Goal: Task Accomplishment & Management: Manage account settings

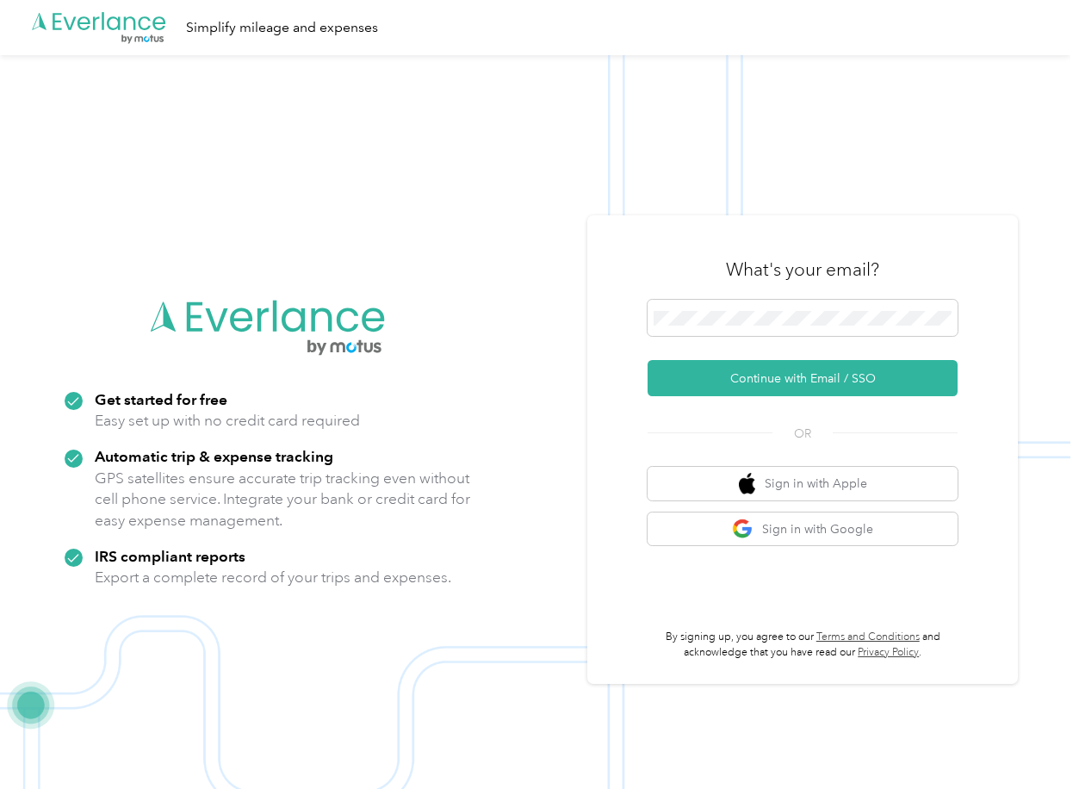
click at [697, 381] on button "Continue with Email / SSO" at bounding box center [803, 378] width 310 height 36
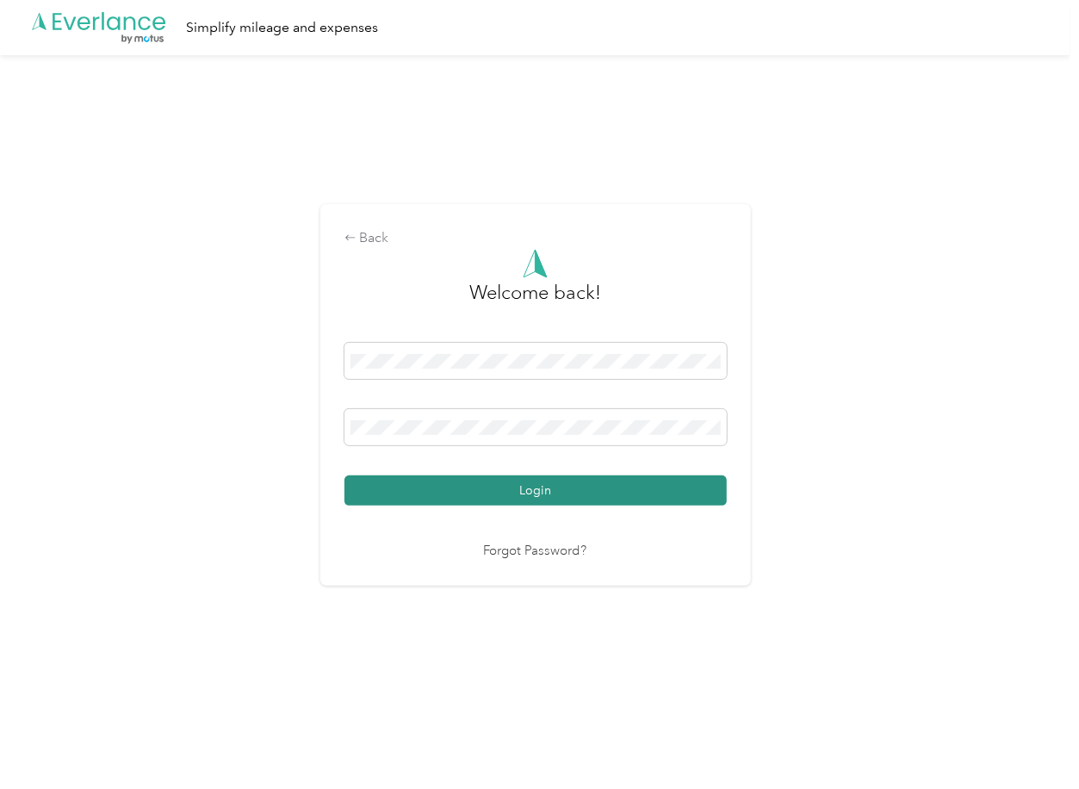
click at [437, 481] on button "Login" at bounding box center [535, 490] width 382 height 30
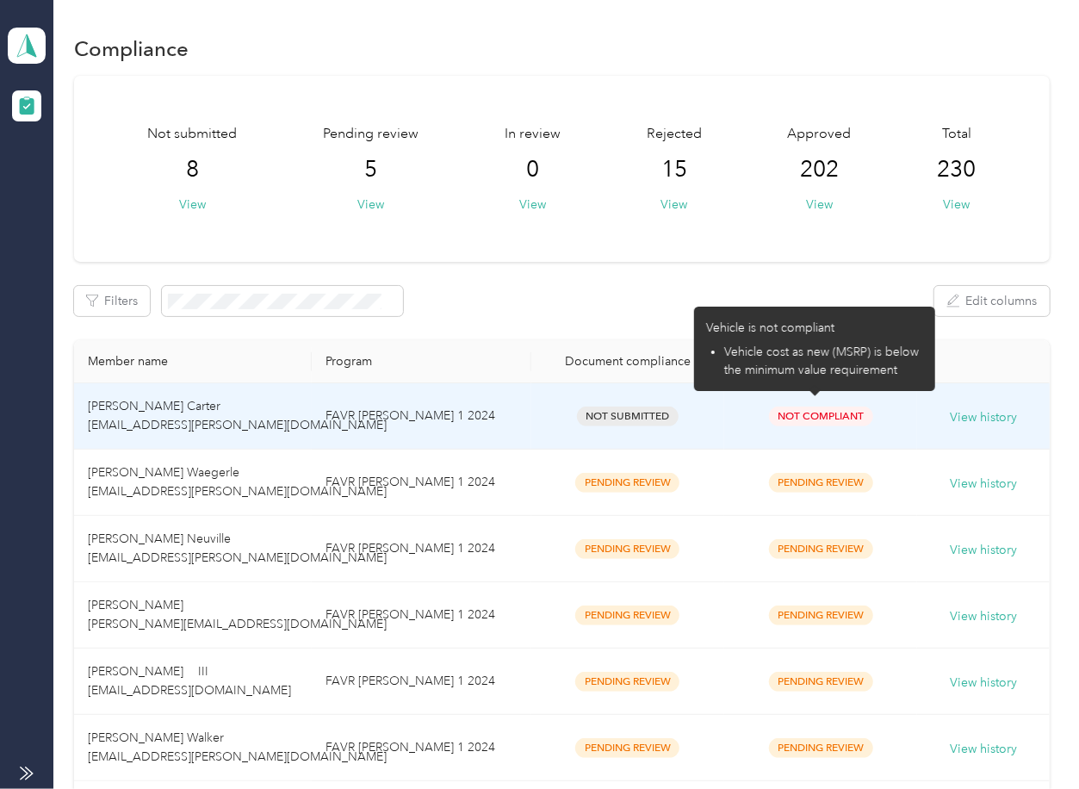
click at [791, 326] on p "Vehicle is not compliant" at bounding box center [814, 328] width 217 height 18
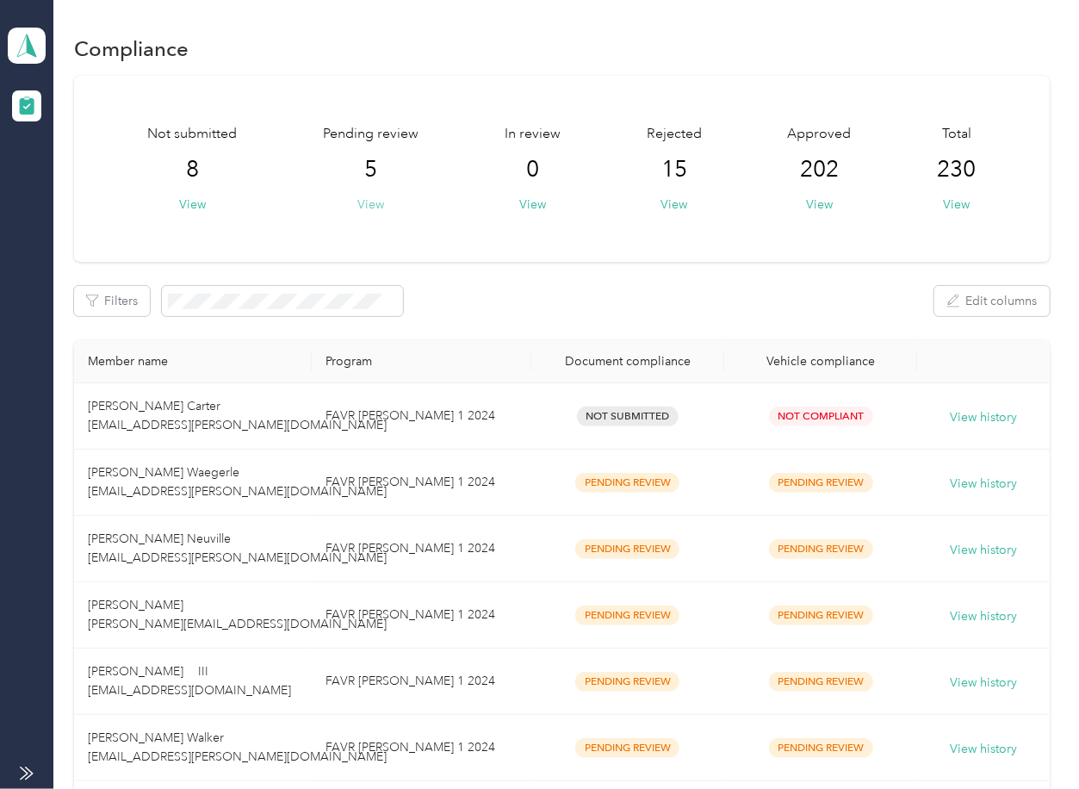
click at [370, 196] on button "View" at bounding box center [370, 204] width 27 height 18
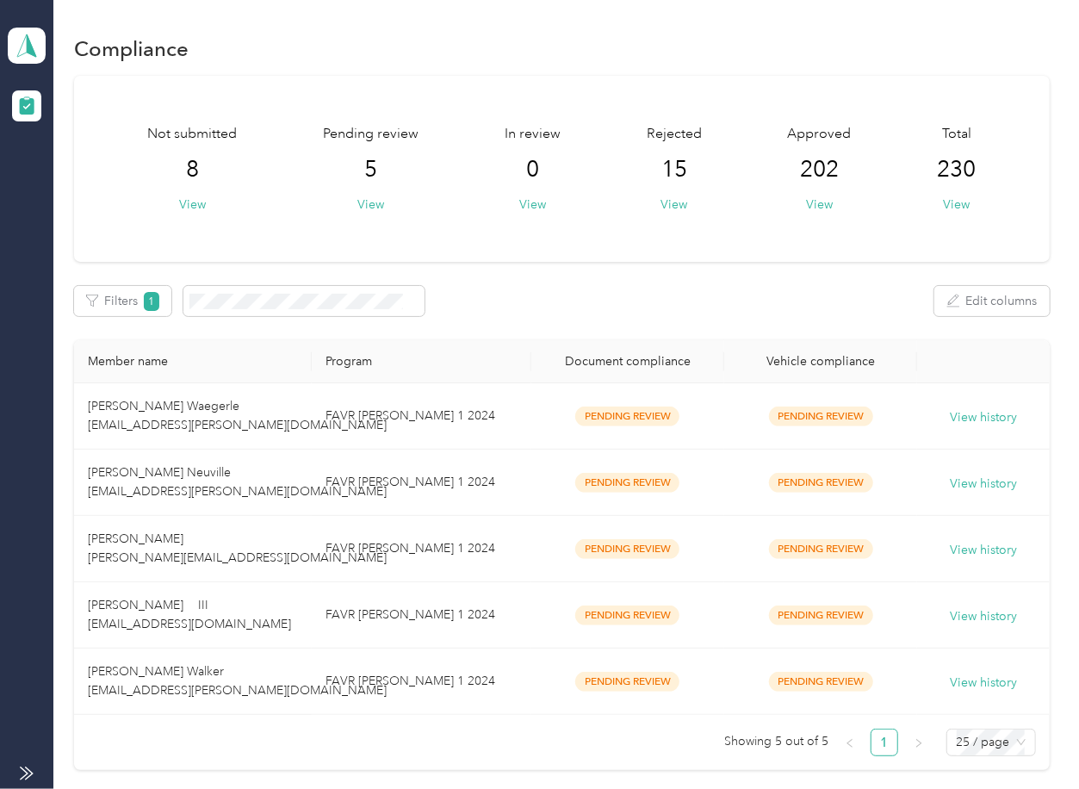
click at [473, 265] on div "Not submitted 8 View Pending review 5 View In review 0 View Rejected 15 View Ap…" at bounding box center [561, 423] width 975 height 695
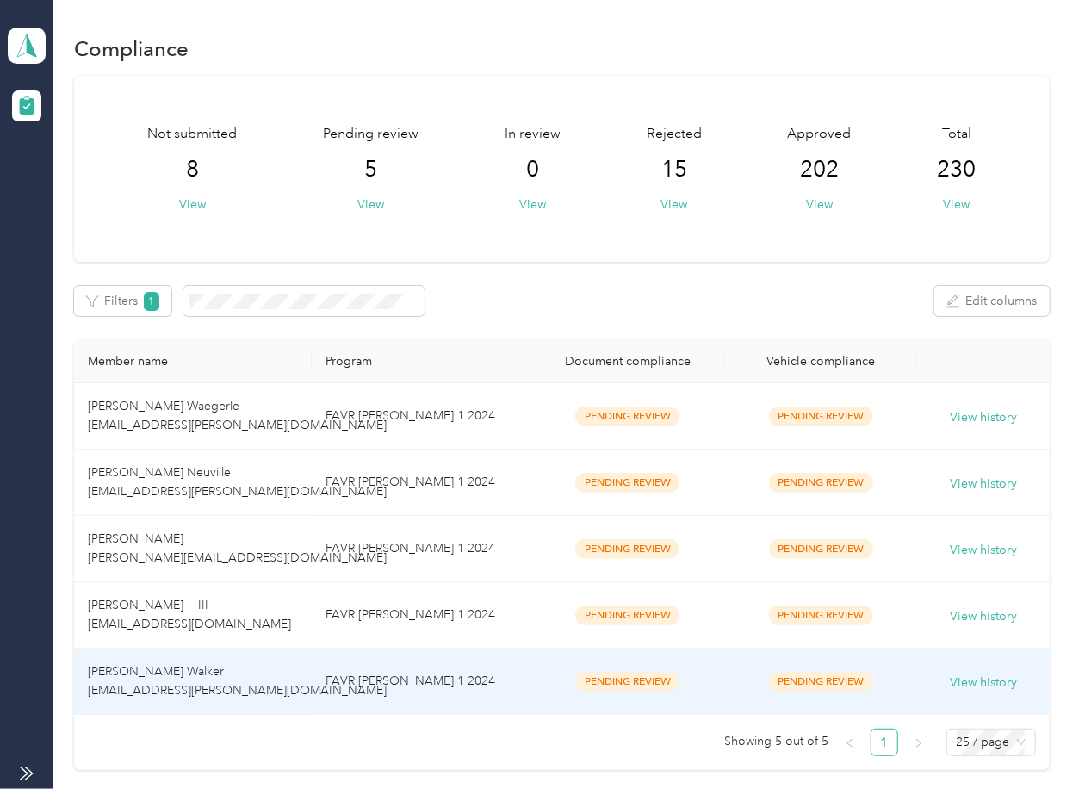
click at [273, 690] on td "[PERSON_NAME] Walker [EMAIL_ADDRESS][PERSON_NAME][DOMAIN_NAME]" at bounding box center [192, 681] width 237 height 66
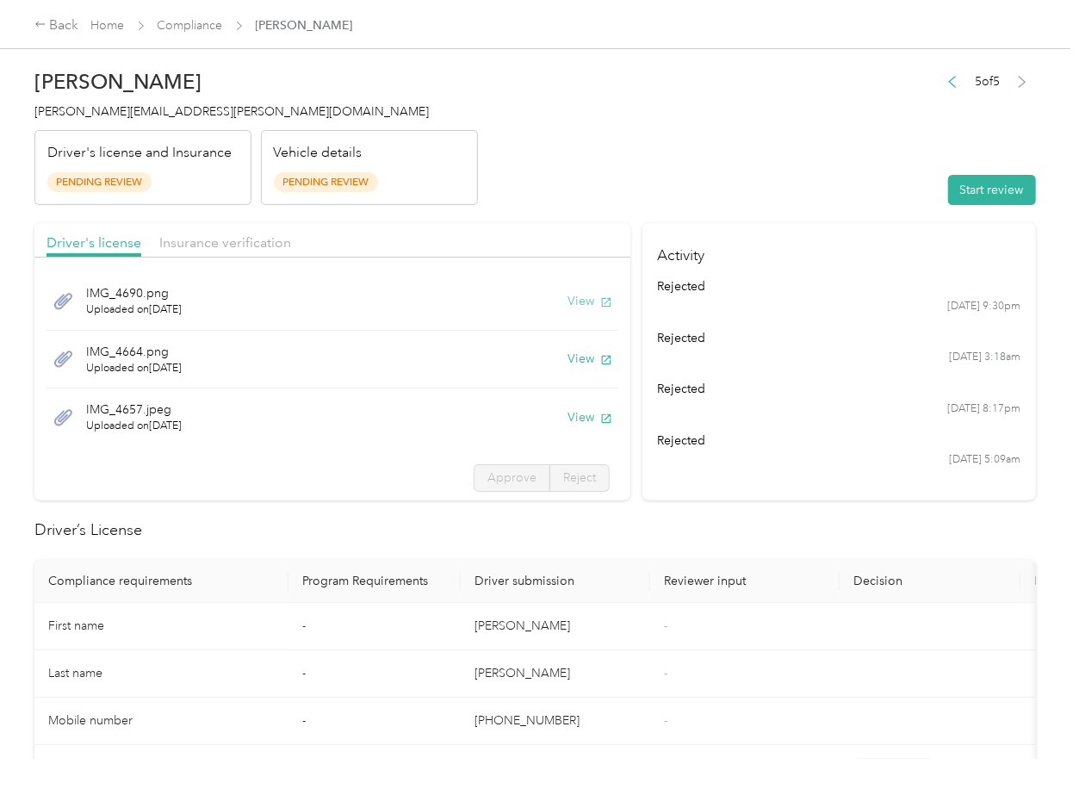
click at [600, 304] on icon "button" at bounding box center [606, 302] width 12 height 12
click at [567, 358] on button "View" at bounding box center [589, 359] width 45 height 18
click at [567, 418] on button "View" at bounding box center [589, 417] width 45 height 18
click at [234, 240] on span "Insurance verification" at bounding box center [225, 242] width 132 height 16
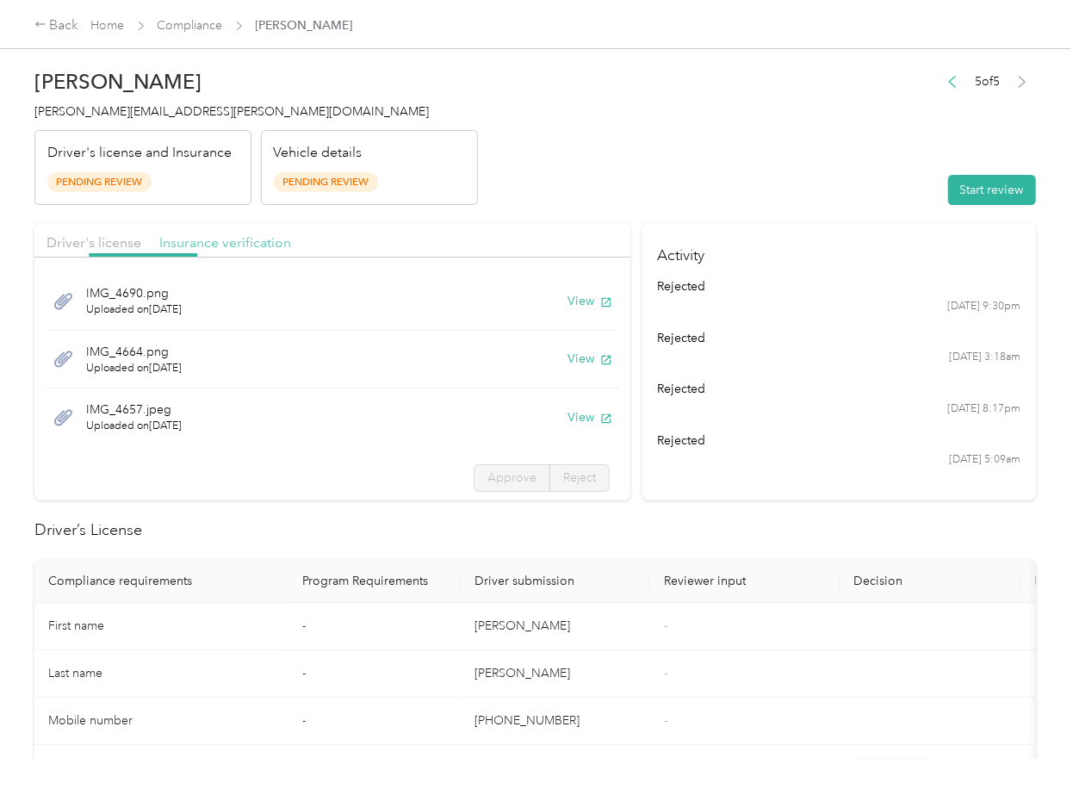
drag, startPoint x: 244, startPoint y: 236, endPoint x: 259, endPoint y: 262, distance: 30.1
click at [245, 236] on span "Insurance verification" at bounding box center [225, 242] width 132 height 16
click at [574, 302] on button "View" at bounding box center [589, 301] width 45 height 18
click at [567, 357] on button "View" at bounding box center [589, 359] width 45 height 18
click at [567, 418] on button "View" at bounding box center [589, 417] width 45 height 18
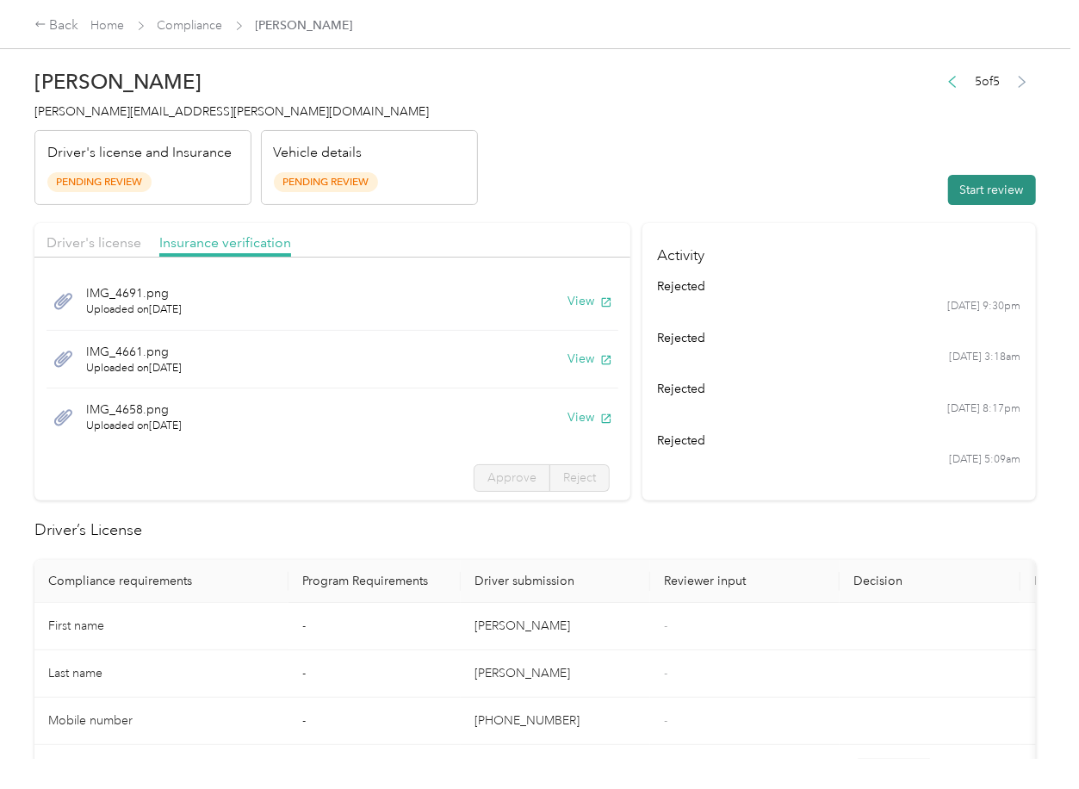
click at [951, 198] on button "Start review" at bounding box center [992, 190] width 88 height 30
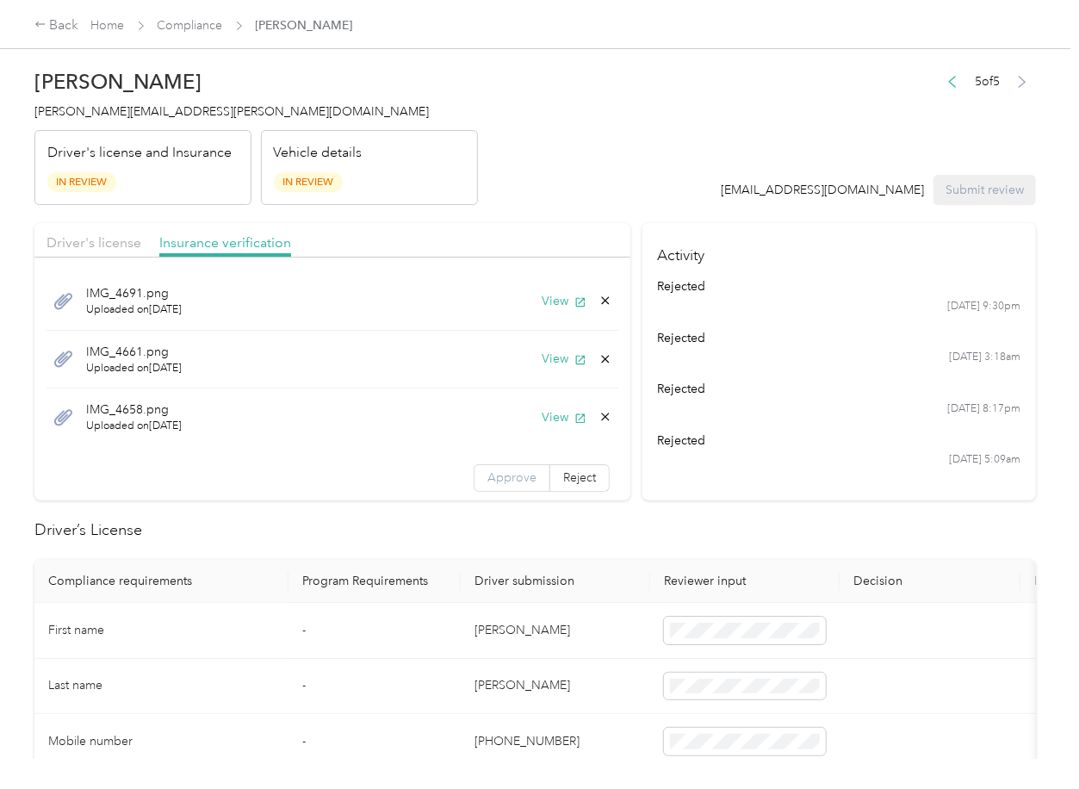
click at [487, 480] on span "Approve" at bounding box center [511, 477] width 49 height 15
click at [121, 244] on span "Driver's license" at bounding box center [93, 242] width 95 height 16
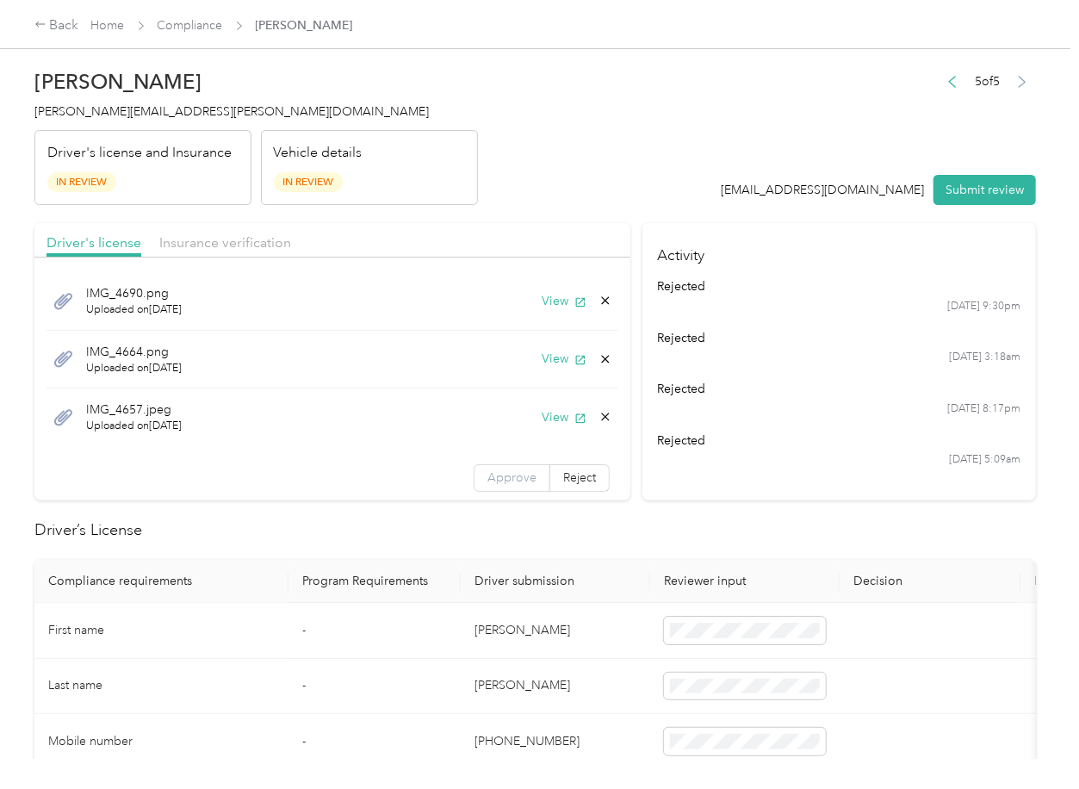
click at [487, 472] on span "Approve" at bounding box center [511, 477] width 49 height 15
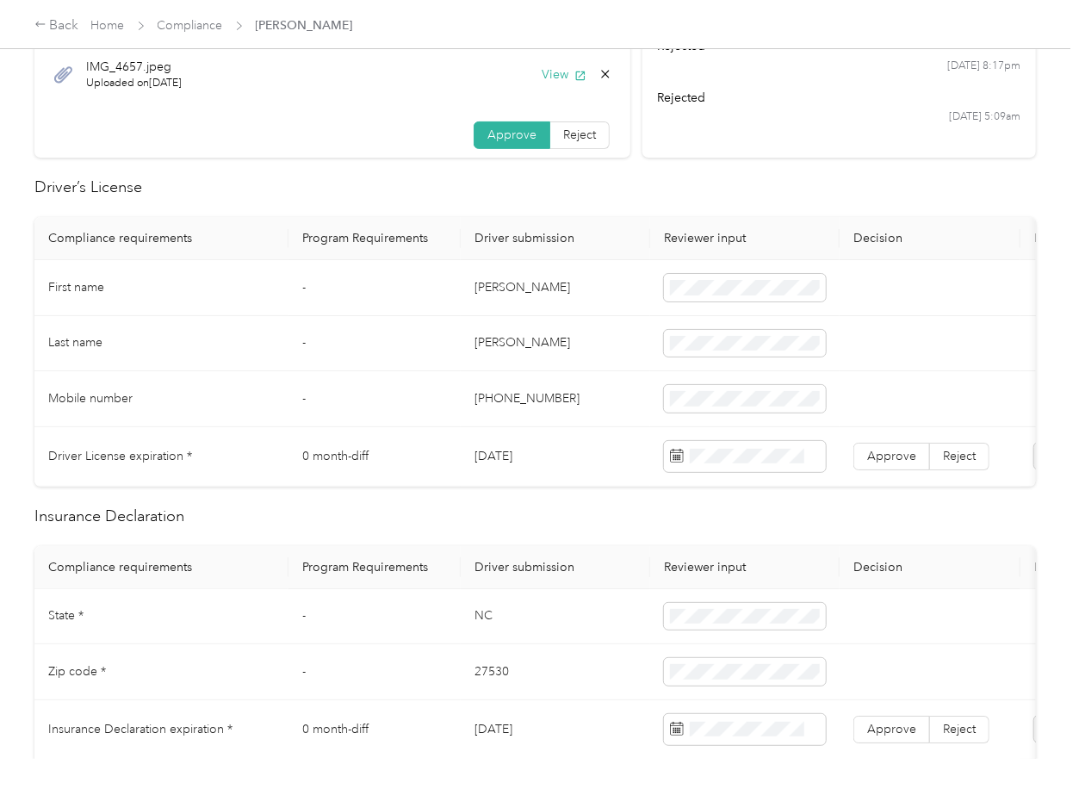
scroll to position [344, 0]
click at [520, 462] on td "[DATE]" at bounding box center [555, 454] width 189 height 59
copy td "[DATE]"
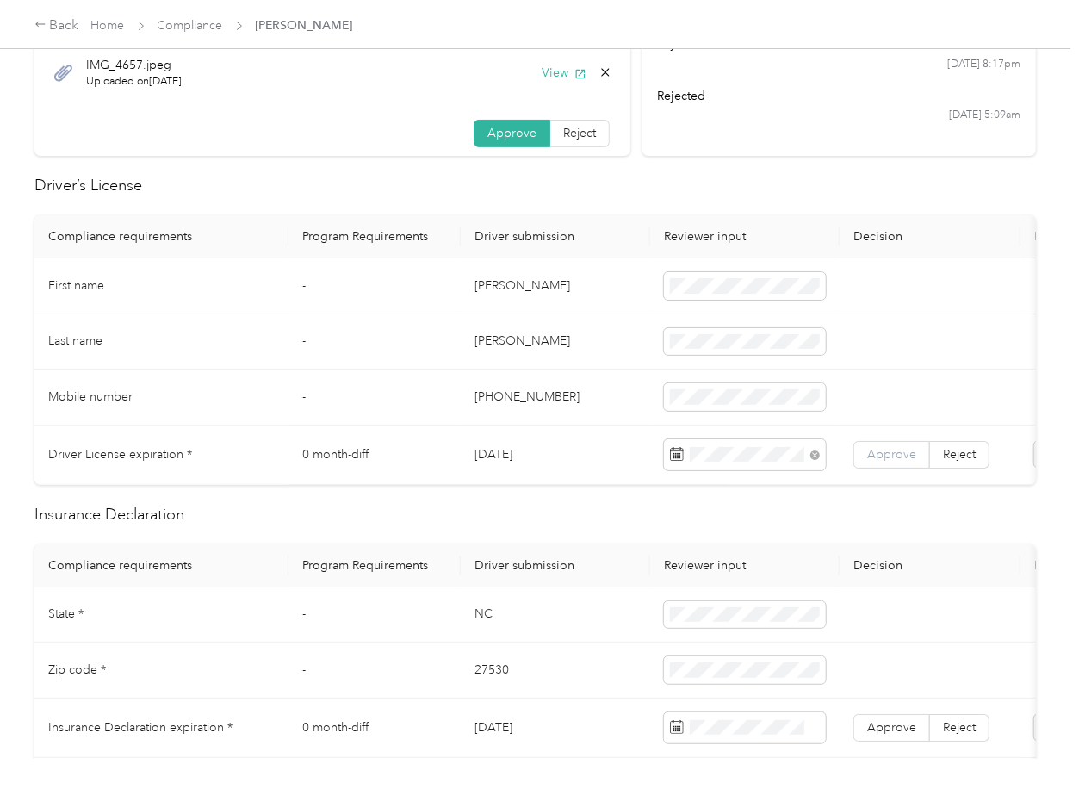
click at [893, 453] on span "Approve" at bounding box center [891, 454] width 49 height 15
click at [505, 569] on th "Driver submission" at bounding box center [555, 565] width 189 height 43
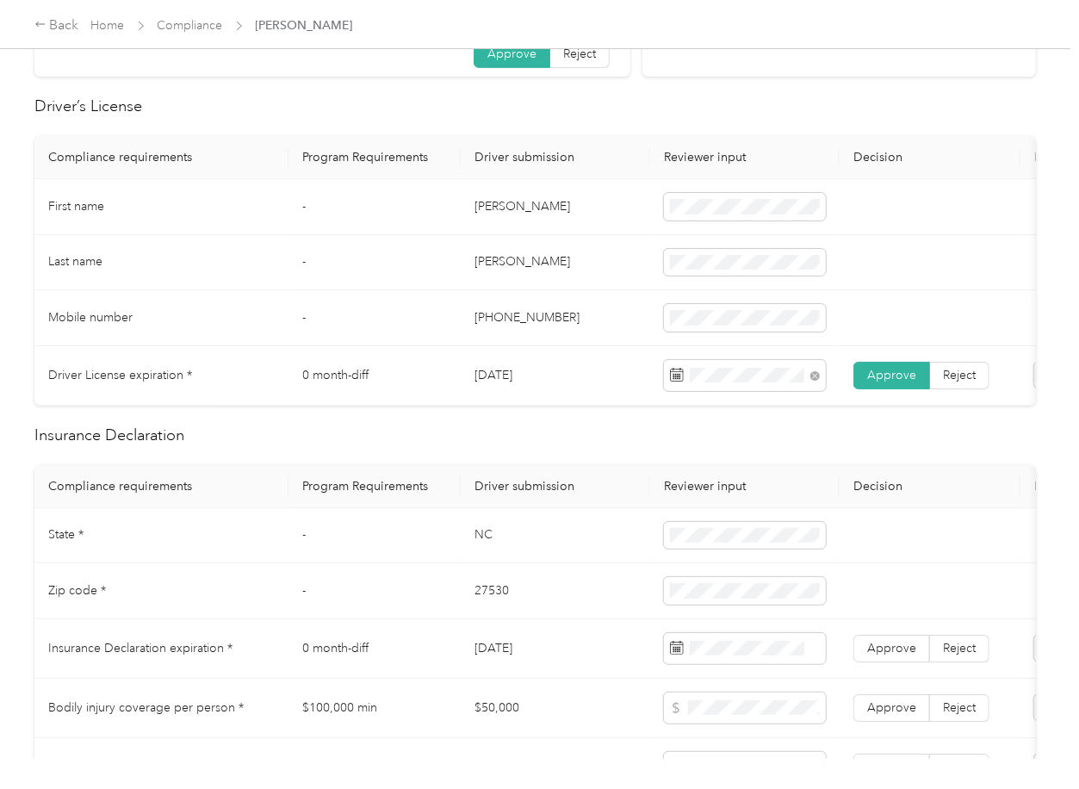
scroll to position [573, 0]
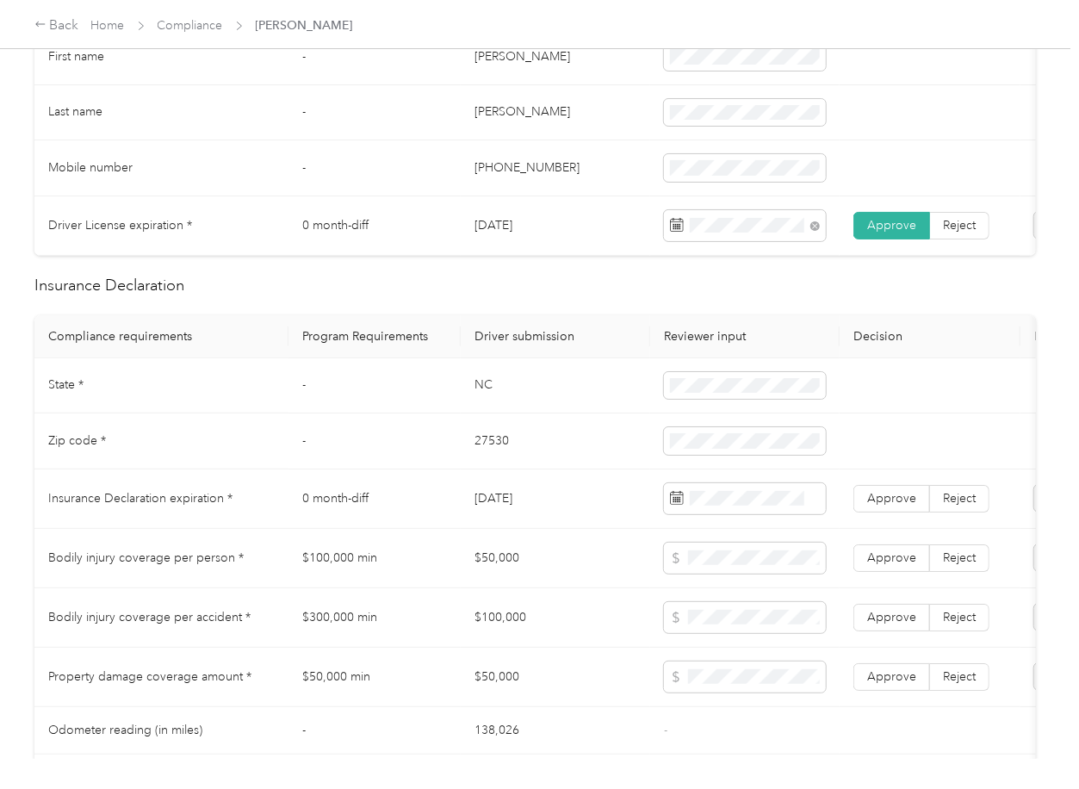
click at [477, 410] on td "NC" at bounding box center [555, 386] width 189 height 56
copy td "NC"
click at [694, 387] on span at bounding box center [745, 386] width 162 height 28
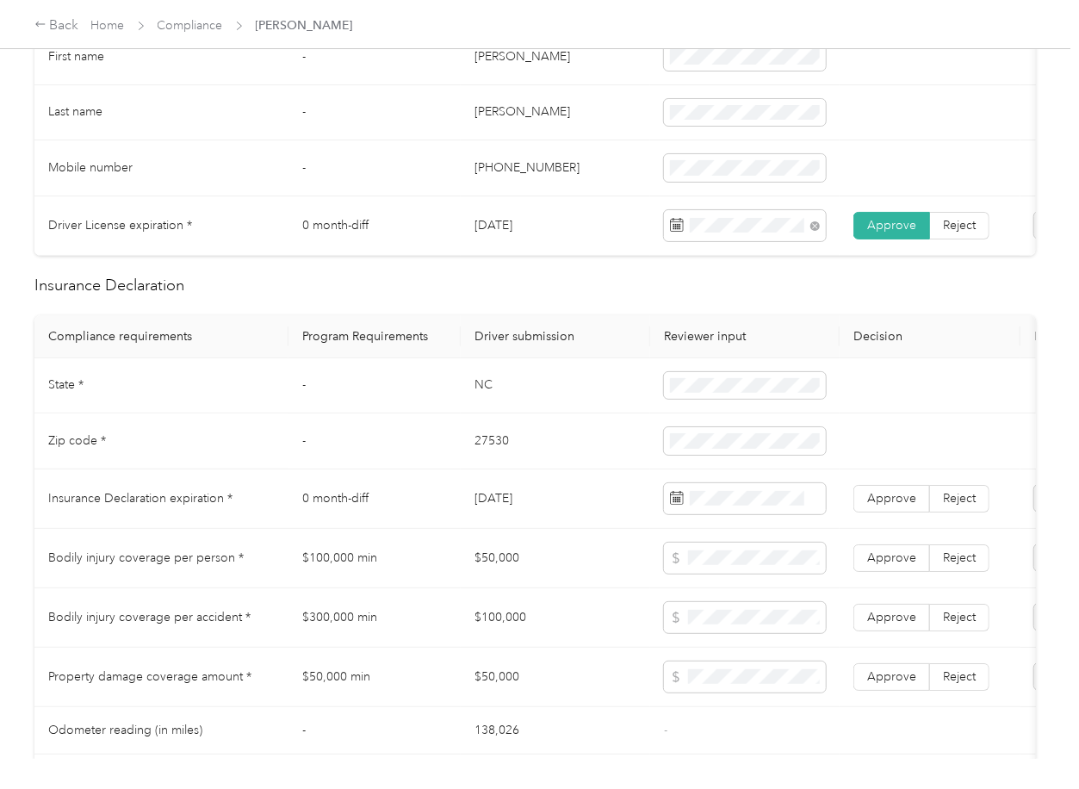
click at [490, 449] on td "27530" at bounding box center [555, 441] width 189 height 56
copy td "27530"
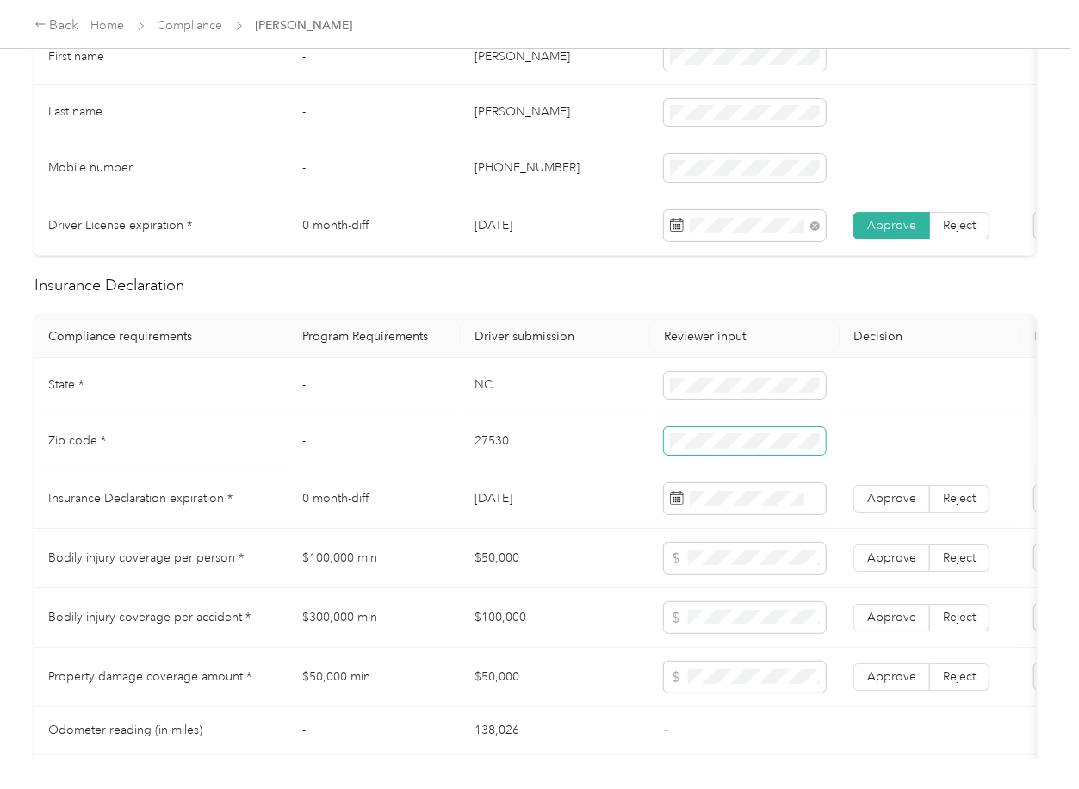
click at [708, 455] on span at bounding box center [745, 441] width 162 height 28
click at [505, 505] on td "[DATE]" at bounding box center [555, 498] width 189 height 59
click at [528, 513] on td "[DATE]" at bounding box center [555, 498] width 189 height 59
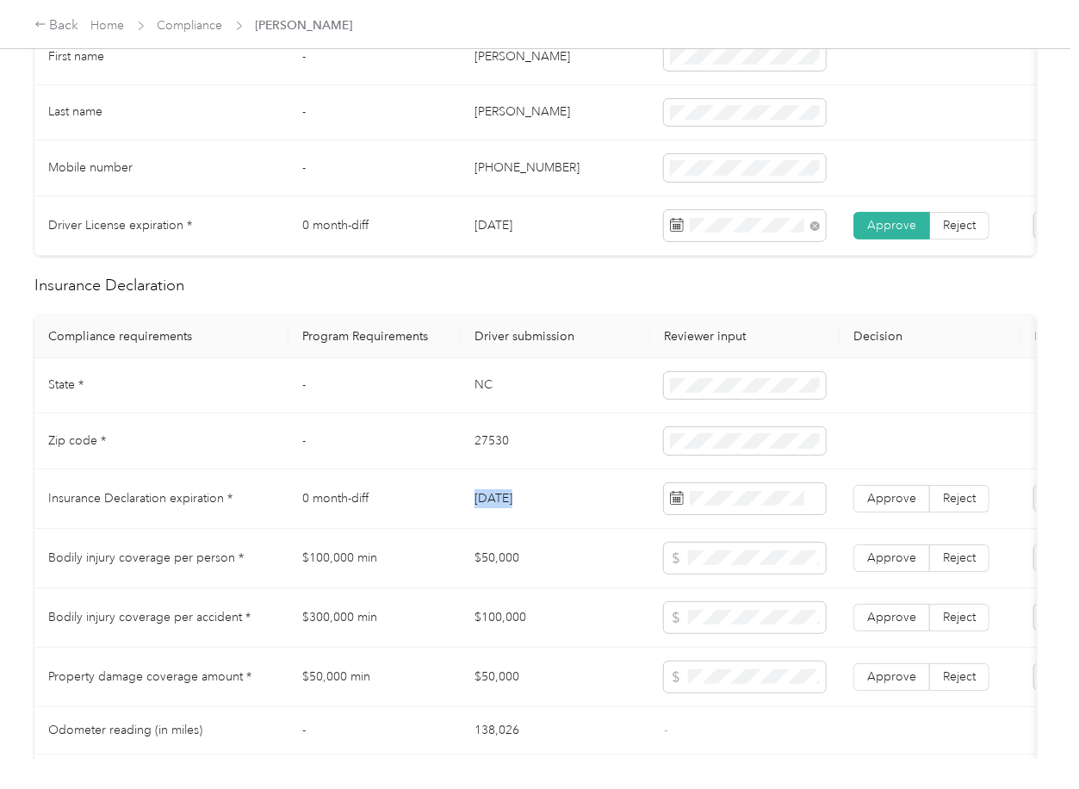
click at [528, 513] on td "[DATE]" at bounding box center [555, 498] width 189 height 59
copy td "[DATE]"
click at [602, 297] on h2 "Insurance Declaration" at bounding box center [534, 285] width 1001 height 23
click at [878, 505] on span "Approve" at bounding box center [891, 498] width 49 height 15
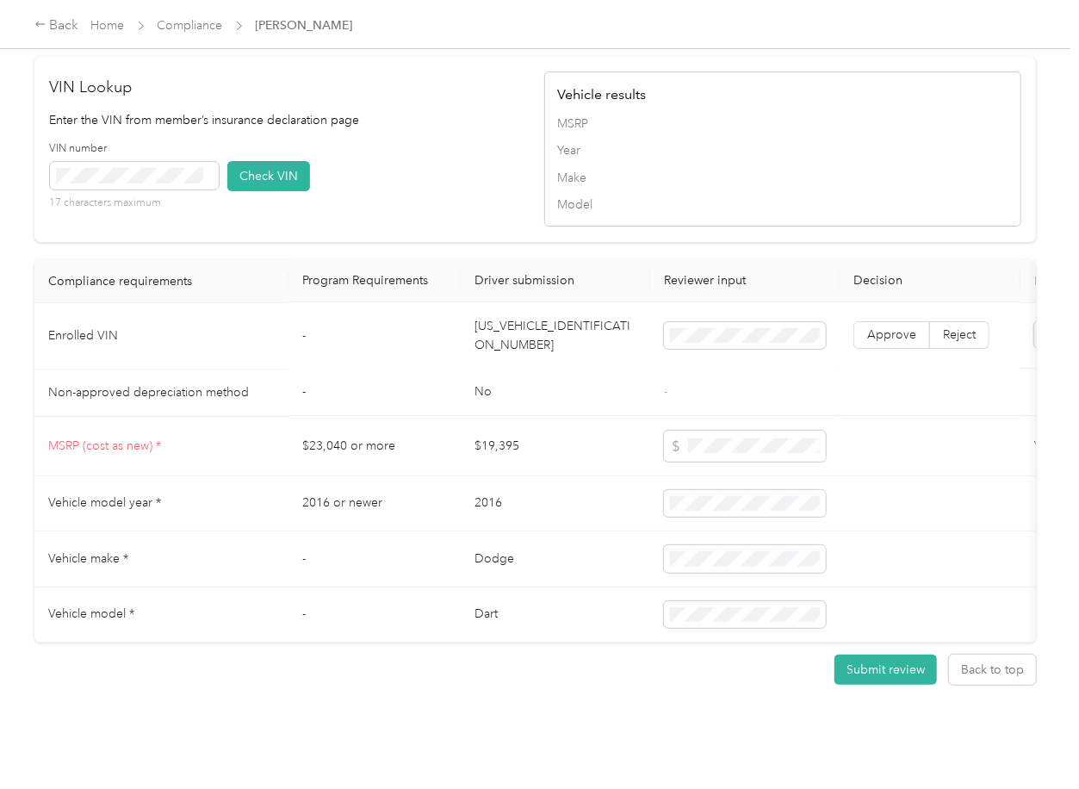
click at [526, 369] on td "[US_VEHICLE_IDENTIFICATION_NUMBER]" at bounding box center [555, 336] width 189 height 66
drag, startPoint x: 526, startPoint y: 379, endPoint x: 42, endPoint y: 428, distance: 486.4
click at [525, 369] on td "[US_VEHICLE_IDENTIFICATION_NUMBER]" at bounding box center [555, 336] width 189 height 66
copy td "[US_VEHICLE_IDENTIFICATION_NUMBER]"
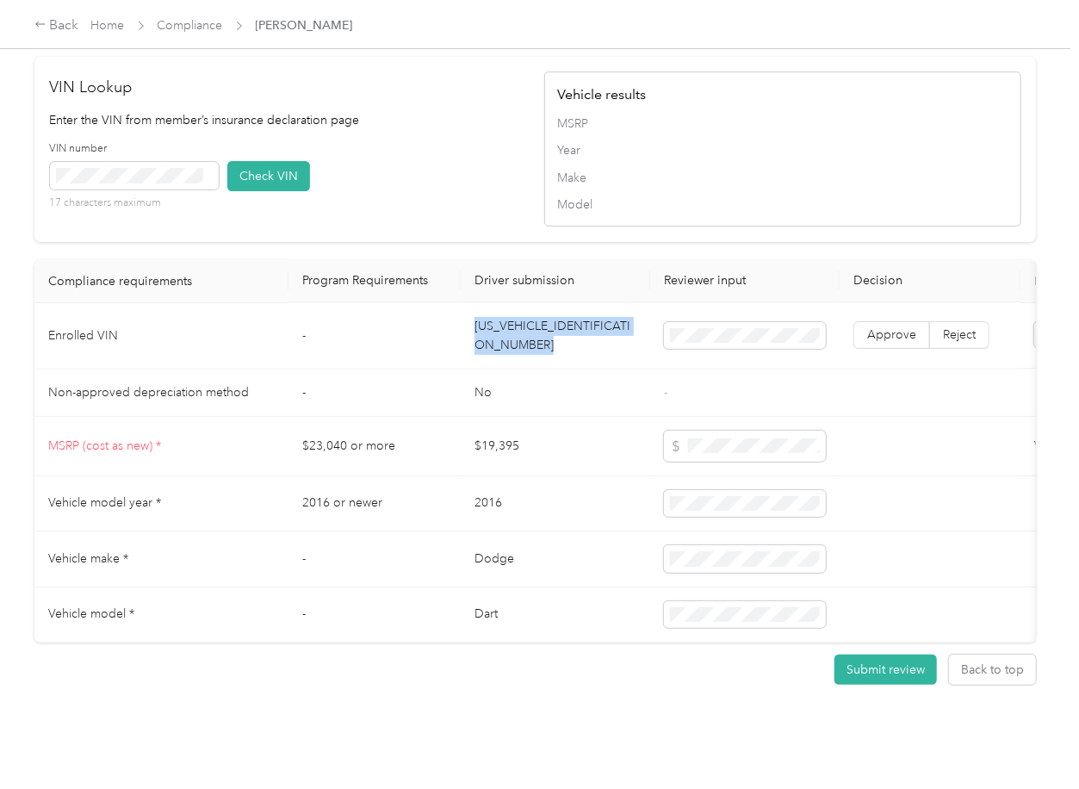
drag, startPoint x: 439, startPoint y: 206, endPoint x: 415, endPoint y: 214, distance: 25.3
click at [441, 206] on div "VIN number 17 characters maximum Check VIN" at bounding box center [288, 182] width 477 height 82
click at [250, 191] on button "Check VIN" at bounding box center [268, 176] width 83 height 30
click at [842, 355] on td "Approve Reject" at bounding box center [930, 336] width 181 height 66
click at [878, 343] on span "Approve" at bounding box center [891, 335] width 49 height 15
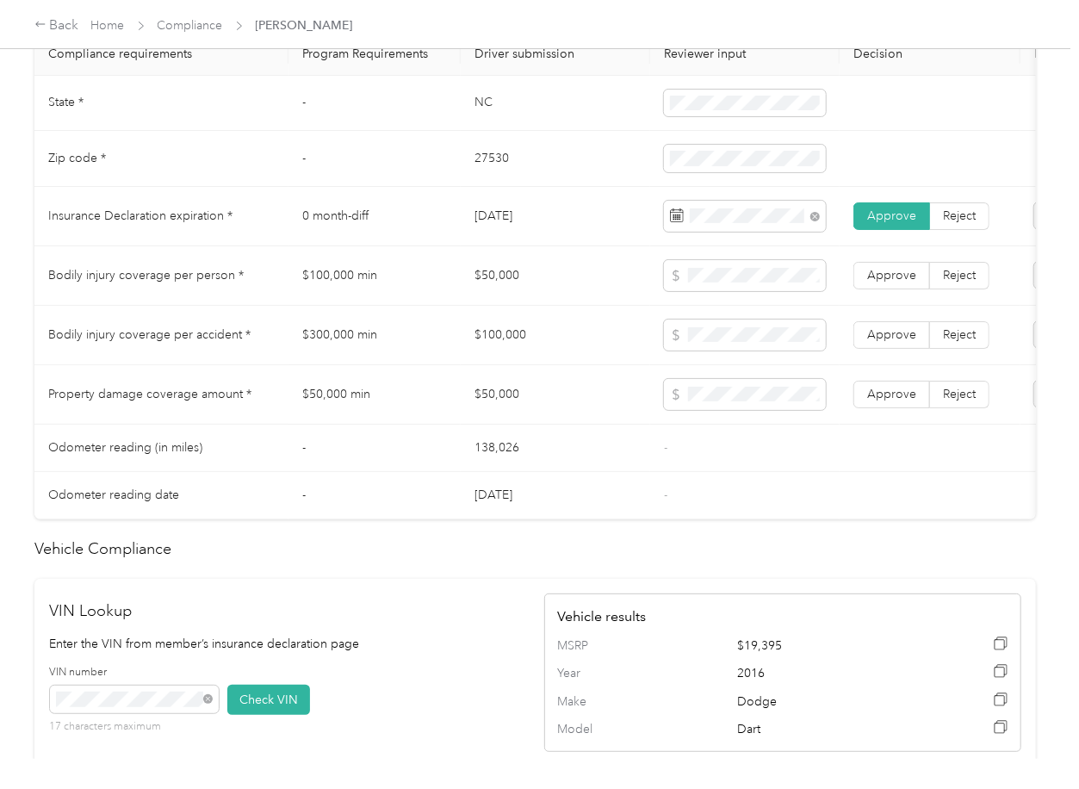
scroll to position [803, 0]
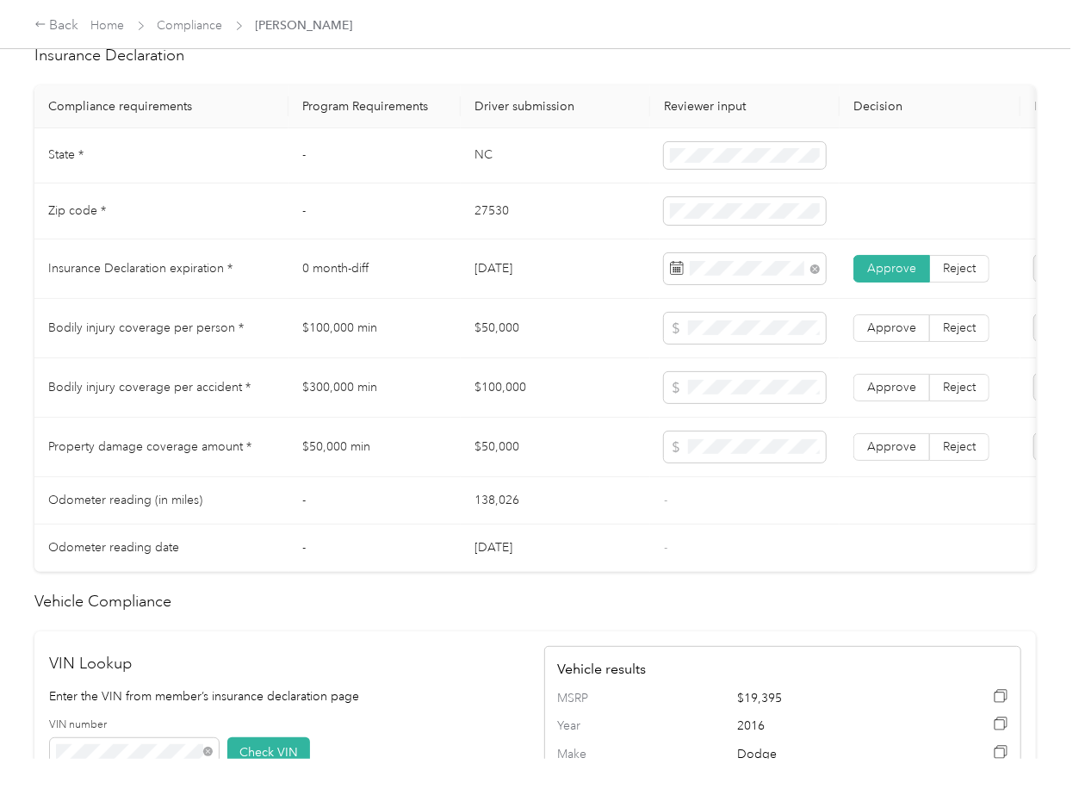
click at [358, 342] on td "$100,000 min" at bounding box center [374, 328] width 172 height 59
copy td "$100,000 min"
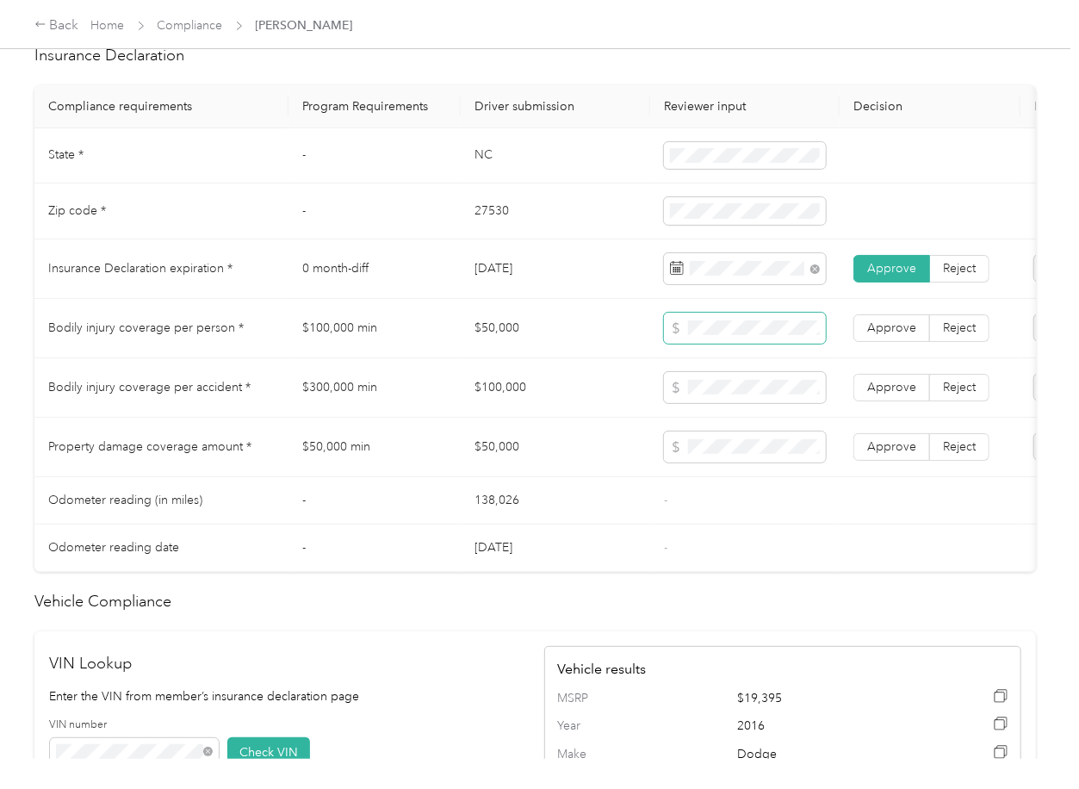
click at [752, 341] on span at bounding box center [745, 328] width 162 height 31
click at [331, 405] on td "$300,000 min" at bounding box center [374, 387] width 172 height 59
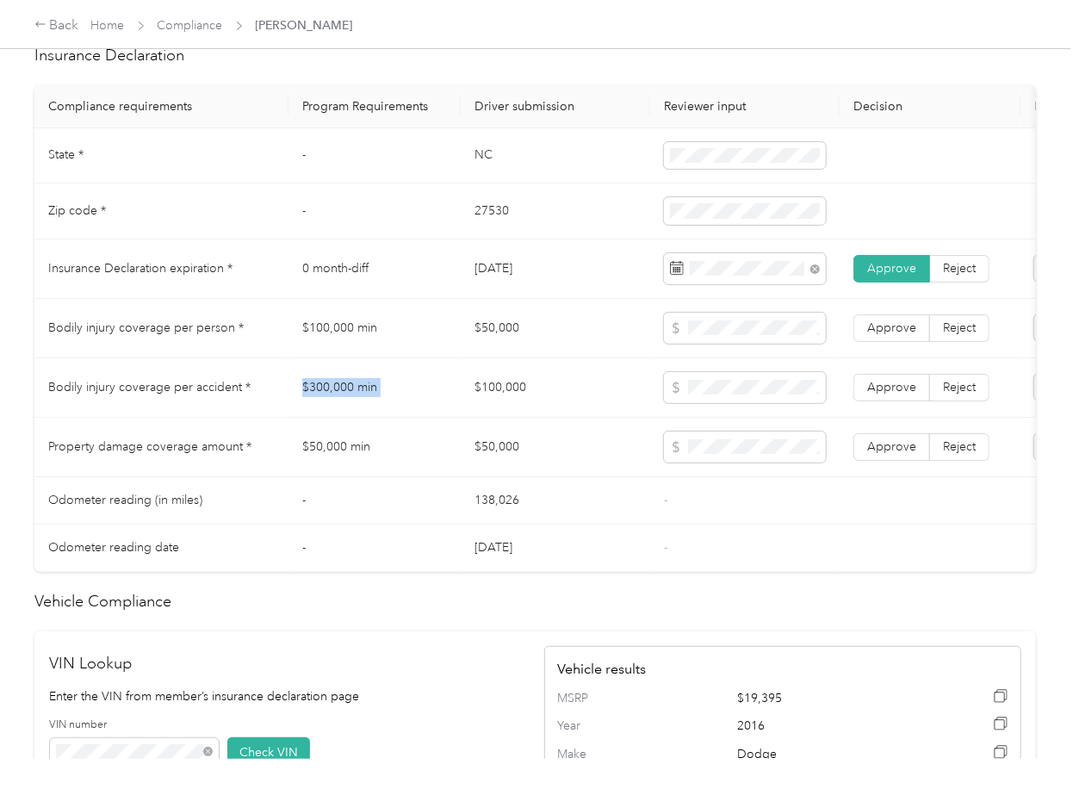
copy td "$300,000 min"
click at [641, 462] on tr "Property damage coverage amount * $50,000 min $50,000 Approve Reject" at bounding box center [641, 447] width 1214 height 59
click at [902, 449] on td "Approve Reject" at bounding box center [930, 447] width 181 height 59
click at [889, 453] on label "Approve" at bounding box center [891, 447] width 77 height 28
click at [893, 394] on span "Approve" at bounding box center [891, 387] width 49 height 15
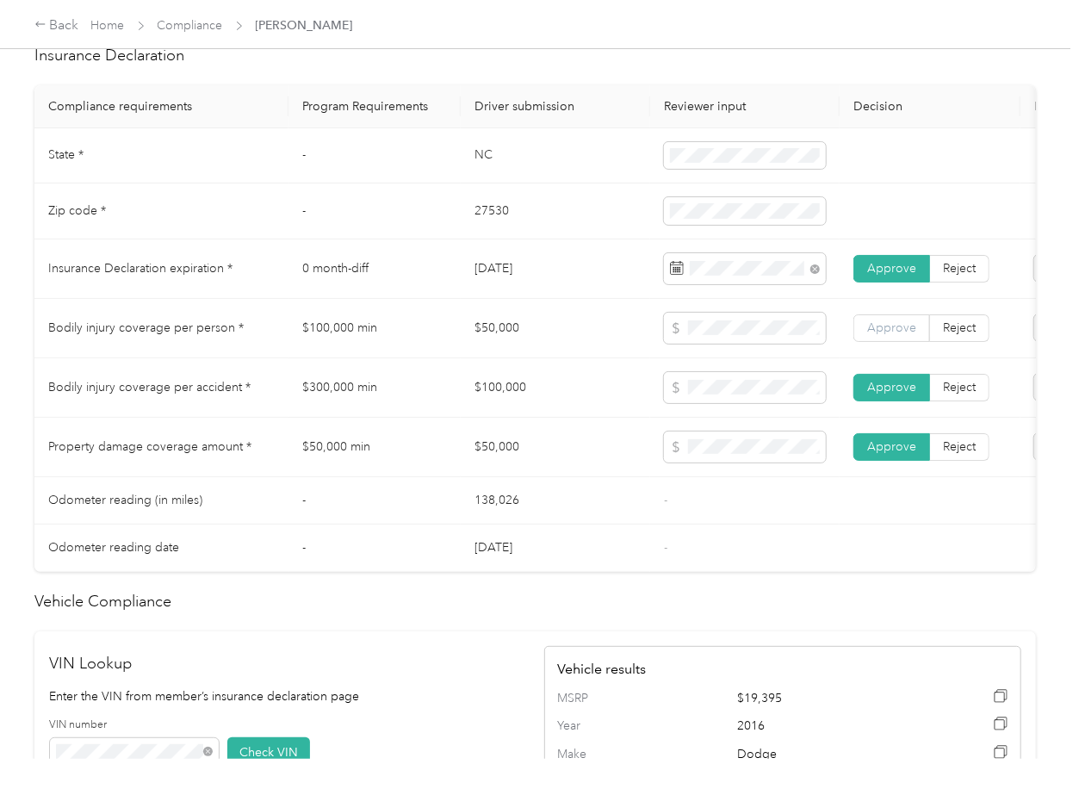
click at [893, 335] on span "Approve" at bounding box center [891, 327] width 49 height 15
click at [626, 408] on td "$100,000" at bounding box center [555, 387] width 189 height 59
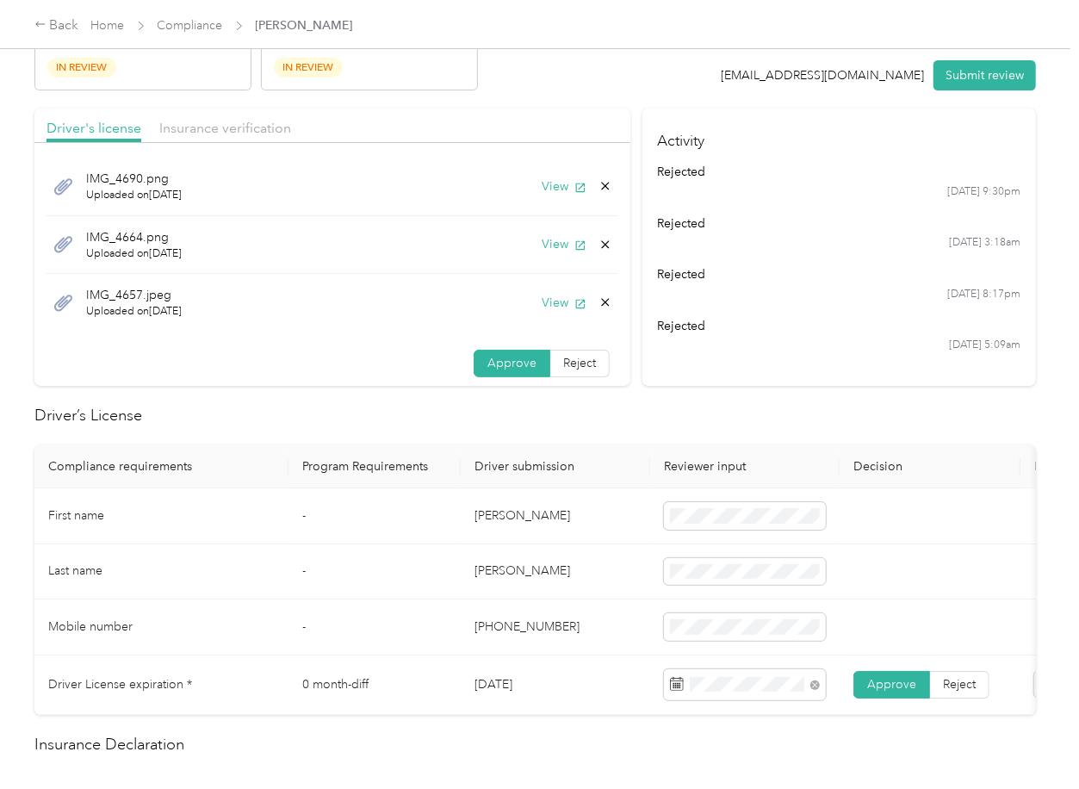
scroll to position [0, 0]
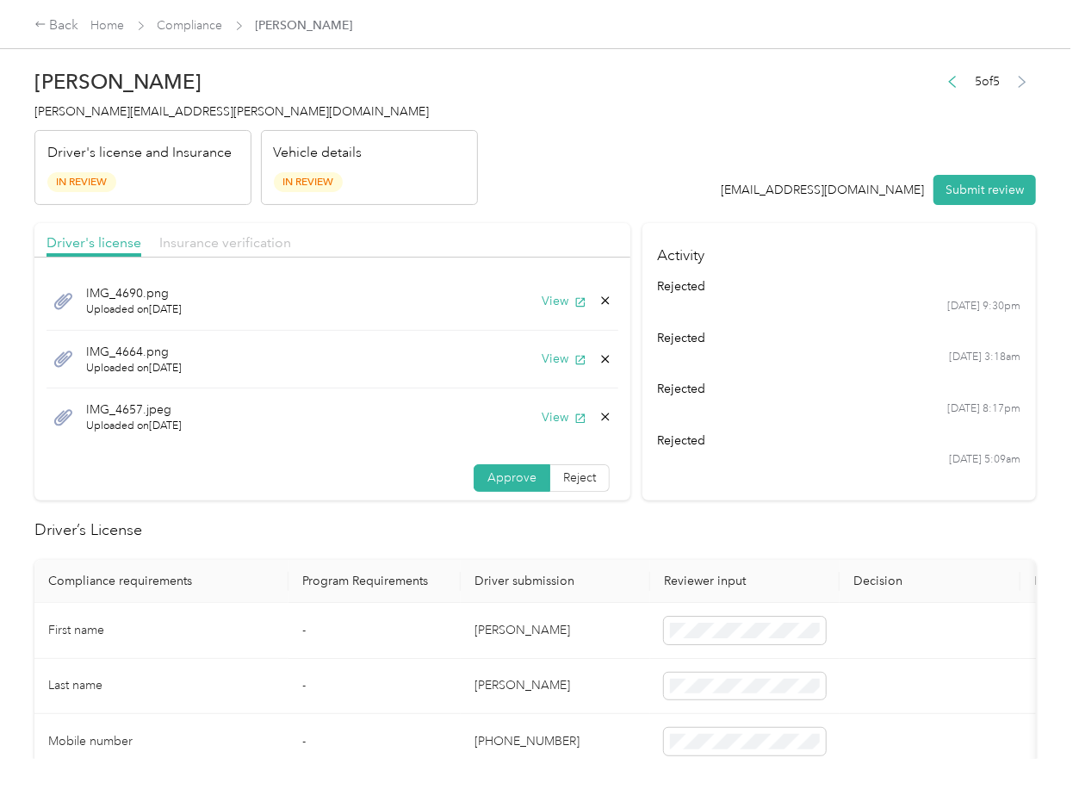
click at [251, 243] on span "Insurance verification" at bounding box center [225, 242] width 132 height 16
click at [598, 414] on icon at bounding box center [605, 417] width 14 height 14
click at [513, 425] on button "No" at bounding box center [498, 431] width 32 height 28
click at [598, 412] on icon at bounding box center [605, 417] width 14 height 14
click at [527, 425] on button "Yes" at bounding box center [540, 430] width 34 height 28
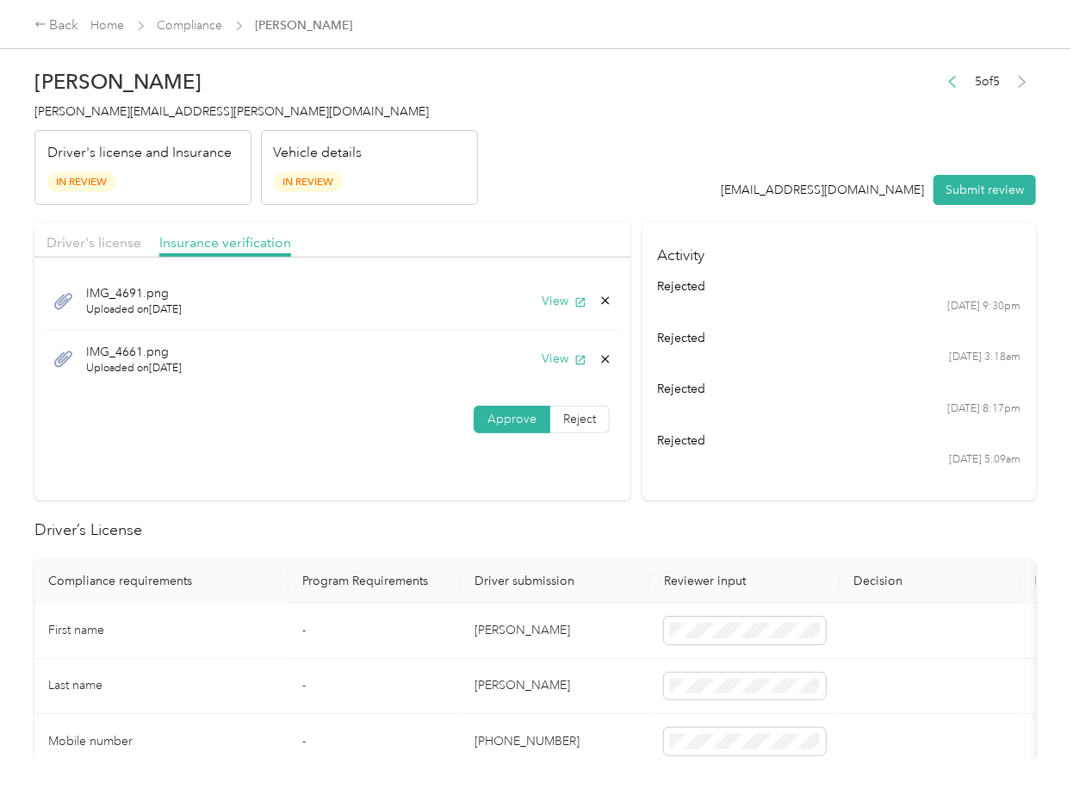
click at [602, 356] on icon at bounding box center [606, 359] width 8 height 8
click at [547, 369] on button "Yes" at bounding box center [557, 372] width 34 height 28
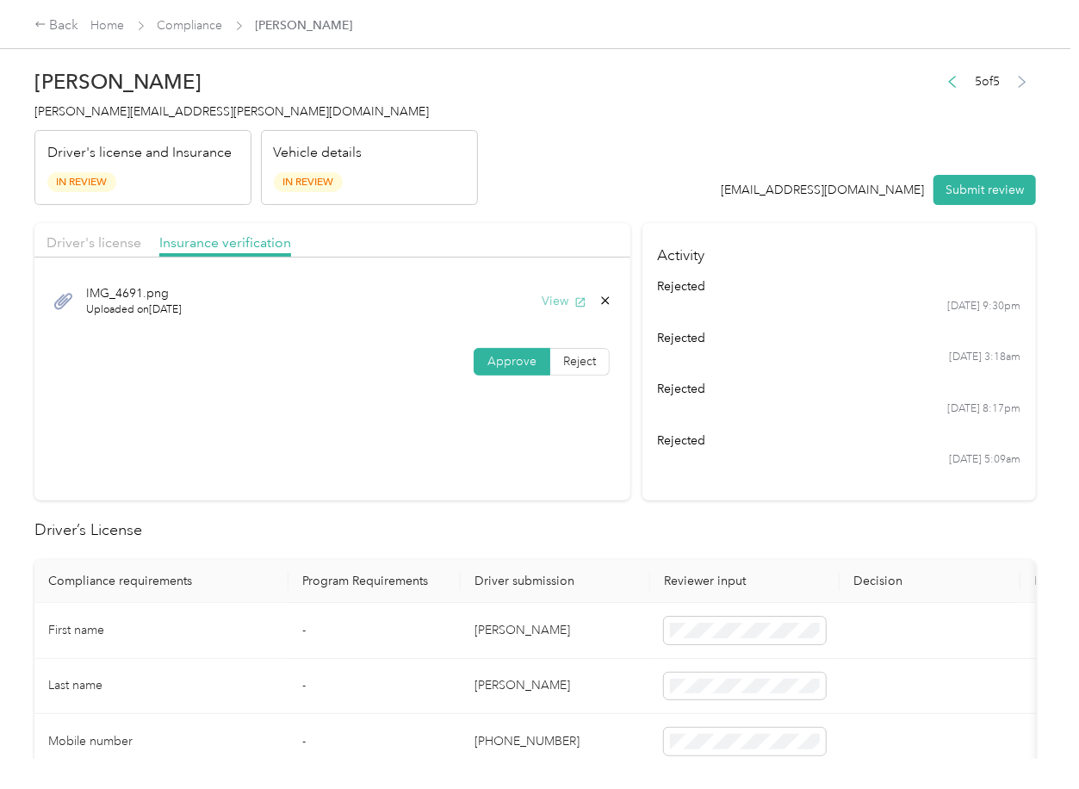
click at [566, 307] on button "View" at bounding box center [564, 301] width 45 height 18
drag, startPoint x: 462, startPoint y: 257, endPoint x: 416, endPoint y: 270, distance: 47.7
click at [462, 257] on div "Driver's license Insurance verification" at bounding box center [332, 240] width 596 height 34
click at [576, 305] on icon "button" at bounding box center [580, 301] width 9 height 9
click at [534, 391] on section "Driver's license Insurance verification IMG_4691.png Uploaded on [DATE] View Ap…" at bounding box center [332, 361] width 596 height 277
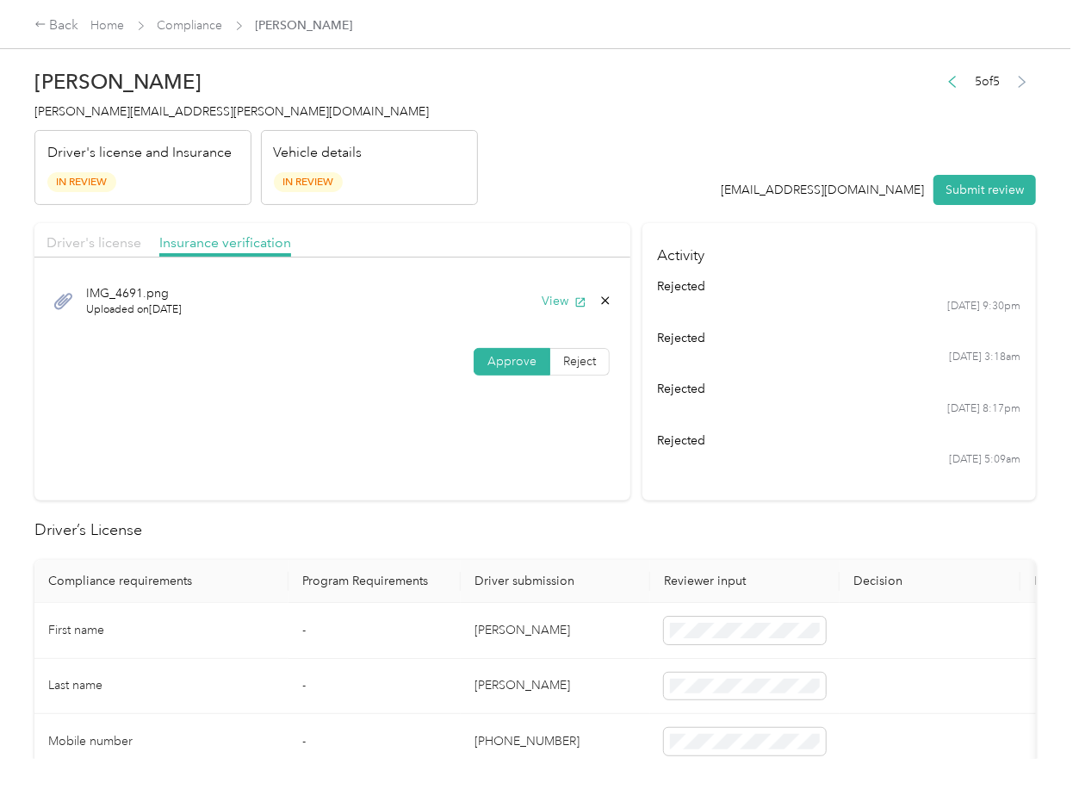
click at [102, 245] on span "Driver's license" at bounding box center [93, 242] width 95 height 16
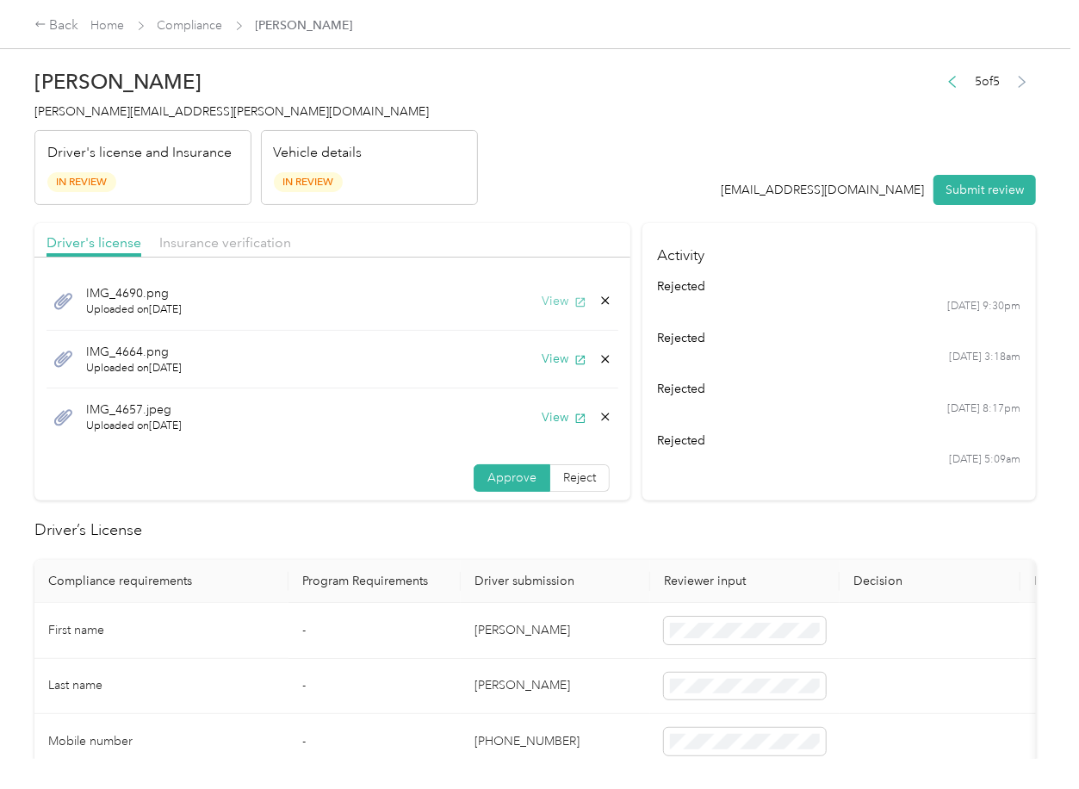
click at [574, 303] on icon "button" at bounding box center [580, 302] width 12 height 12
click at [546, 362] on button "View" at bounding box center [564, 359] width 45 height 18
click at [598, 356] on icon at bounding box center [605, 359] width 14 height 14
click at [538, 366] on button "Yes" at bounding box center [540, 371] width 34 height 28
click at [556, 353] on button "View" at bounding box center [564, 359] width 45 height 18
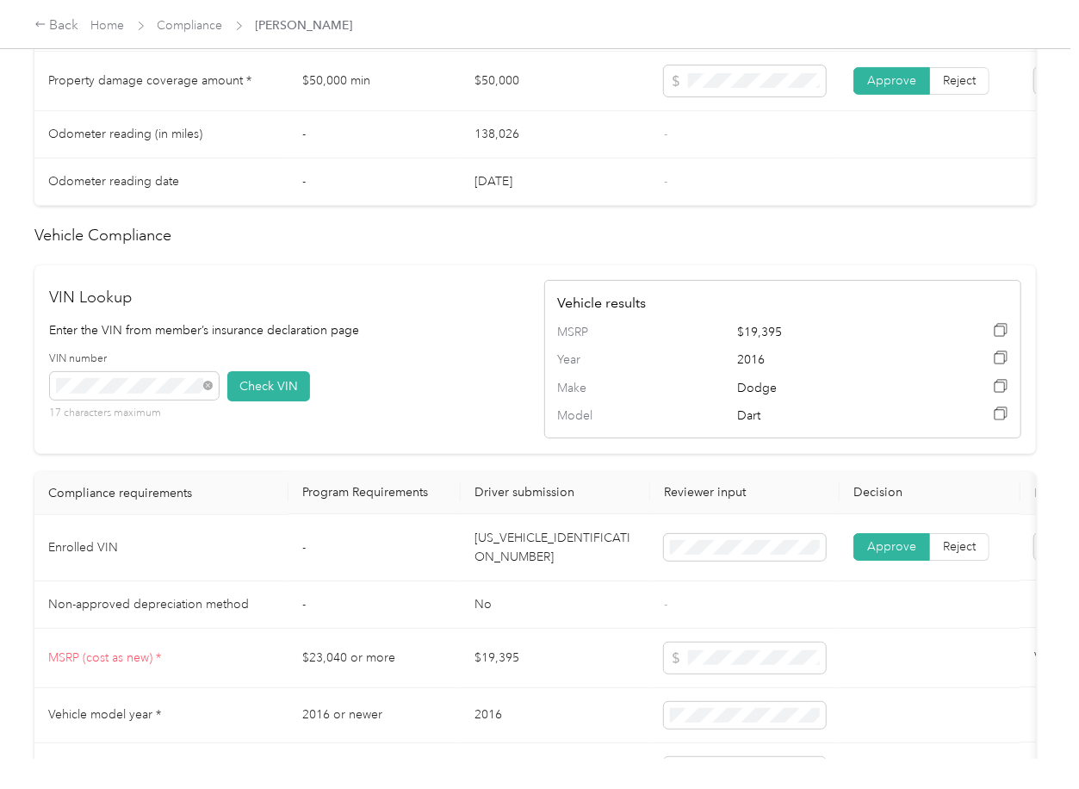
scroll to position [1106, 0]
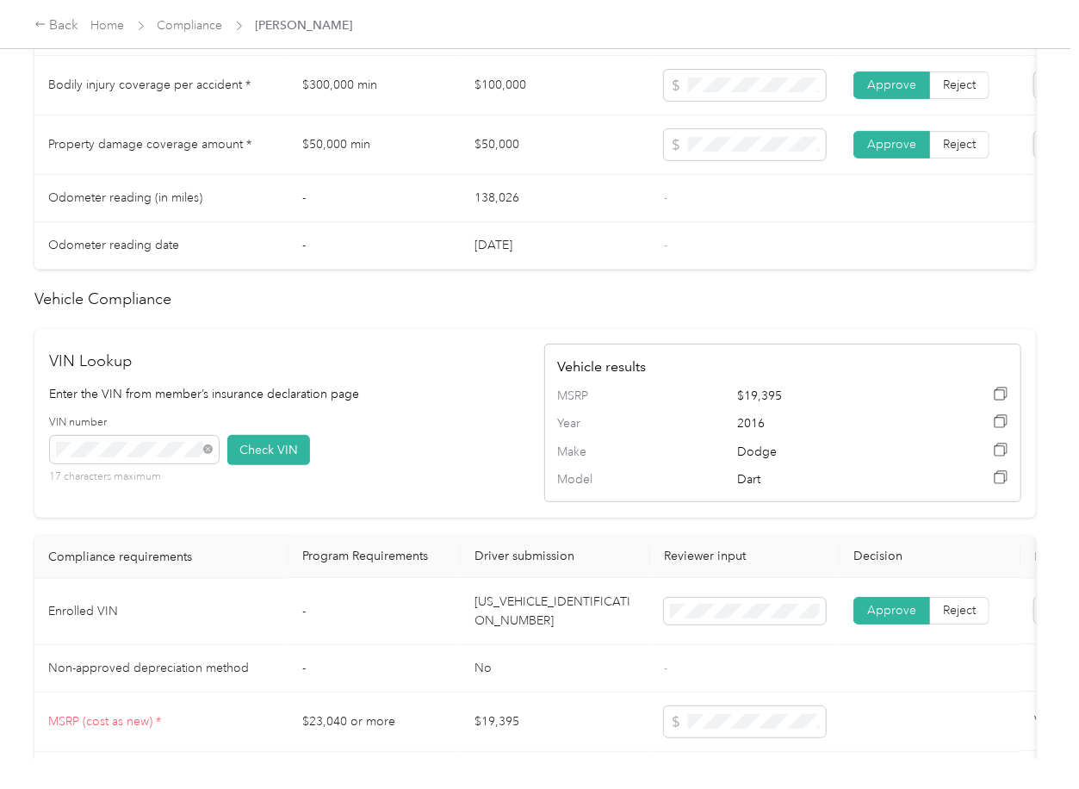
click at [567, 389] on div "Vehicle results MSRP $19,395 Year [DATE] Make Dodge Model Dart" at bounding box center [782, 423] width 477 height 158
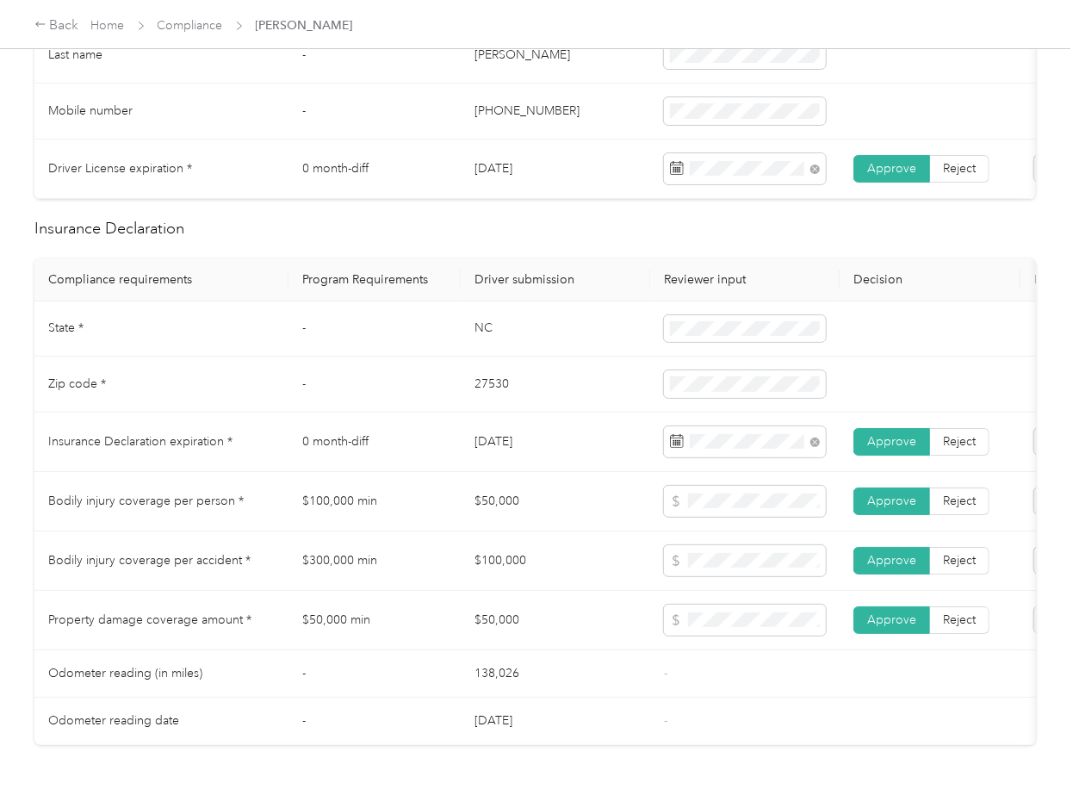
scroll to position [0, 0]
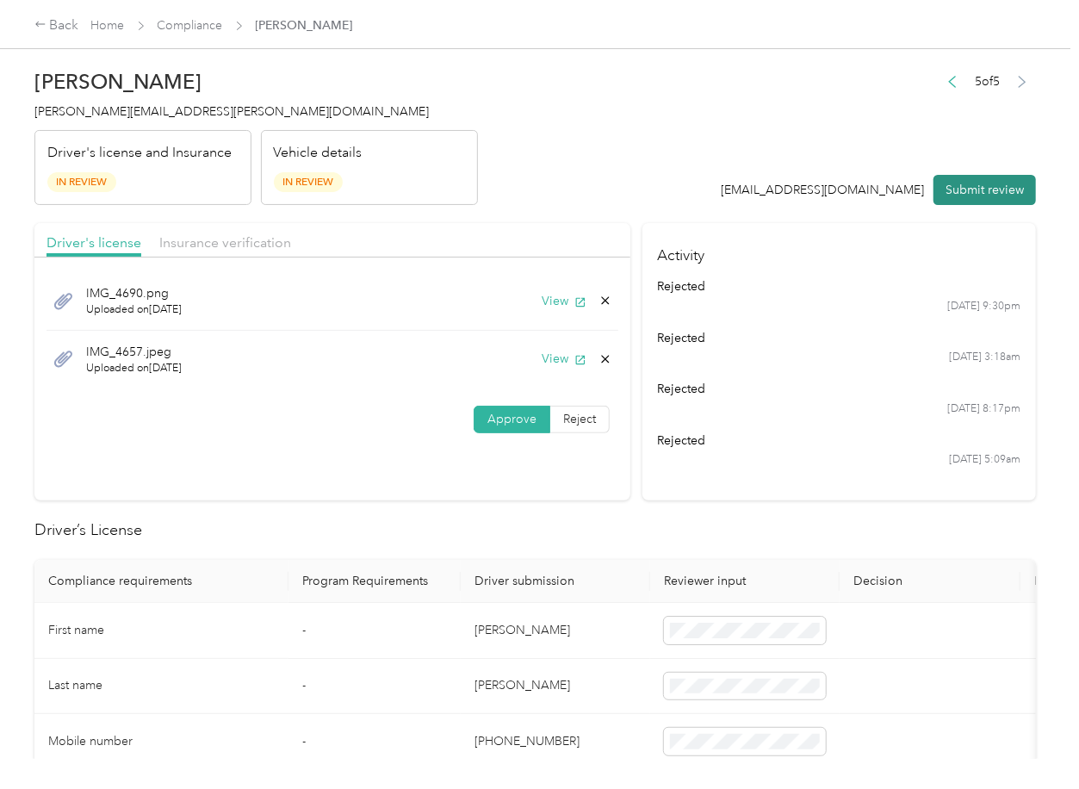
click at [974, 189] on button "Submit review" at bounding box center [984, 190] width 102 height 30
click at [105, 110] on span "[PERSON_NAME][EMAIL_ADDRESS][PERSON_NAME][DOMAIN_NAME]" at bounding box center [231, 111] width 394 height 15
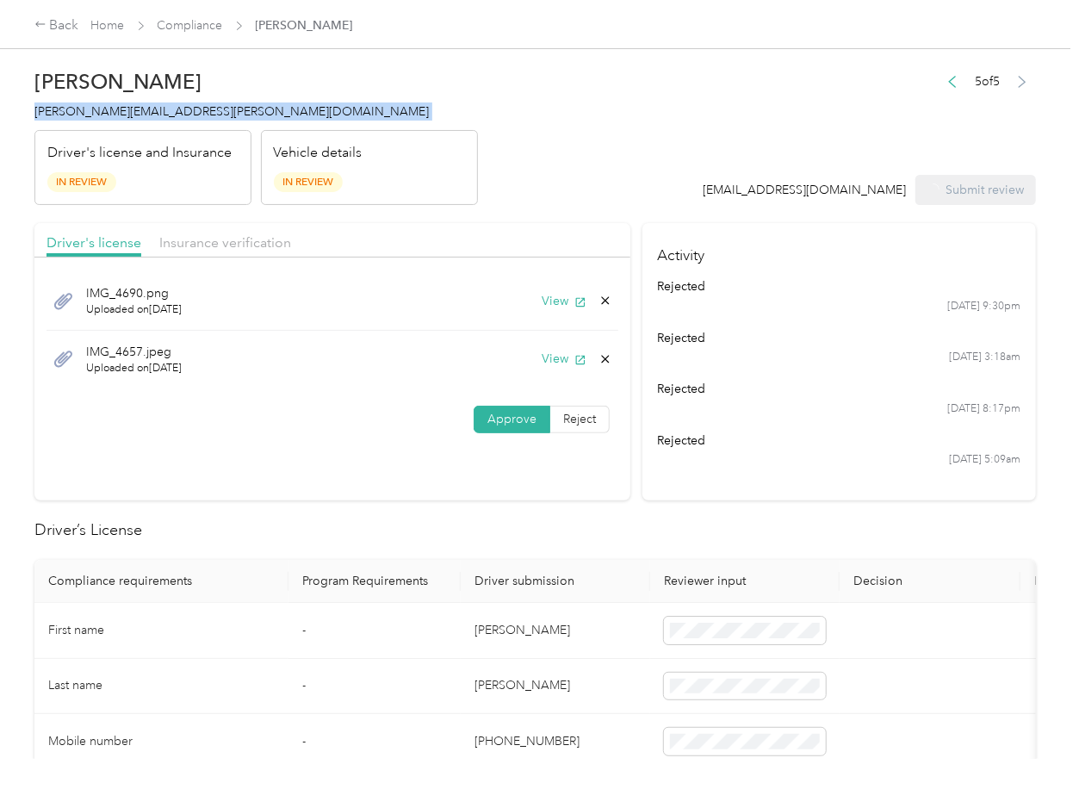
click at [105, 110] on span "[PERSON_NAME][EMAIL_ADDRESS][PERSON_NAME][DOMAIN_NAME]" at bounding box center [231, 111] width 394 height 15
copy span "[PERSON_NAME][EMAIL_ADDRESS][PERSON_NAME][DOMAIN_NAME]"
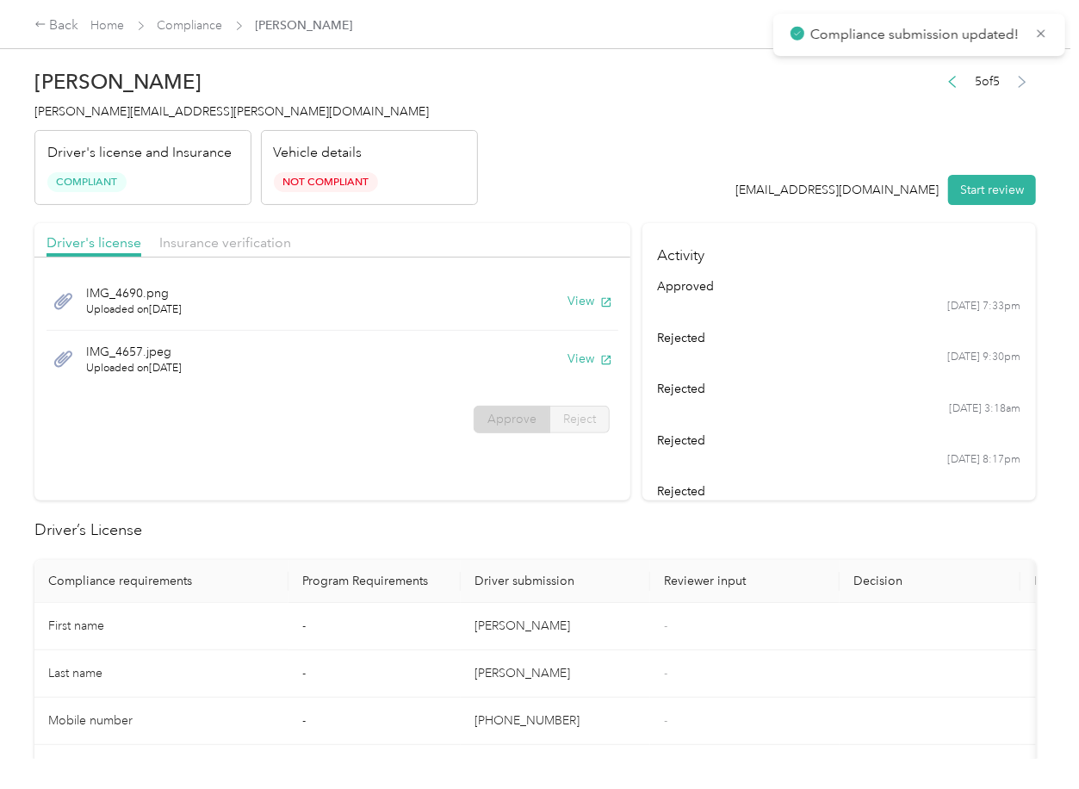
click at [697, 533] on h2 "Driver’s License" at bounding box center [534, 529] width 1001 height 23
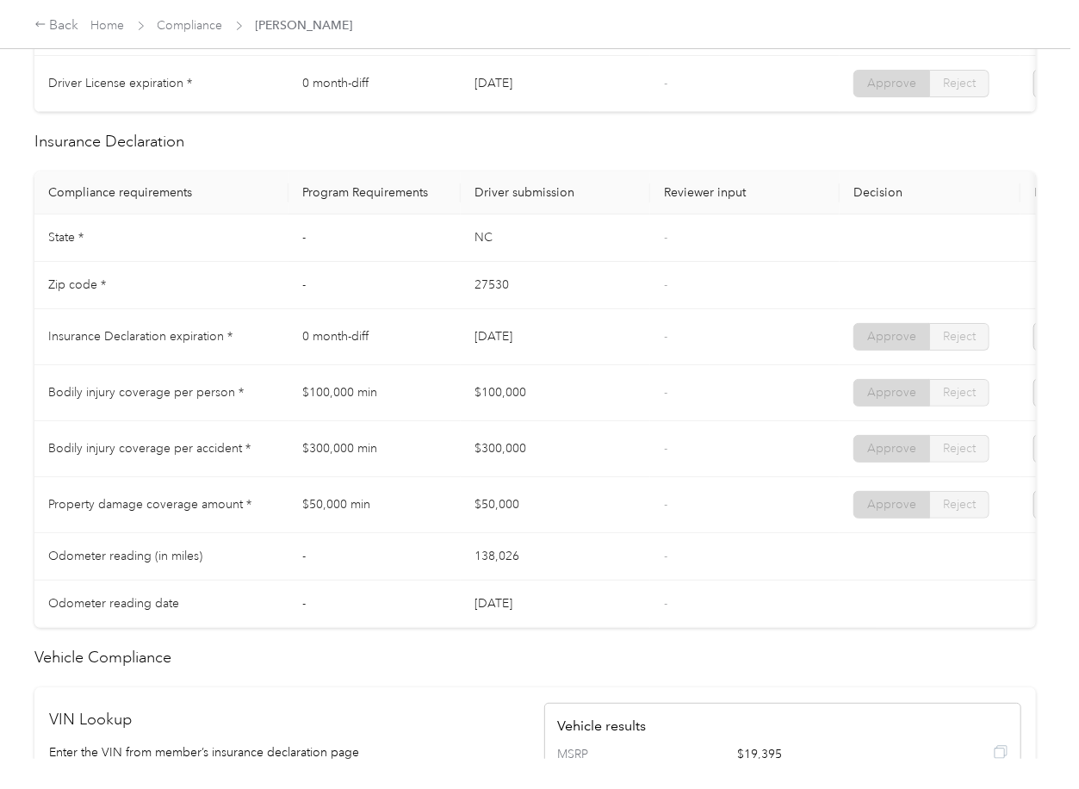
click at [749, 395] on td "-" at bounding box center [744, 393] width 189 height 56
drag, startPoint x: 505, startPoint y: 418, endPoint x: 537, endPoint y: 425, distance: 32.4
click at [542, 418] on td "$100,000" at bounding box center [555, 393] width 189 height 56
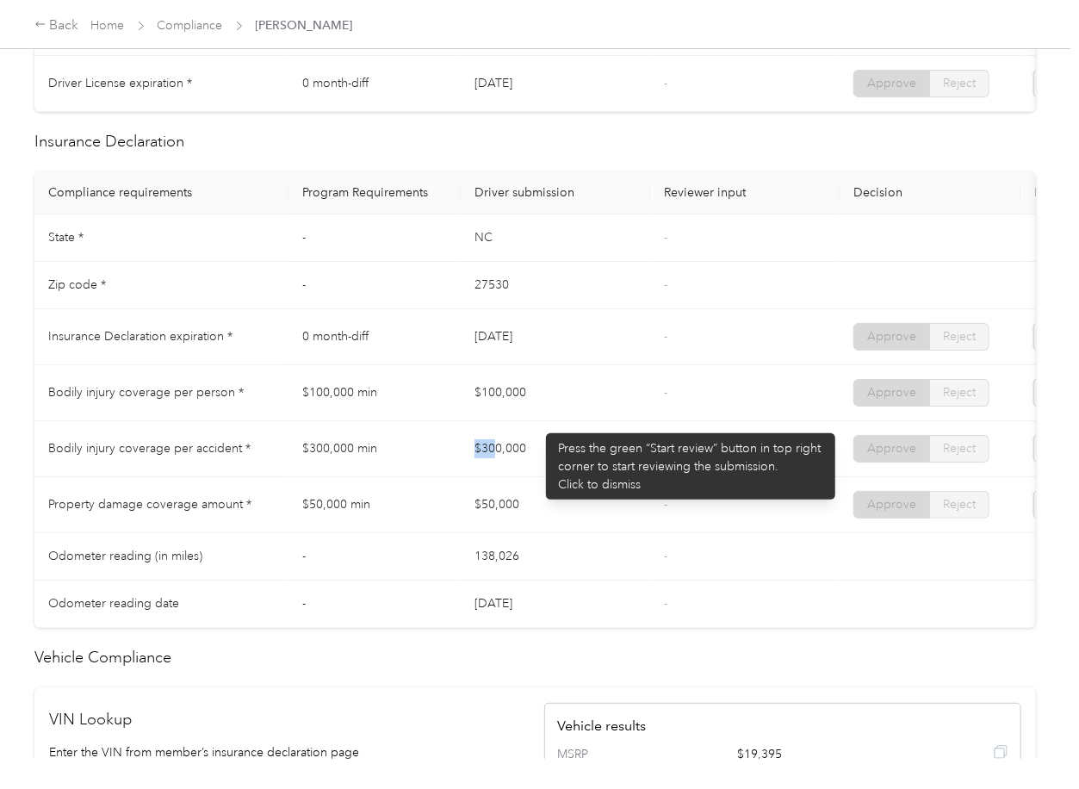
click at [572, 477] on td "$300,000" at bounding box center [555, 449] width 189 height 56
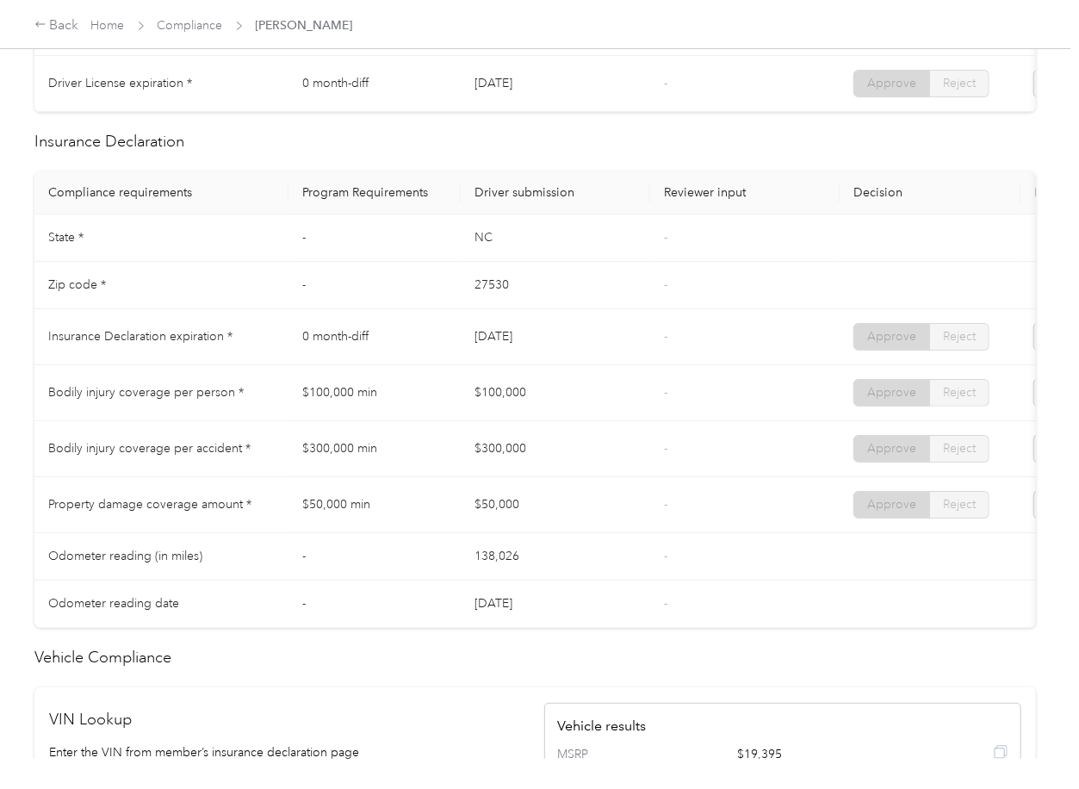
drag, startPoint x: 465, startPoint y: 508, endPoint x: 634, endPoint y: 524, distance: 169.5
click at [574, 524] on td "$50,000" at bounding box center [555, 505] width 189 height 56
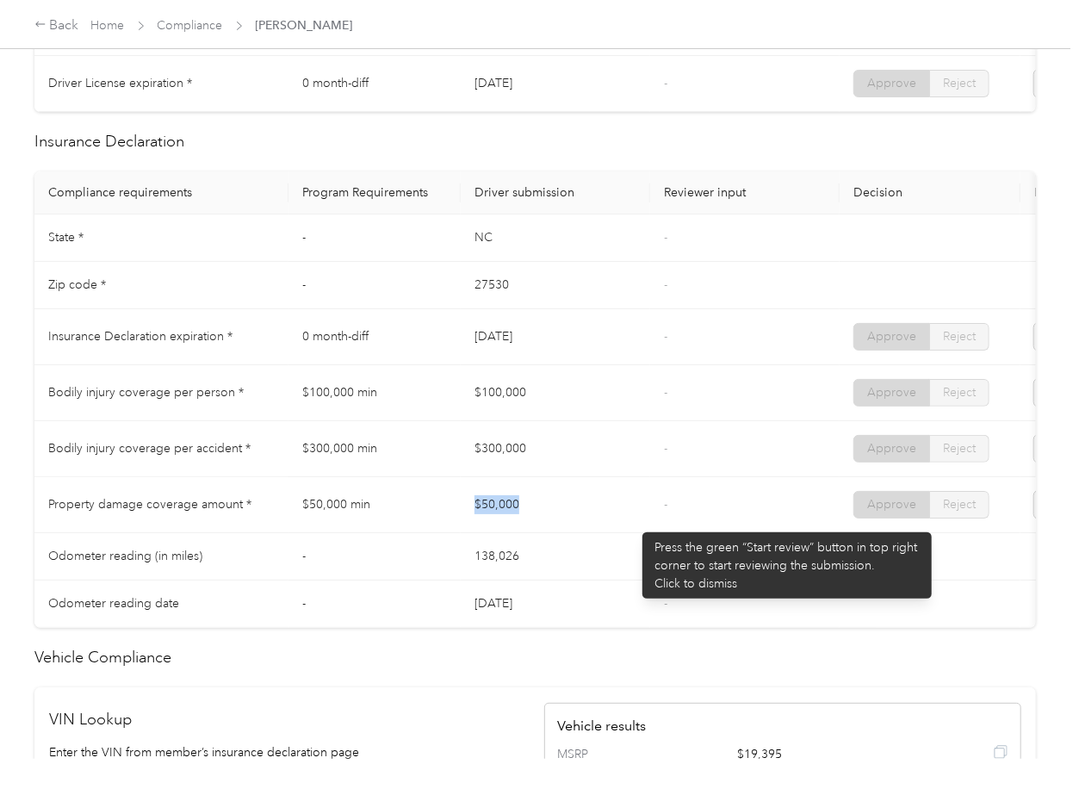
click at [640, 520] on td "$50,000" at bounding box center [555, 505] width 189 height 56
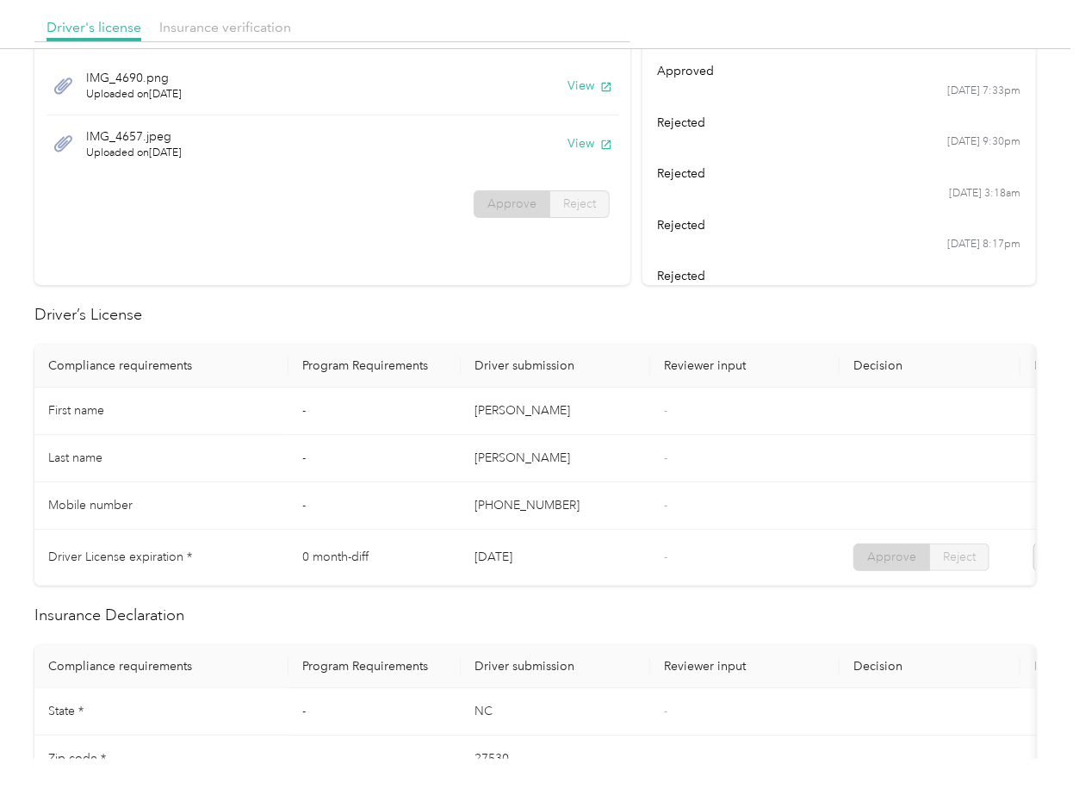
scroll to position [0, 0]
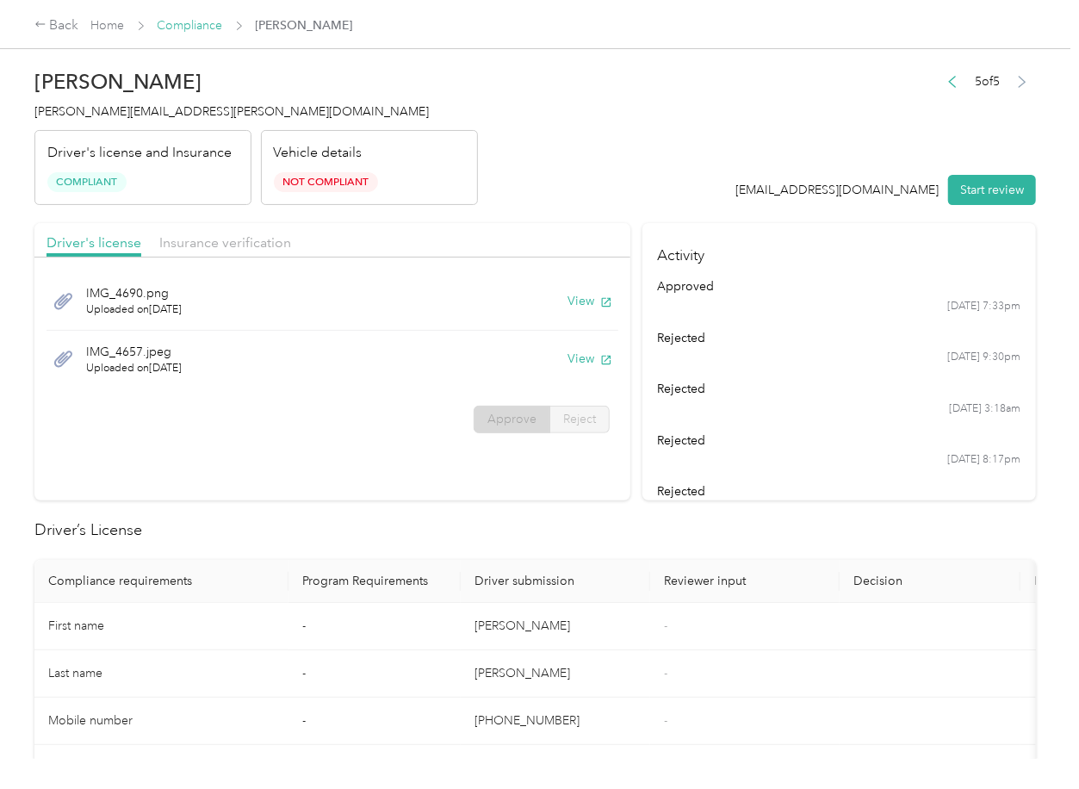
click at [197, 28] on link "Compliance" at bounding box center [190, 25] width 65 height 15
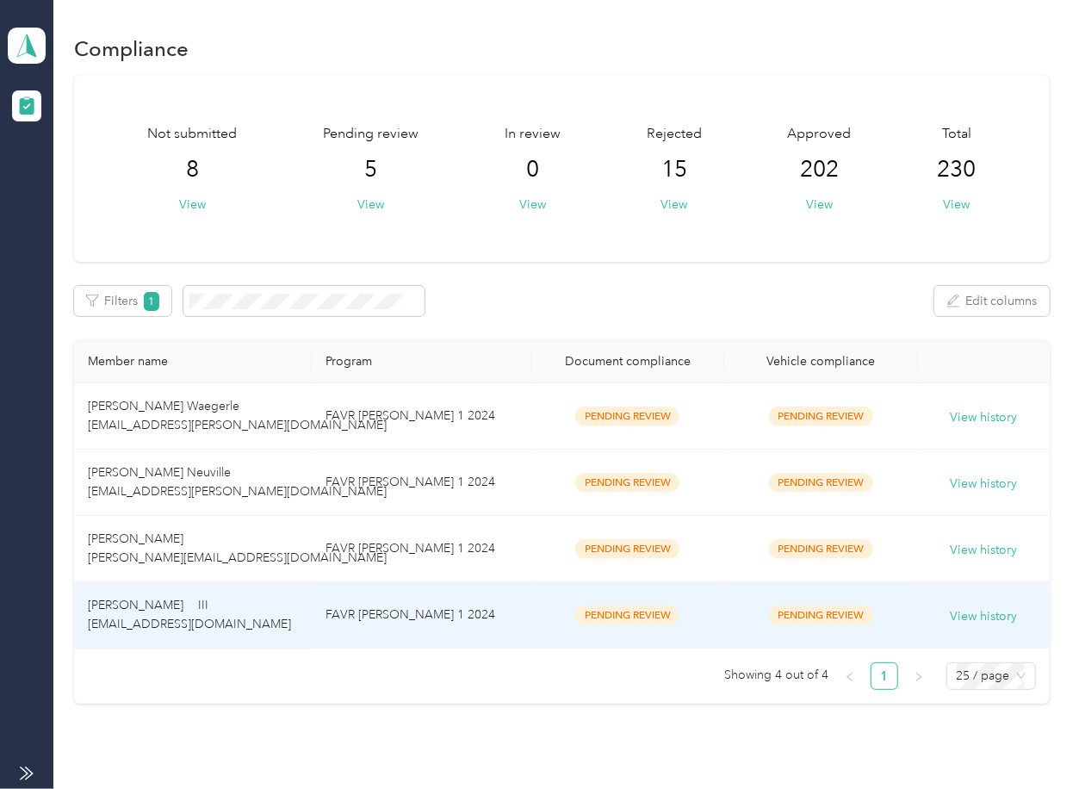
click at [173, 601] on span "[PERSON_NAME] III [EMAIL_ADDRESS][DOMAIN_NAME]" at bounding box center [189, 615] width 203 height 34
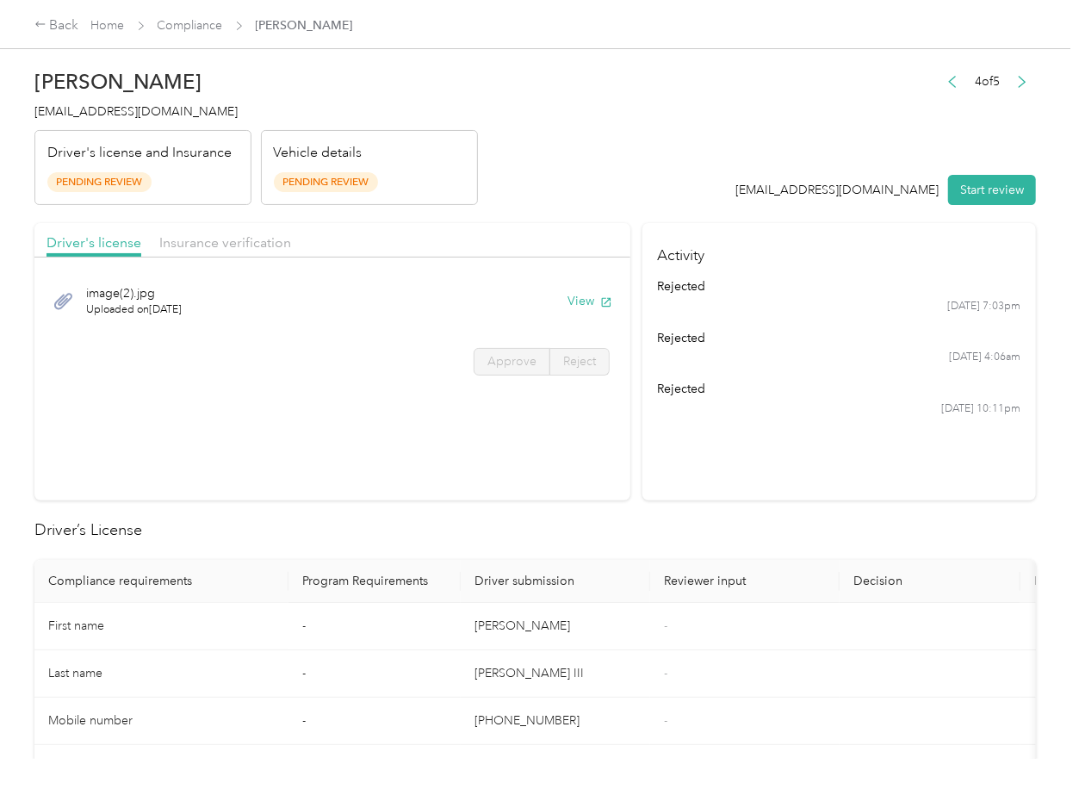
click at [739, 439] on section "Activity rejected [DATE] 7:03pm rejected [DATE] 4:06am rejected [DATE] 10:11pm" at bounding box center [839, 361] width 394 height 277
click at [586, 301] on button "View" at bounding box center [589, 301] width 45 height 18
click at [474, 227] on div "Driver's license Insurance verification" at bounding box center [332, 240] width 596 height 34
click at [229, 241] on span "Insurance verification" at bounding box center [225, 242] width 132 height 16
click at [240, 241] on span "Insurance verification" at bounding box center [225, 242] width 132 height 16
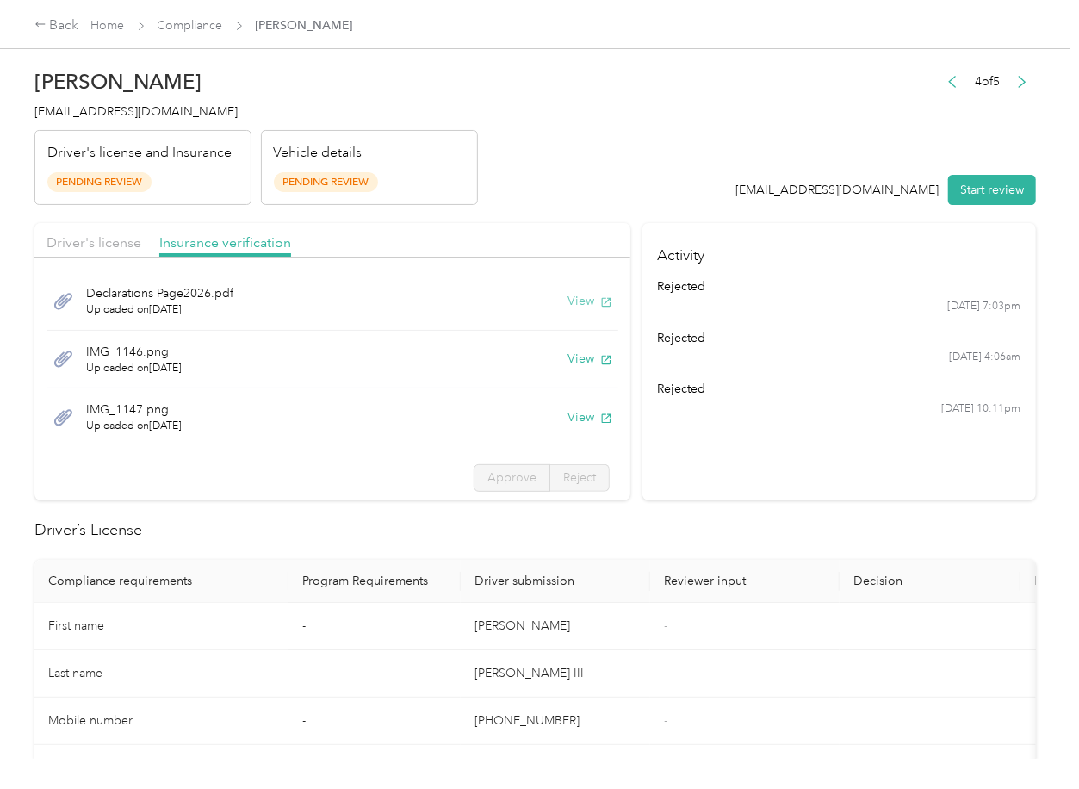
click at [600, 305] on icon "button" at bounding box center [606, 302] width 12 height 12
click at [567, 362] on button "View" at bounding box center [589, 359] width 45 height 18
click at [570, 415] on button "View" at bounding box center [589, 417] width 45 height 18
click at [1013, 172] on div "4 of 5 [EMAIL_ADDRESS][DOMAIN_NAME] Start review" at bounding box center [886, 138] width 301 height 136
click at [981, 196] on button "Start review" at bounding box center [992, 190] width 88 height 30
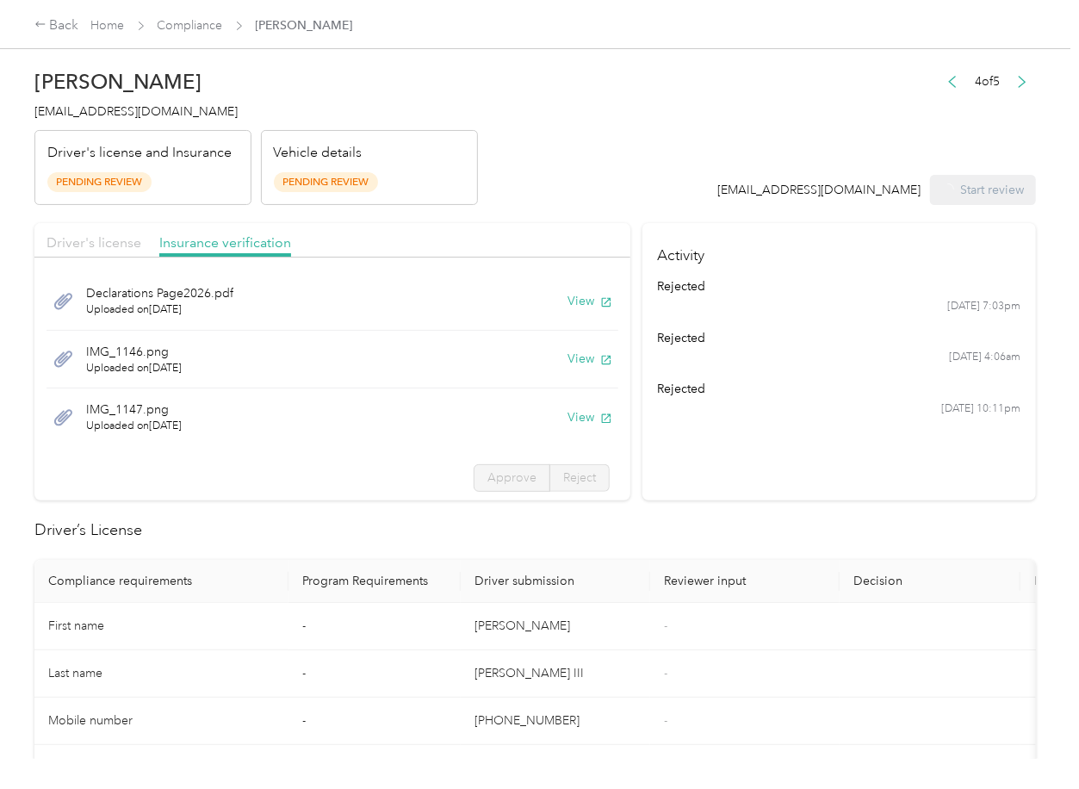
click at [101, 241] on span "Driver's license" at bounding box center [93, 242] width 95 height 16
drag, startPoint x: 79, startPoint y: 239, endPoint x: 101, endPoint y: 262, distance: 31.1
click at [79, 239] on span "Driver's license" at bounding box center [93, 242] width 95 height 16
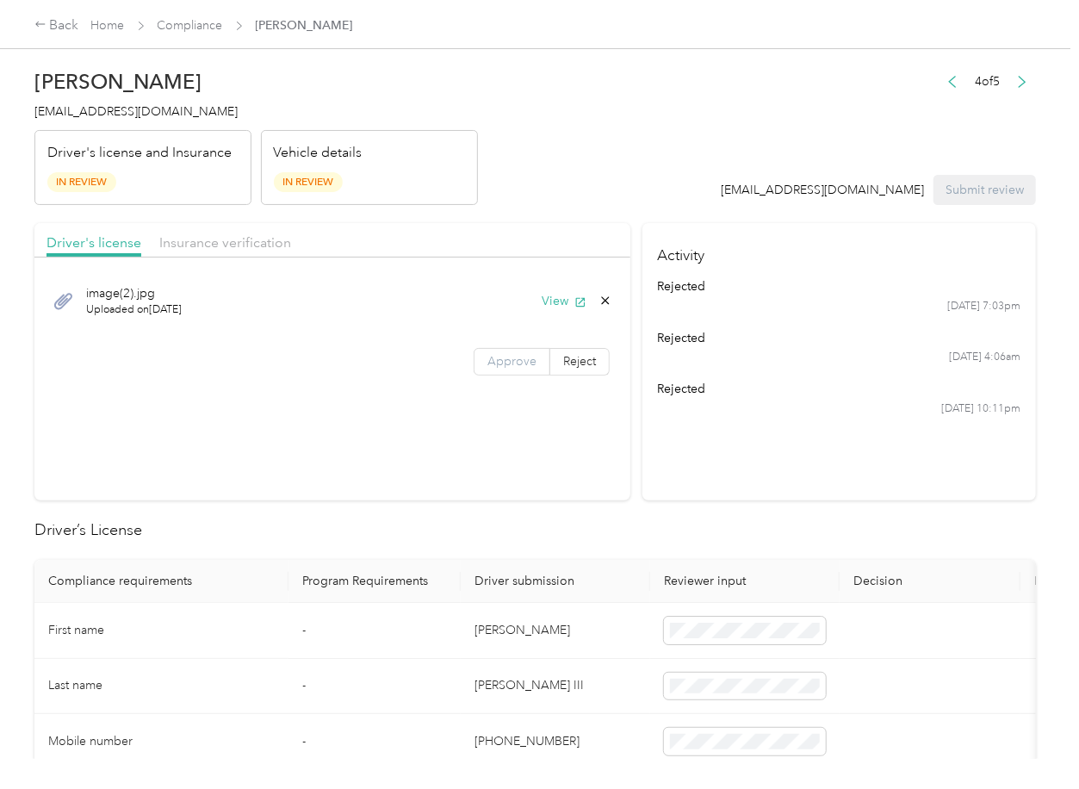
click at [498, 370] on label "Approve" at bounding box center [512, 362] width 77 height 28
click at [504, 364] on span "Approve" at bounding box center [511, 361] width 49 height 15
click at [221, 251] on div "Insurance verification" at bounding box center [225, 243] width 132 height 22
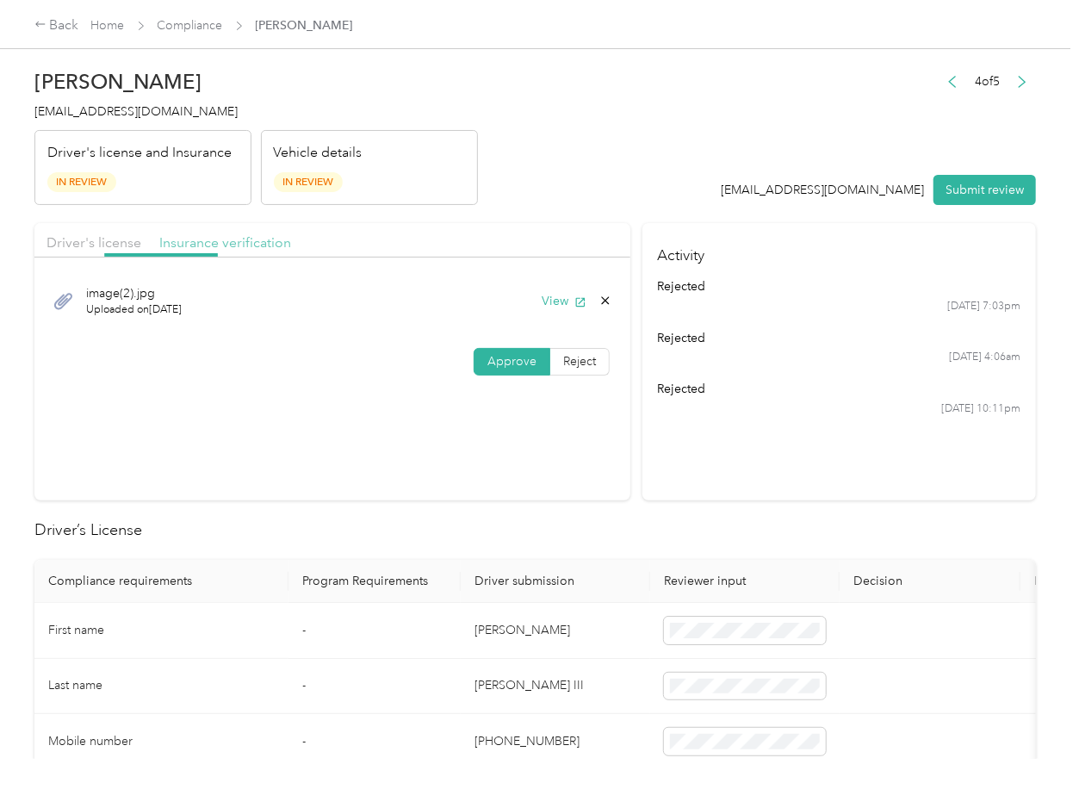
click at [222, 239] on span "Insurance verification" at bounding box center [225, 242] width 132 height 16
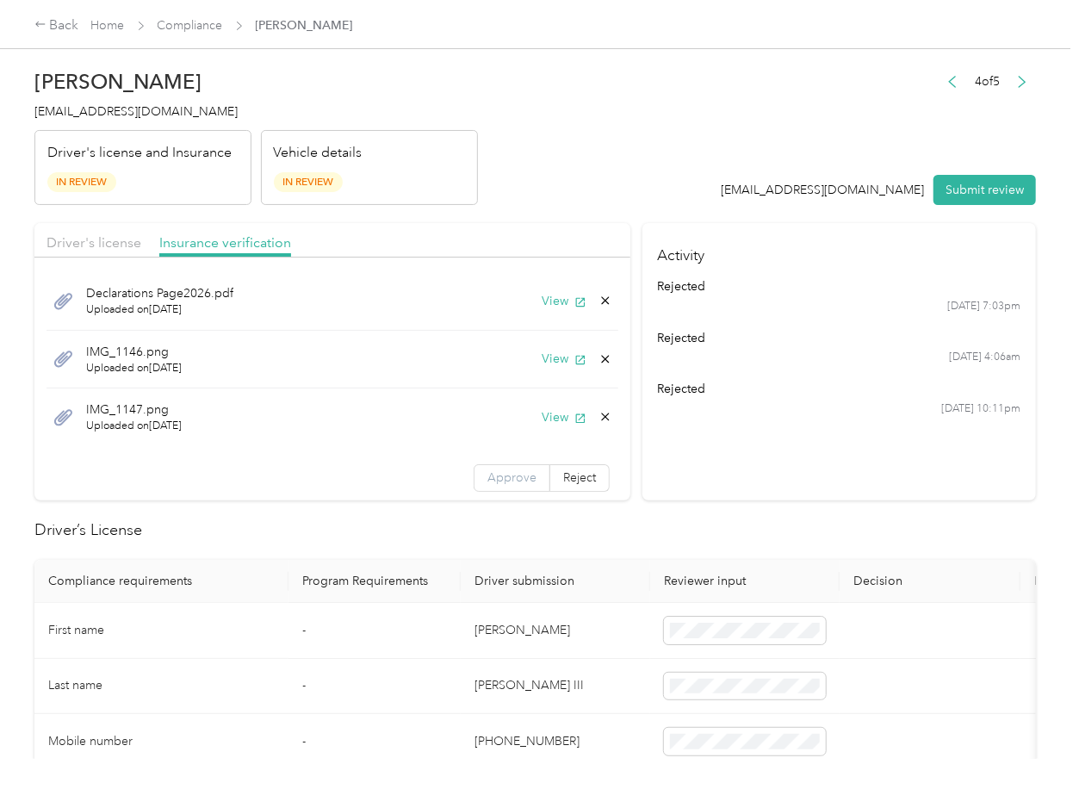
drag, startPoint x: 476, startPoint y: 480, endPoint x: 417, endPoint y: 634, distance: 164.4
click at [487, 481] on span "Approve" at bounding box center [511, 477] width 49 height 15
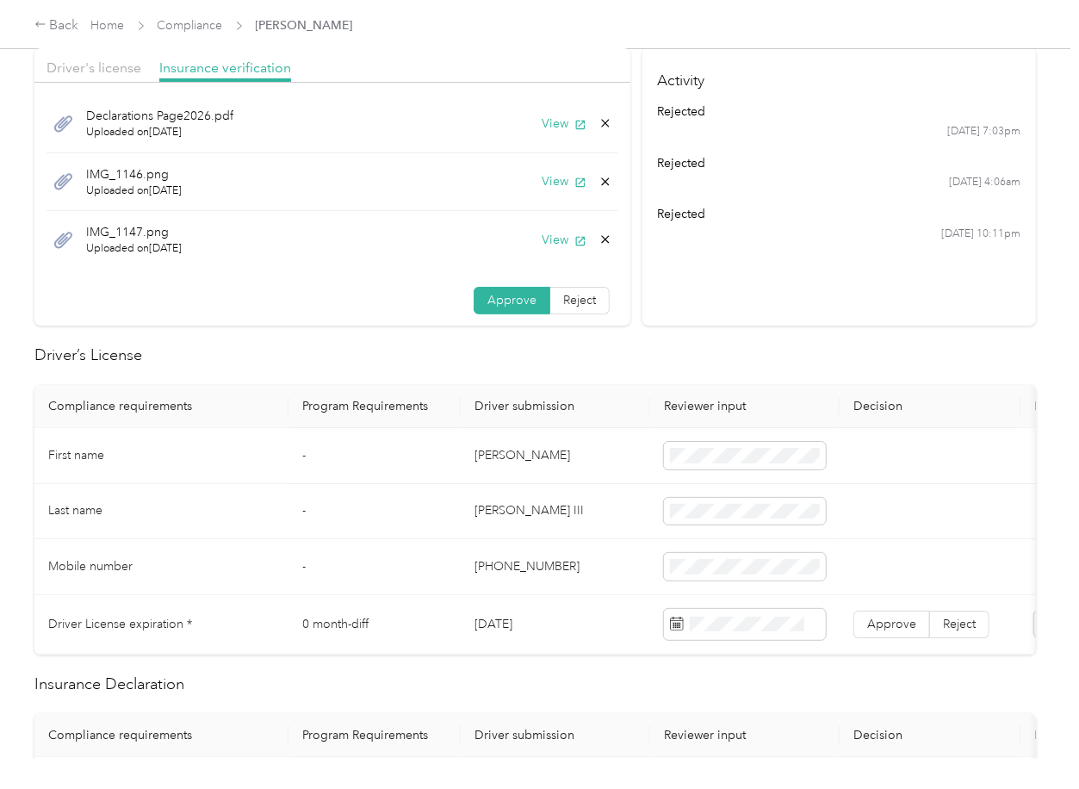
scroll to position [229, 0]
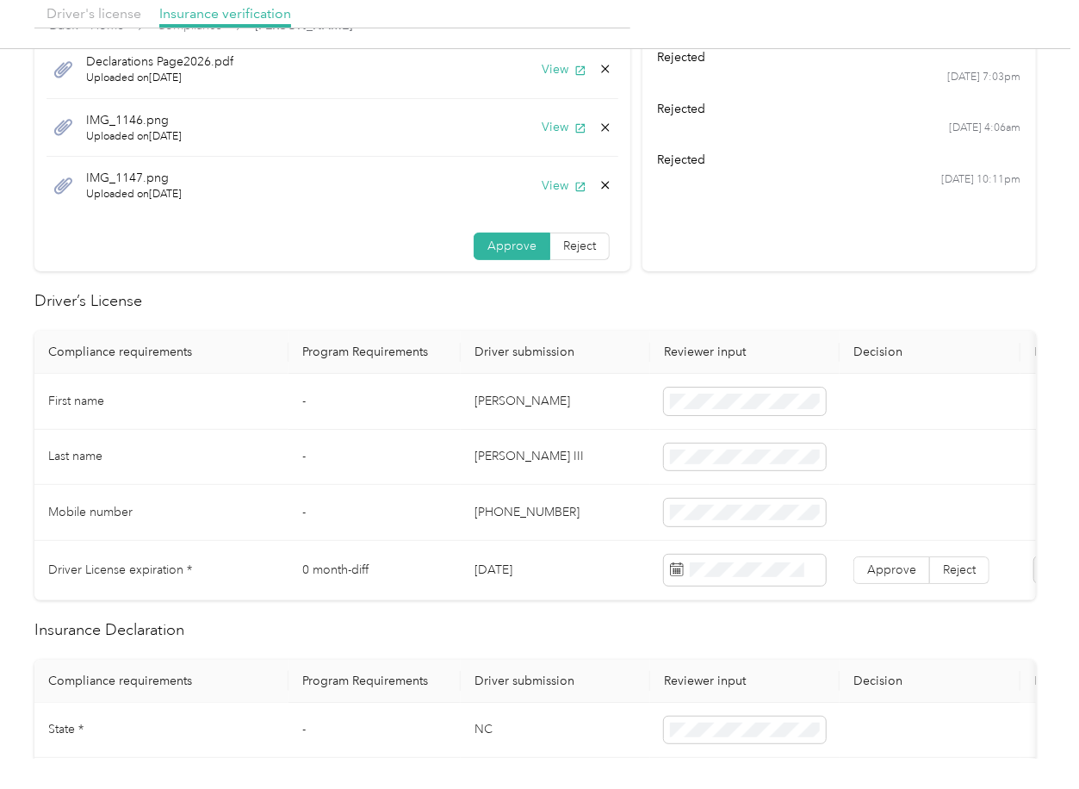
click at [492, 395] on td "[PERSON_NAME]" at bounding box center [555, 402] width 189 height 56
copy td "[PERSON_NAME]"
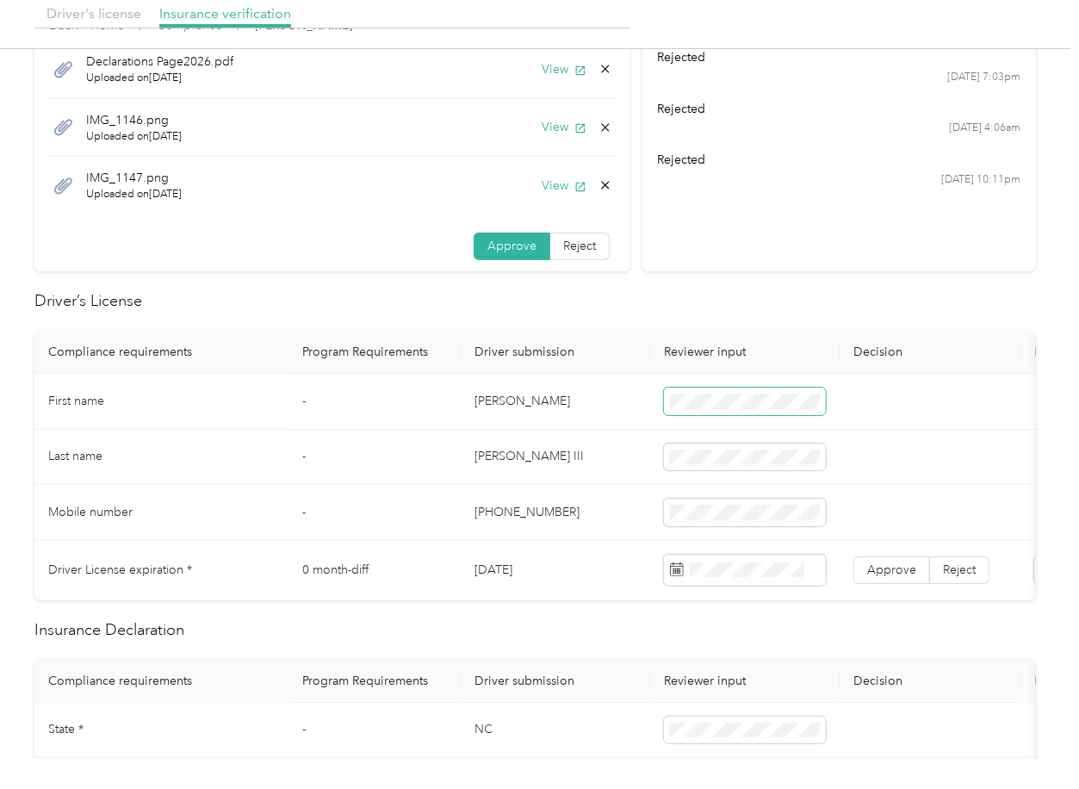
click at [712, 409] on span at bounding box center [745, 401] width 162 height 28
click at [760, 407] on span at bounding box center [745, 401] width 162 height 28
click at [496, 573] on td "[DATE]" at bounding box center [555, 570] width 189 height 59
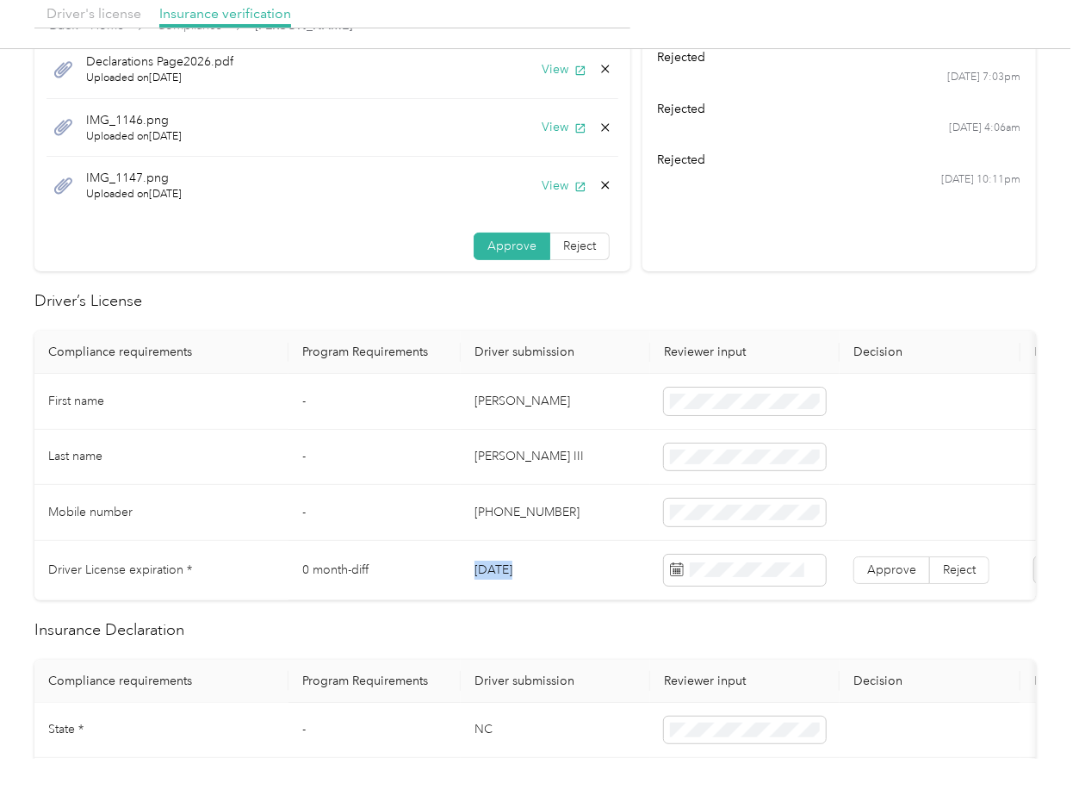
copy td "[DATE]"
drag, startPoint x: 576, startPoint y: 296, endPoint x: 586, endPoint y: 310, distance: 16.7
click at [575, 297] on h2 "Driver’s License" at bounding box center [534, 300] width 1001 height 23
click at [889, 571] on span "Approve" at bounding box center [891, 569] width 49 height 15
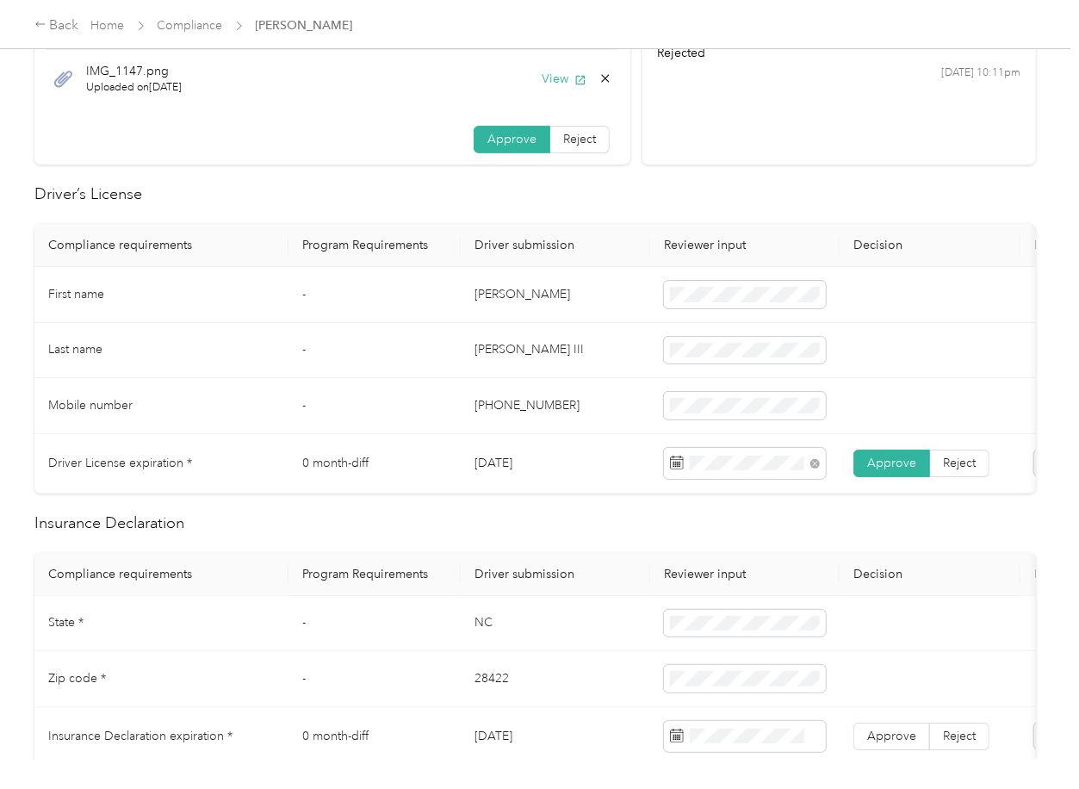
scroll to position [573, 0]
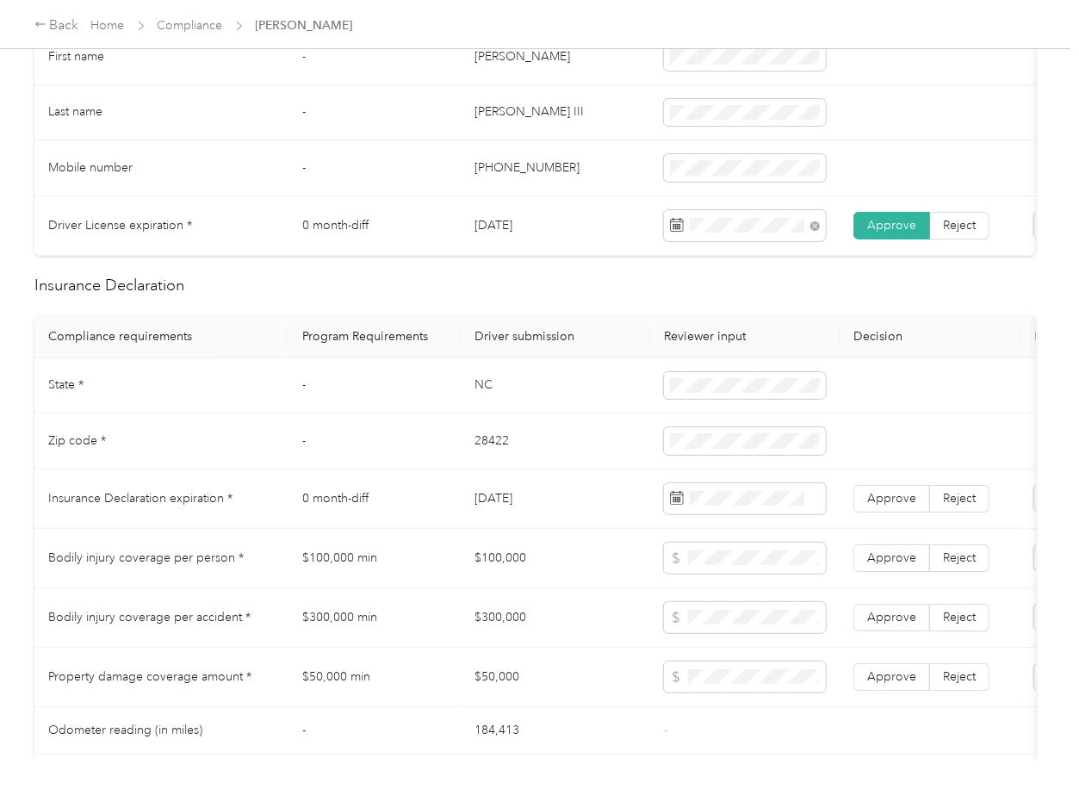
click at [489, 403] on td "NC" at bounding box center [555, 386] width 189 height 56
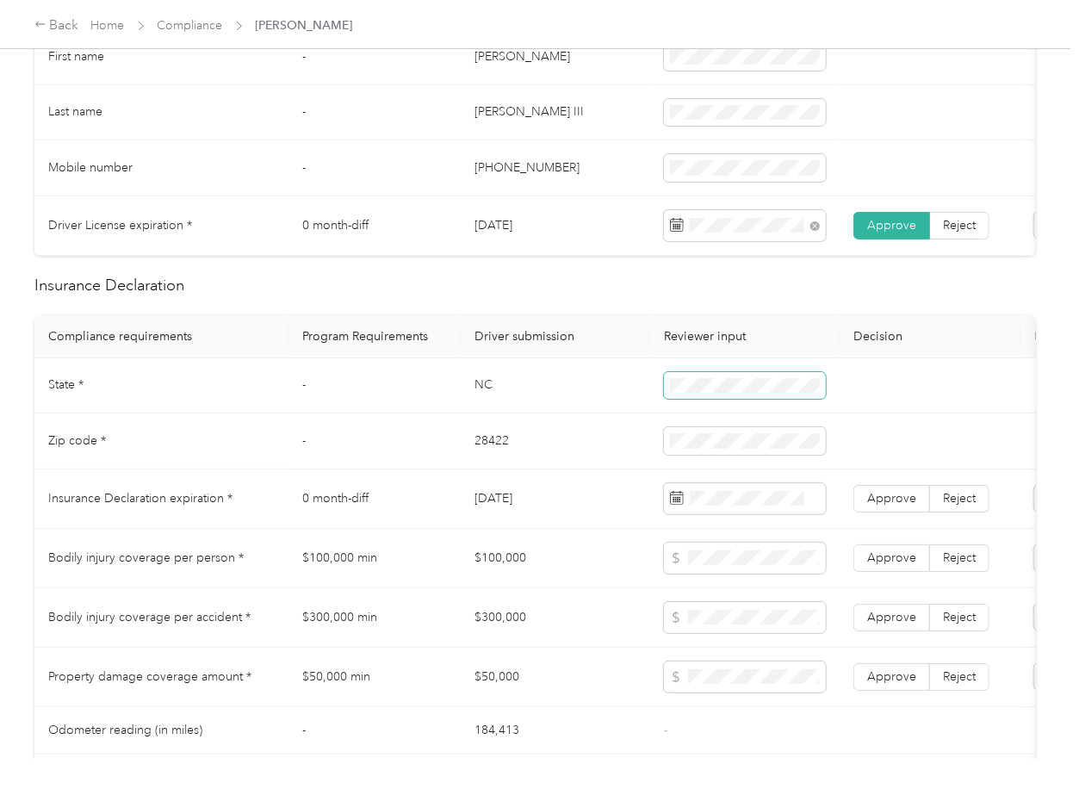
click at [720, 390] on span at bounding box center [745, 386] width 162 height 28
click at [489, 458] on td "28422" at bounding box center [555, 441] width 189 height 56
drag, startPoint x: 601, startPoint y: 510, endPoint x: 531, endPoint y: 502, distance: 70.2
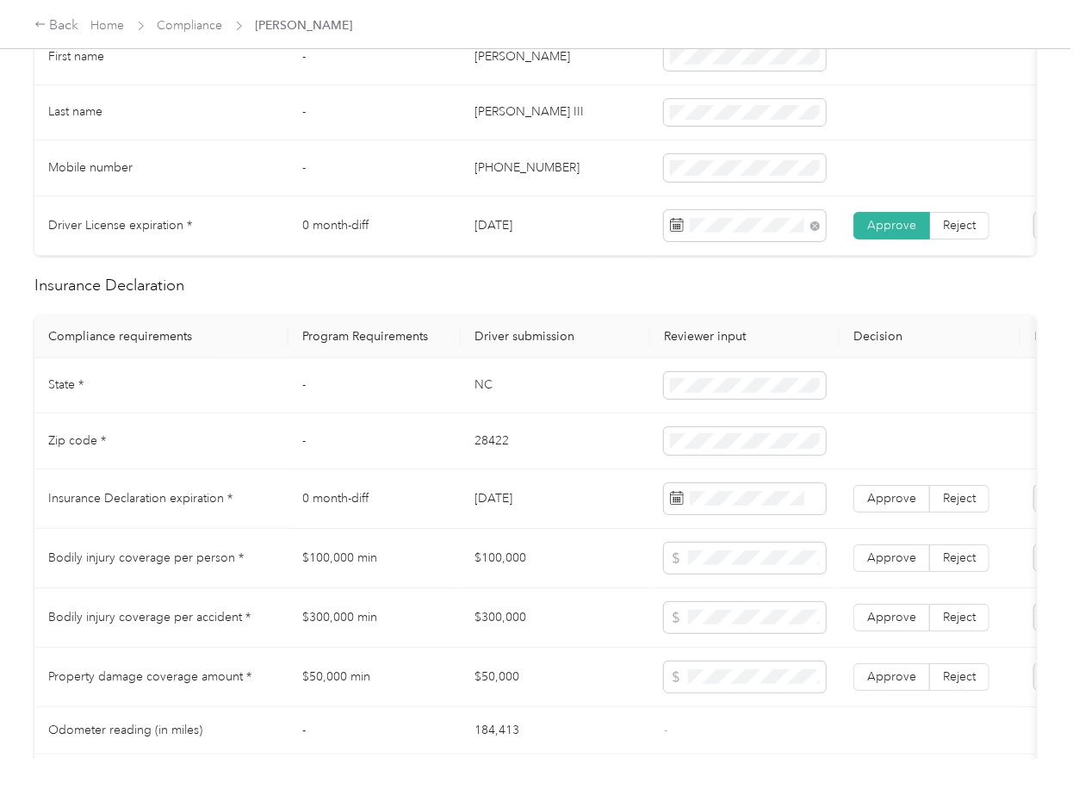
click at [600, 510] on td "[DATE]" at bounding box center [555, 498] width 189 height 59
click at [524, 516] on td "[DATE]" at bounding box center [555, 498] width 189 height 59
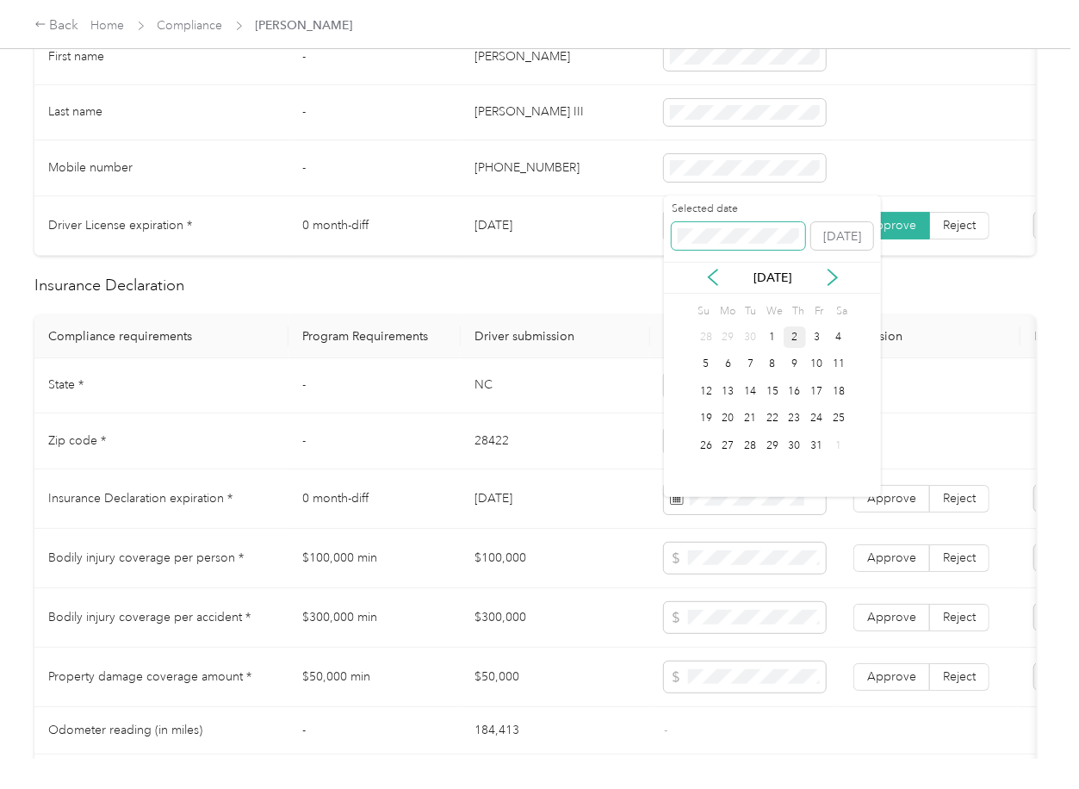
click at [723, 227] on span at bounding box center [738, 236] width 133 height 28
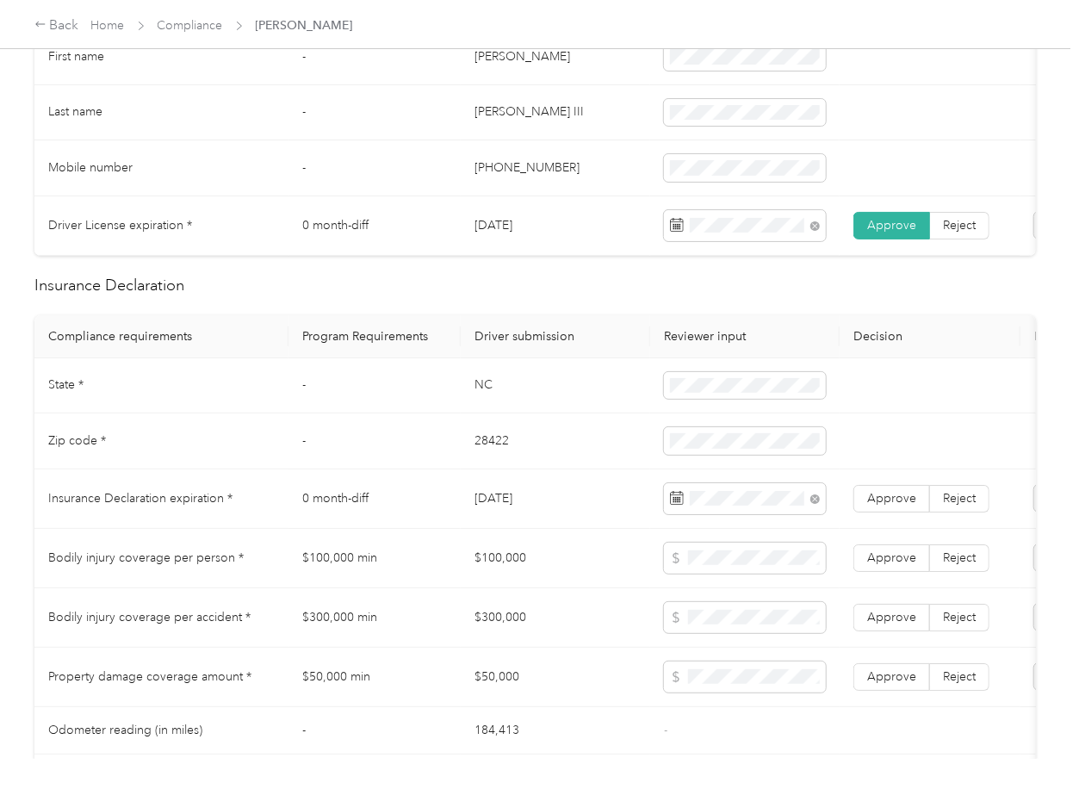
drag, startPoint x: 591, startPoint y: 336, endPoint x: 697, endPoint y: 422, distance: 137.2
click at [591, 337] on th "Driver submission" at bounding box center [555, 336] width 189 height 43
click at [890, 505] on span "Approve" at bounding box center [891, 498] width 49 height 15
click at [532, 529] on td "[DATE]" at bounding box center [555, 498] width 189 height 59
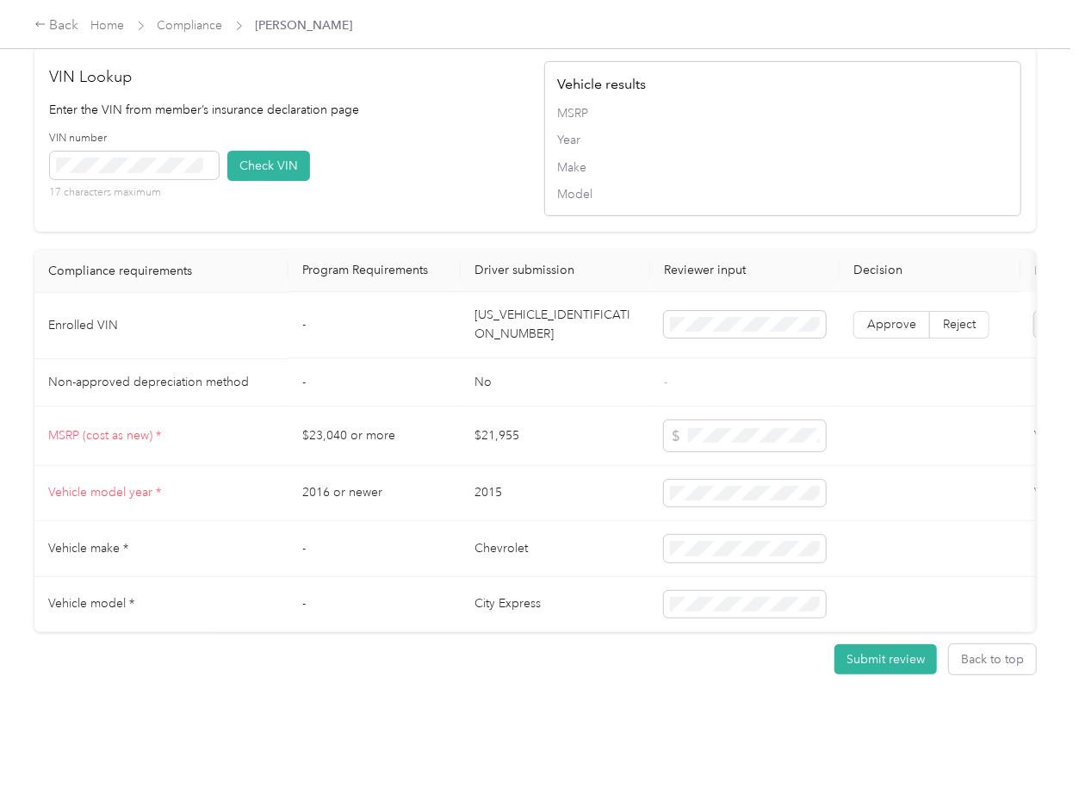
scroll to position [1447, 0]
click at [537, 293] on td "[US_VEHICLE_IDENTIFICATION_NUMBER]" at bounding box center [555, 326] width 189 height 66
click at [531, 293] on td "[US_VEHICLE_IDENTIFICATION_NUMBER]" at bounding box center [555, 326] width 189 height 66
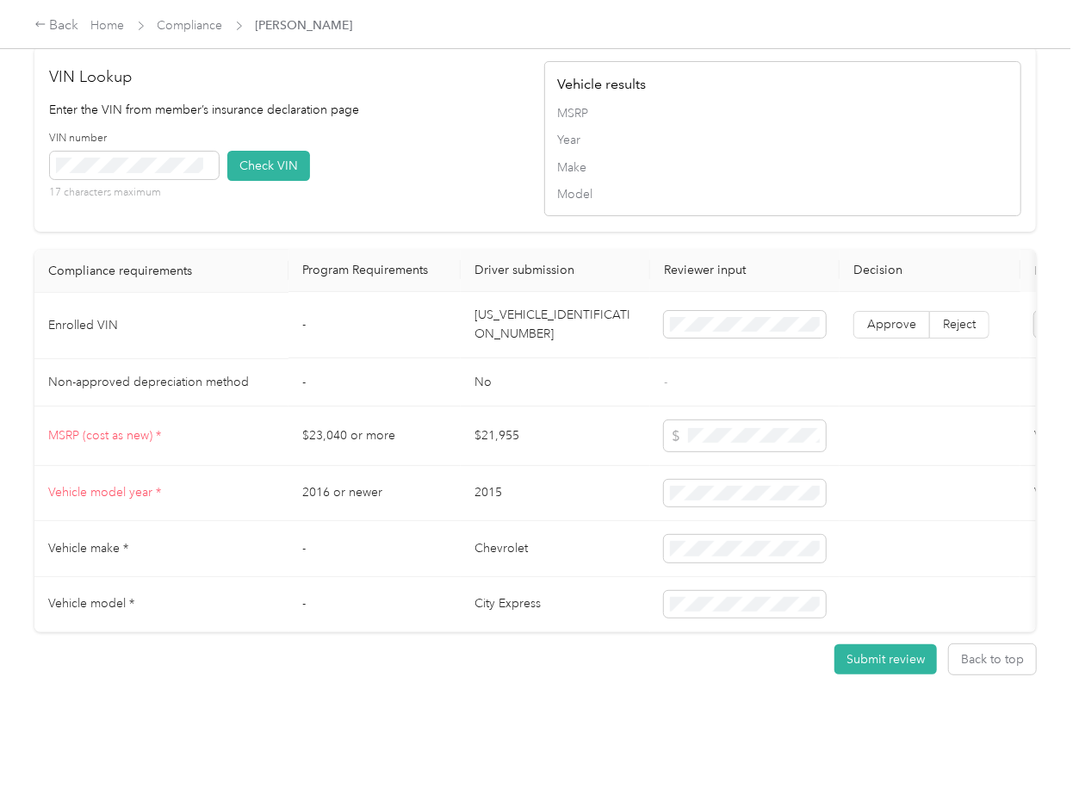
click at [356, 301] on td "-" at bounding box center [374, 326] width 172 height 66
click at [191, 152] on span at bounding box center [134, 166] width 169 height 28
click at [291, 151] on button "Check VIN" at bounding box center [268, 166] width 83 height 30
click at [872, 318] on span "Approve" at bounding box center [891, 325] width 49 height 15
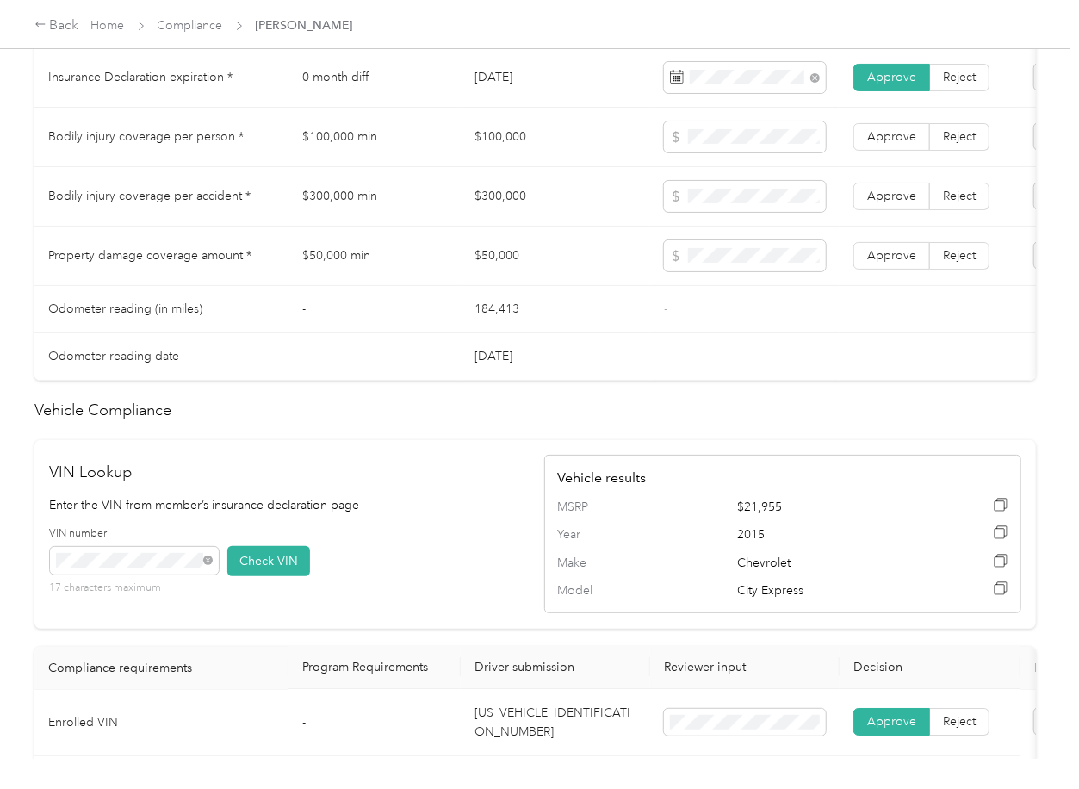
scroll to position [987, 0]
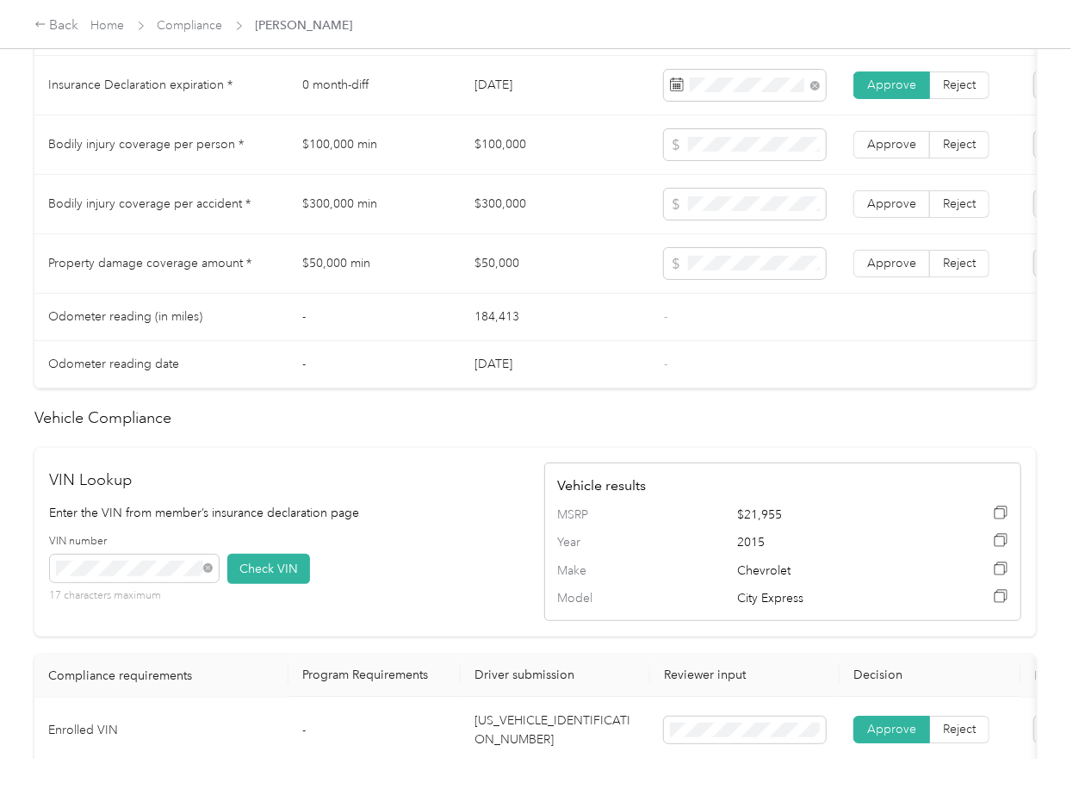
click at [500, 164] on td "$100,000" at bounding box center [555, 144] width 189 height 59
click at [525, 218] on td "$300,000" at bounding box center [555, 204] width 189 height 59
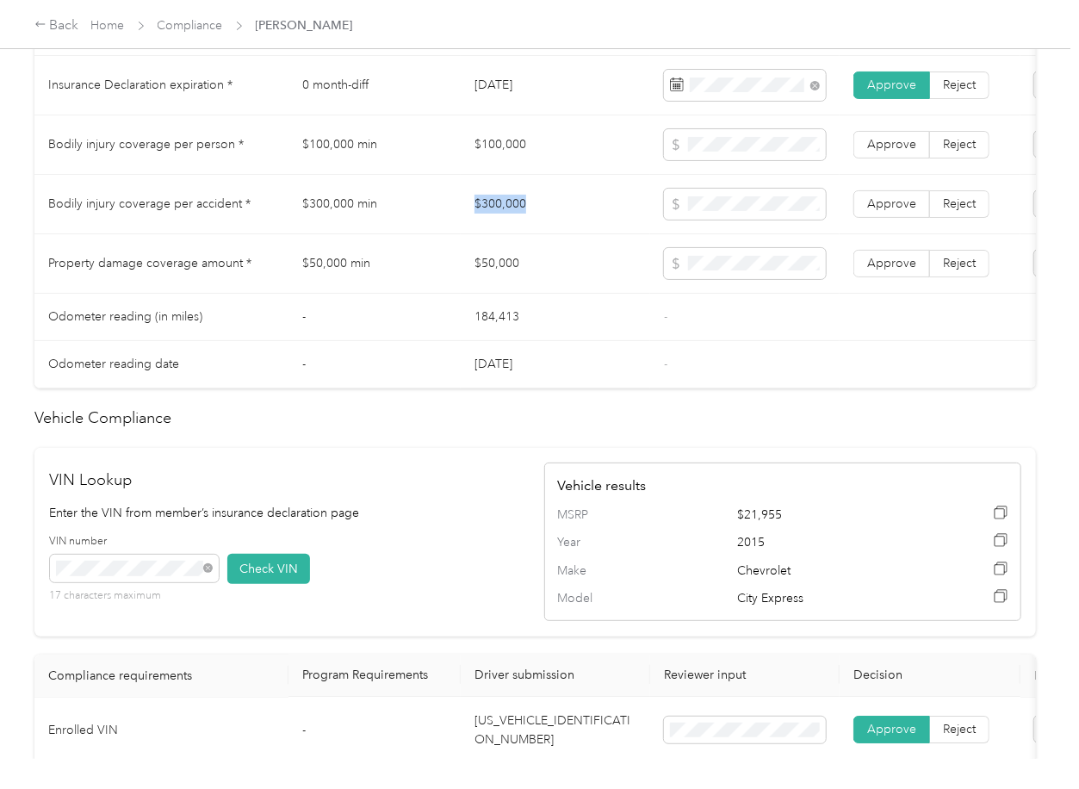
click at [525, 218] on td "$300,000" at bounding box center [555, 204] width 189 height 59
click at [718, 220] on span at bounding box center [745, 204] width 162 height 31
click at [487, 284] on td "$50,000" at bounding box center [555, 263] width 189 height 59
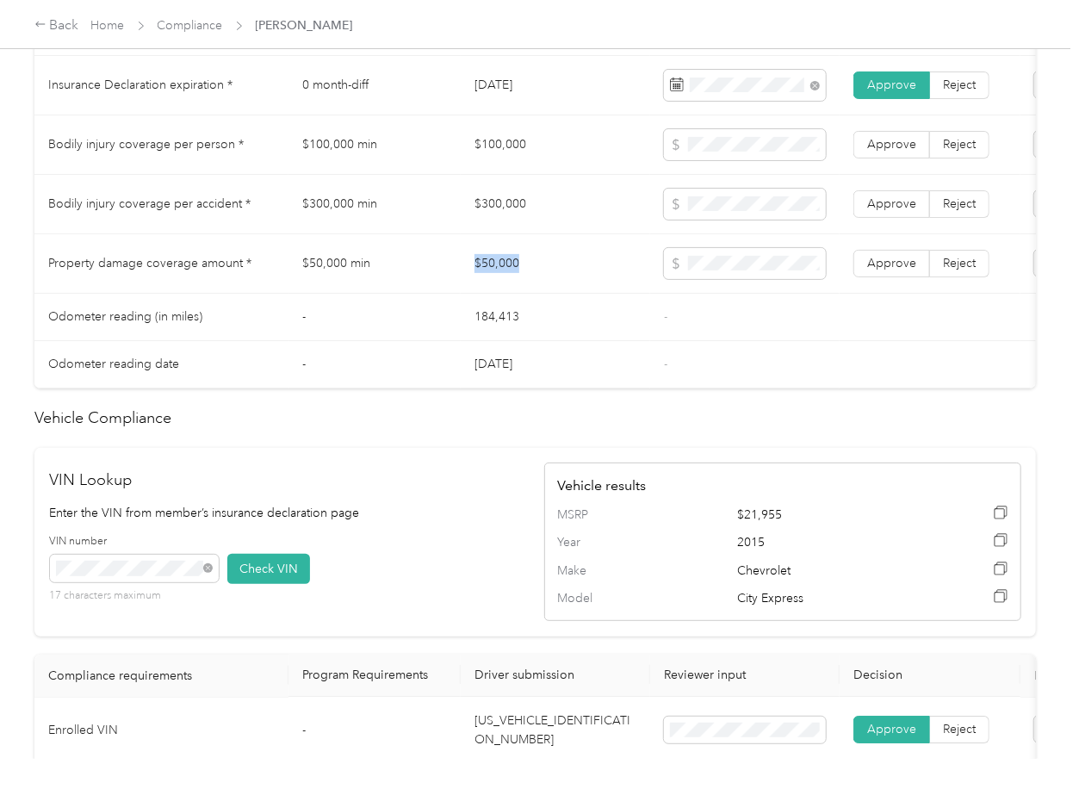
click at [487, 284] on td "$50,000" at bounding box center [555, 263] width 189 height 59
click at [877, 269] on label "Approve" at bounding box center [891, 264] width 77 height 28
click at [896, 211] on span "Approve" at bounding box center [891, 203] width 49 height 15
click at [896, 152] on span "Approve" at bounding box center [891, 144] width 49 height 15
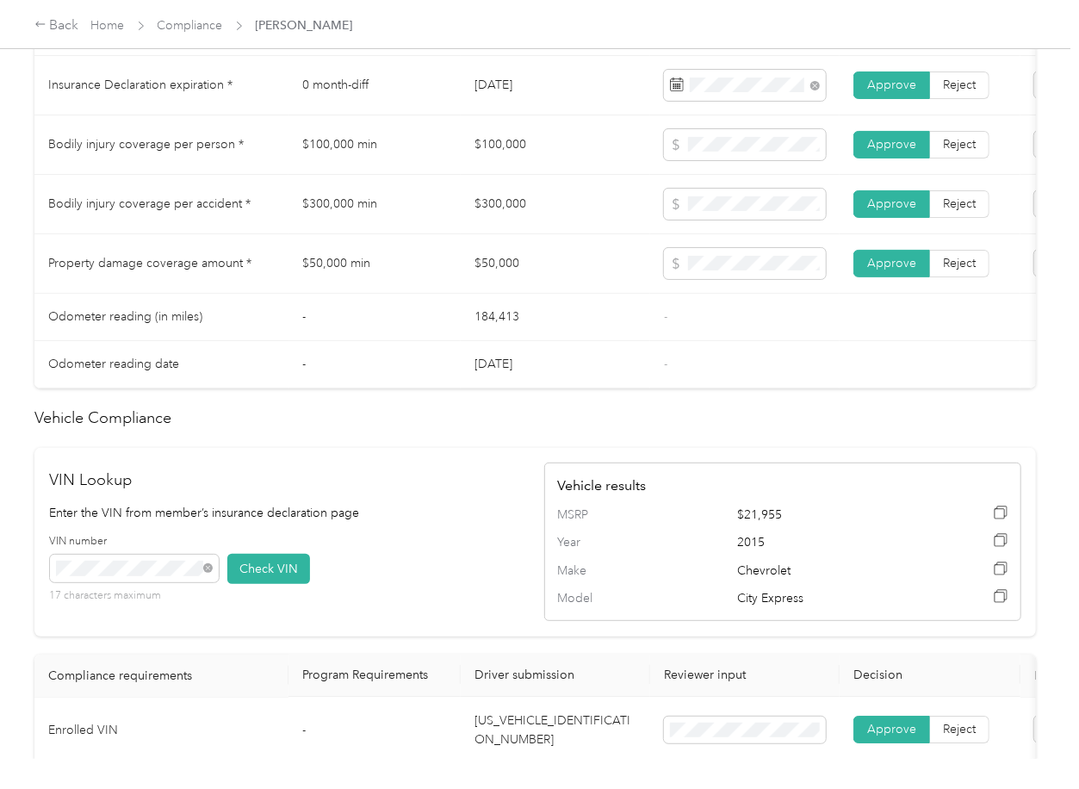
click at [456, 313] on td "-" at bounding box center [374, 317] width 172 height 47
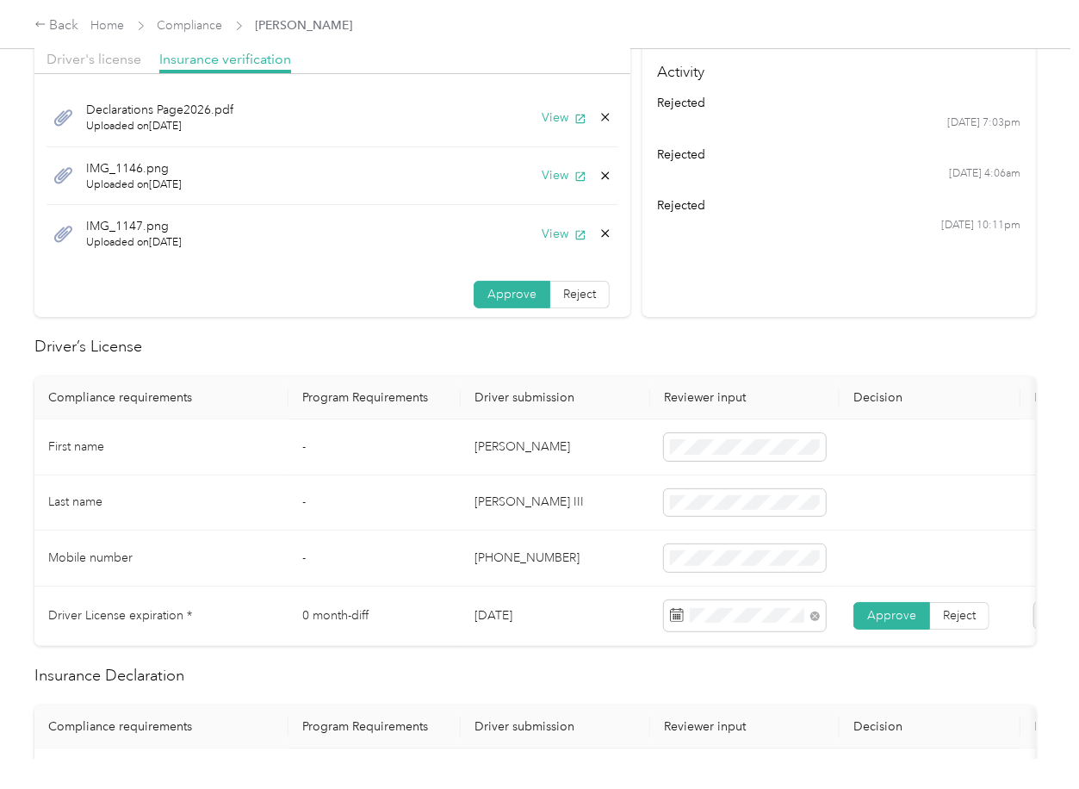
scroll to position [69, 0]
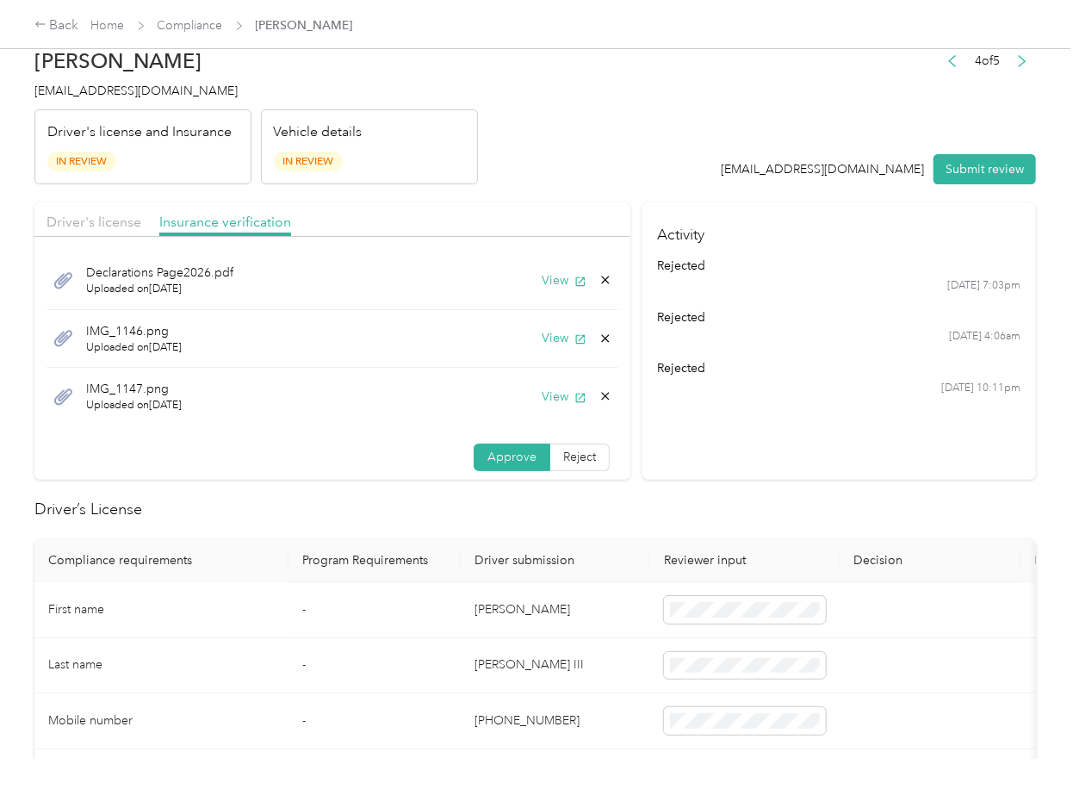
scroll to position [0, 0]
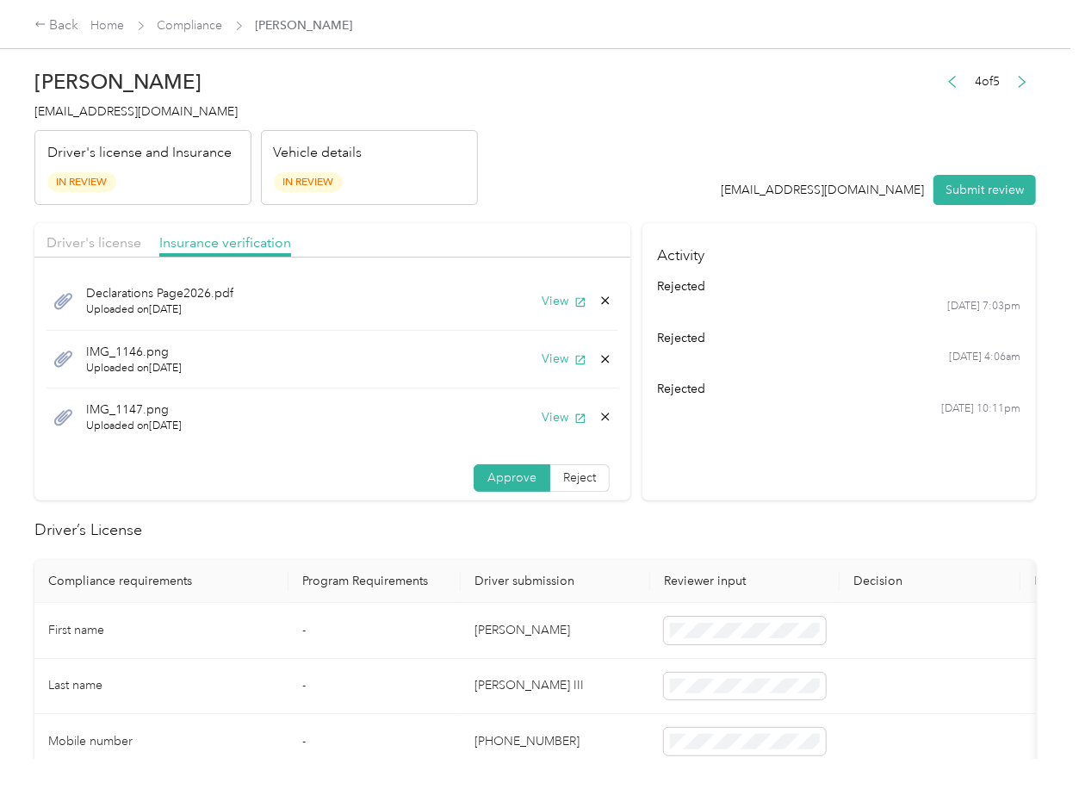
click at [130, 115] on span "[EMAIL_ADDRESS][DOMAIN_NAME]" at bounding box center [135, 111] width 203 height 15
drag, startPoint x: 487, startPoint y: 570, endPoint x: 547, endPoint y: 508, distance: 85.9
click at [487, 570] on th "Driver submission" at bounding box center [555, 581] width 189 height 43
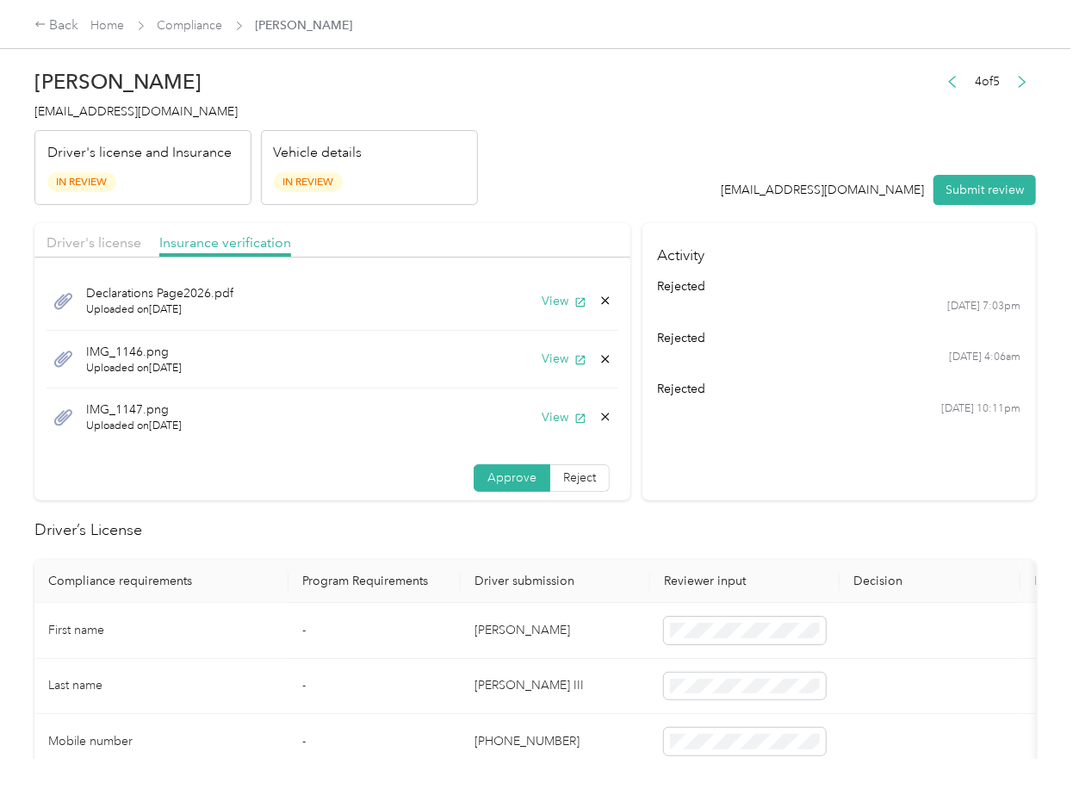
click at [598, 412] on icon at bounding box center [605, 417] width 14 height 14
click at [539, 435] on button "Yes" at bounding box center [540, 430] width 34 height 28
click at [604, 362] on icon at bounding box center [605, 359] width 14 height 14
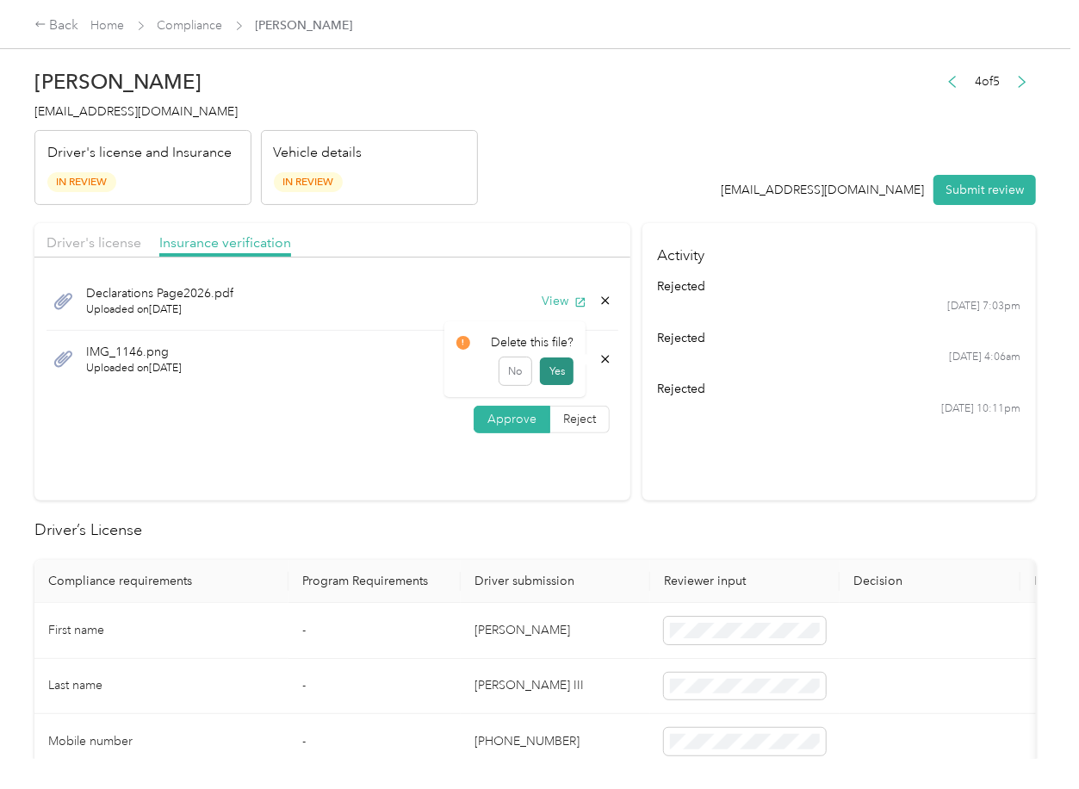
drag, startPoint x: 569, startPoint y: 366, endPoint x: 222, endPoint y: 307, distance: 351.9
click at [568, 366] on button "Yes" at bounding box center [557, 371] width 34 height 28
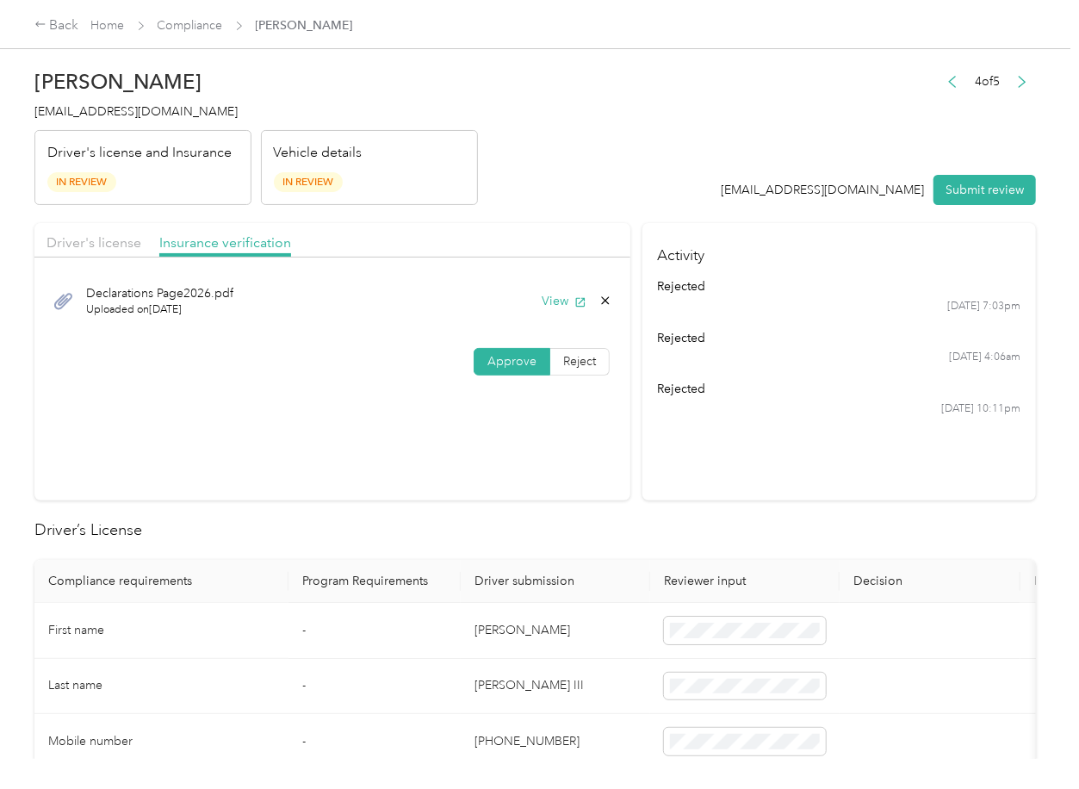
click at [145, 253] on div "Driver's license Insurance verification" at bounding box center [332, 240] width 596 height 34
click at [119, 247] on span "Driver's license" at bounding box center [93, 242] width 95 height 16
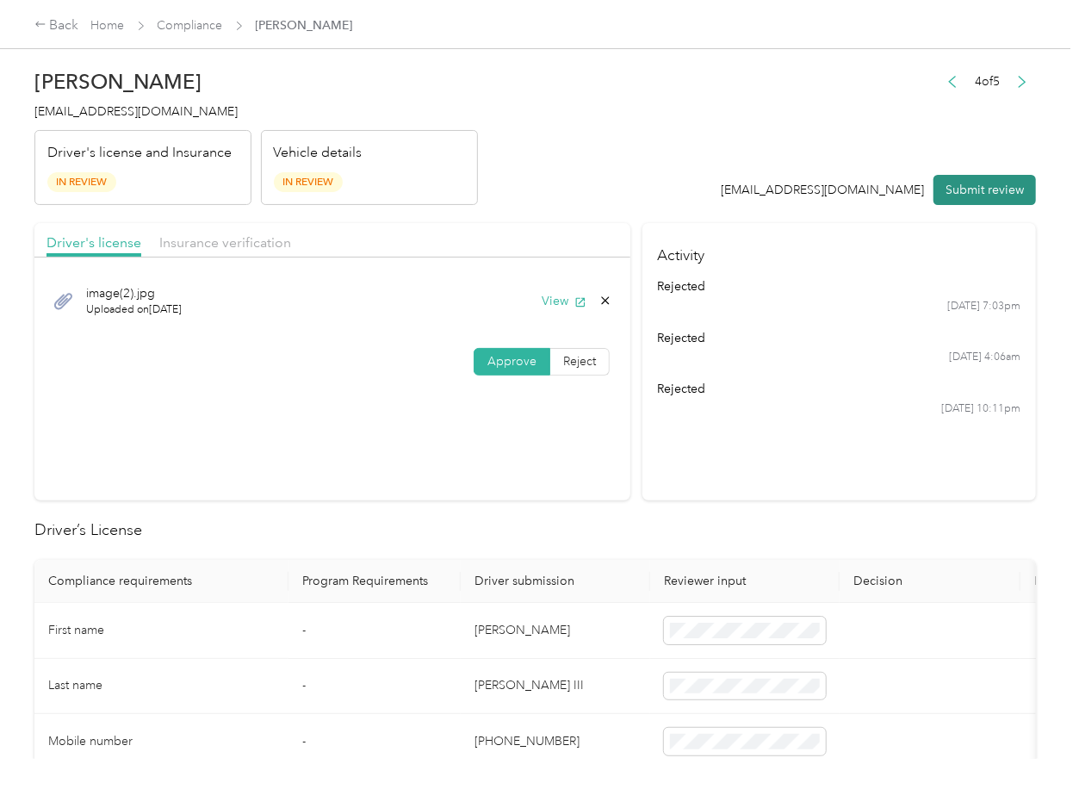
drag, startPoint x: 993, startPoint y: 188, endPoint x: 773, endPoint y: 185, distance: 219.6
click at [992, 186] on button "Submit review" at bounding box center [984, 190] width 102 height 30
click at [115, 93] on div "[PERSON_NAME] III [EMAIL_ADDRESS][DOMAIN_NAME] Driver's license and Insurance I…" at bounding box center [255, 132] width 443 height 145
click at [94, 107] on span "[EMAIL_ADDRESS][DOMAIN_NAME]" at bounding box center [135, 111] width 203 height 15
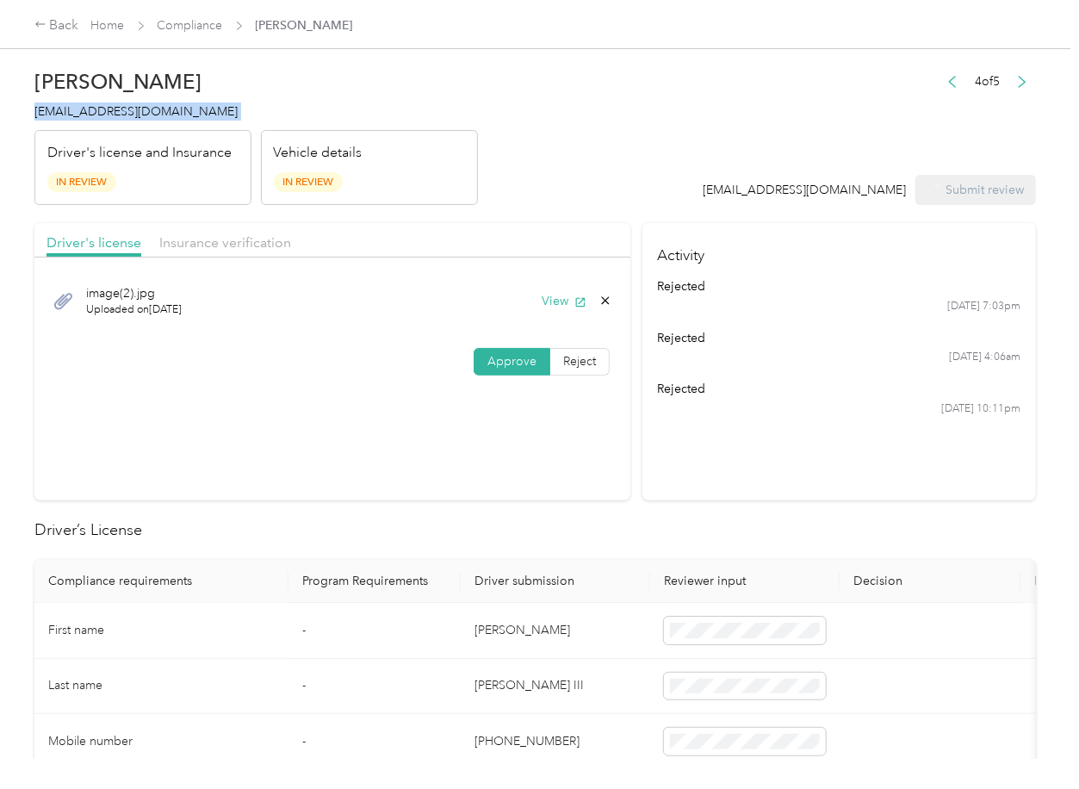
click at [94, 107] on span "[EMAIL_ADDRESS][DOMAIN_NAME]" at bounding box center [135, 111] width 203 height 15
click at [738, 472] on section "Activity rejected [DATE] 7:03pm rejected [DATE] 4:06am rejected [DATE] 10:11pm" at bounding box center [839, 361] width 394 height 277
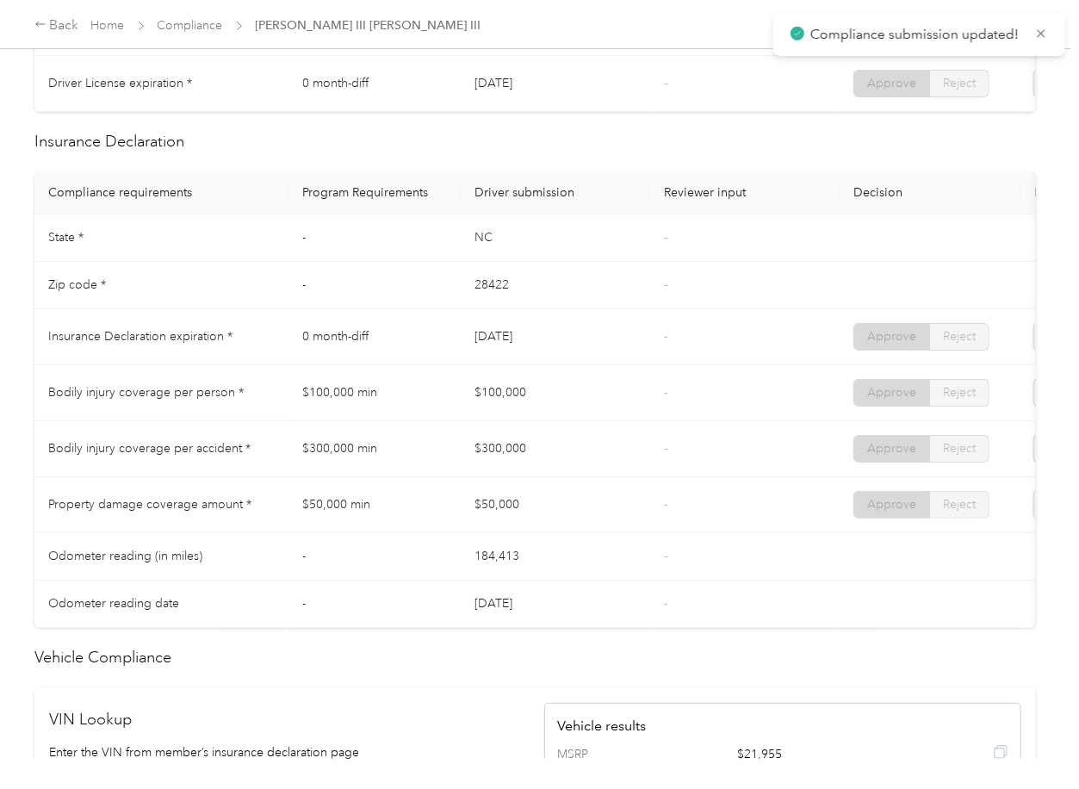
scroll to position [643, 0]
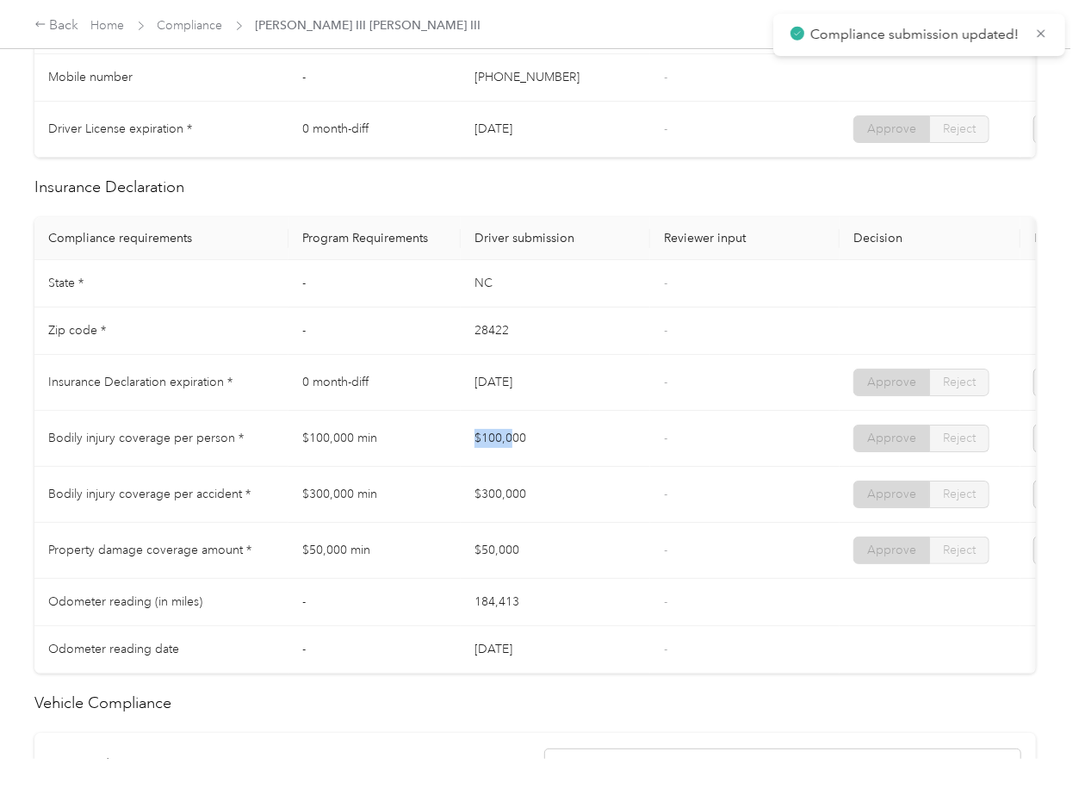
drag, startPoint x: 466, startPoint y: 455, endPoint x: 510, endPoint y: 444, distance: 45.1
click at [511, 444] on td "$100,000" at bounding box center [555, 439] width 189 height 56
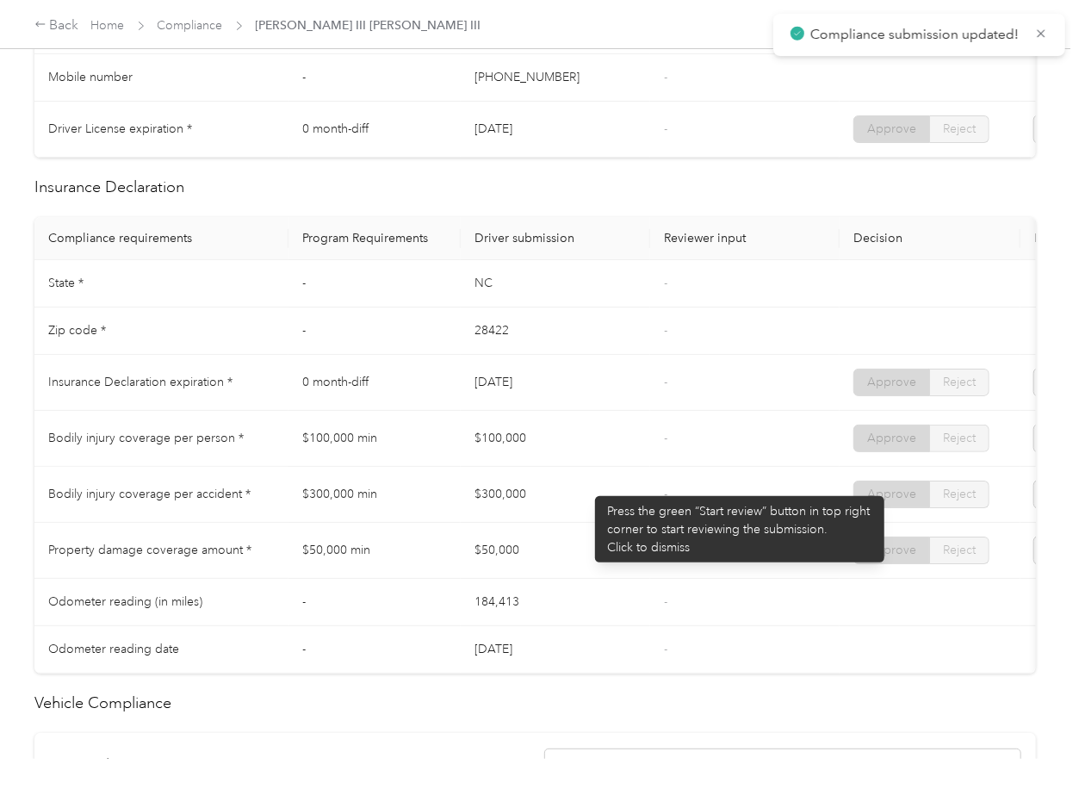
click at [592, 490] on td "$300,000" at bounding box center [555, 495] width 189 height 56
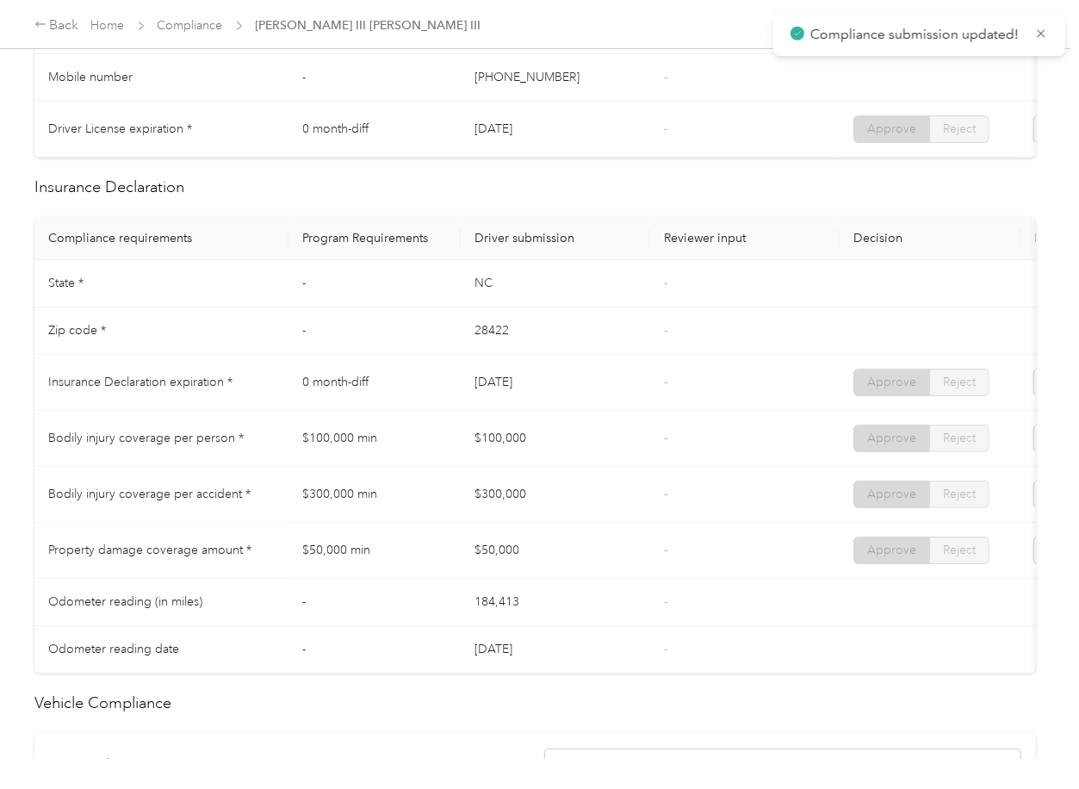
click at [586, 578] on td "$50,000" at bounding box center [555, 551] width 189 height 56
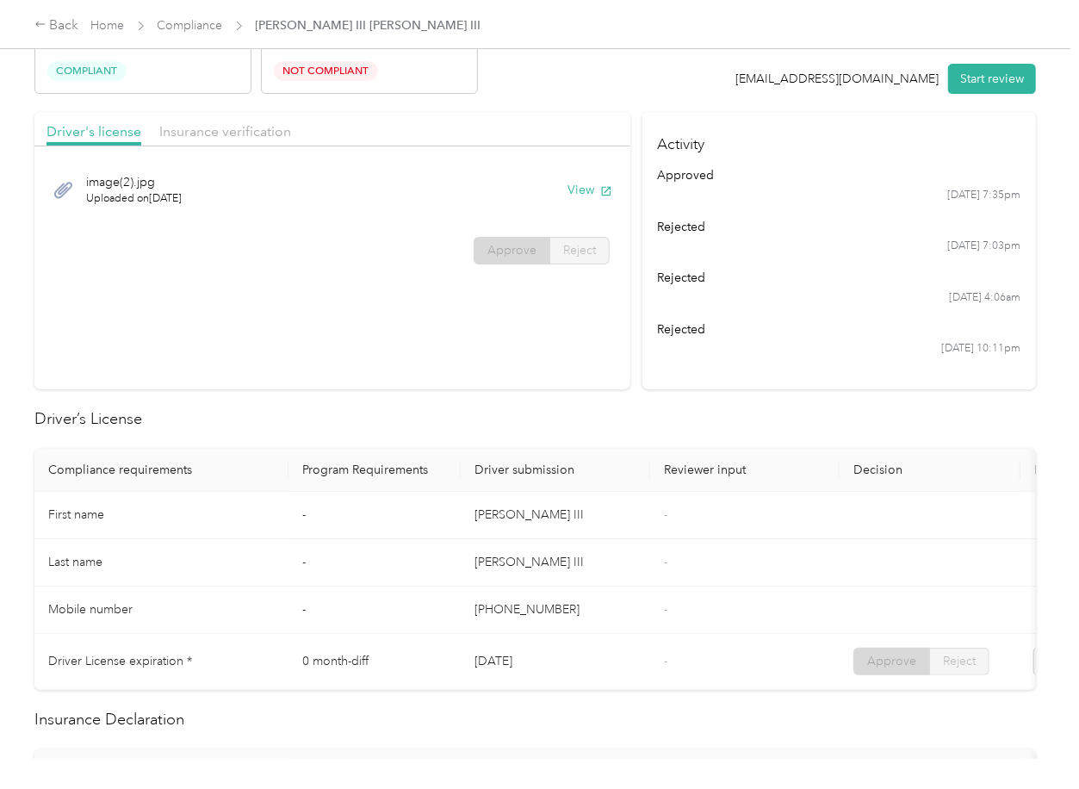
scroll to position [0, 0]
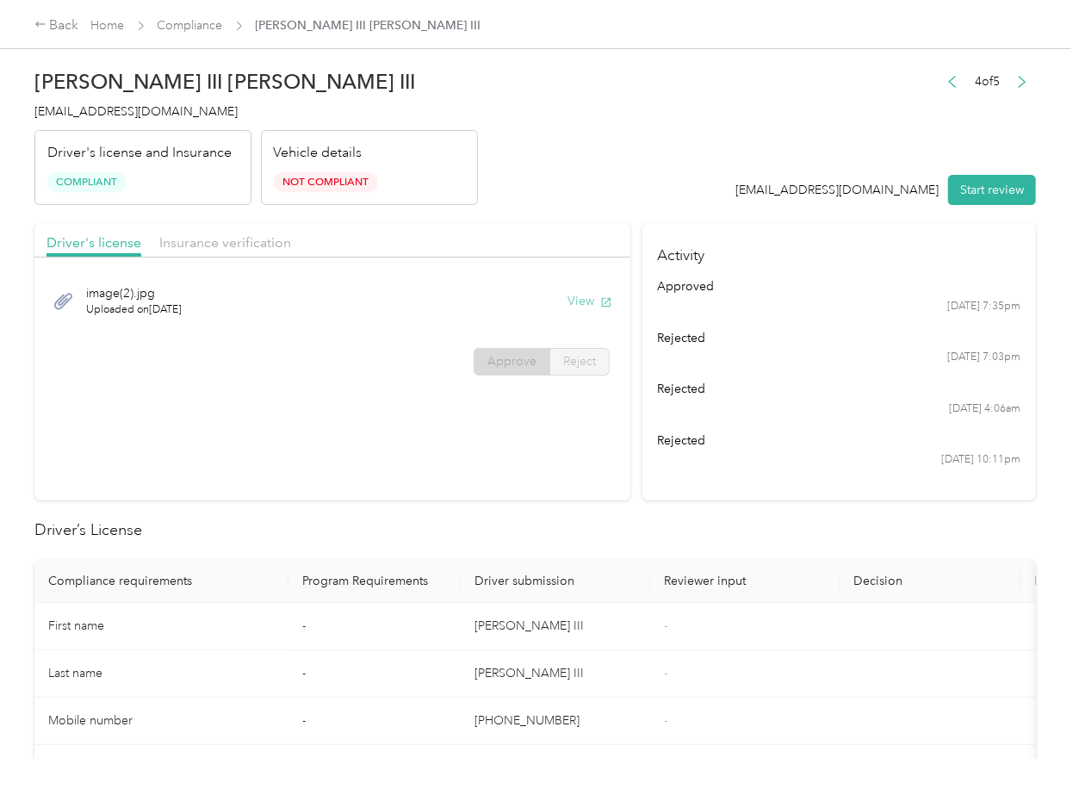
click at [583, 298] on button "View" at bounding box center [589, 301] width 45 height 18
click at [201, 239] on span "Insurance verification" at bounding box center [225, 242] width 132 height 16
click at [584, 301] on button "View" at bounding box center [589, 301] width 45 height 18
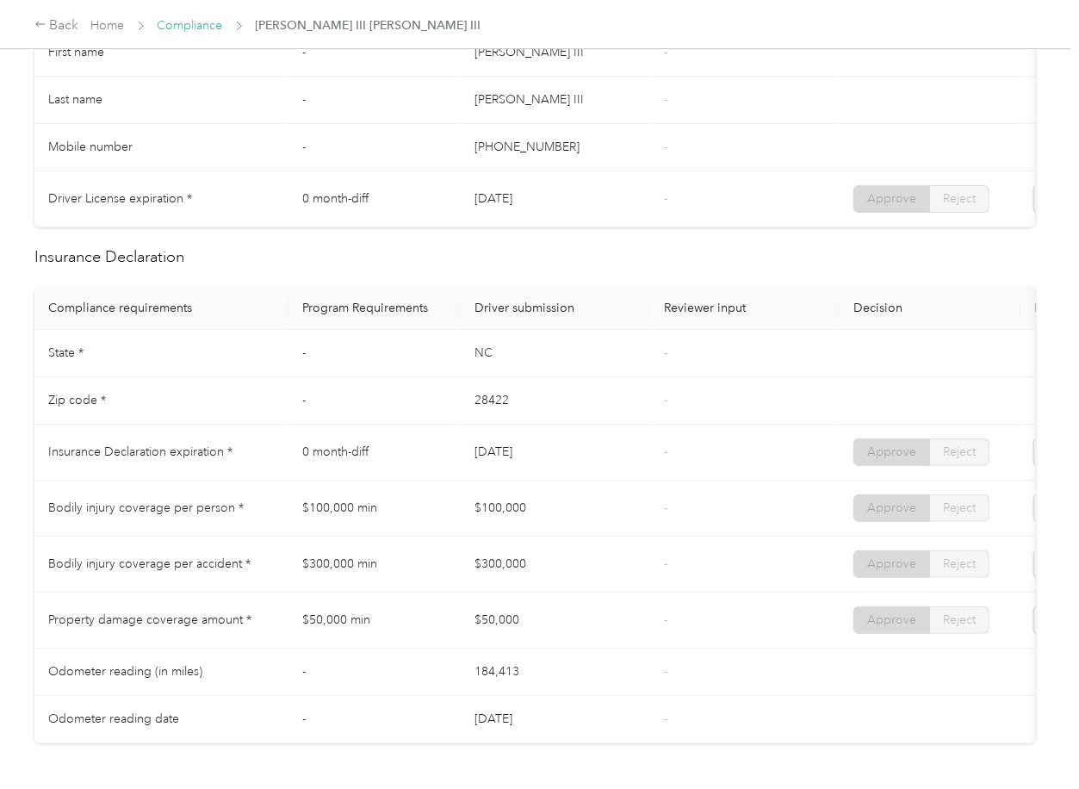
click at [189, 22] on link "Compliance" at bounding box center [190, 25] width 65 height 15
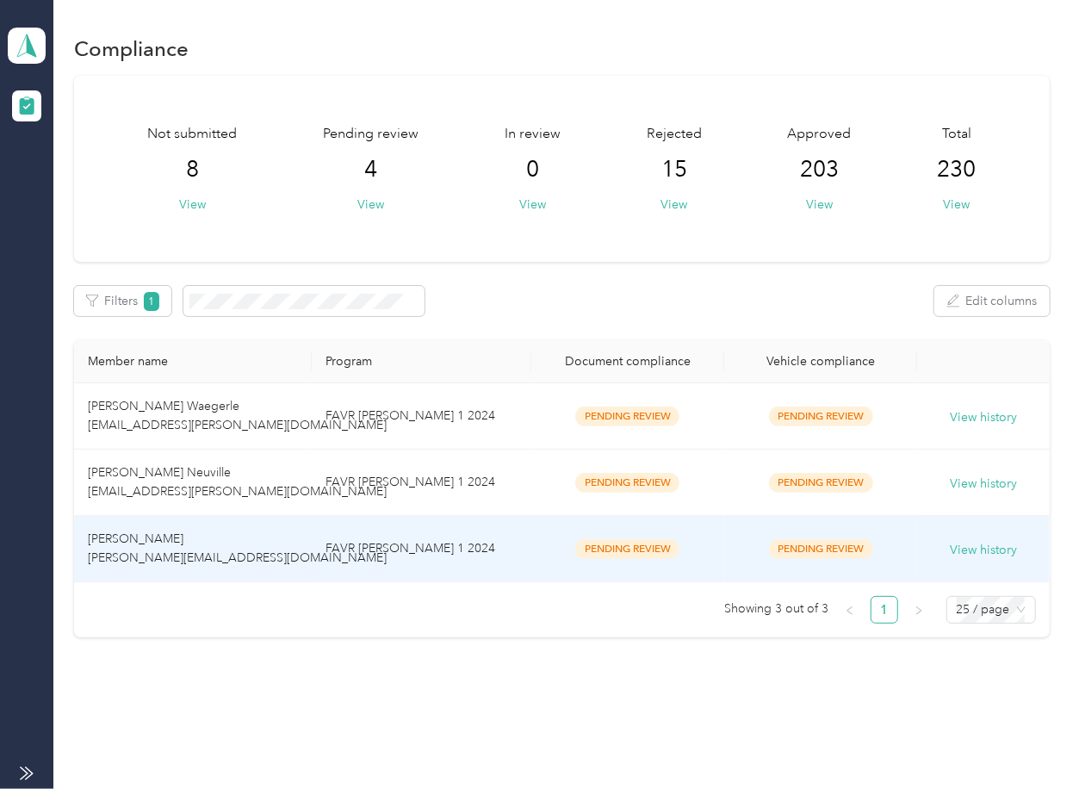
click at [263, 548] on td "[PERSON_NAME] [PERSON_NAME][EMAIL_ADDRESS][DOMAIN_NAME]" at bounding box center [192, 549] width 237 height 66
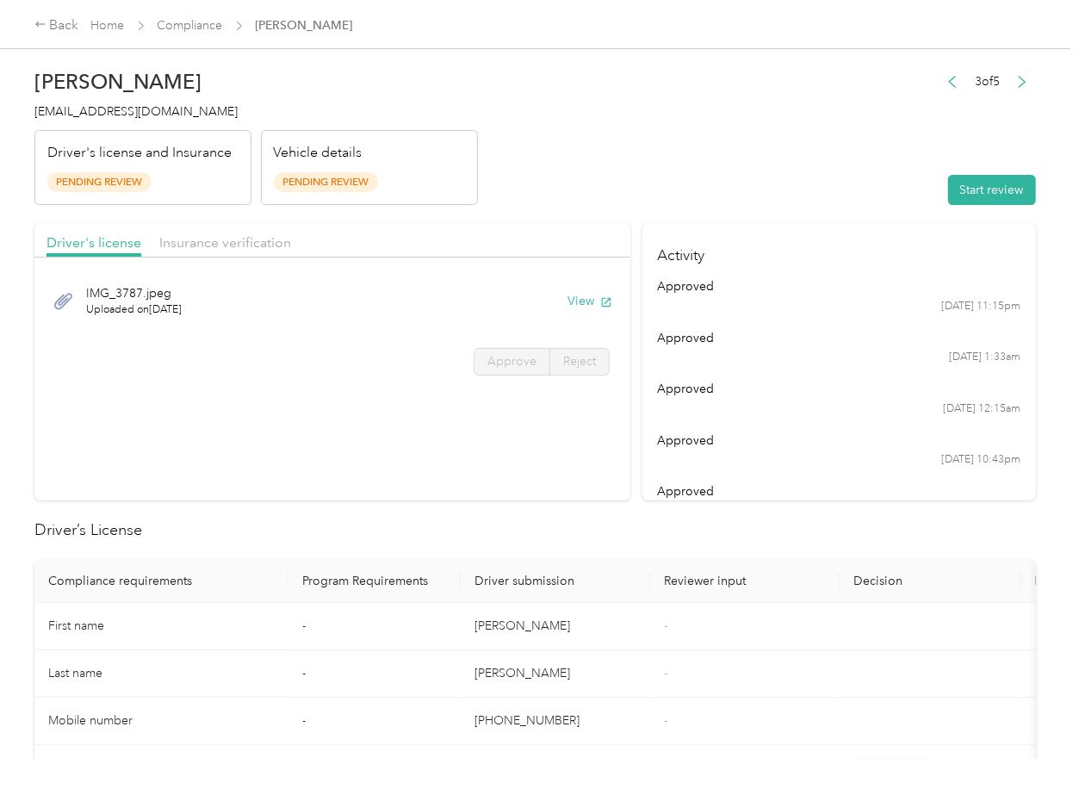
click at [774, 606] on td "-" at bounding box center [744, 626] width 189 height 47
click at [381, 483] on section "Driver's license Insurance verification IMG_3787.jpeg Uploaded on [DATE] View A…" at bounding box center [332, 361] width 596 height 277
click at [613, 181] on header "[PERSON_NAME] [EMAIL_ADDRESS][DOMAIN_NAME] Driver's license and Insurance Pendi…" at bounding box center [534, 132] width 1001 height 145
click at [584, 297] on button "View" at bounding box center [589, 301] width 45 height 18
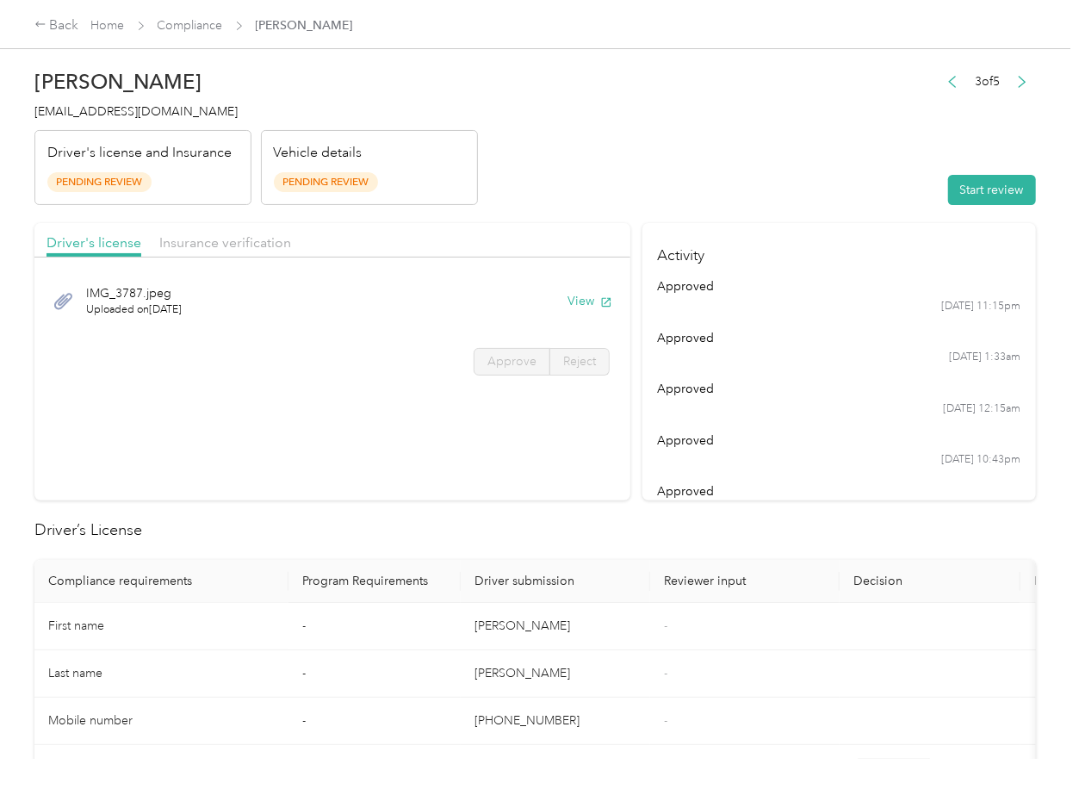
click at [243, 253] on div "Insurance verification" at bounding box center [225, 243] width 132 height 22
click at [238, 248] on span "Insurance verification" at bounding box center [225, 242] width 132 height 16
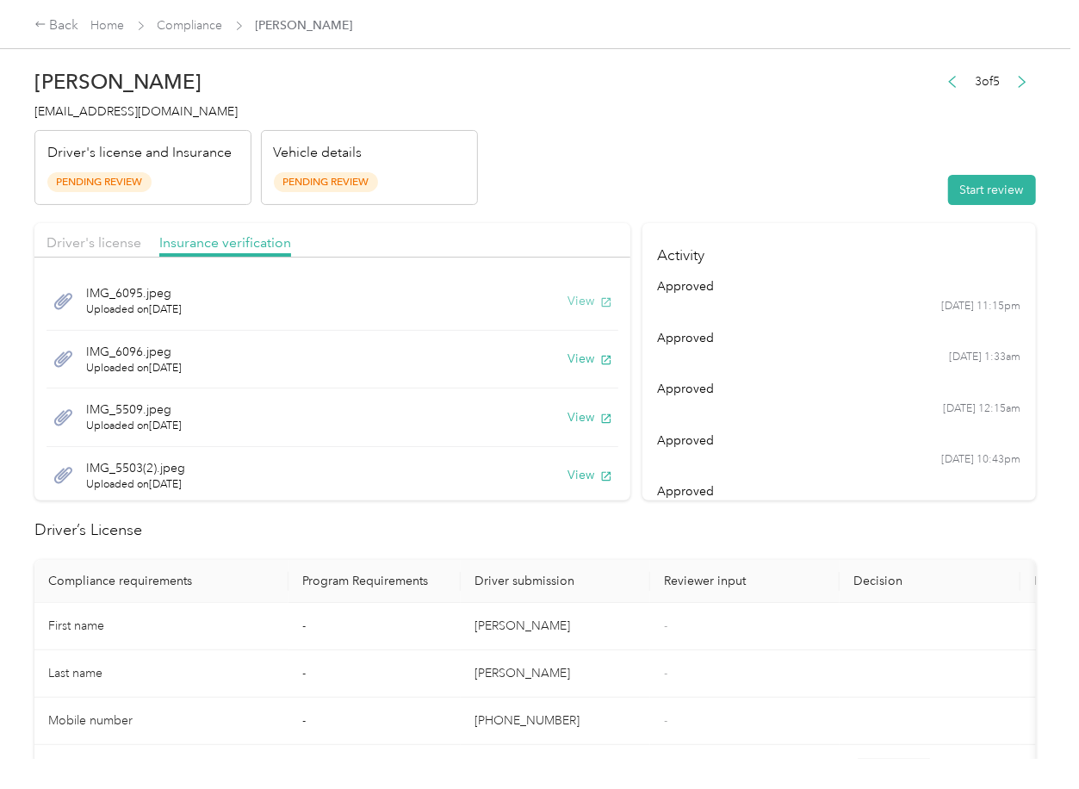
click at [567, 299] on button "View" at bounding box center [589, 301] width 45 height 18
click at [567, 368] on button "View" at bounding box center [589, 359] width 45 height 18
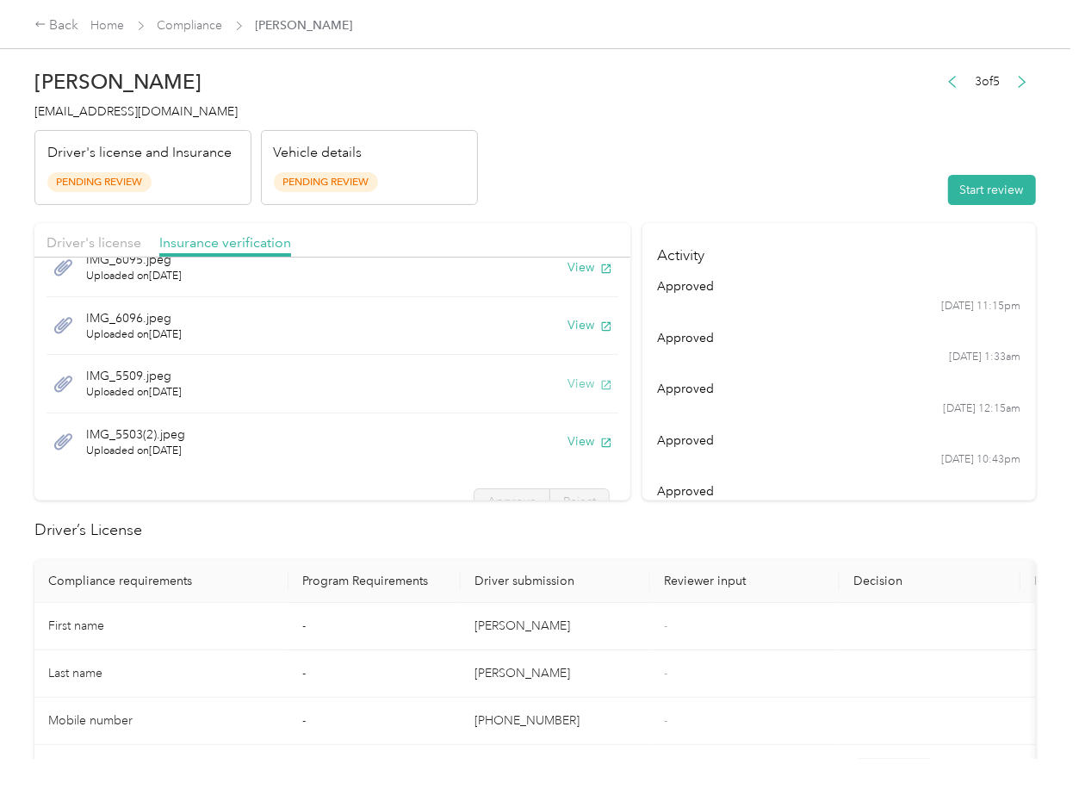
click at [574, 381] on button "View" at bounding box center [589, 384] width 45 height 18
click at [567, 442] on button "View" at bounding box center [589, 441] width 45 height 18
click at [1013, 175] on div "Start review" at bounding box center [987, 190] width 97 height 30
click at [948, 195] on button "Start review" at bounding box center [992, 190] width 88 height 30
click at [85, 239] on span "Driver's license" at bounding box center [93, 242] width 95 height 16
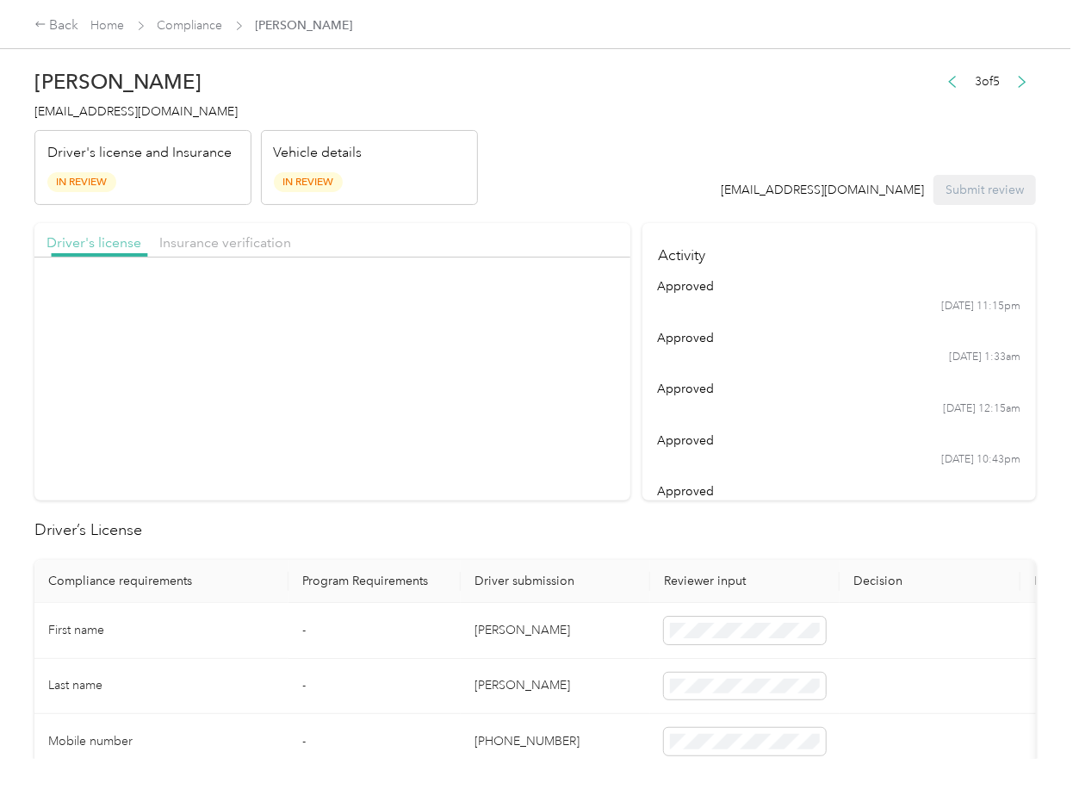
scroll to position [0, 0]
click at [534, 367] on label "Approve" at bounding box center [512, 362] width 77 height 28
click at [198, 238] on span "Insurance verification" at bounding box center [225, 242] width 132 height 16
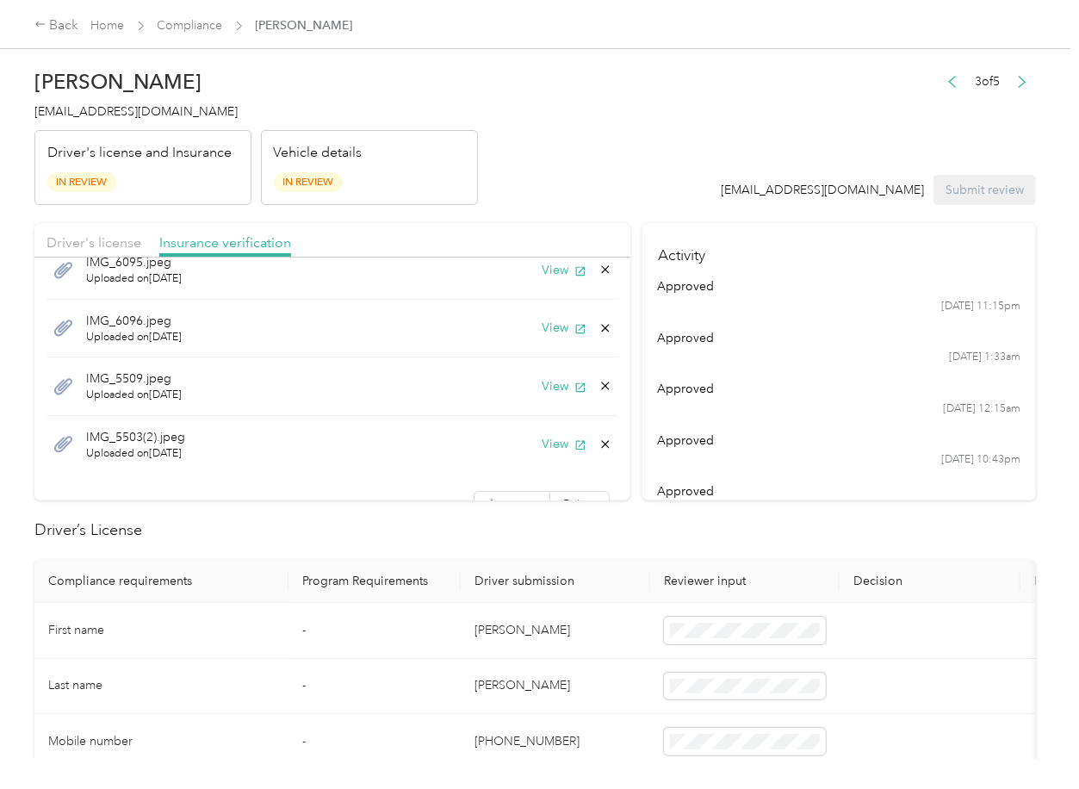
scroll to position [61, 0]
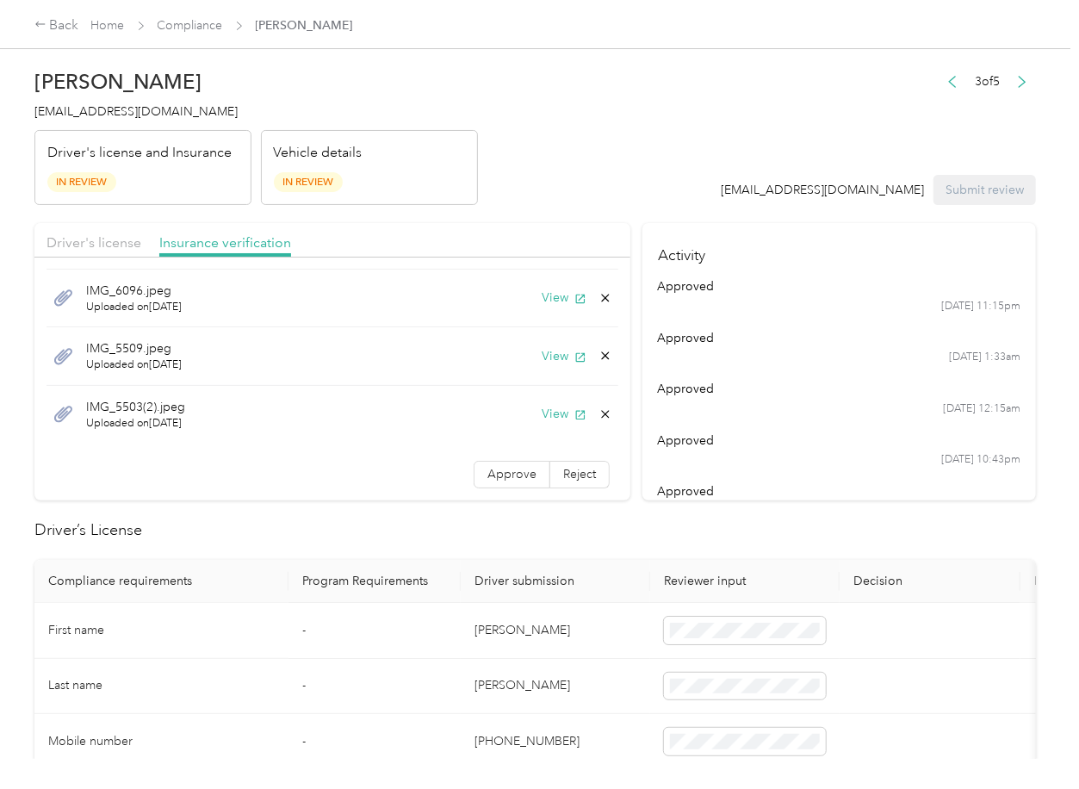
click at [504, 465] on label "Approve" at bounding box center [512, 475] width 77 height 28
click at [503, 473] on span "Approve" at bounding box center [511, 474] width 49 height 15
click at [99, 235] on span "Driver's license" at bounding box center [93, 242] width 95 height 16
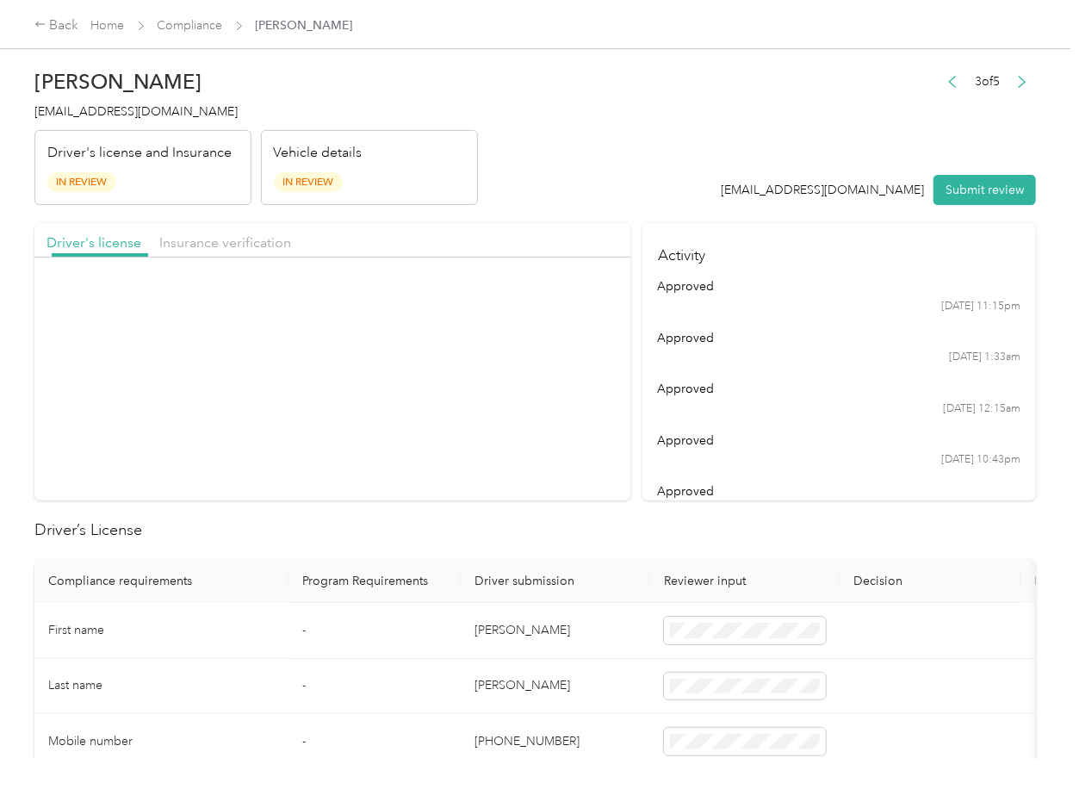
scroll to position [0, 0]
click at [499, 360] on span "Approve" at bounding box center [511, 361] width 49 height 15
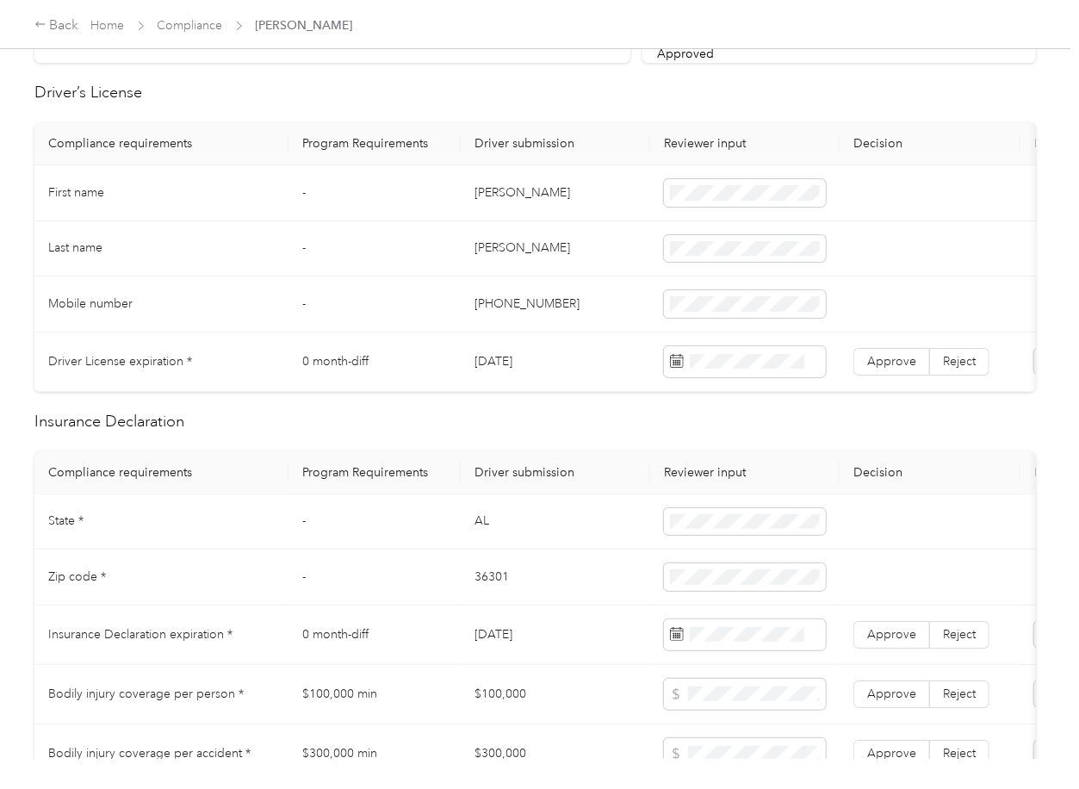
scroll to position [459, 0]
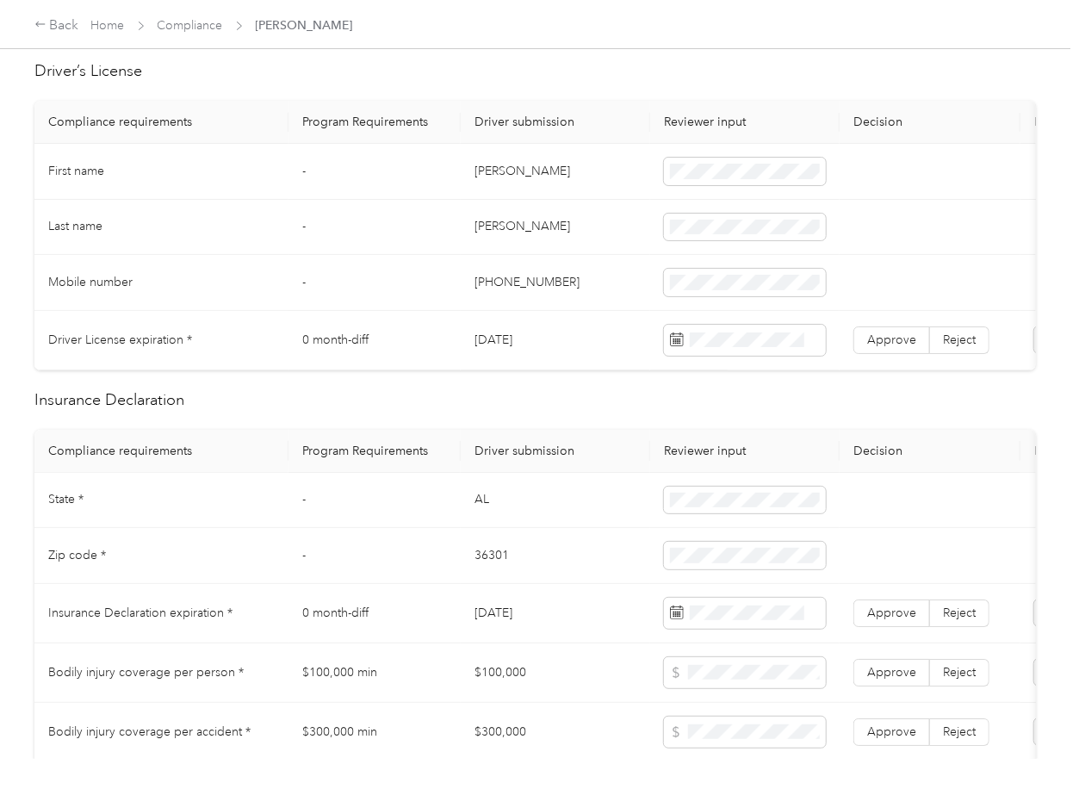
click at [513, 335] on td "[DATE]" at bounding box center [555, 340] width 189 height 59
click at [512, 334] on td "[DATE]" at bounding box center [555, 340] width 189 height 59
click at [746, 406] on span at bounding box center [738, 397] width 133 height 28
click at [883, 329] on label "Approve" at bounding box center [891, 340] width 77 height 28
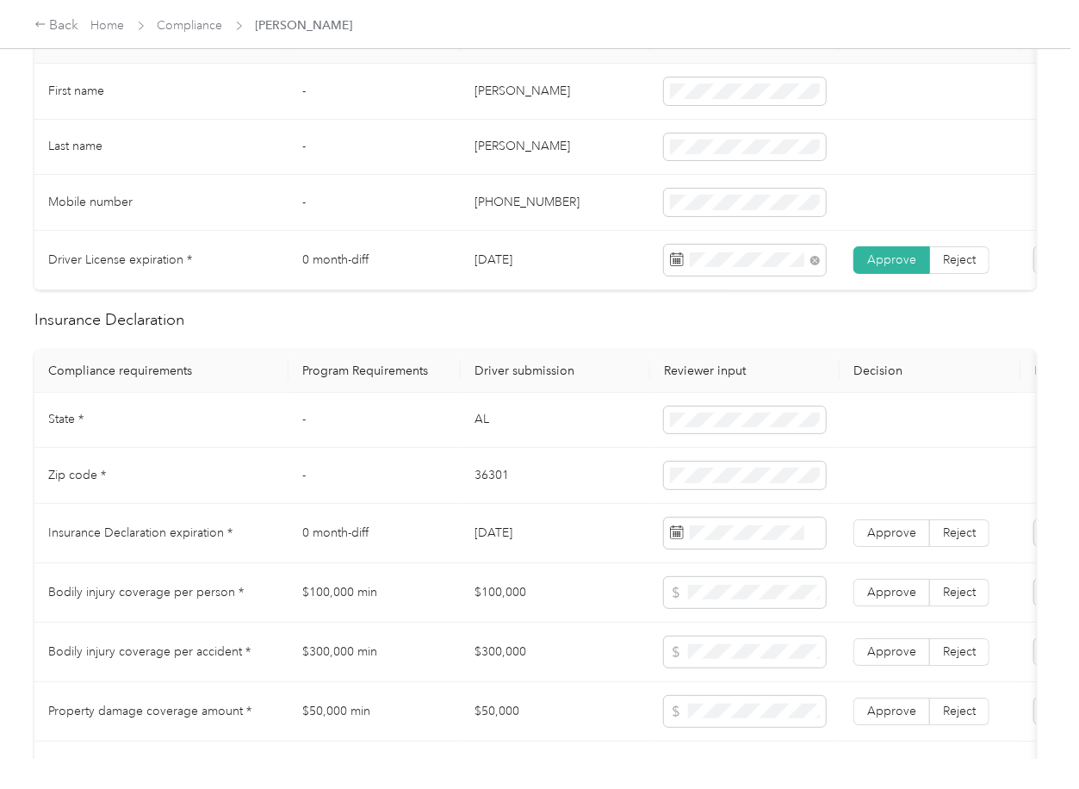
scroll to position [689, 0]
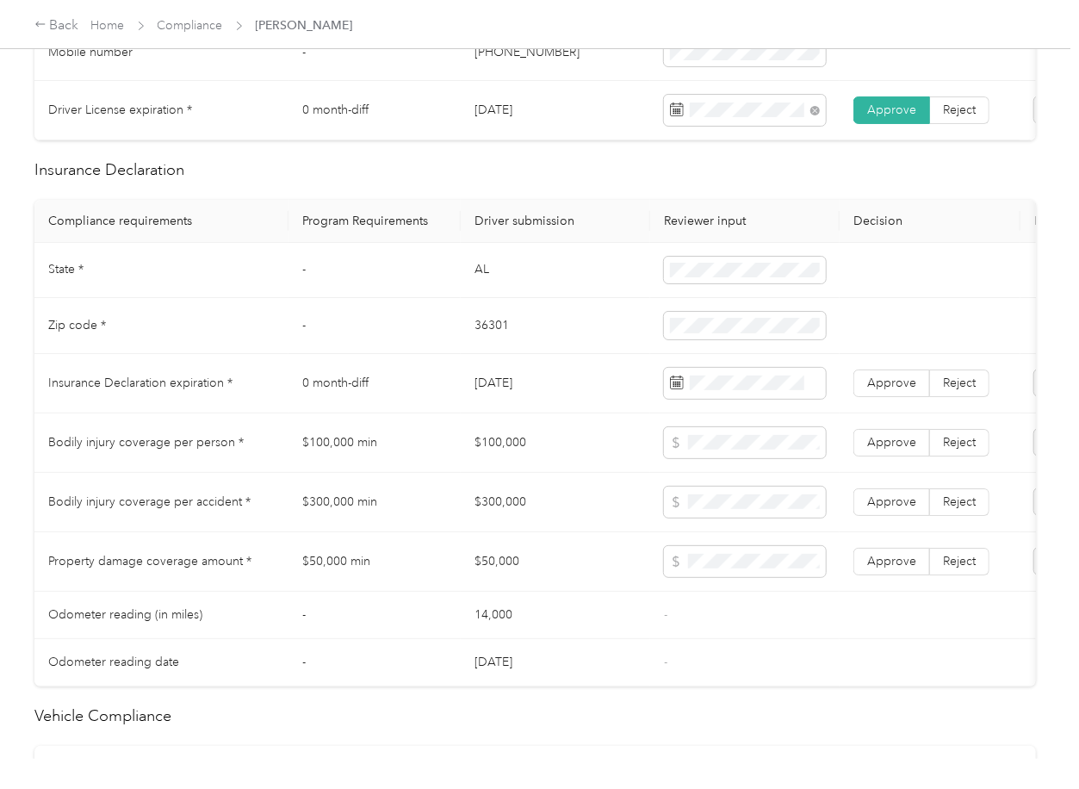
click at [482, 288] on td "AL" at bounding box center [555, 271] width 189 height 56
click at [493, 344] on td "36301" at bounding box center [555, 326] width 189 height 56
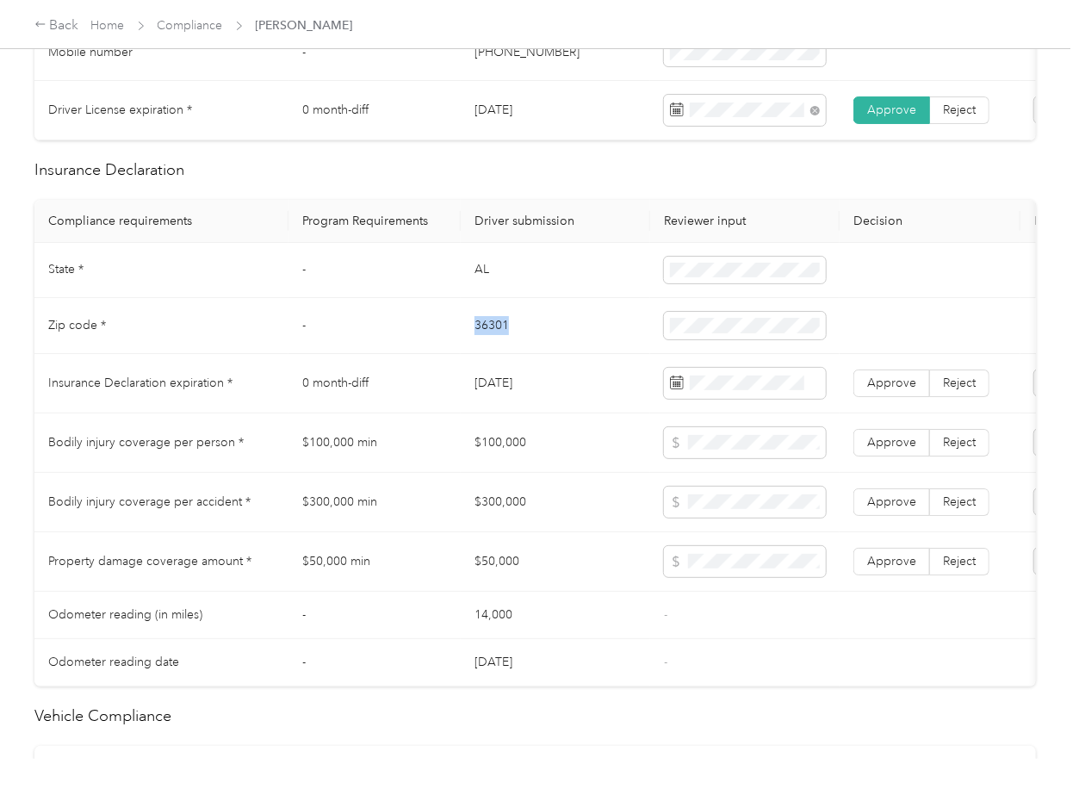
click at [493, 344] on td "36301" at bounding box center [555, 326] width 189 height 56
drag, startPoint x: 377, startPoint y: 423, endPoint x: 232, endPoint y: 349, distance: 163.3
click at [380, 384] on td "0 month-diff" at bounding box center [374, 383] width 172 height 59
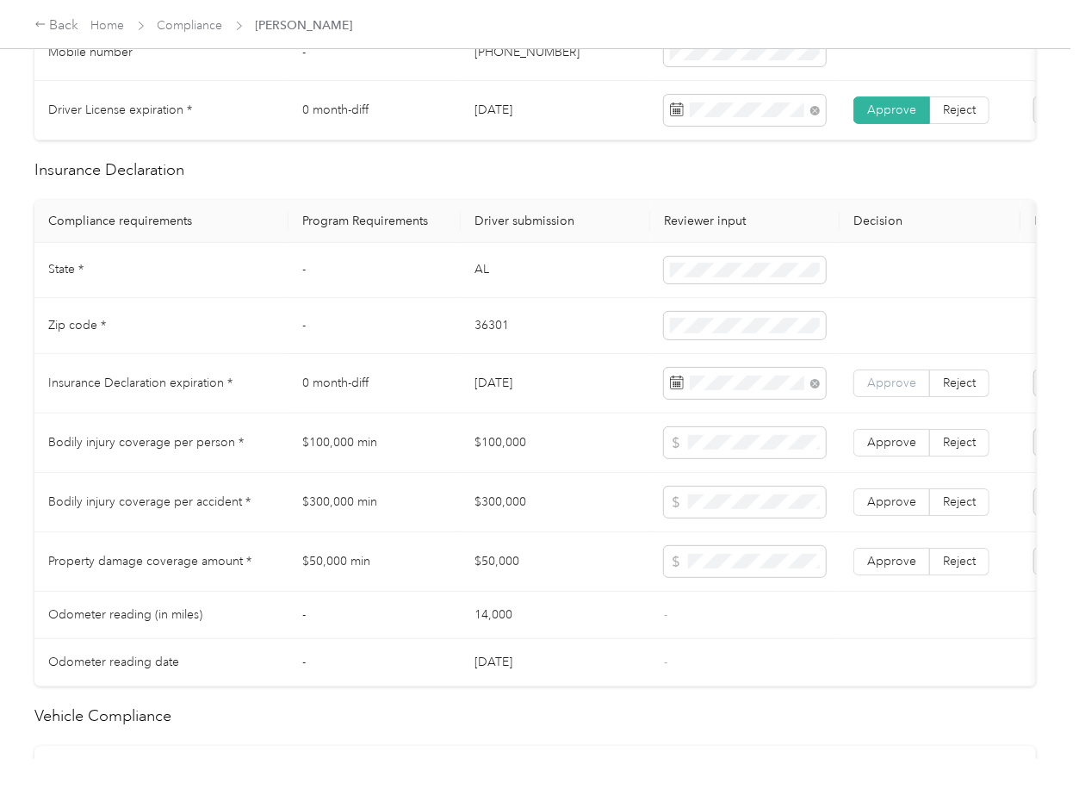
click at [889, 390] on span "Approve" at bounding box center [891, 382] width 49 height 15
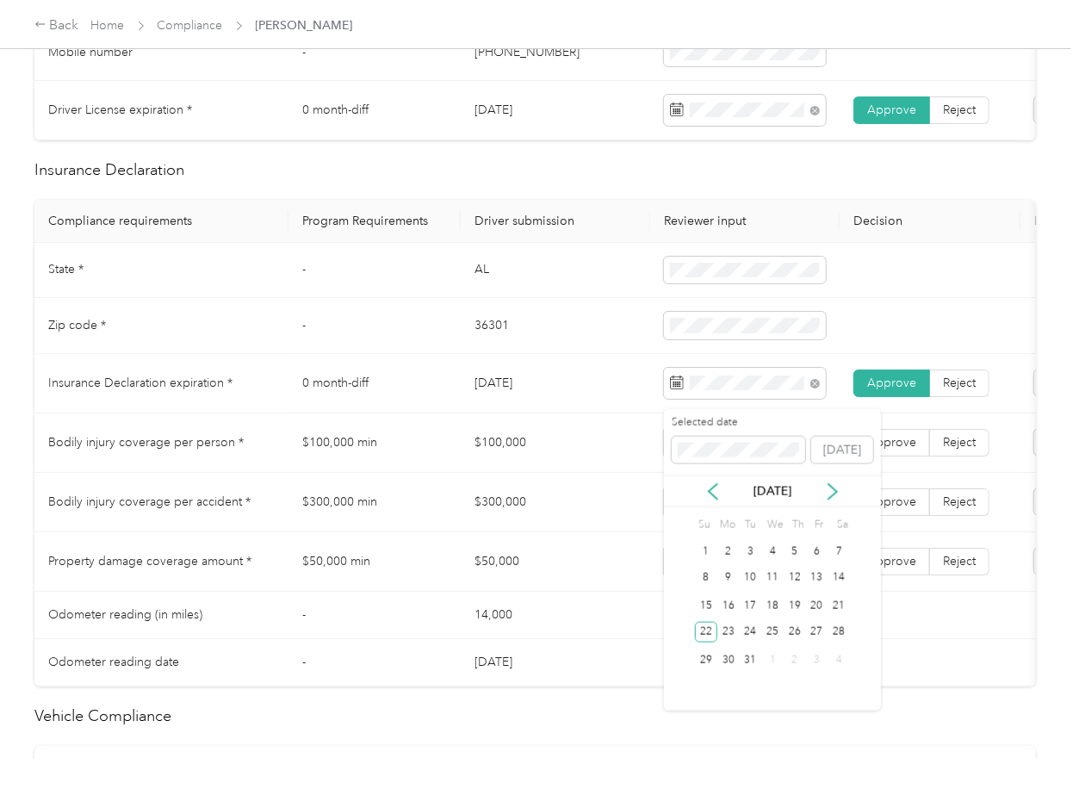
click at [508, 473] on td "$100,000" at bounding box center [555, 442] width 189 height 59
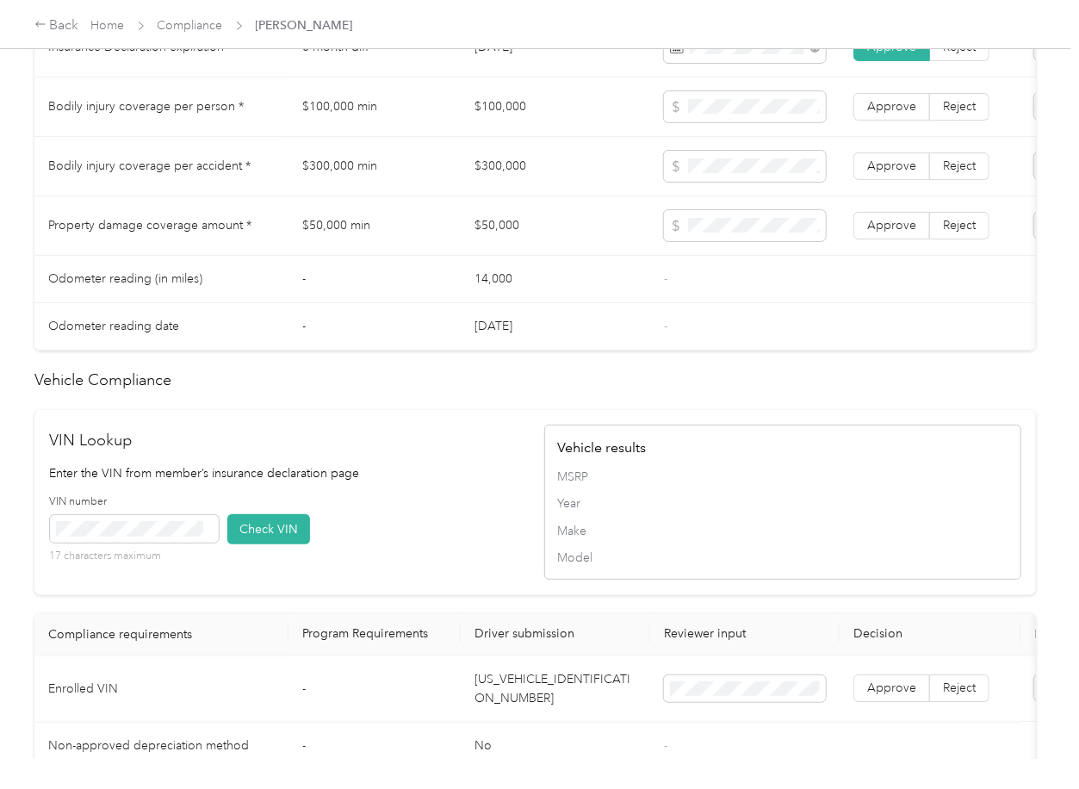
scroll to position [1447, 0]
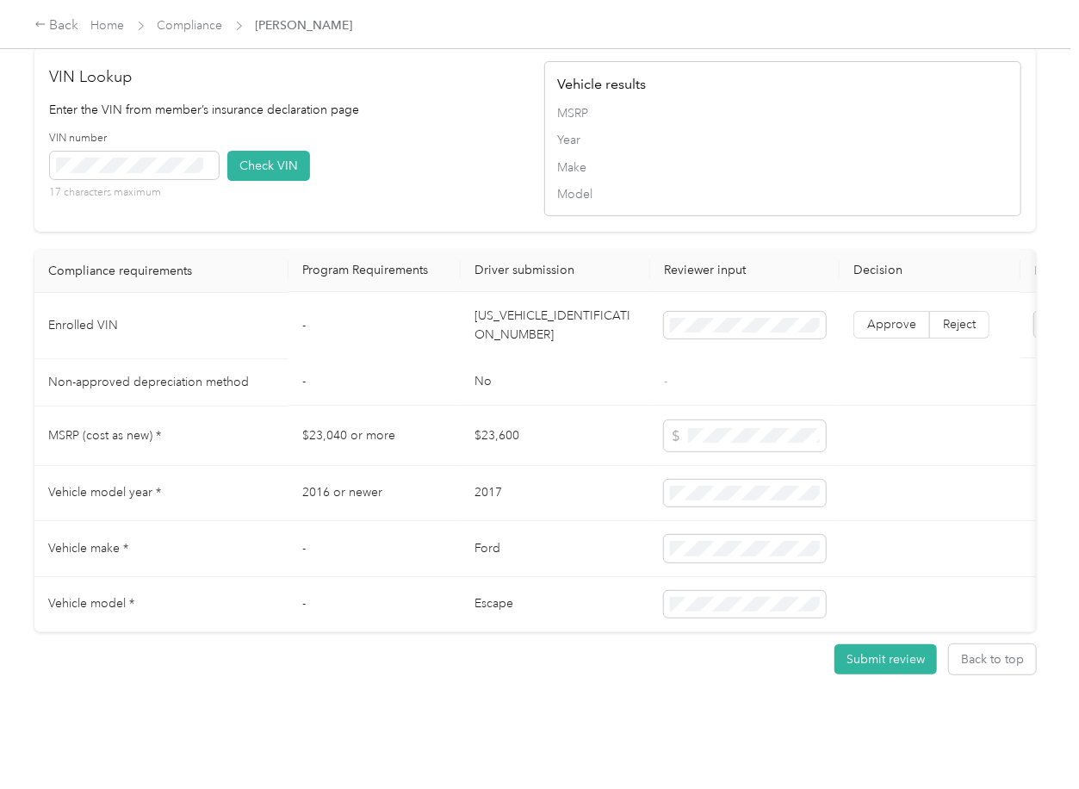
click at [500, 294] on td "[US_VEHICLE_IDENTIFICATION_NUMBER]" at bounding box center [555, 326] width 189 height 66
click at [211, 161] on icon at bounding box center [208, 165] width 8 height 8
click at [203, 160] on span at bounding box center [207, 164] width 9 height 9
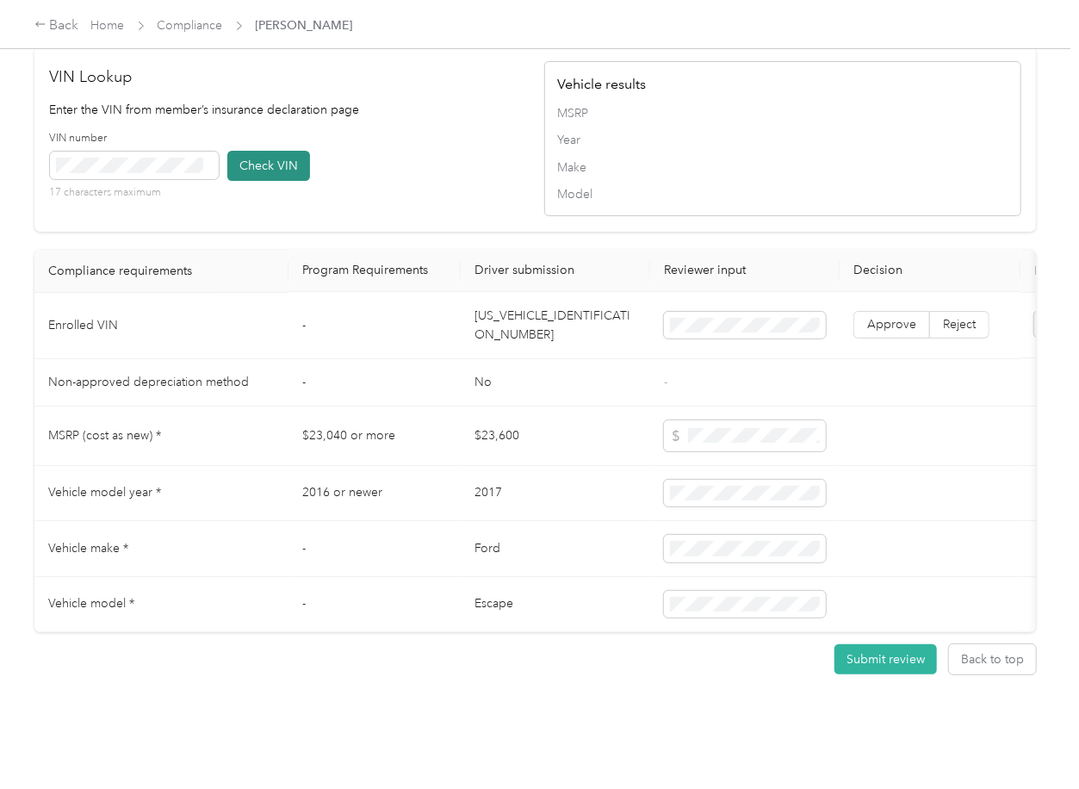
click at [283, 151] on button "Check VIN" at bounding box center [268, 166] width 83 height 30
drag, startPoint x: 268, startPoint y: 137, endPoint x: 515, endPoint y: 231, distance: 264.3
click at [270, 151] on button "Check VIN" at bounding box center [268, 166] width 83 height 30
click at [885, 318] on span "Approve" at bounding box center [891, 325] width 49 height 15
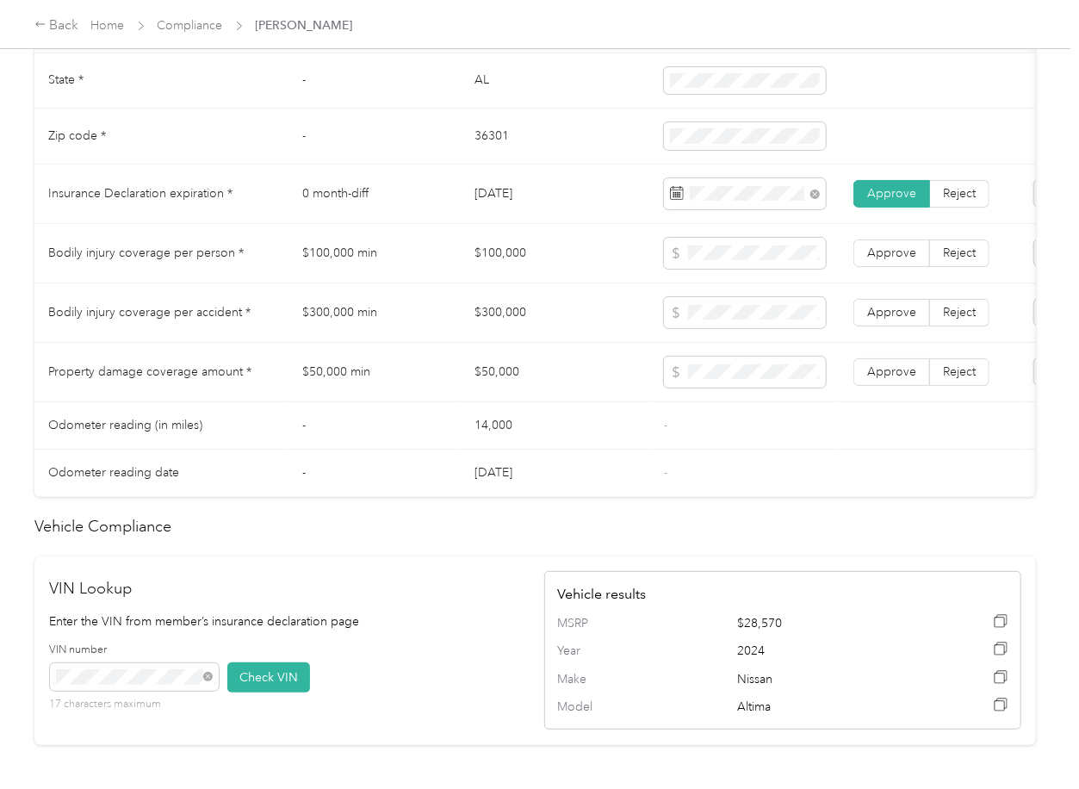
scroll to position [872, 0]
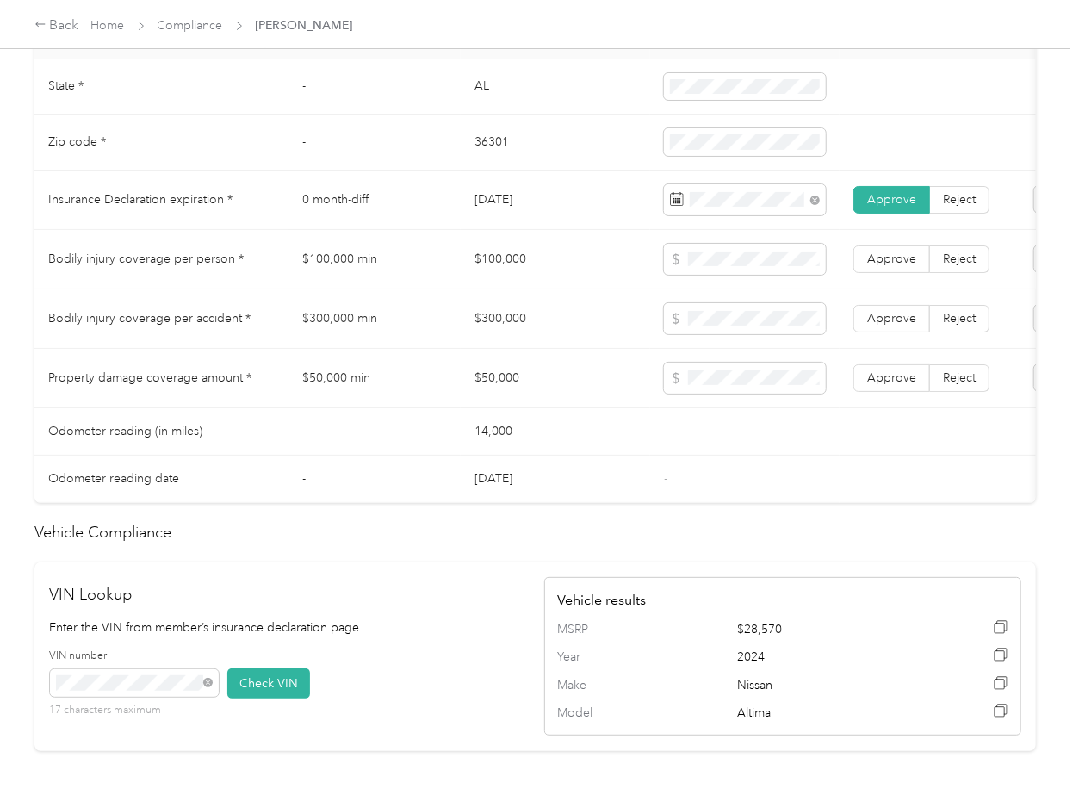
click at [500, 265] on td "$100,000" at bounding box center [555, 259] width 189 height 59
click at [487, 324] on td "$300,000" at bounding box center [555, 318] width 189 height 59
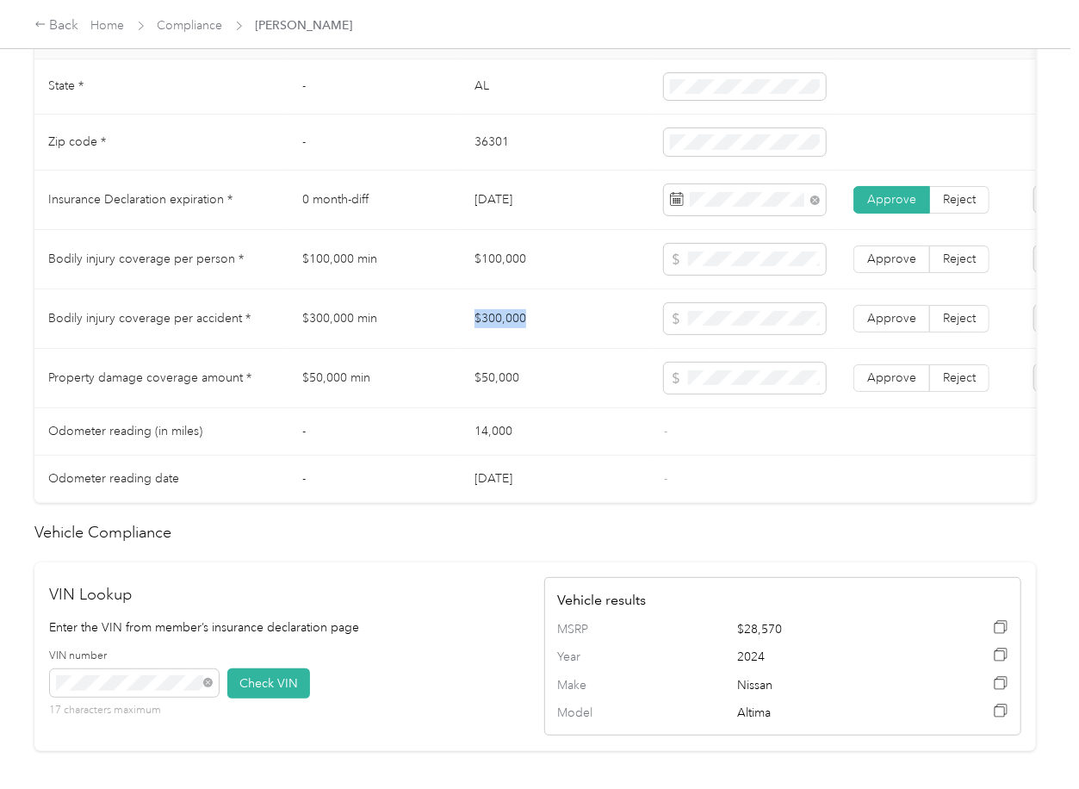
click at [487, 324] on td "$300,000" at bounding box center [555, 318] width 189 height 59
click at [507, 390] on td "$50,000" at bounding box center [555, 378] width 189 height 59
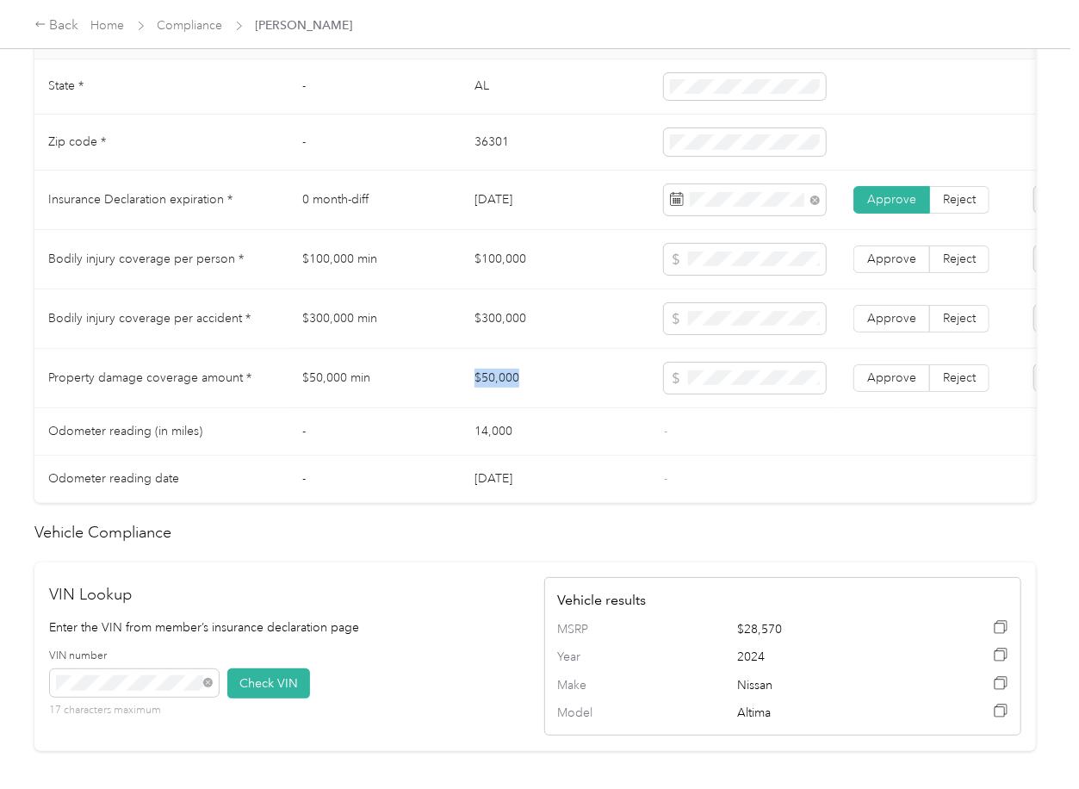
click at [507, 390] on td "$50,000" at bounding box center [555, 378] width 189 height 59
click at [744, 394] on span at bounding box center [745, 378] width 162 height 31
click at [873, 385] on span "Approve" at bounding box center [891, 377] width 49 height 15
click at [879, 325] on span "Approve" at bounding box center [891, 318] width 49 height 15
click at [892, 273] on label "Approve" at bounding box center [891, 259] width 77 height 28
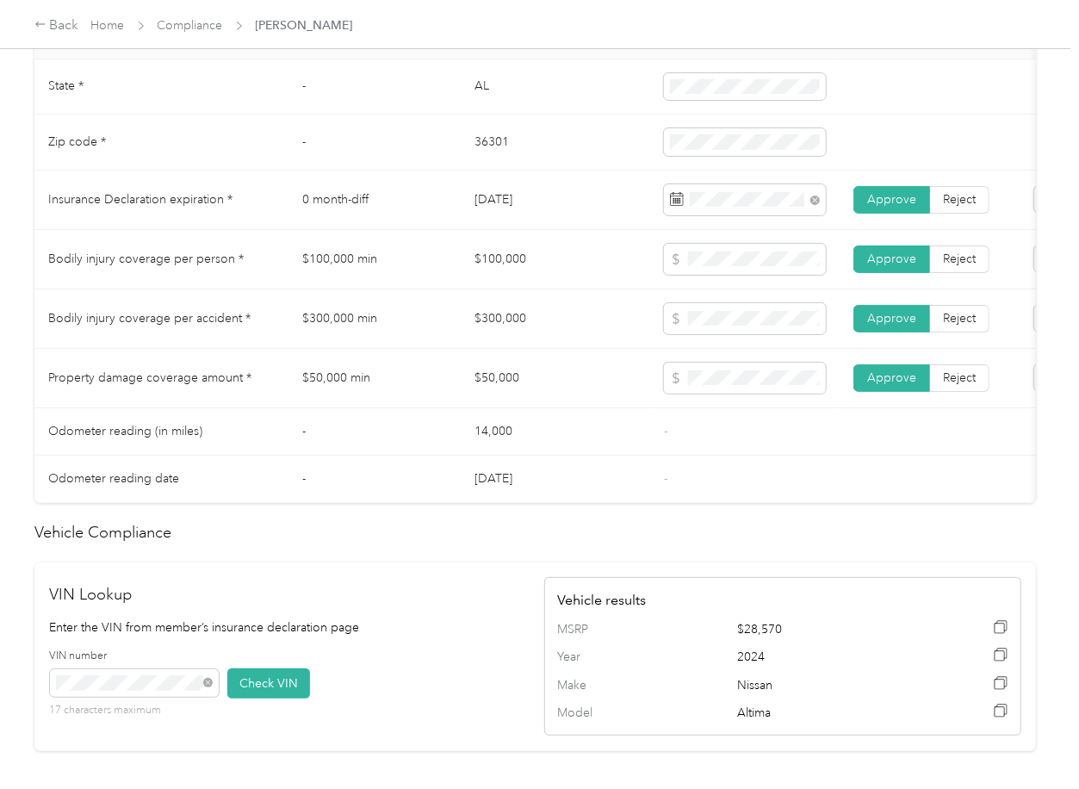
drag, startPoint x: 770, startPoint y: 496, endPoint x: 753, endPoint y: 474, distance: 27.0
click at [770, 496] on td "-" at bounding box center [744, 479] width 189 height 47
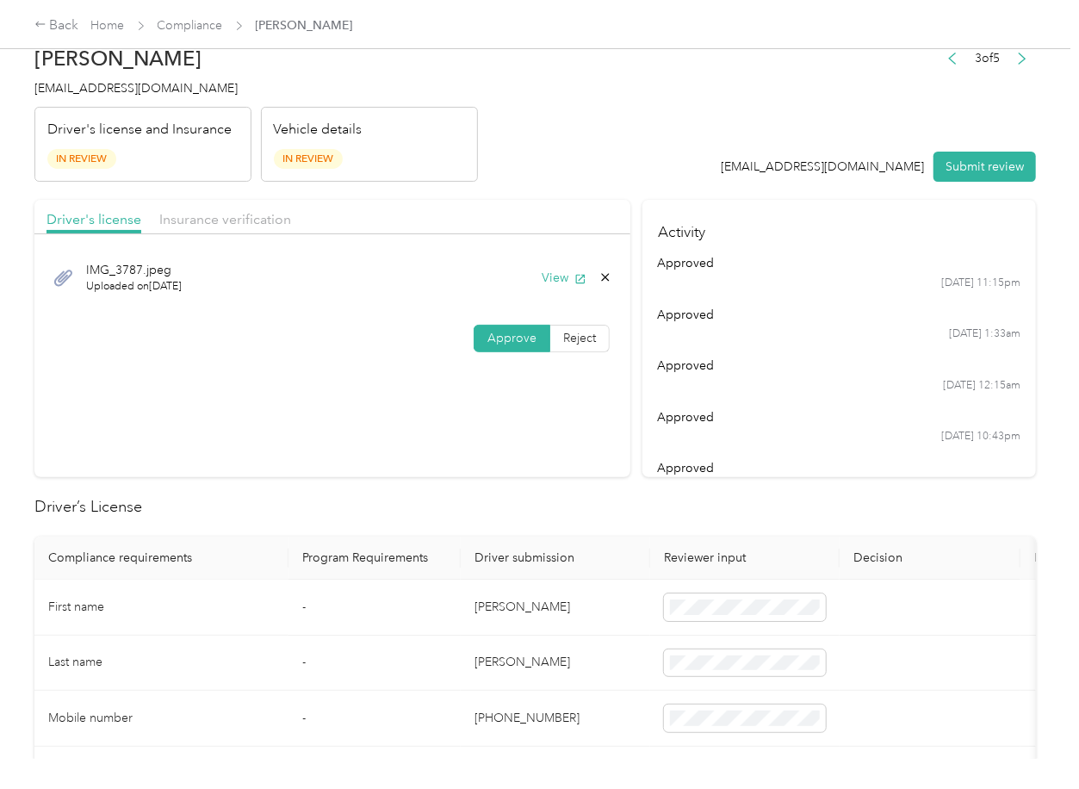
scroll to position [0, 0]
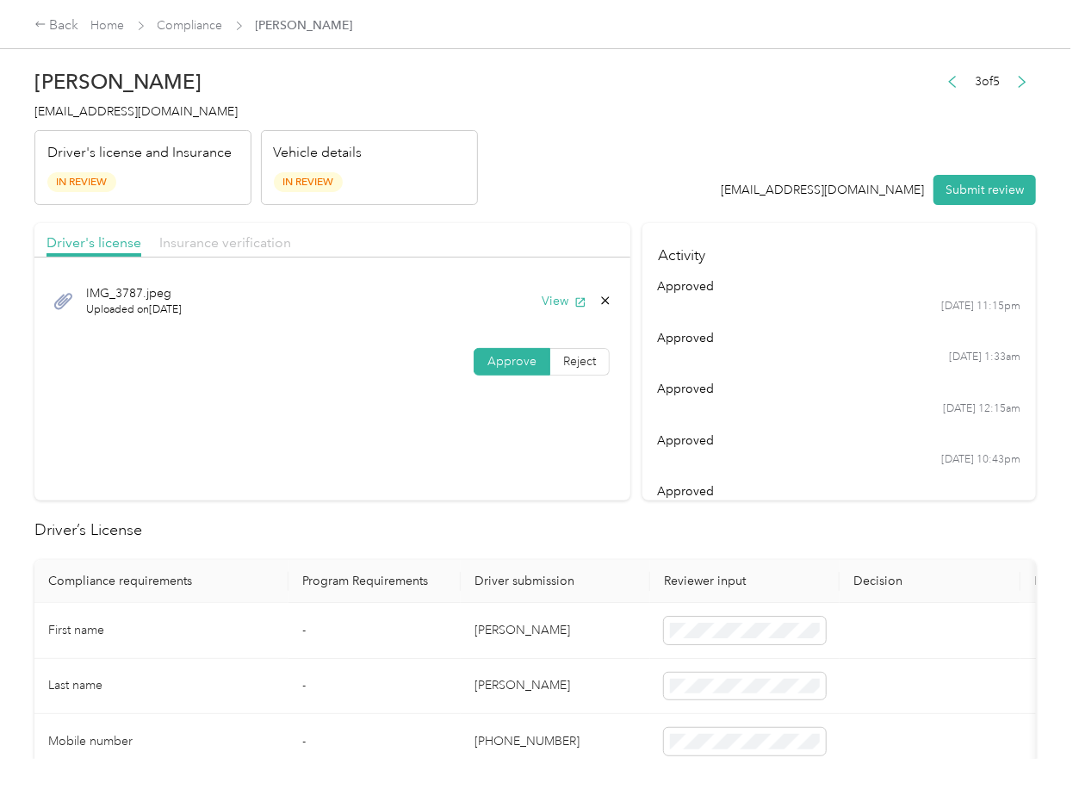
click at [248, 238] on span "Insurance verification" at bounding box center [225, 242] width 132 height 16
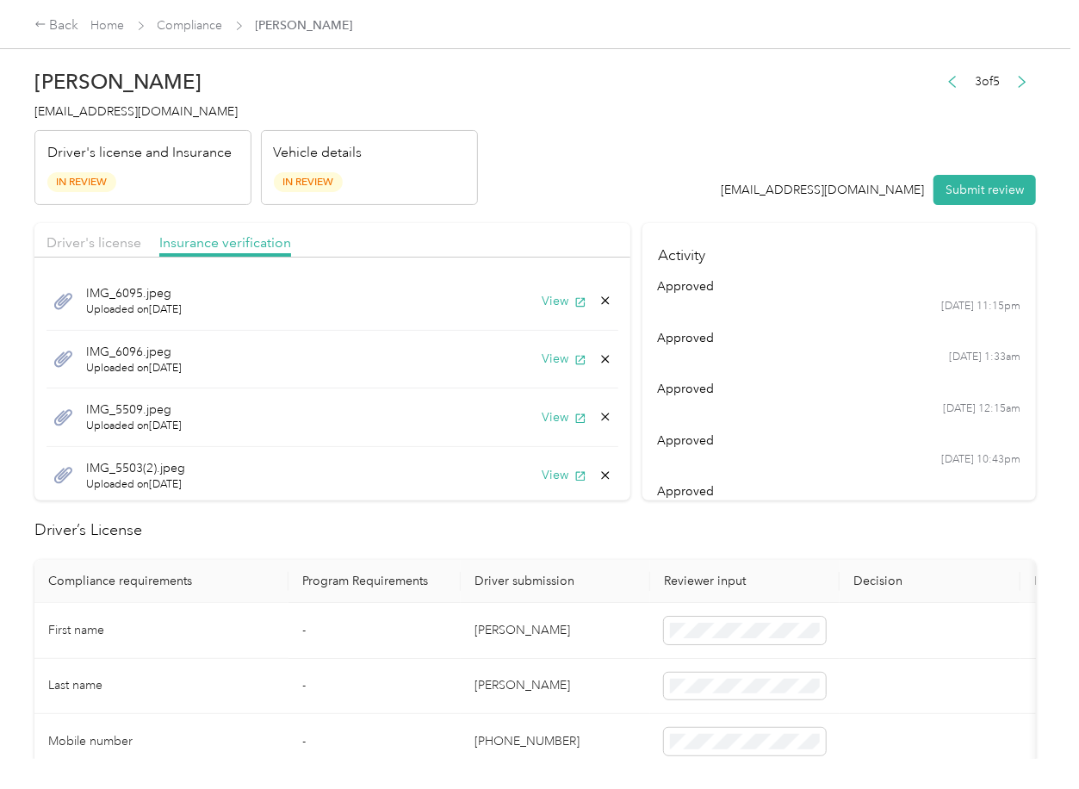
click at [598, 475] on icon at bounding box center [605, 475] width 14 height 14
click at [549, 483] on button "Yes" at bounding box center [540, 488] width 34 height 28
click at [598, 410] on icon at bounding box center [605, 417] width 14 height 14
drag, startPoint x: 539, startPoint y: 425, endPoint x: 620, endPoint y: 400, distance: 84.7
click at [538, 425] on button "Yes" at bounding box center [540, 430] width 34 height 28
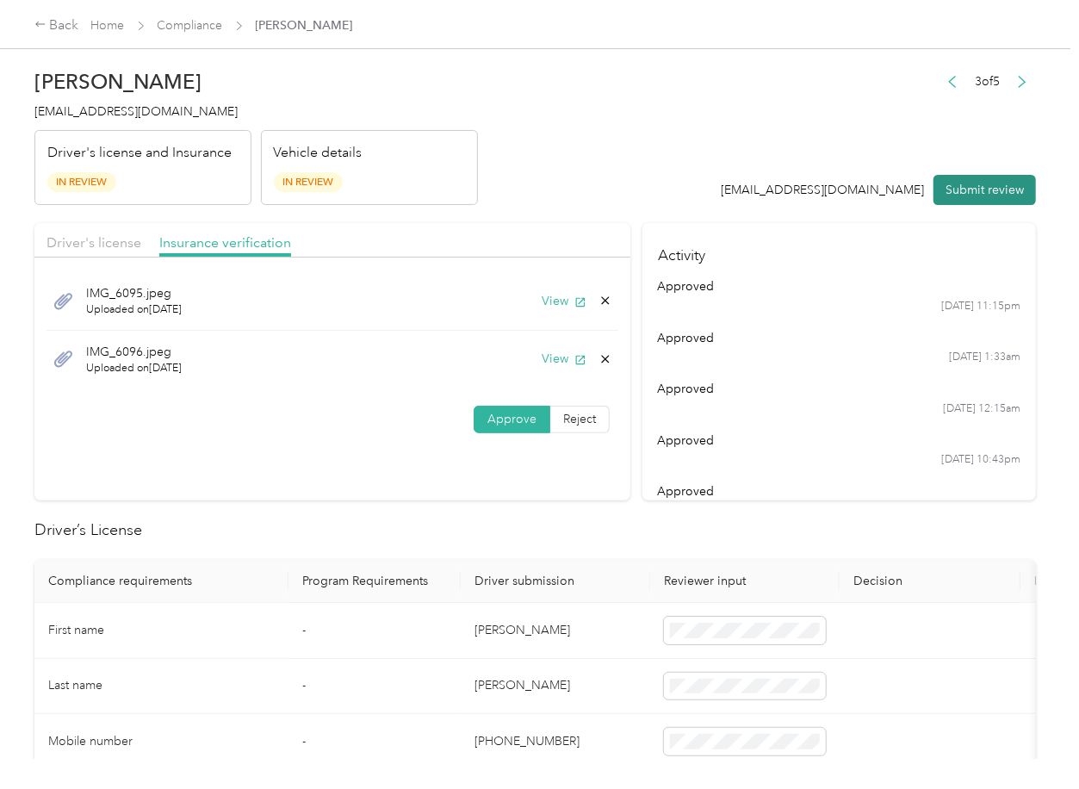
click at [949, 188] on button "Submit review" at bounding box center [984, 190] width 102 height 30
click at [67, 112] on span "[EMAIL_ADDRESS][DOMAIN_NAME]" at bounding box center [135, 111] width 203 height 15
click at [69, 112] on span "[EMAIL_ADDRESS][DOMAIN_NAME]" at bounding box center [135, 111] width 203 height 15
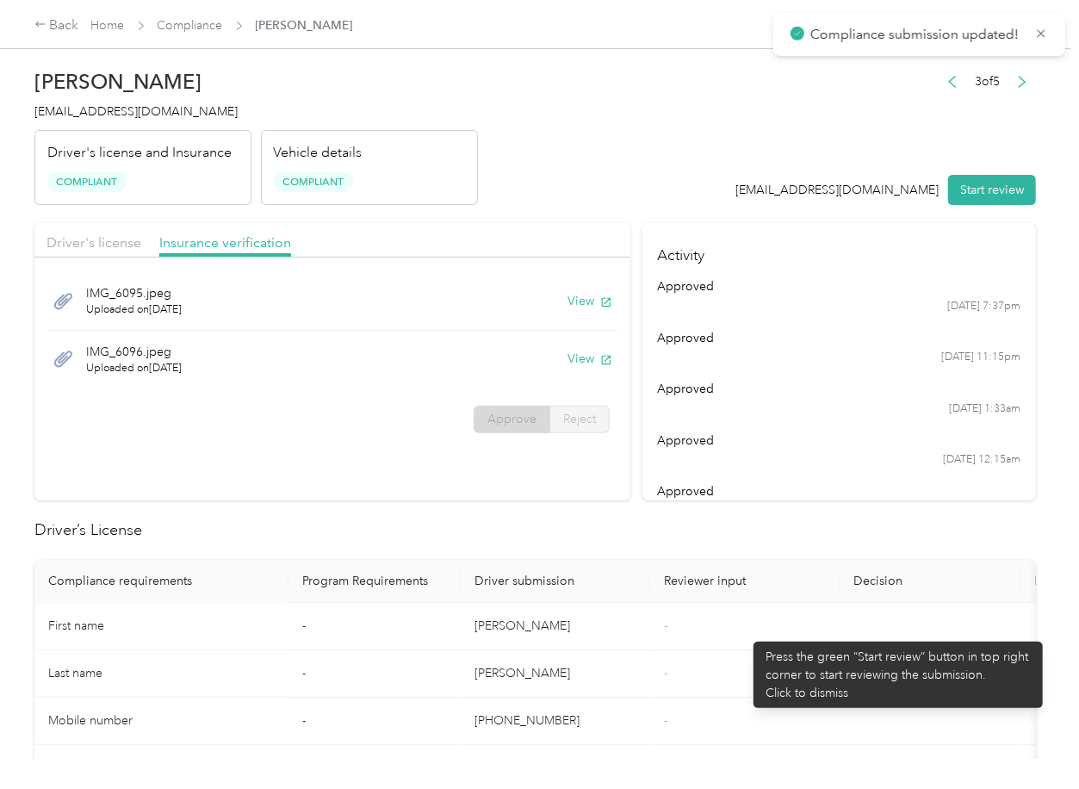
drag, startPoint x: 749, startPoint y: 634, endPoint x: 736, endPoint y: 589, distance: 46.6
click at [750, 634] on td "-" at bounding box center [744, 626] width 189 height 47
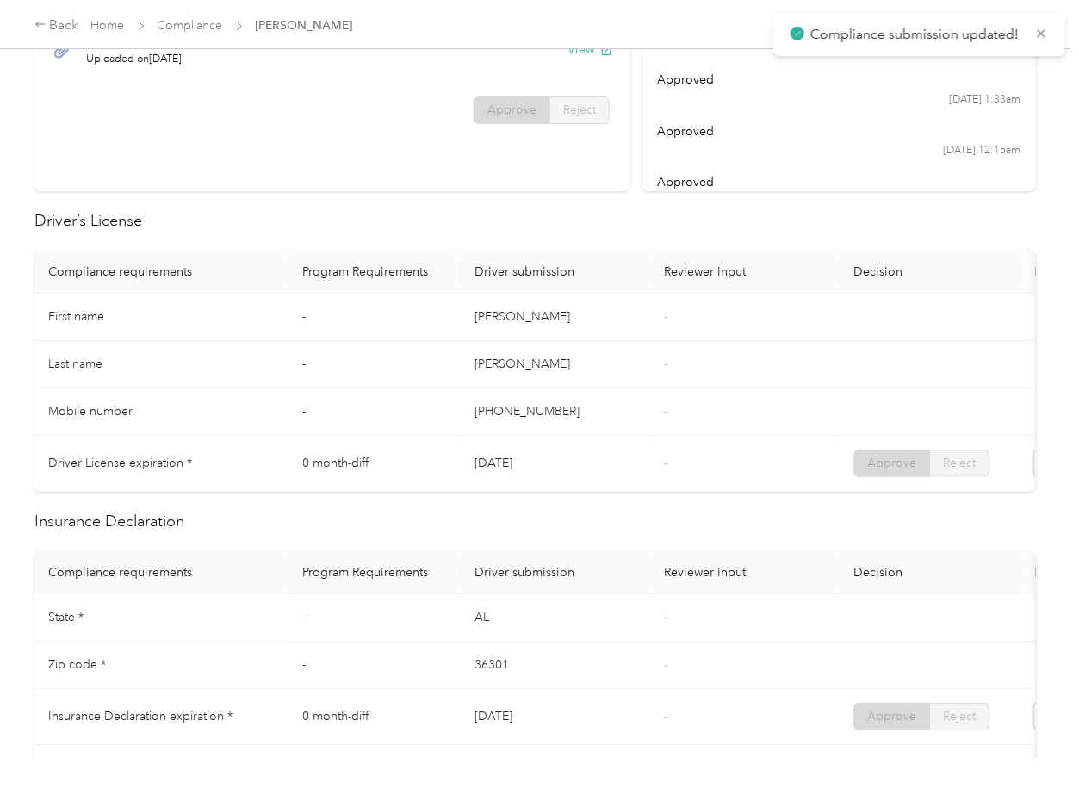
scroll to position [803, 0]
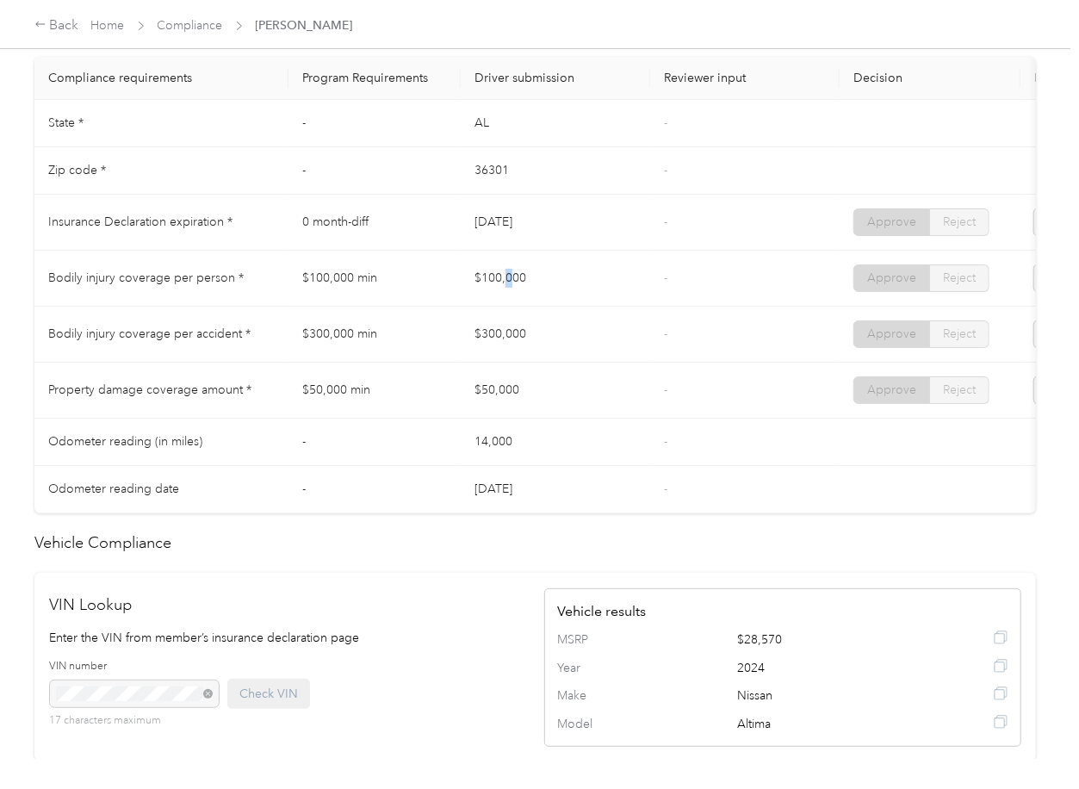
drag, startPoint x: 505, startPoint y: 289, endPoint x: 506, endPoint y: 325, distance: 35.3
click at [567, 290] on td "$100,000" at bounding box center [555, 279] width 189 height 56
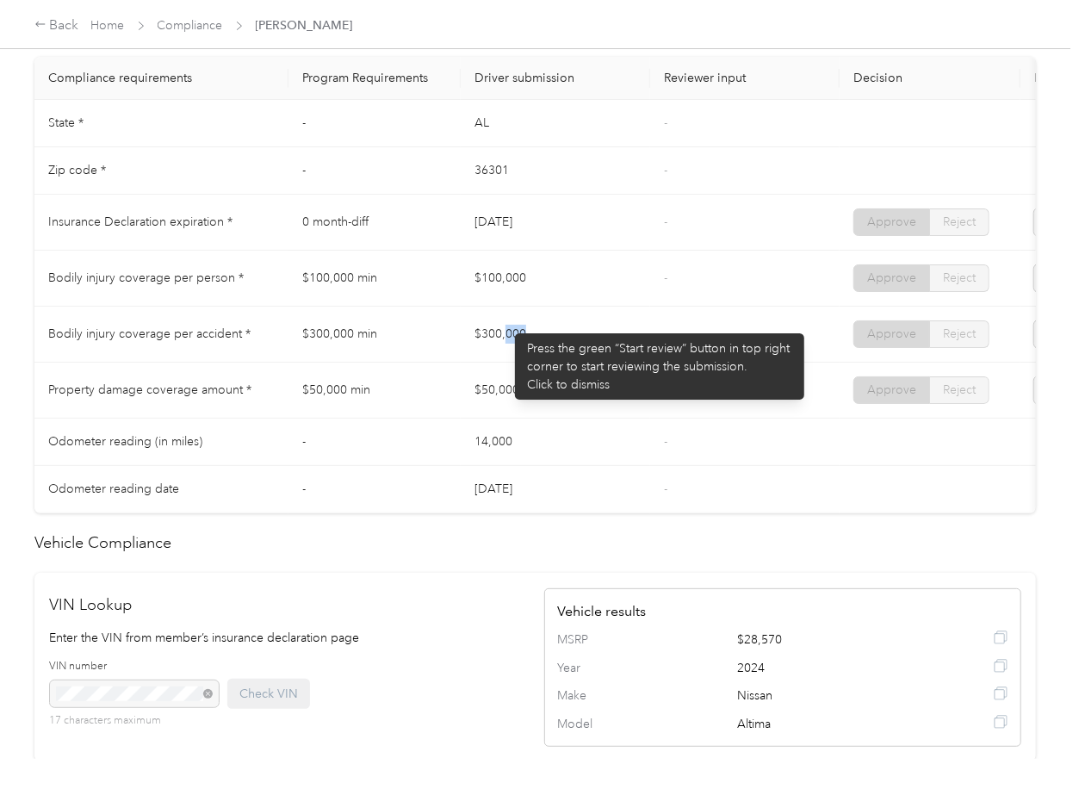
drag, startPoint x: 504, startPoint y: 326, endPoint x: 503, endPoint y: 384, distance: 57.7
click at [552, 350] on td "$300,000" at bounding box center [555, 335] width 189 height 56
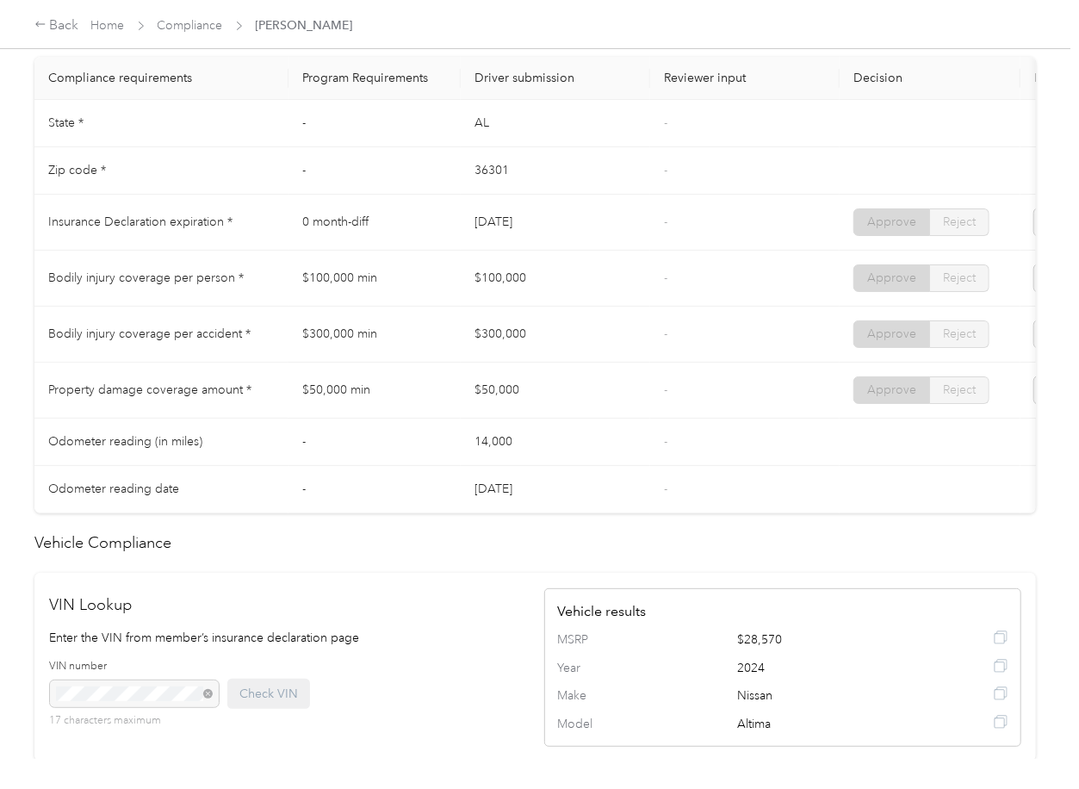
drag, startPoint x: 482, startPoint y: 394, endPoint x: 657, endPoint y: 425, distance: 177.7
click at [565, 412] on td "$50,000" at bounding box center [555, 391] width 189 height 56
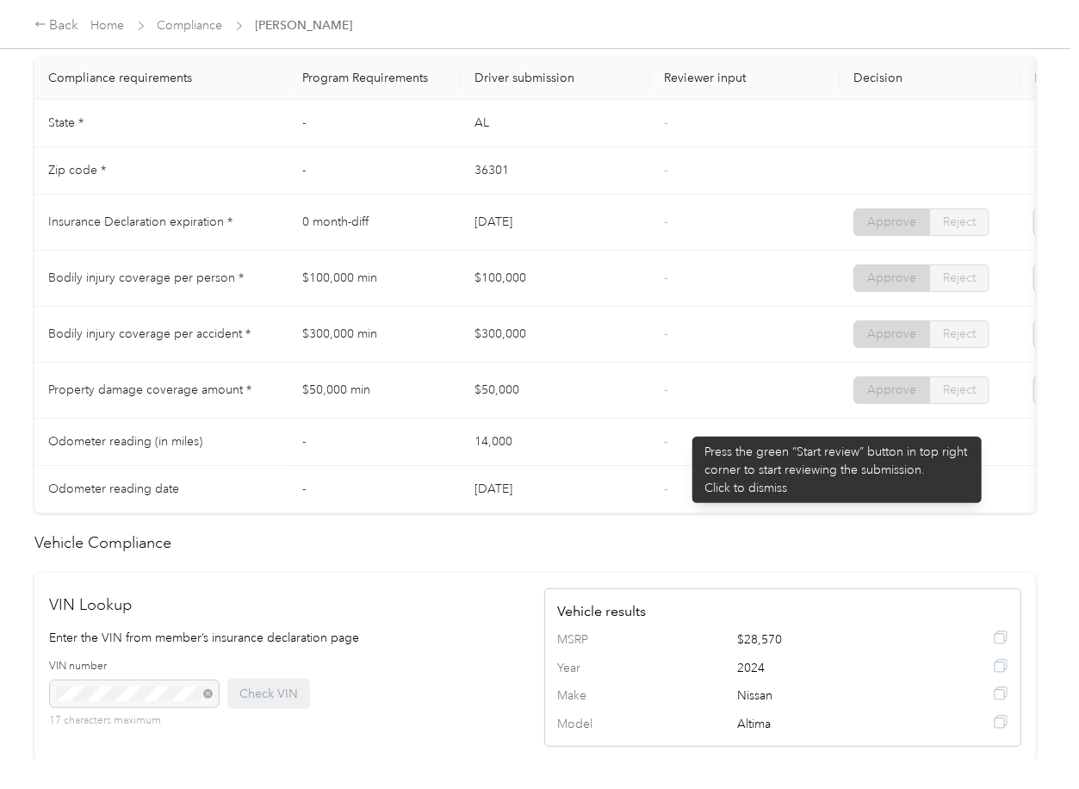
click at [684, 418] on td "-" at bounding box center [744, 391] width 189 height 56
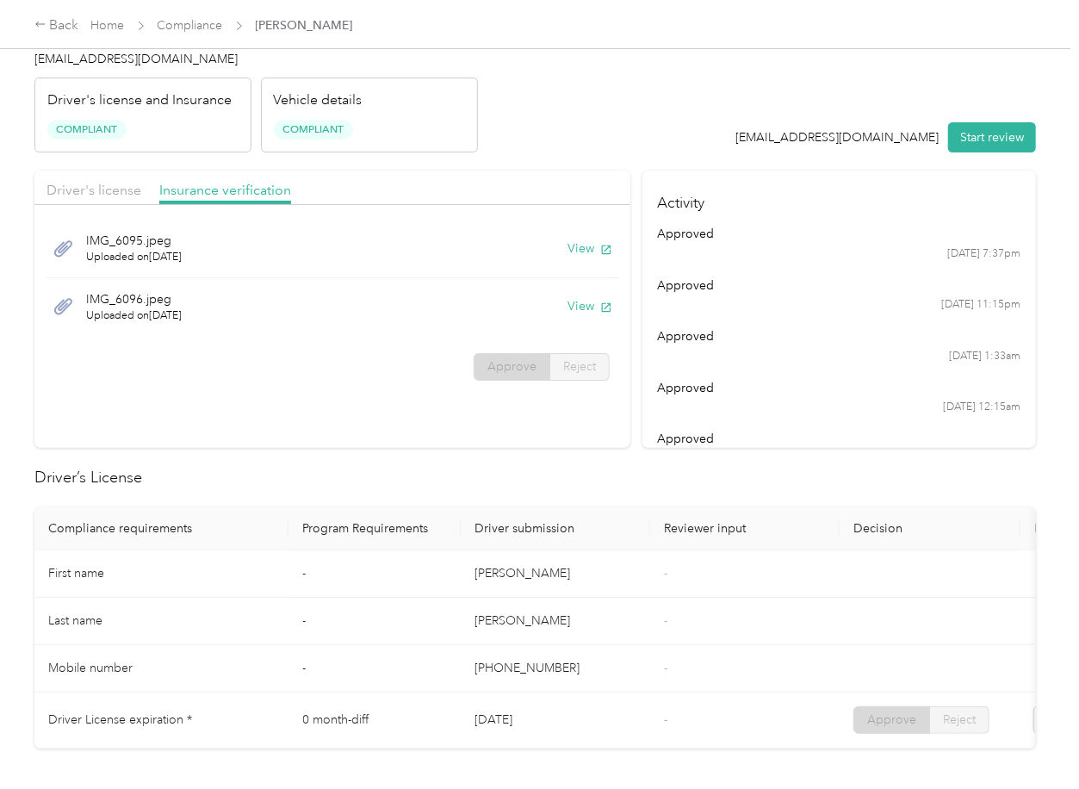
scroll to position [0, 0]
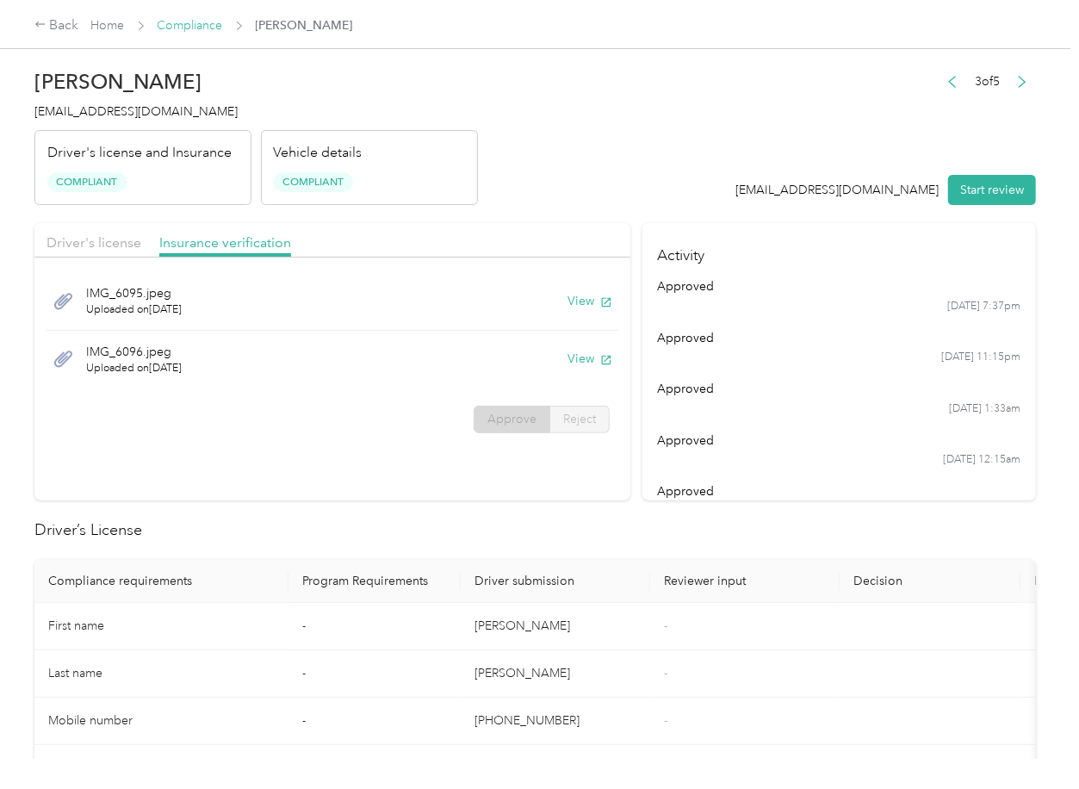
click at [181, 25] on link "Compliance" at bounding box center [190, 25] width 65 height 15
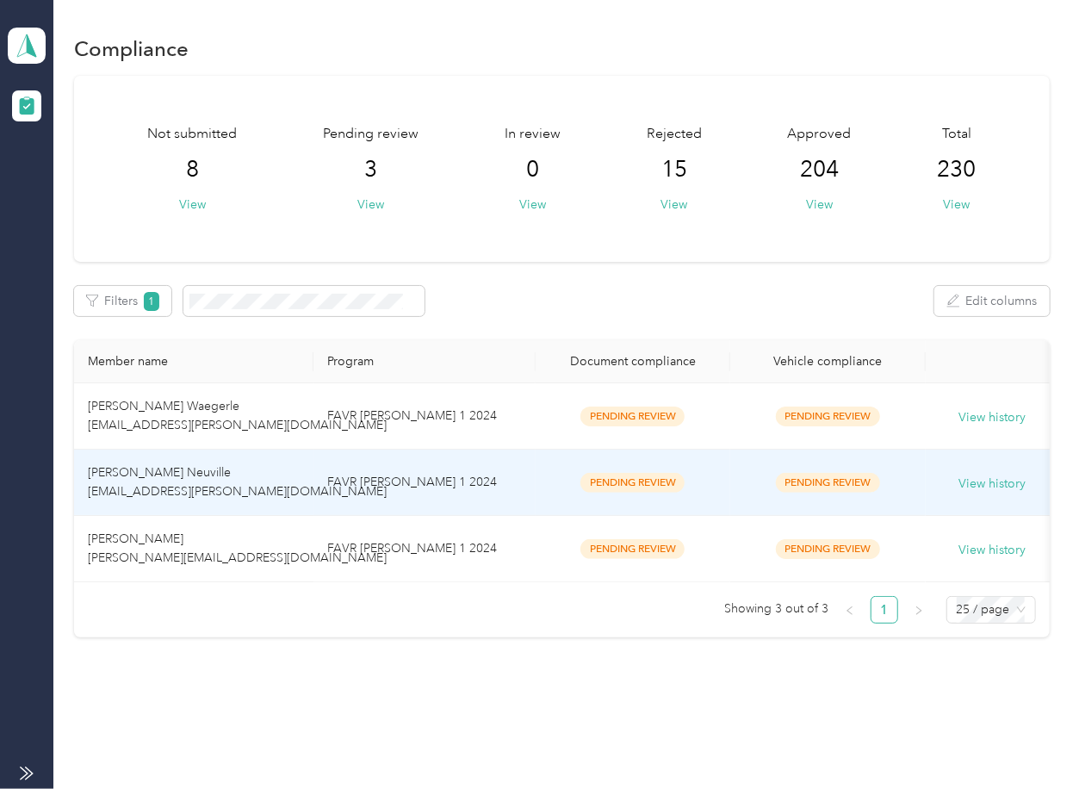
click at [263, 486] on span "[PERSON_NAME] Neuville [EMAIL_ADDRESS][PERSON_NAME][DOMAIN_NAME]" at bounding box center [237, 482] width 299 height 34
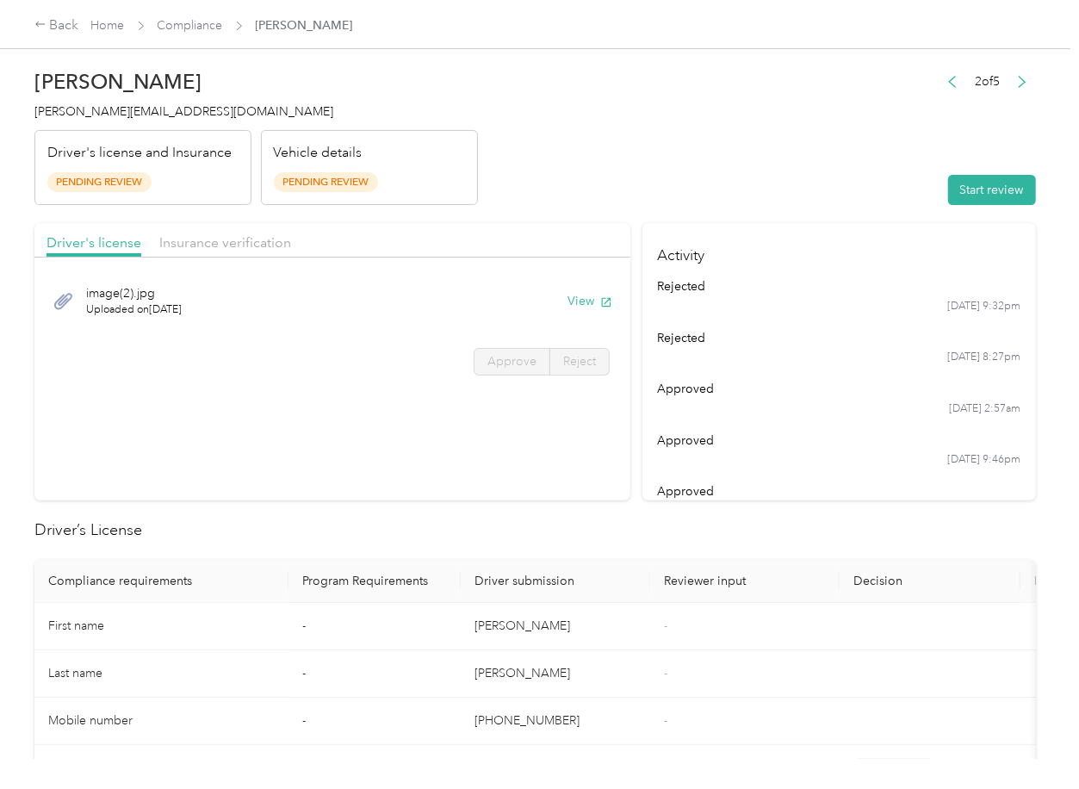
click at [794, 561] on th "Reviewer input" at bounding box center [744, 581] width 189 height 43
click at [586, 305] on button "View" at bounding box center [589, 301] width 45 height 18
click at [542, 234] on div "Driver's license Insurance verification" at bounding box center [332, 240] width 596 height 34
click at [228, 234] on span "Insurance verification" at bounding box center [225, 242] width 132 height 16
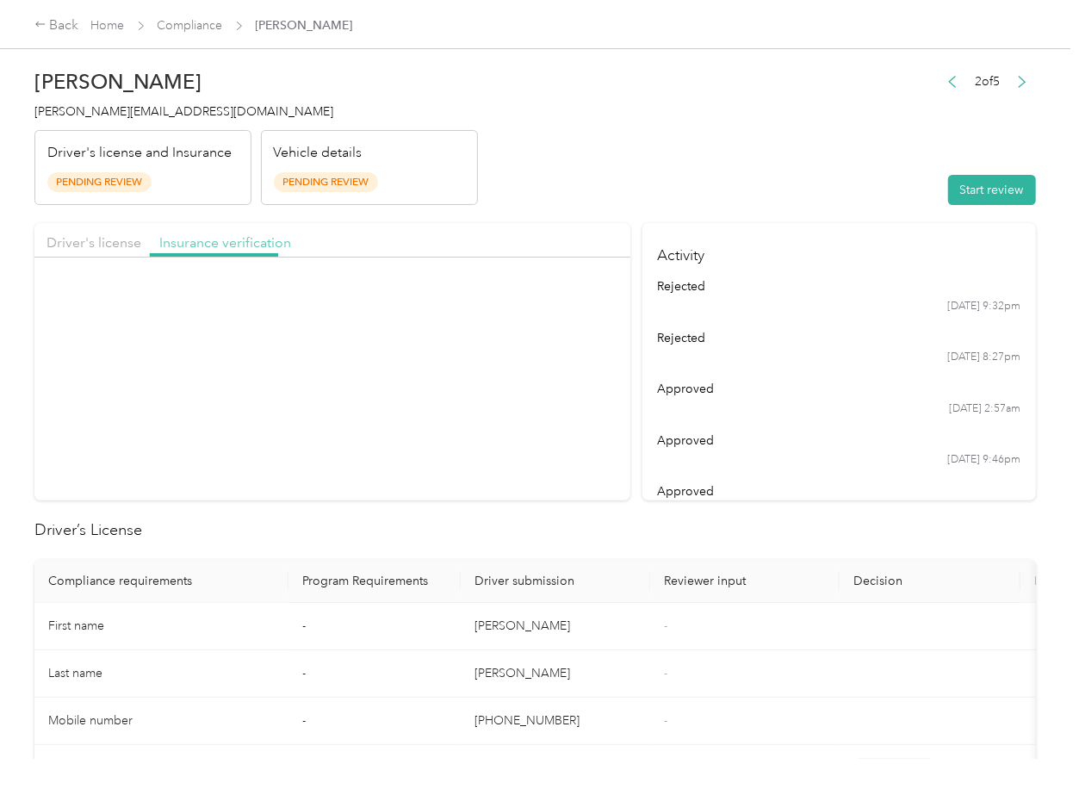
click at [223, 242] on span "Insurance verification" at bounding box center [225, 242] width 132 height 16
click at [571, 295] on button "View" at bounding box center [589, 301] width 45 height 18
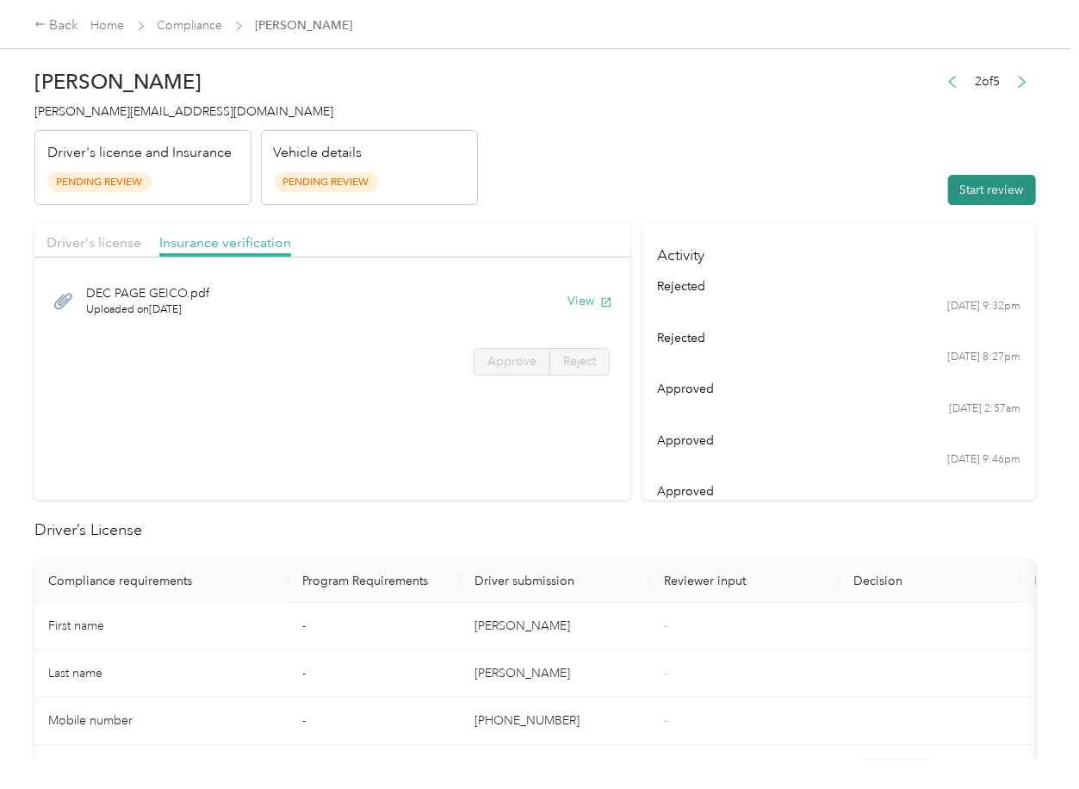
click at [979, 188] on button "Start review" at bounding box center [992, 190] width 88 height 30
click at [97, 236] on span "Driver's license" at bounding box center [93, 242] width 95 height 16
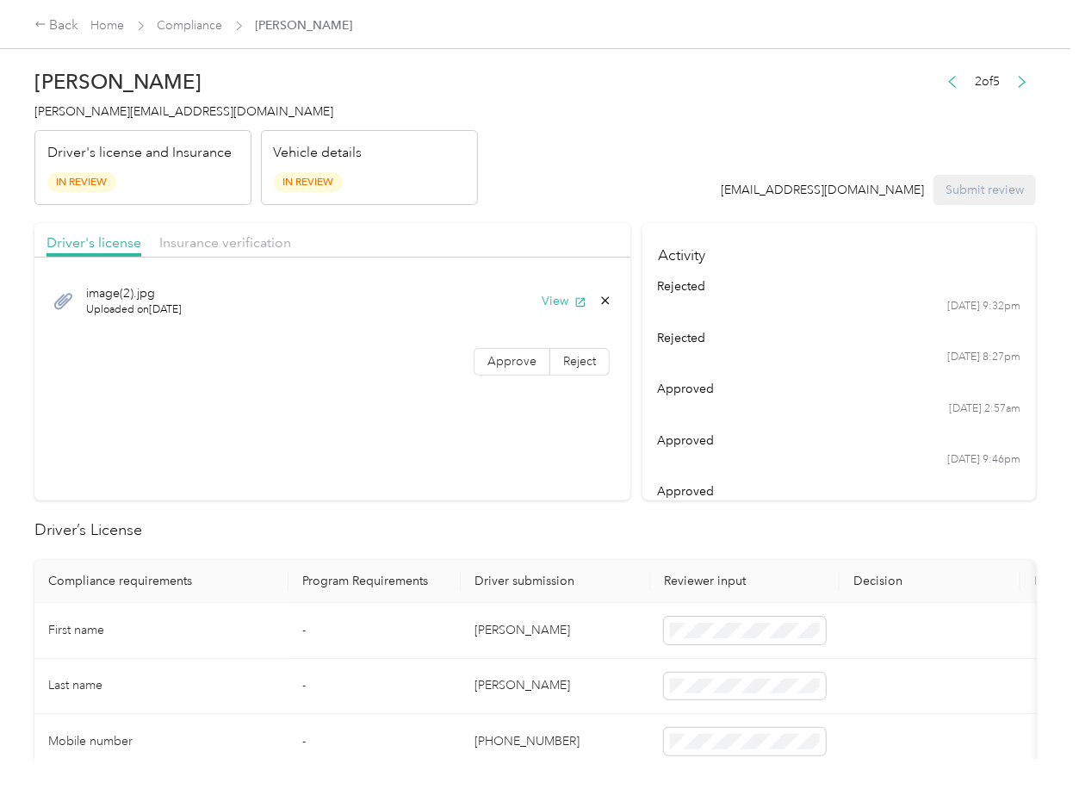
drag, startPoint x: 518, startPoint y: 358, endPoint x: 189, endPoint y: 217, distance: 358.0
click at [518, 360] on span "Approve" at bounding box center [511, 361] width 49 height 15
click at [189, 229] on div "Driver's license Insurance verification" at bounding box center [332, 240] width 596 height 34
click at [190, 240] on span "Insurance verification" at bounding box center [225, 242] width 132 height 16
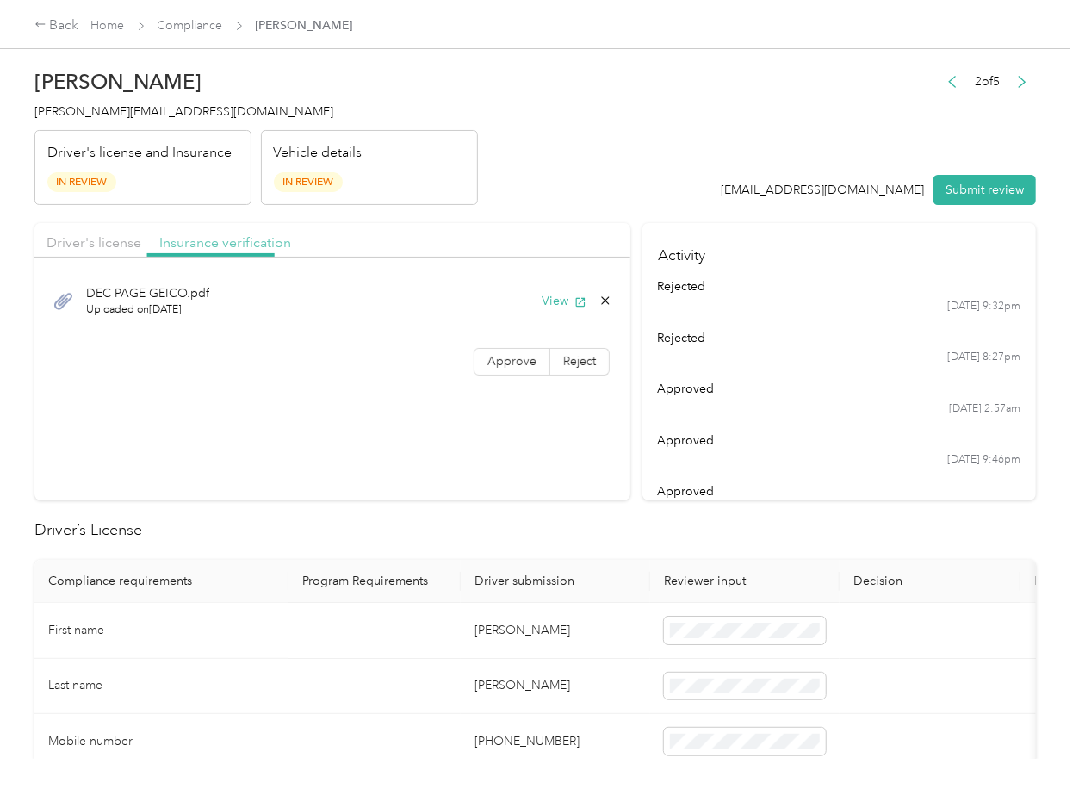
click at [190, 240] on span "Insurance verification" at bounding box center [225, 242] width 132 height 16
click at [520, 362] on span "Approve" at bounding box center [511, 361] width 49 height 15
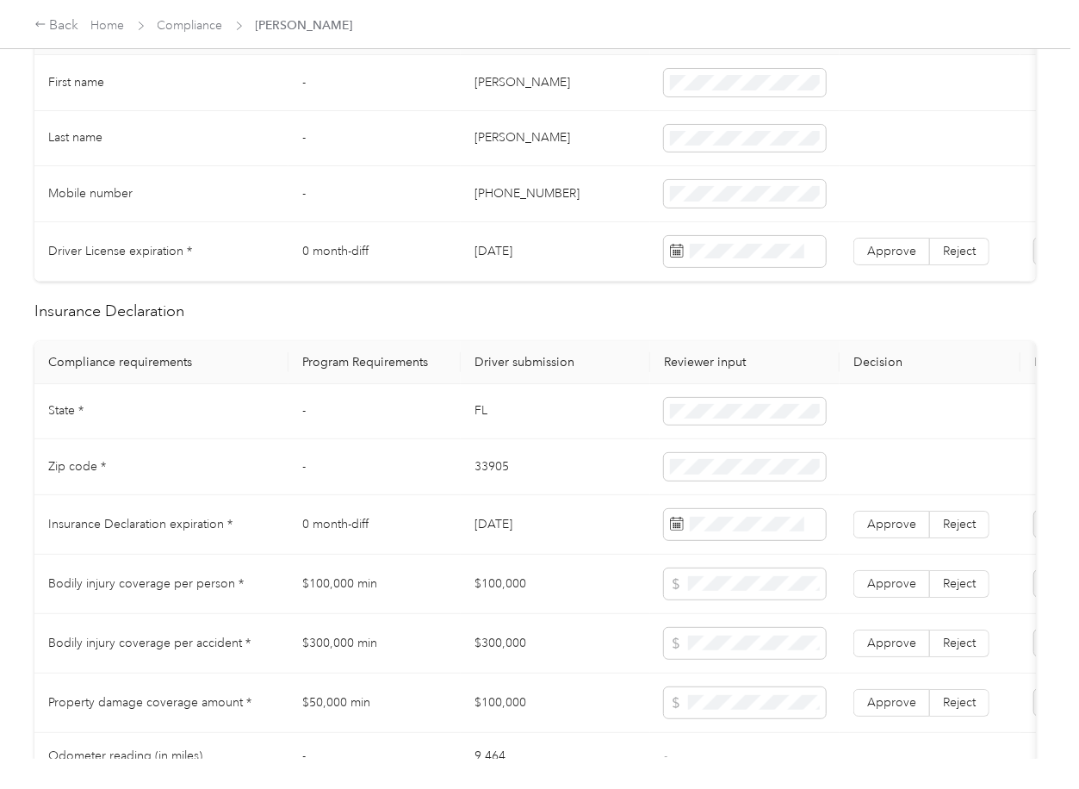
scroll to position [689, 0]
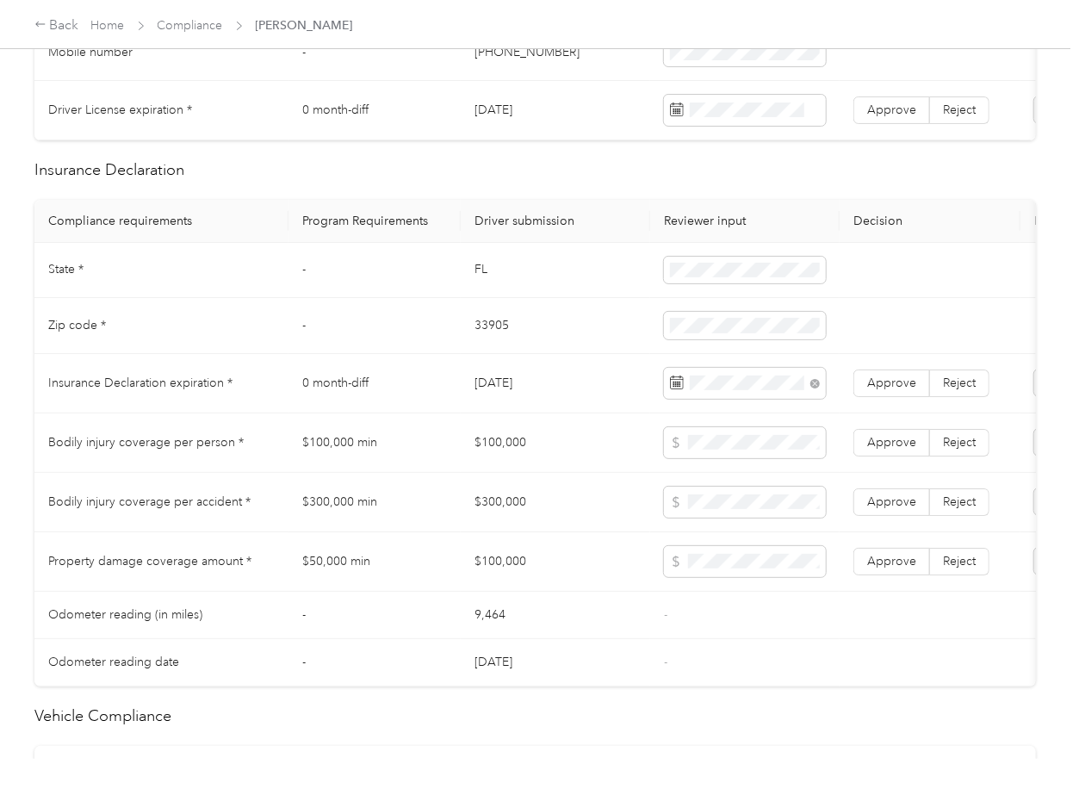
click at [594, 488] on td "$300,000" at bounding box center [555, 502] width 189 height 59
click at [899, 397] on label "Approve" at bounding box center [891, 383] width 77 height 28
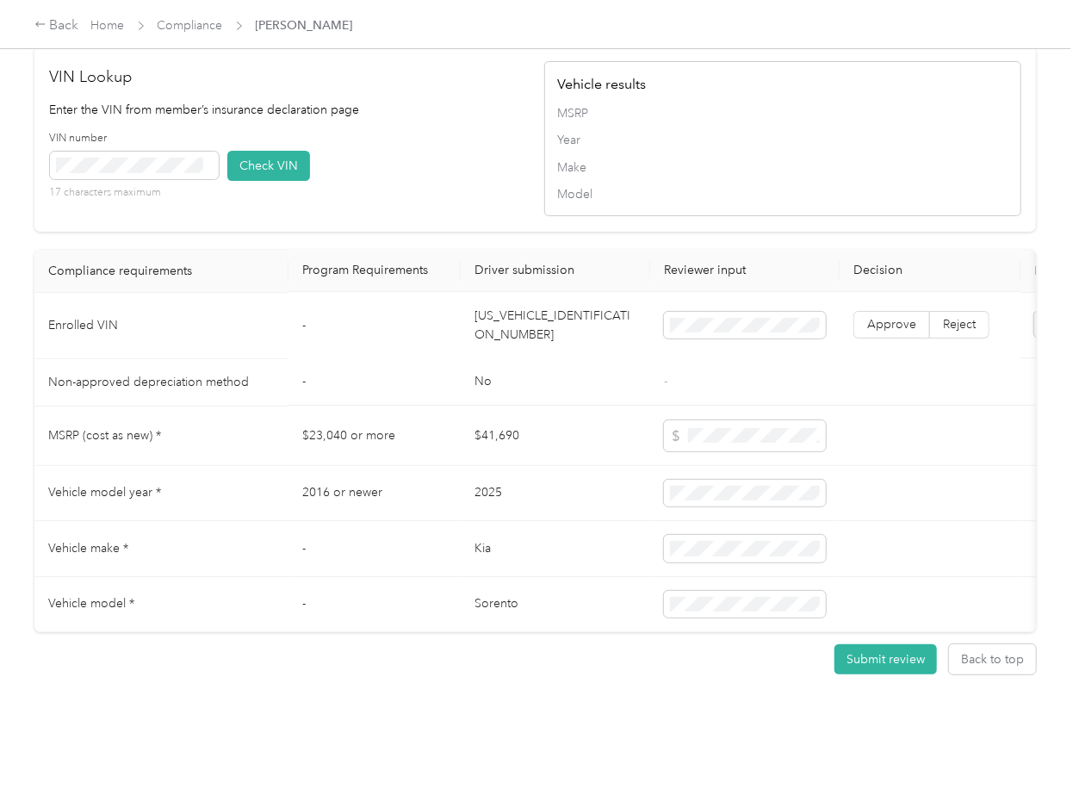
click at [521, 293] on td "[US_VEHICLE_IDENTIFICATION_NUMBER]" at bounding box center [555, 326] width 189 height 66
drag, startPoint x: 443, startPoint y: 188, endPoint x: 157, endPoint y: 164, distance: 286.8
click at [443, 185] on div "VIN number 17 characters maximum Check VIN" at bounding box center [288, 172] width 477 height 82
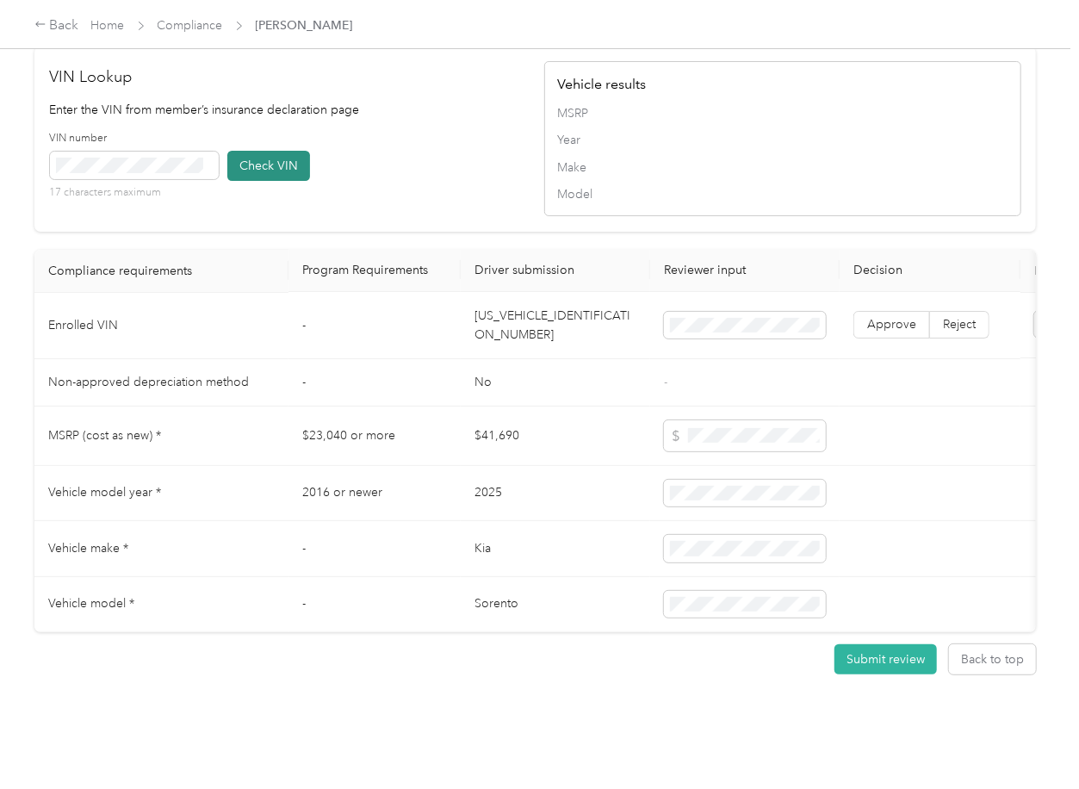
drag, startPoint x: 257, startPoint y: 144, endPoint x: 270, endPoint y: 164, distance: 24.1
click at [258, 151] on button "Check VIN" at bounding box center [268, 166] width 83 height 30
click at [889, 318] on span "Approve" at bounding box center [891, 325] width 49 height 15
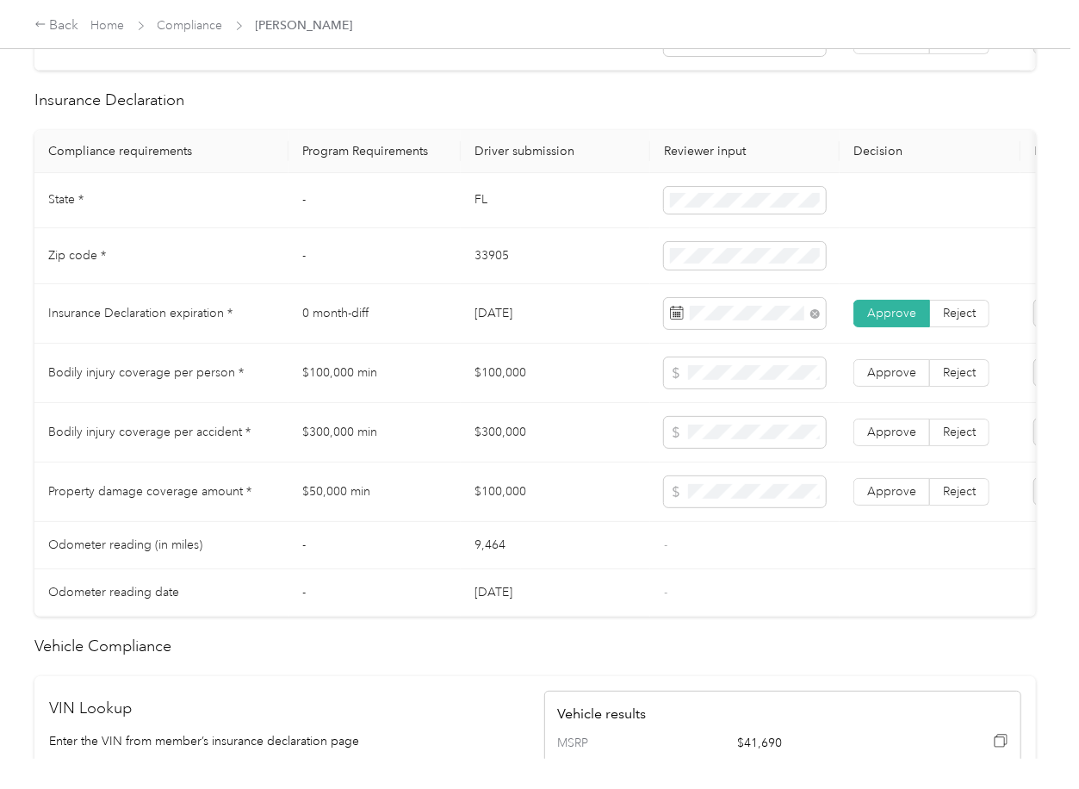
scroll to position [758, 0]
click at [514, 396] on td "$100,000" at bounding box center [555, 373] width 189 height 59
click at [507, 435] on td "$300,000" at bounding box center [555, 433] width 189 height 59
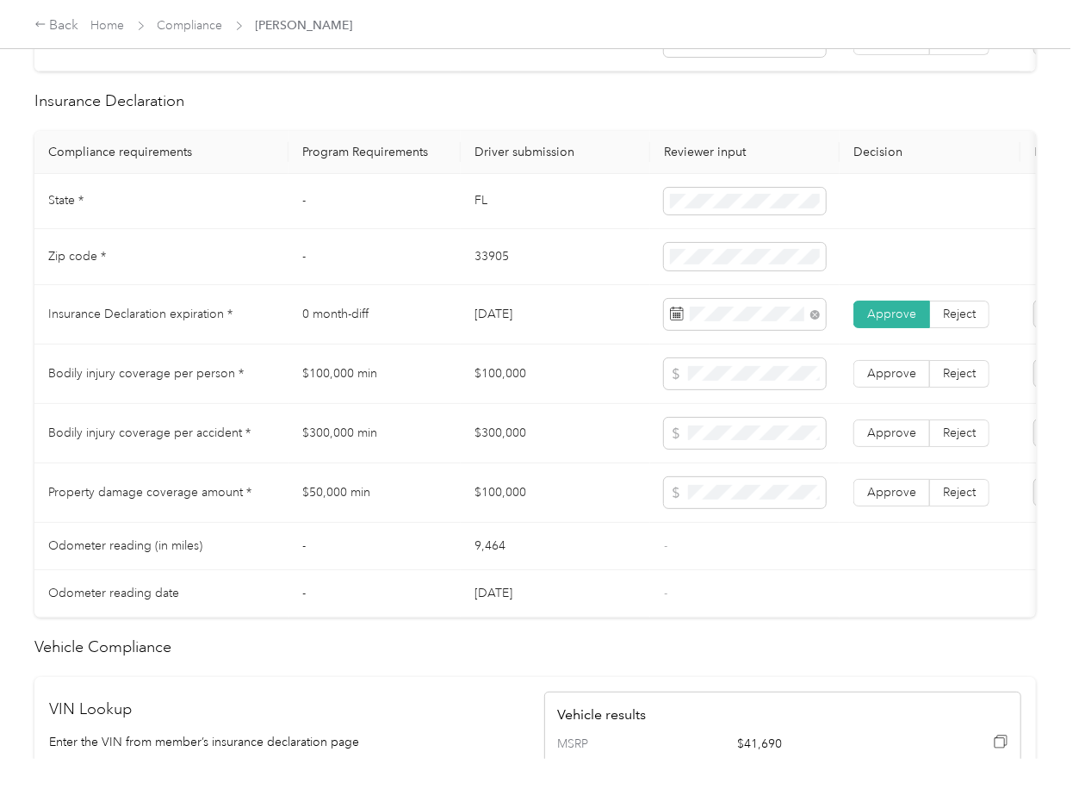
click at [507, 439] on td "$300,000" at bounding box center [555, 433] width 189 height 59
drag, startPoint x: 877, startPoint y: 446, endPoint x: 885, endPoint y: 415, distance: 32.2
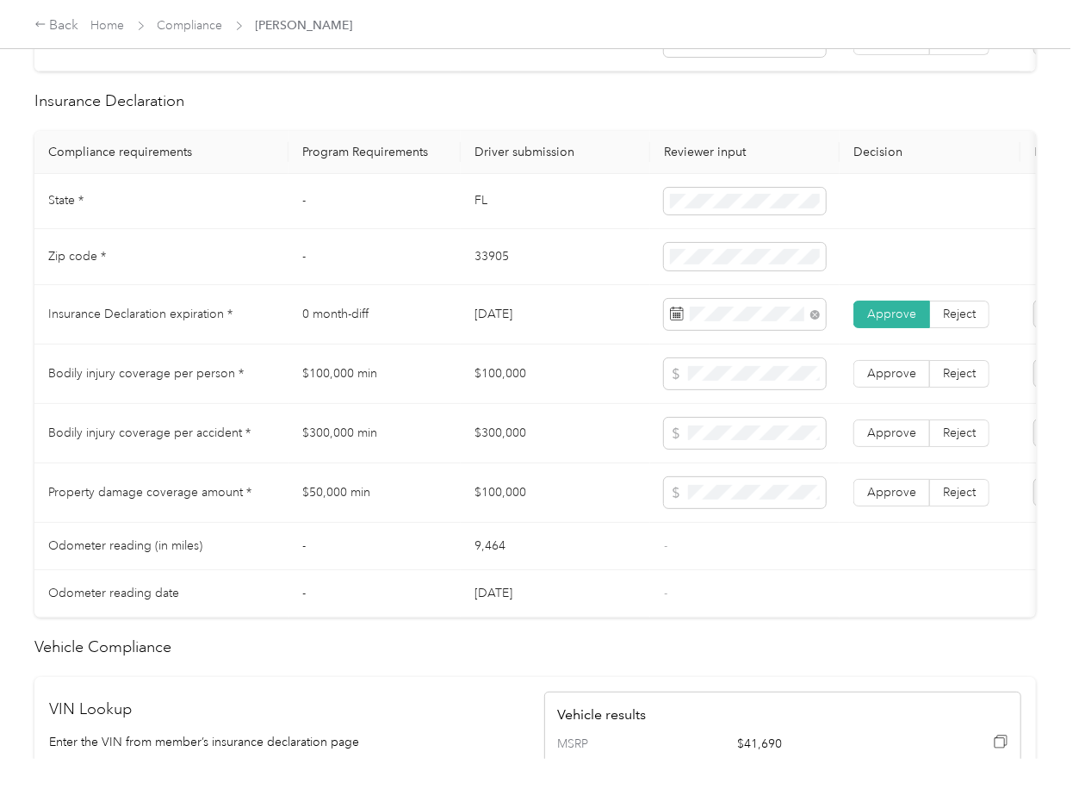
click at [877, 440] on span "Approve" at bounding box center [891, 432] width 49 height 15
click at [883, 381] on span "Approve" at bounding box center [891, 373] width 49 height 15
click at [878, 499] on span "Approve" at bounding box center [891, 492] width 49 height 15
click at [837, 559] on td "-" at bounding box center [744, 546] width 189 height 47
click at [359, 313] on td "0 month-diff" at bounding box center [374, 314] width 172 height 59
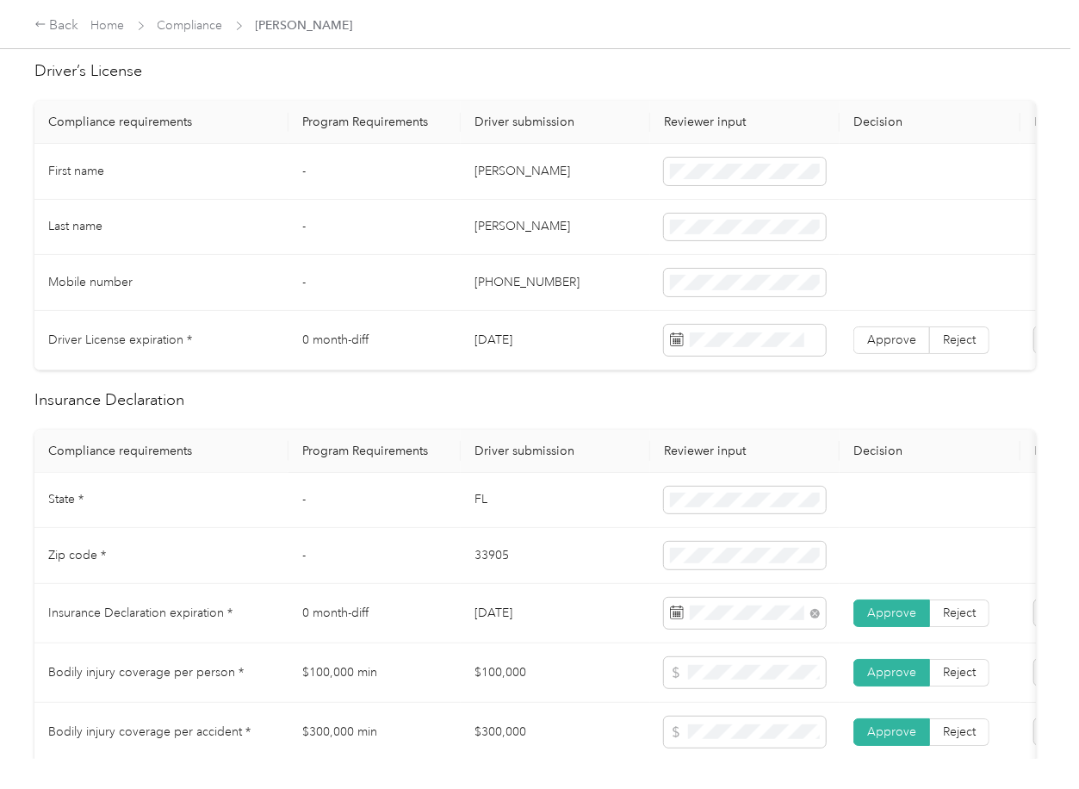
scroll to position [0, 0]
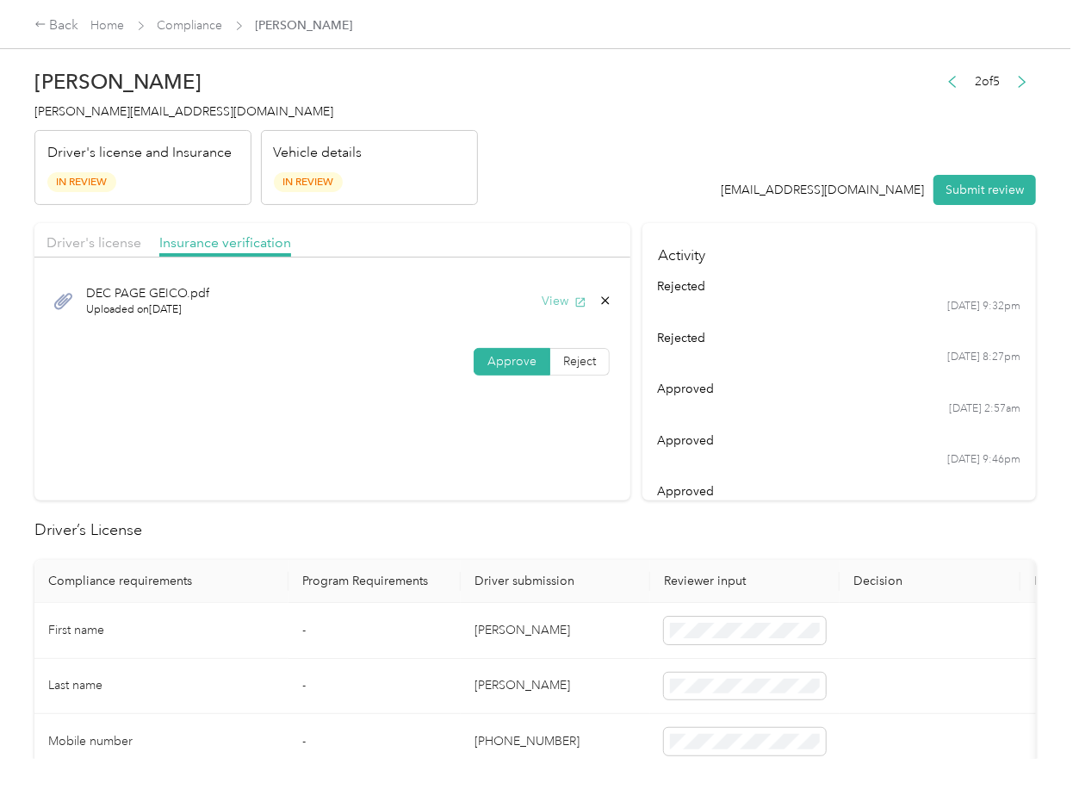
click at [561, 300] on button "View" at bounding box center [564, 301] width 45 height 18
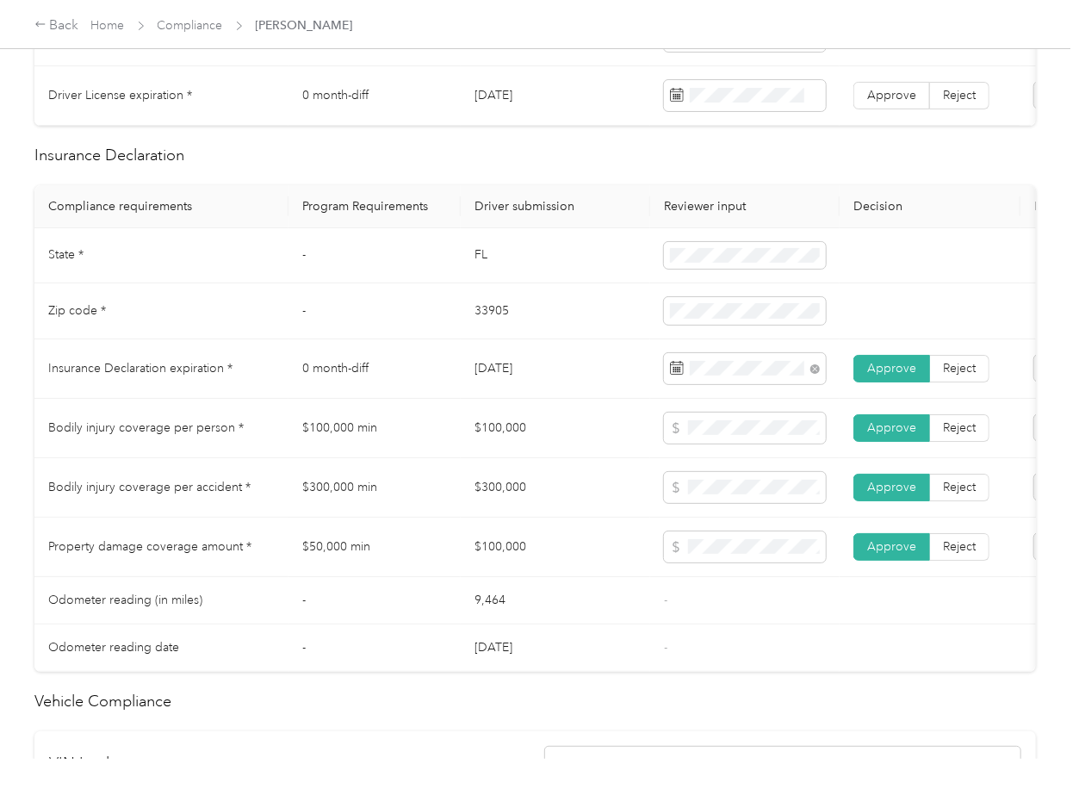
scroll to position [803, 0]
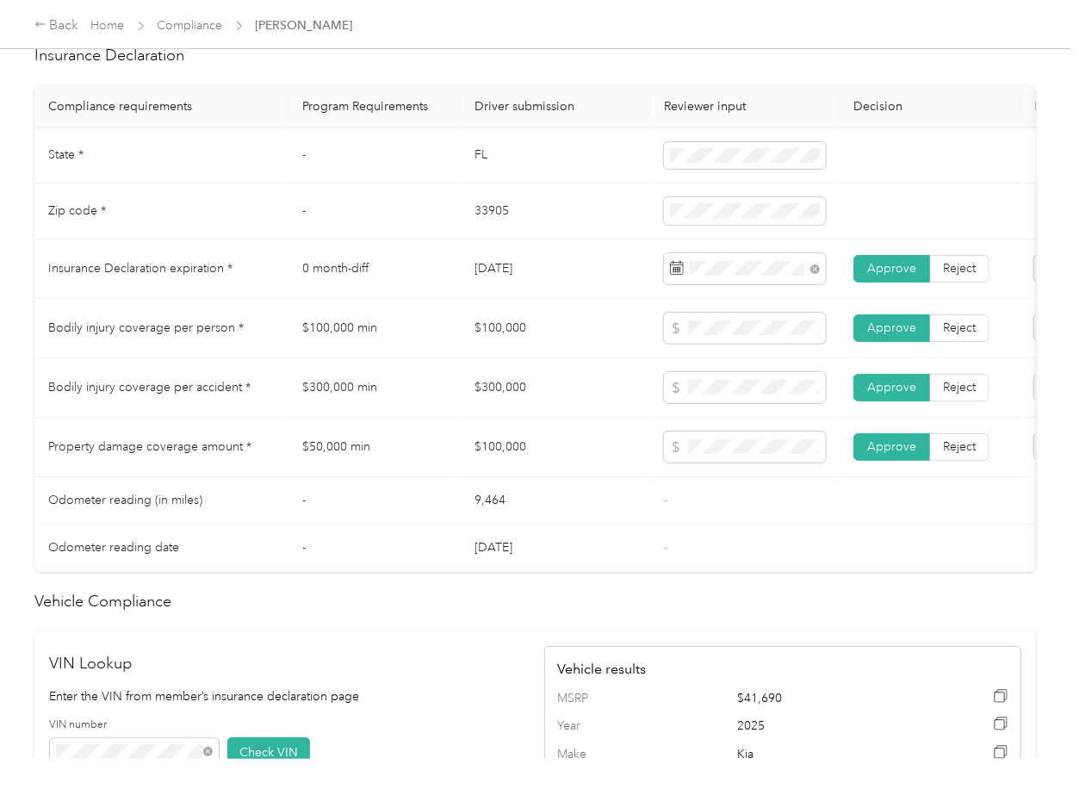
click at [482, 178] on td "FL" at bounding box center [555, 156] width 189 height 56
click at [499, 228] on td "33905" at bounding box center [555, 211] width 189 height 56
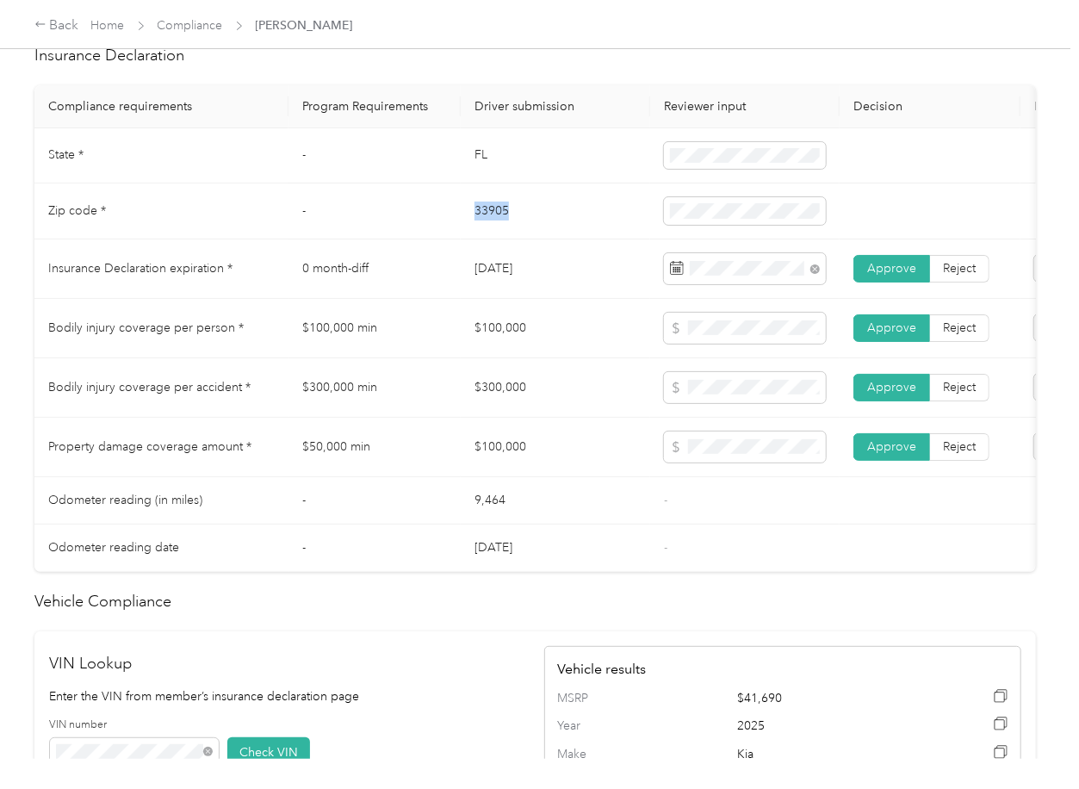
click at [499, 228] on td "33905" at bounding box center [555, 211] width 189 height 56
click at [717, 225] on span at bounding box center [745, 211] width 162 height 28
click at [610, 272] on td "[DATE]" at bounding box center [555, 268] width 189 height 59
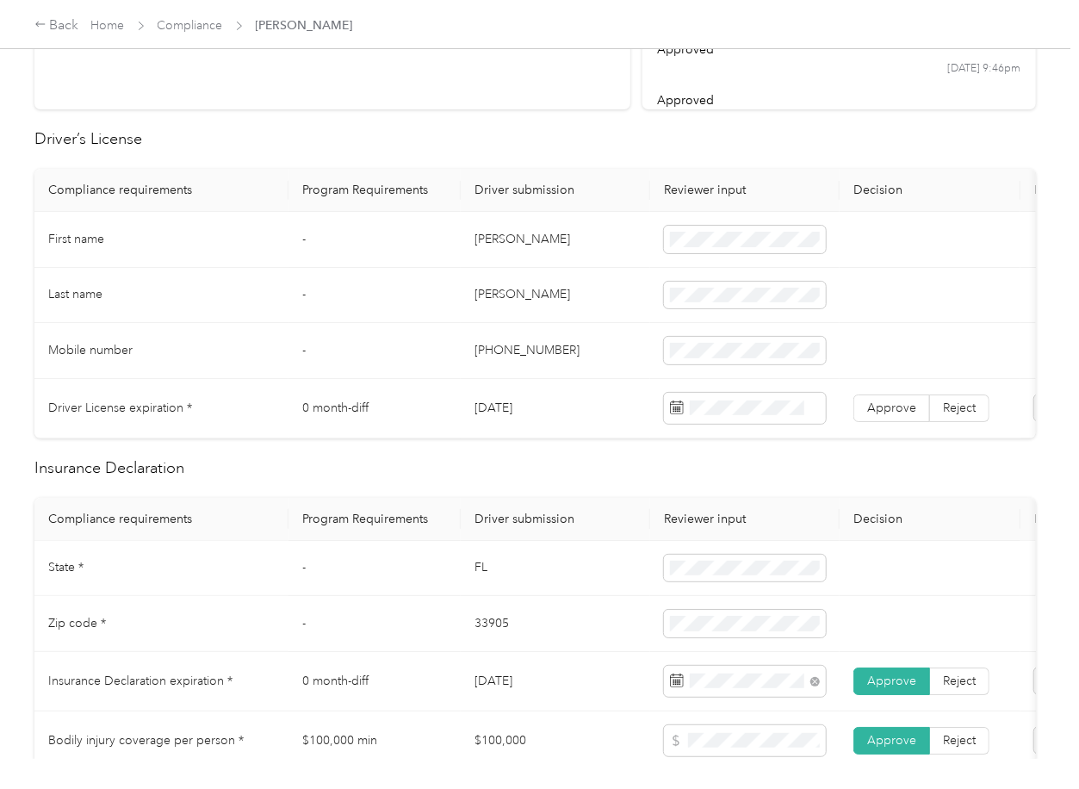
scroll to position [344, 0]
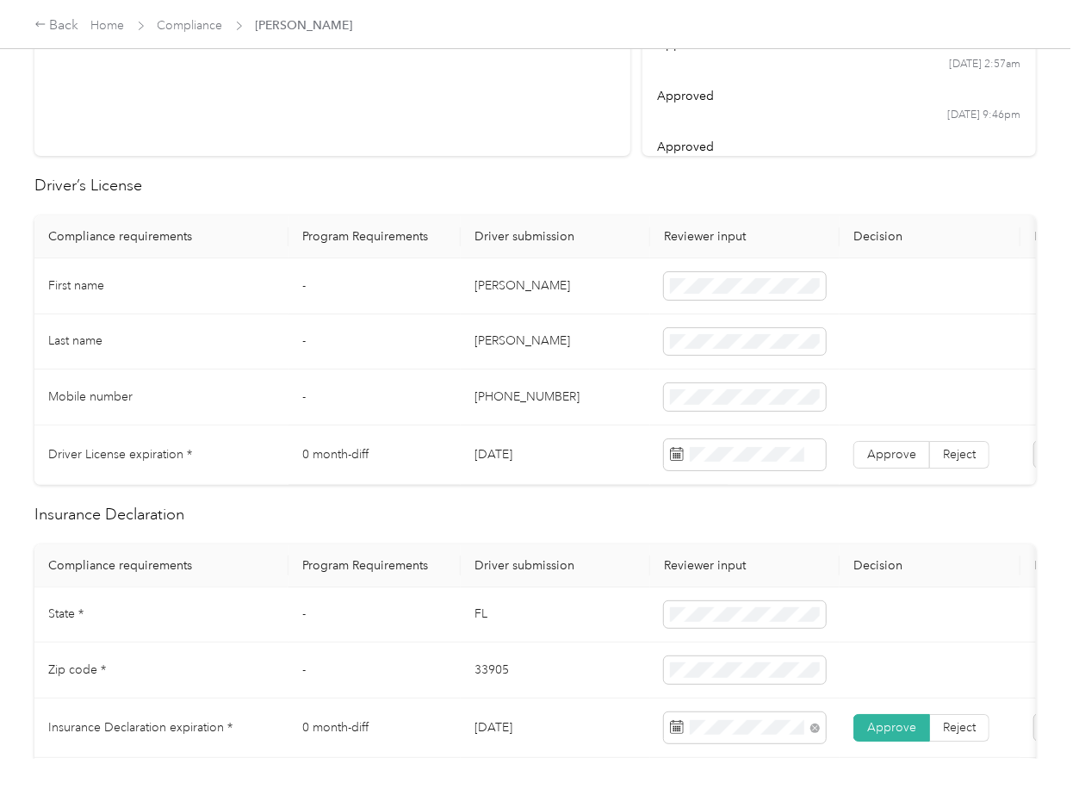
click at [494, 443] on td "[DATE]" at bounding box center [555, 454] width 189 height 59
click at [905, 453] on span "Approve" at bounding box center [891, 454] width 49 height 15
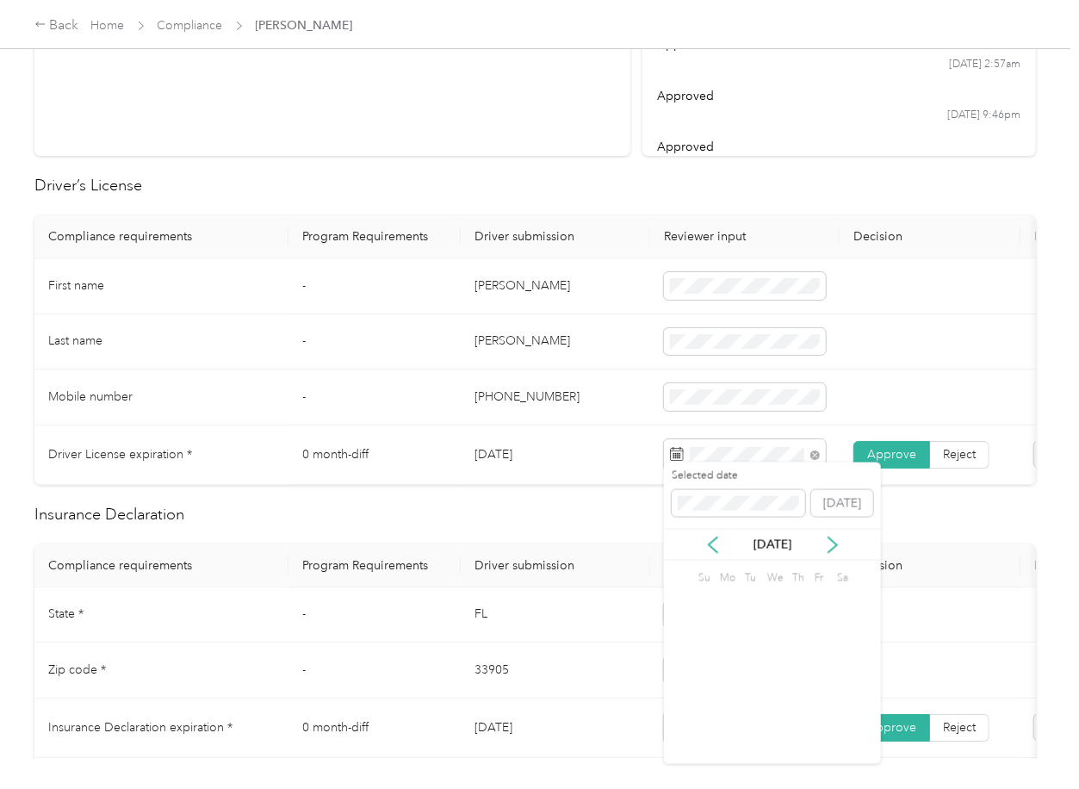
click at [538, 461] on td "[DATE]" at bounding box center [555, 454] width 189 height 59
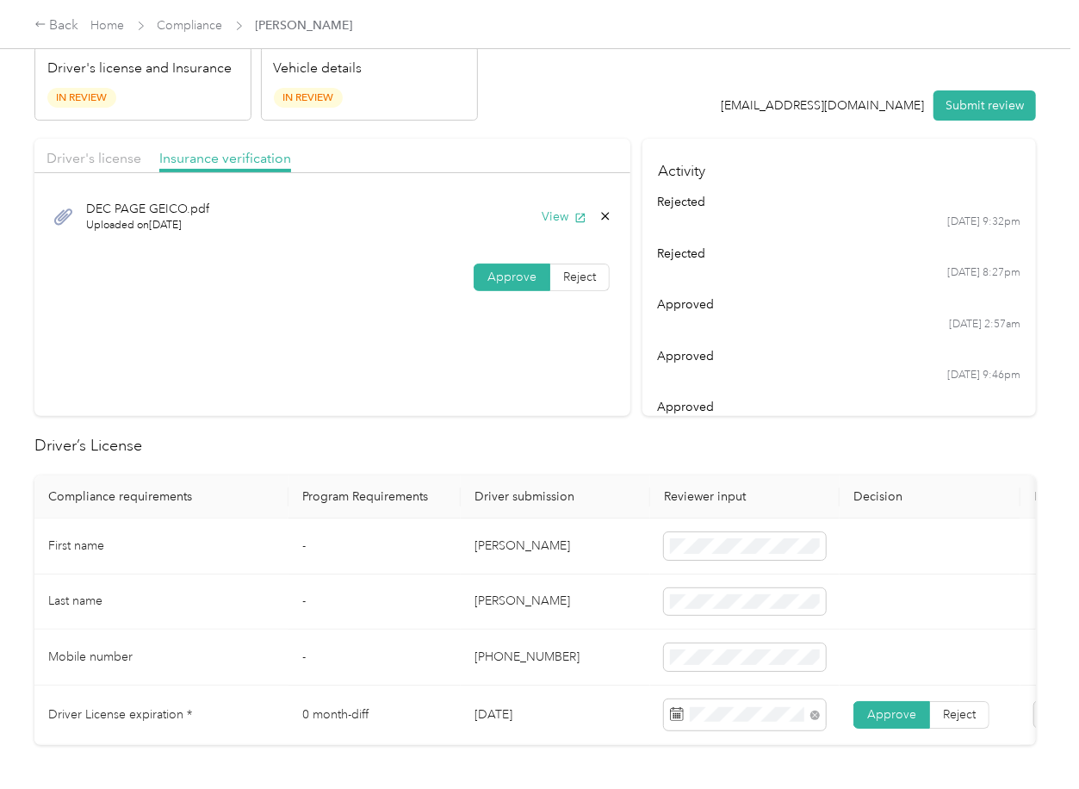
scroll to position [0, 0]
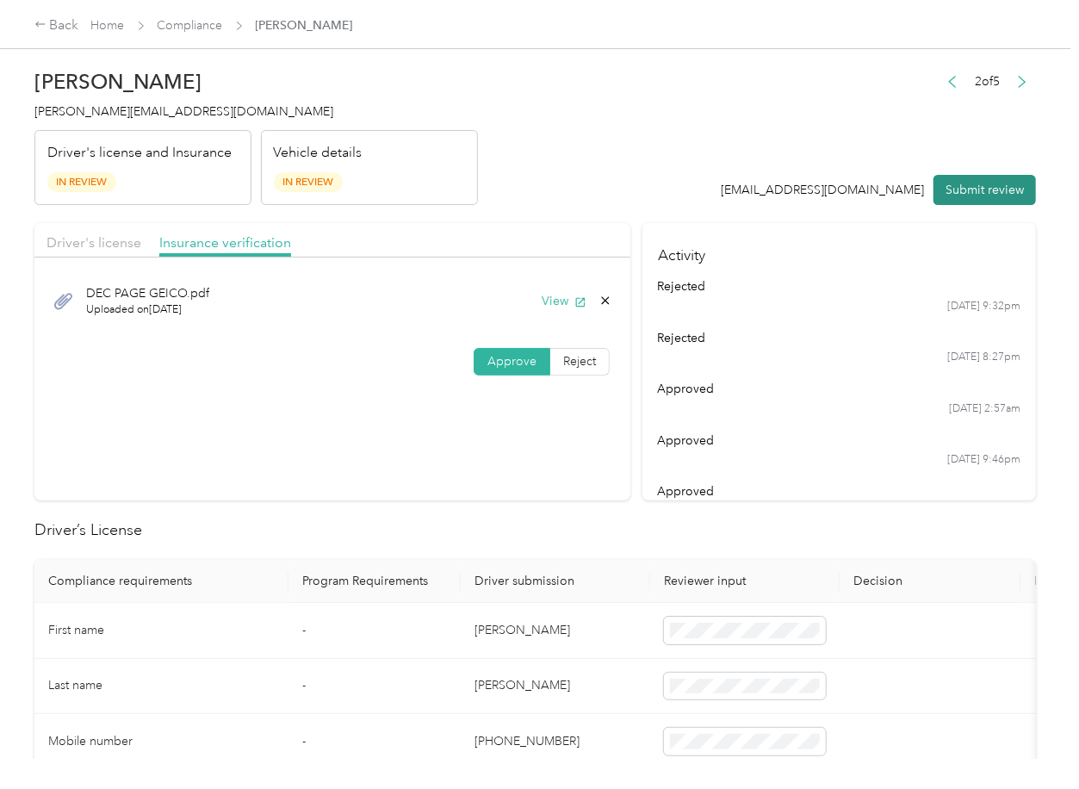
click at [938, 180] on button "Submit review" at bounding box center [984, 190] width 102 height 30
click at [110, 114] on span "[PERSON_NAME][EMAIL_ADDRESS][DOMAIN_NAME]" at bounding box center [183, 111] width 299 height 15
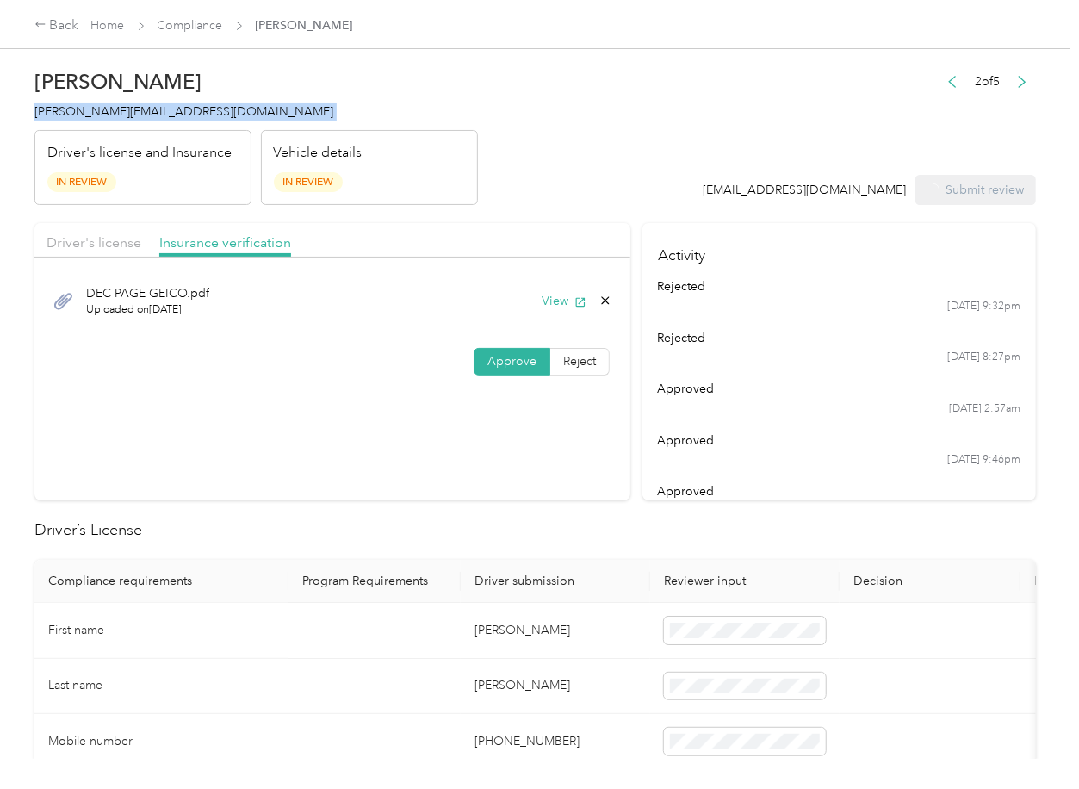
click at [110, 114] on span "[PERSON_NAME][EMAIL_ADDRESS][DOMAIN_NAME]" at bounding box center [183, 111] width 299 height 15
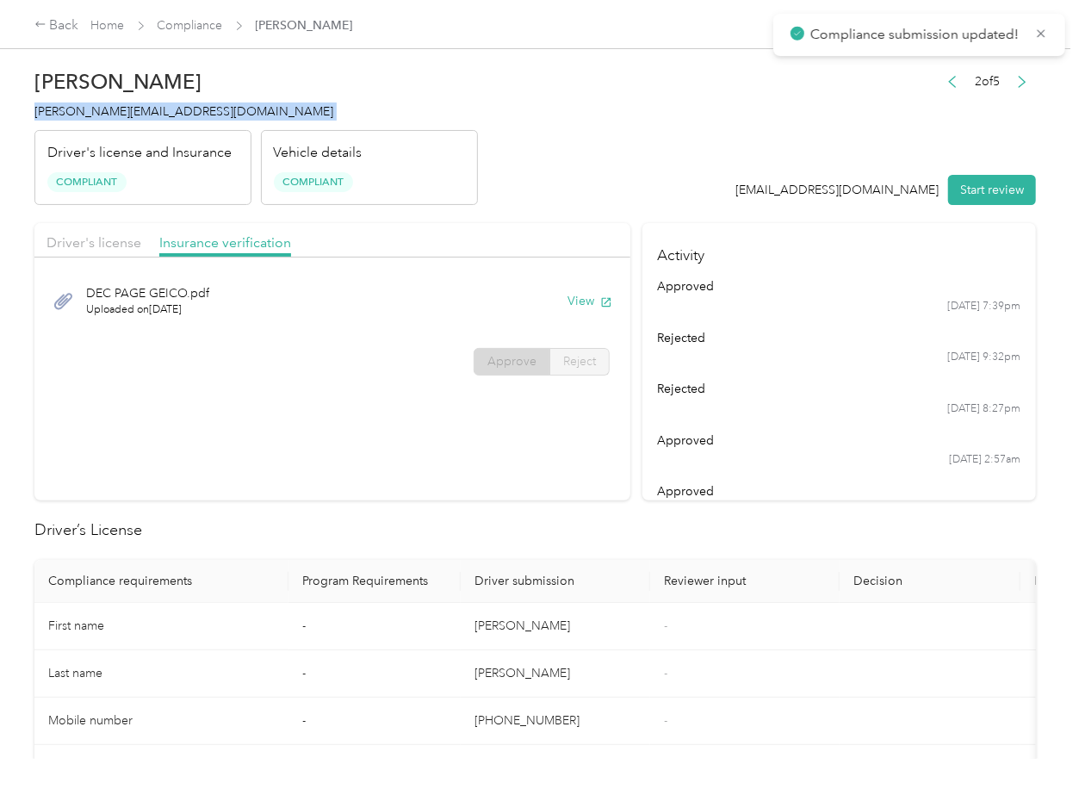
click at [677, 483] on div "approved" at bounding box center [839, 491] width 363 height 18
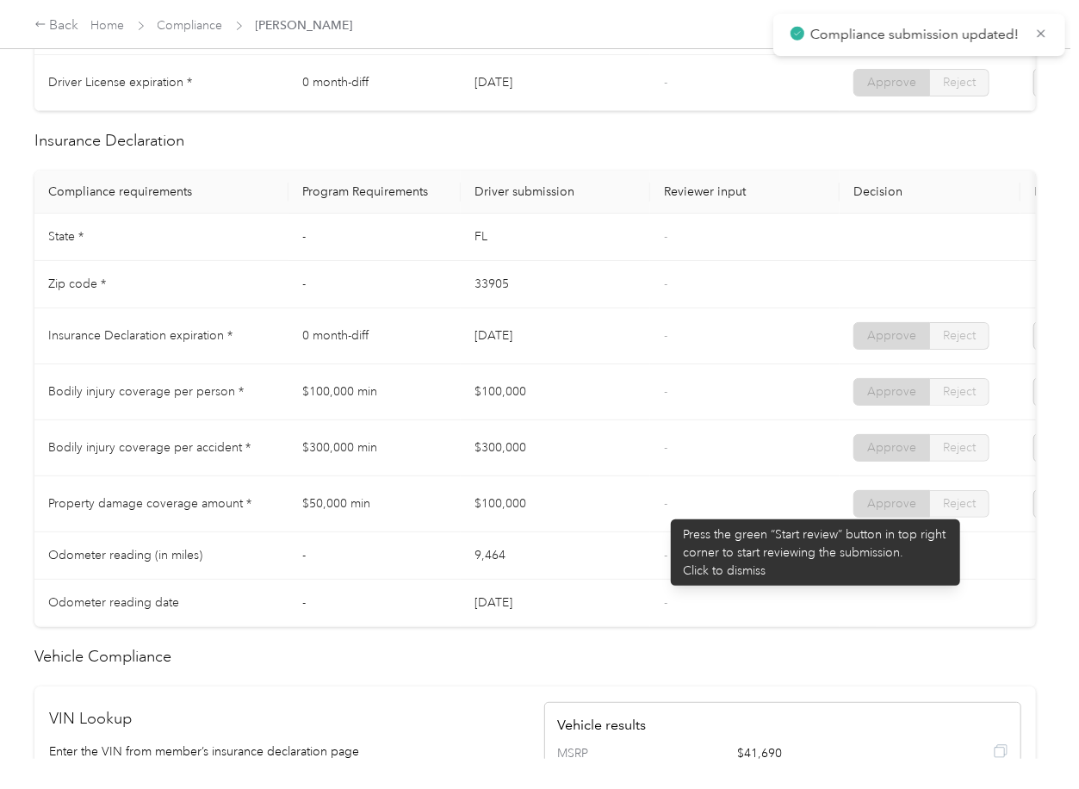
scroll to position [573, 0]
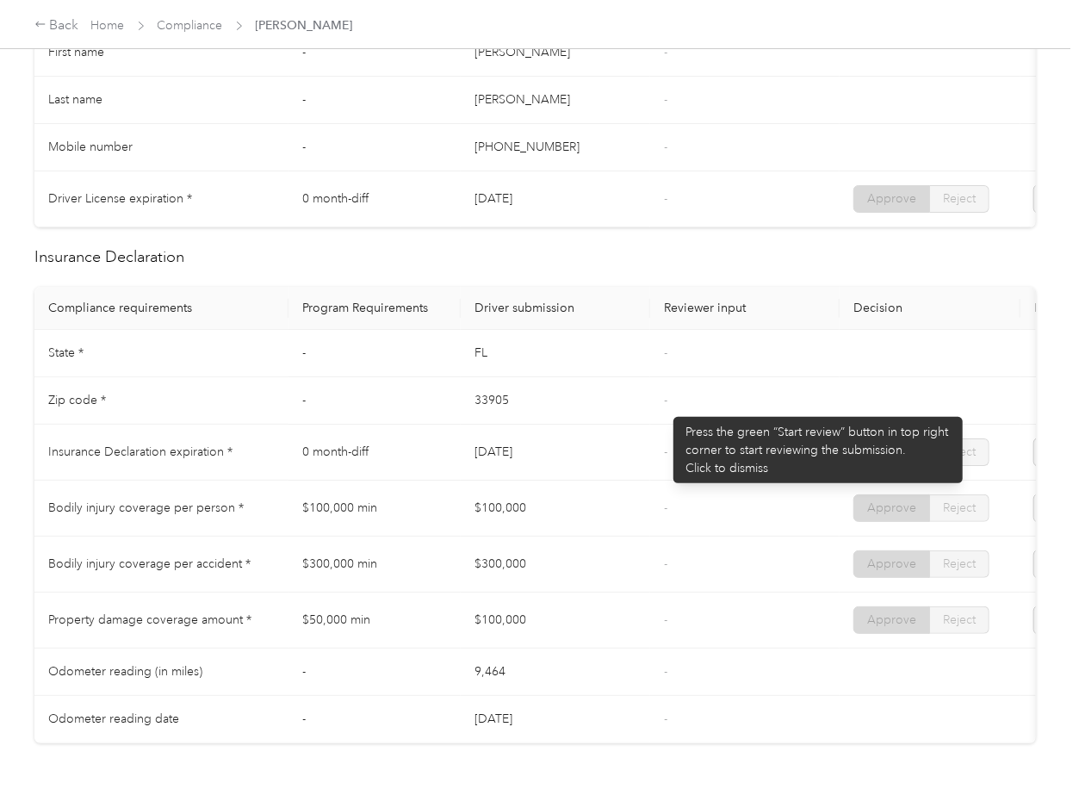
click at [665, 406] on td "-" at bounding box center [744, 400] width 189 height 47
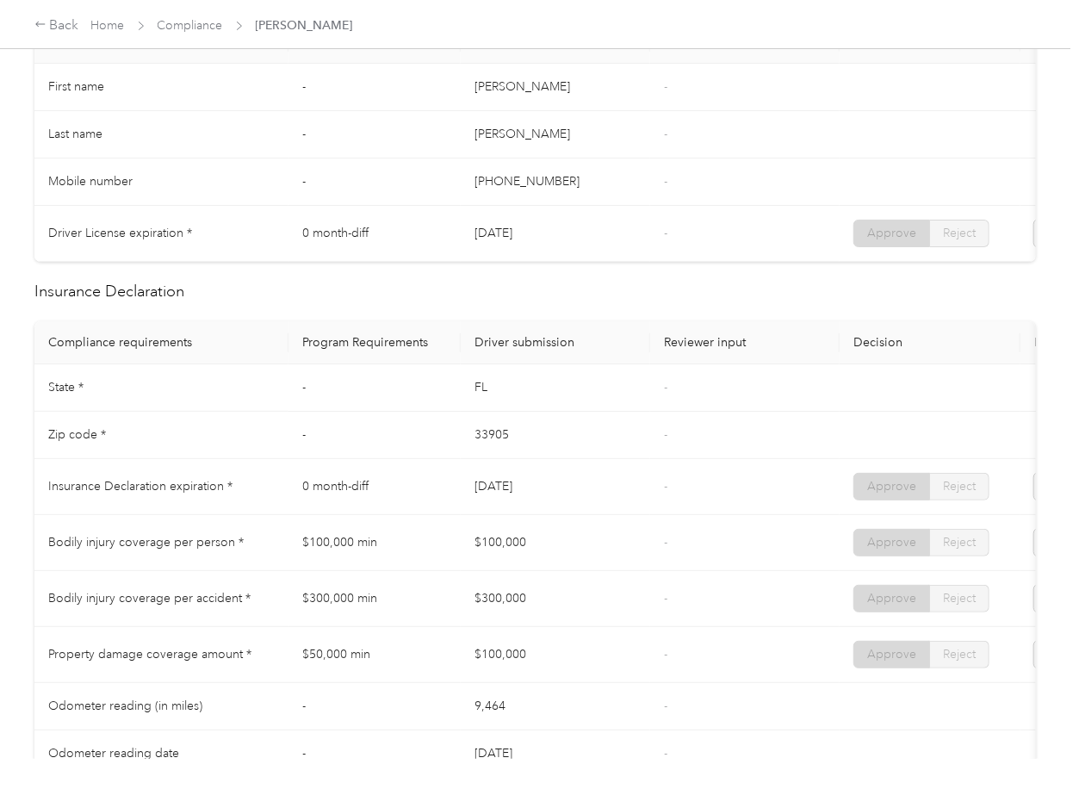
scroll to position [0, 0]
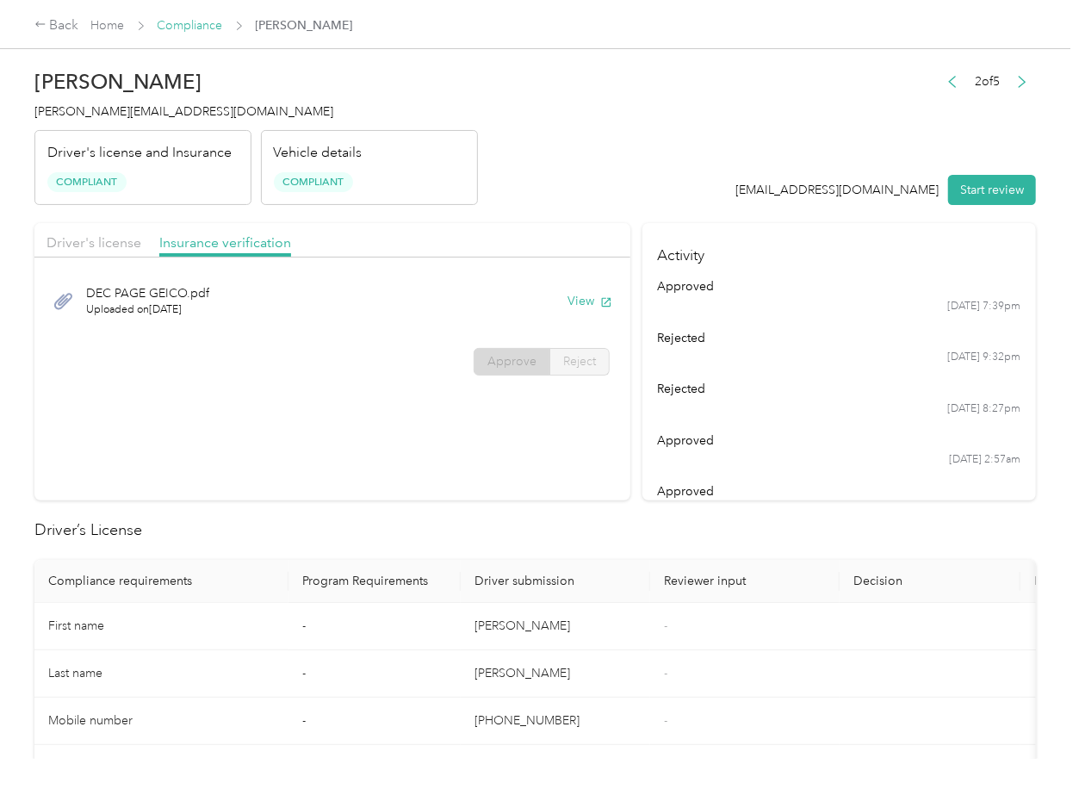
click at [199, 18] on link "Compliance" at bounding box center [190, 25] width 65 height 15
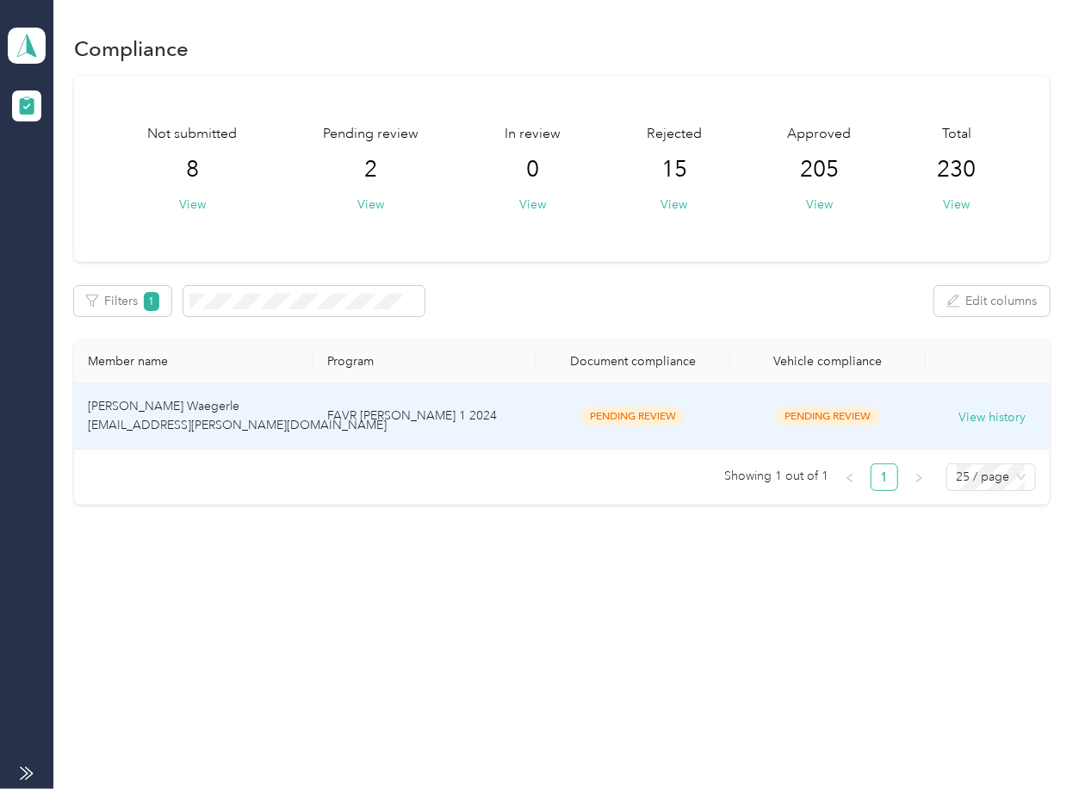
click at [290, 417] on span "[PERSON_NAME] Waegerle [EMAIL_ADDRESS][PERSON_NAME][DOMAIN_NAME]" at bounding box center [237, 416] width 299 height 34
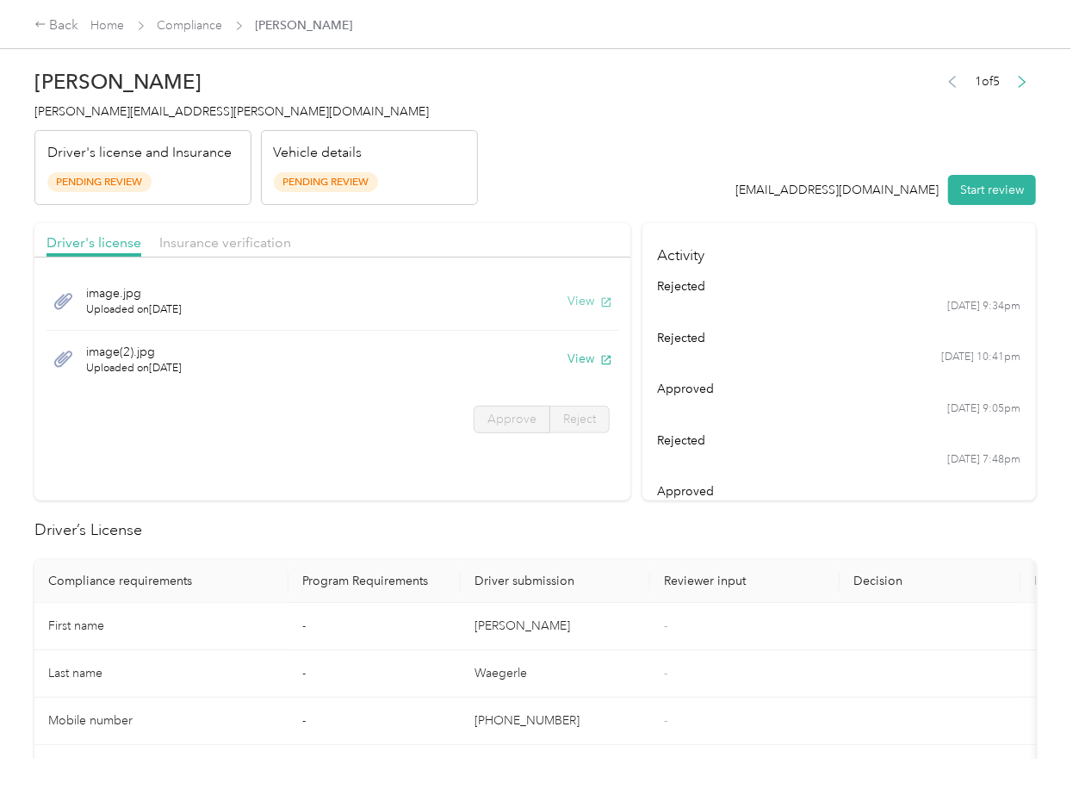
click at [580, 297] on button "View" at bounding box center [589, 301] width 45 height 18
click at [571, 362] on button "View" at bounding box center [589, 359] width 45 height 18
click at [474, 231] on div "Driver's license Insurance verification" at bounding box center [332, 240] width 596 height 34
click at [264, 231] on div "Driver's license Insurance verification" at bounding box center [332, 240] width 596 height 34
click at [234, 238] on span "Insurance verification" at bounding box center [225, 242] width 132 height 16
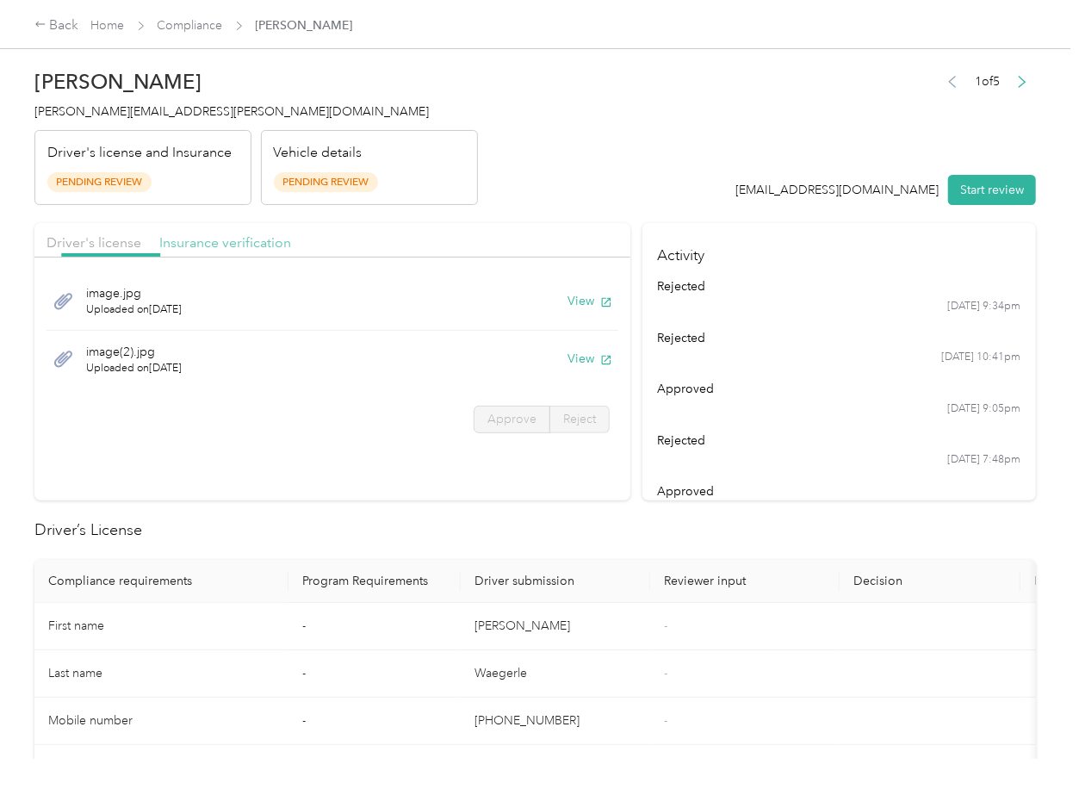
click at [209, 244] on span "Insurance verification" at bounding box center [225, 242] width 132 height 16
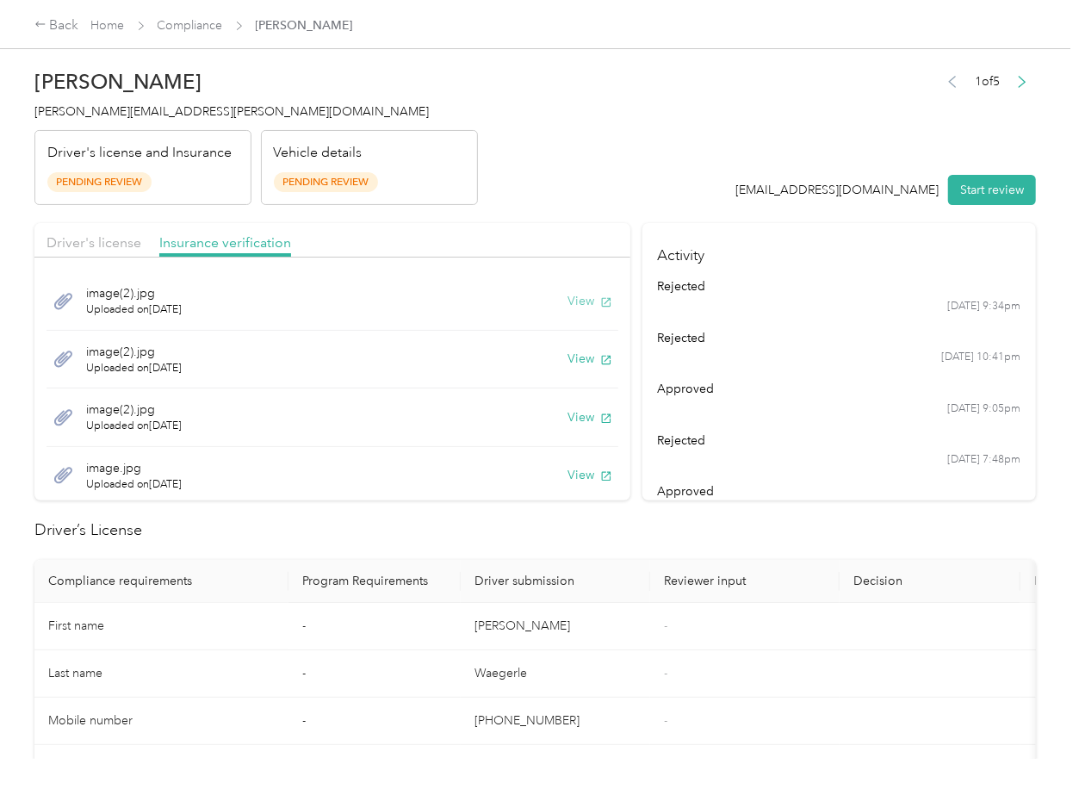
click at [572, 296] on button "View" at bounding box center [589, 301] width 45 height 18
click at [567, 364] on button "View" at bounding box center [589, 359] width 45 height 18
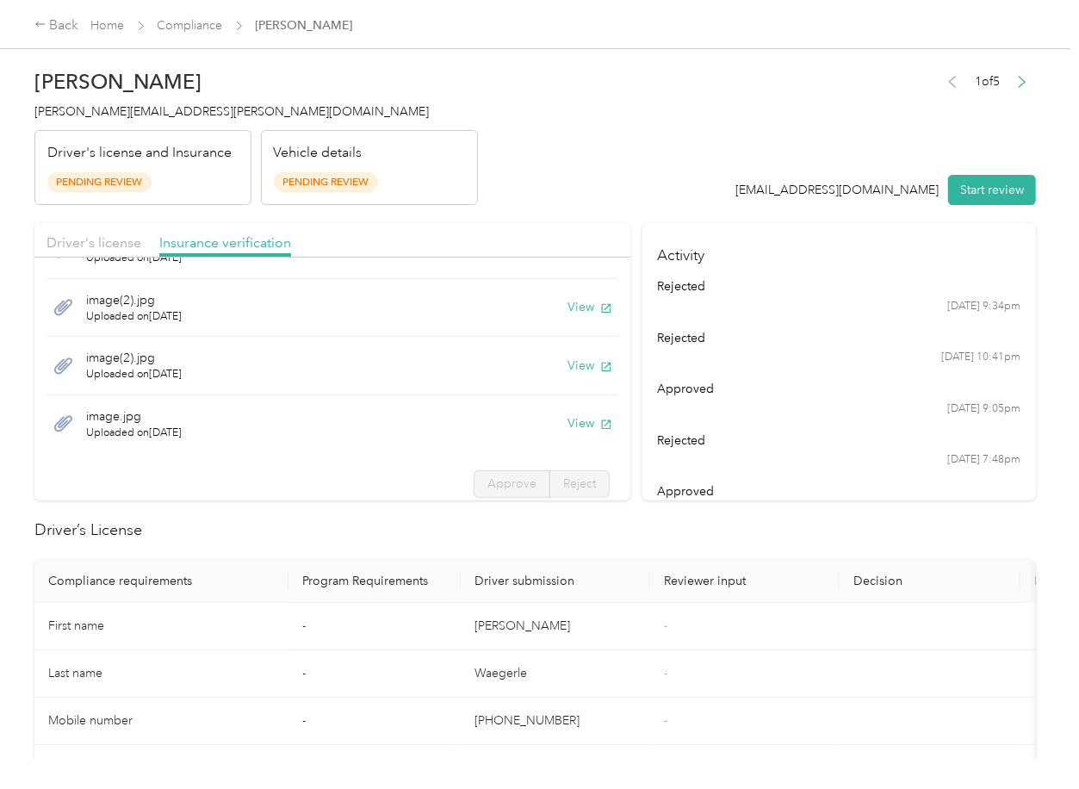
scroll to position [58, 0]
click at [567, 364] on button "View" at bounding box center [589, 359] width 45 height 18
click at [567, 415] on button "View" at bounding box center [589, 417] width 45 height 18
click at [966, 179] on button "Start review" at bounding box center [992, 190] width 88 height 30
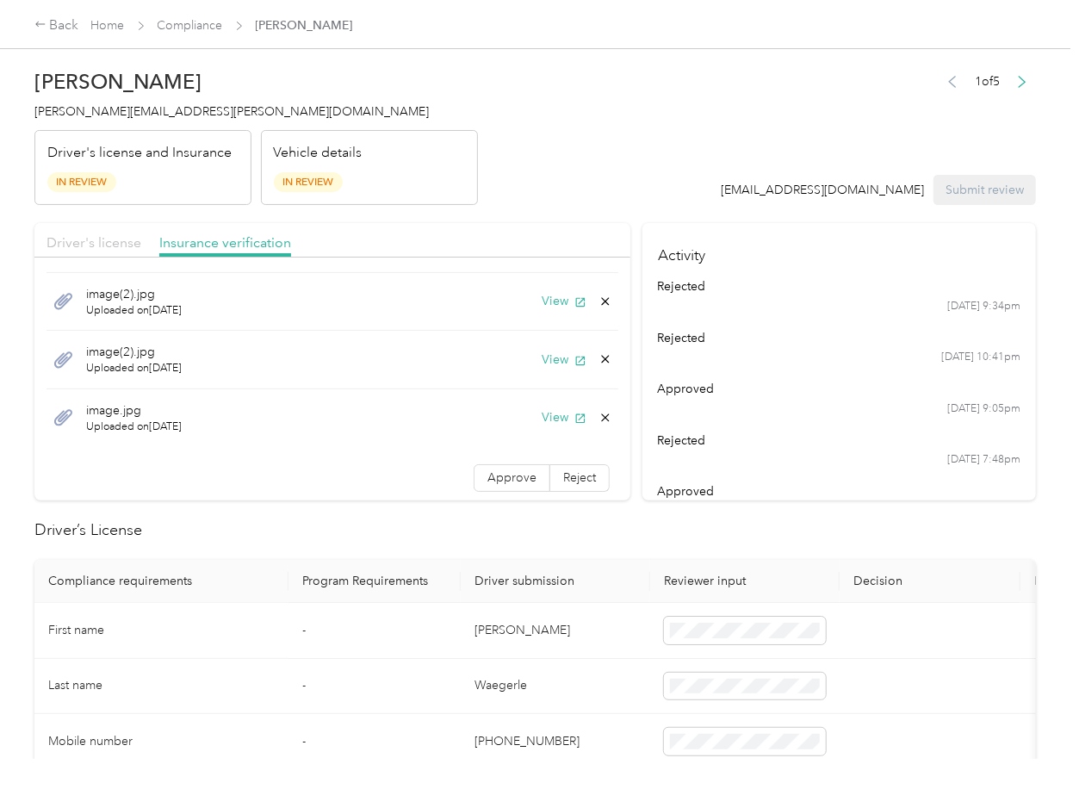
click at [94, 241] on span "Driver's license" at bounding box center [93, 242] width 95 height 16
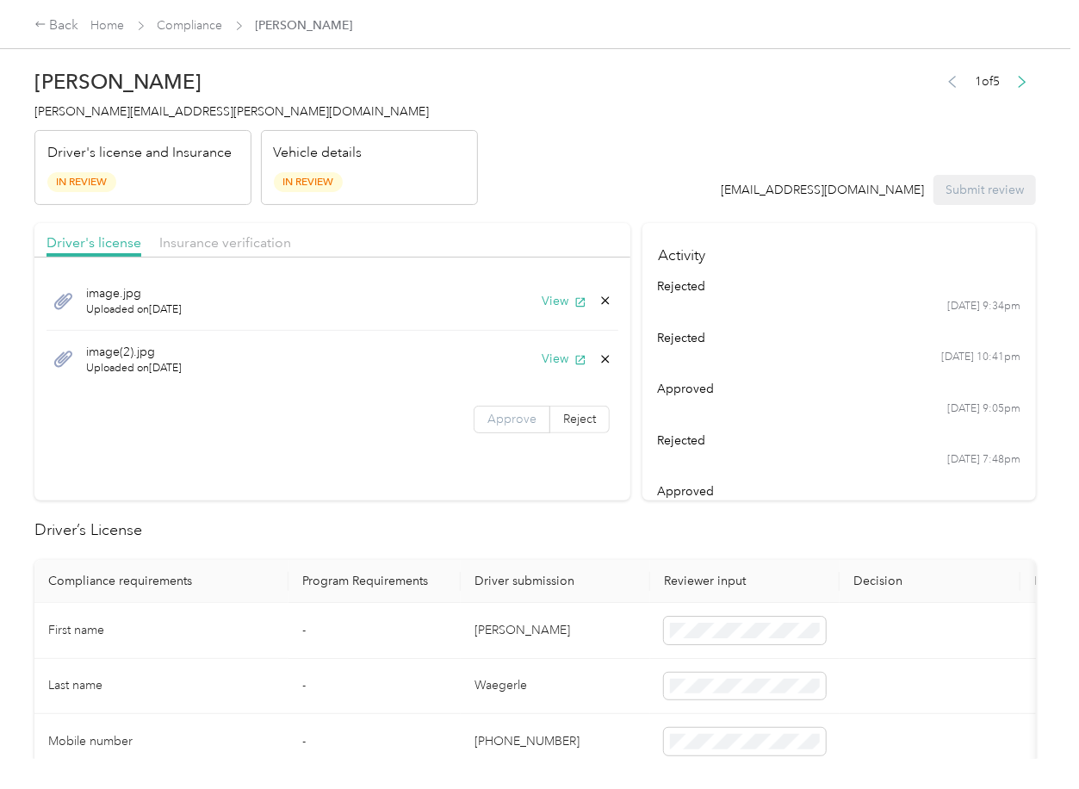
click at [511, 418] on span "Approve" at bounding box center [511, 419] width 49 height 15
click at [244, 249] on span "Insurance verification" at bounding box center [225, 242] width 132 height 16
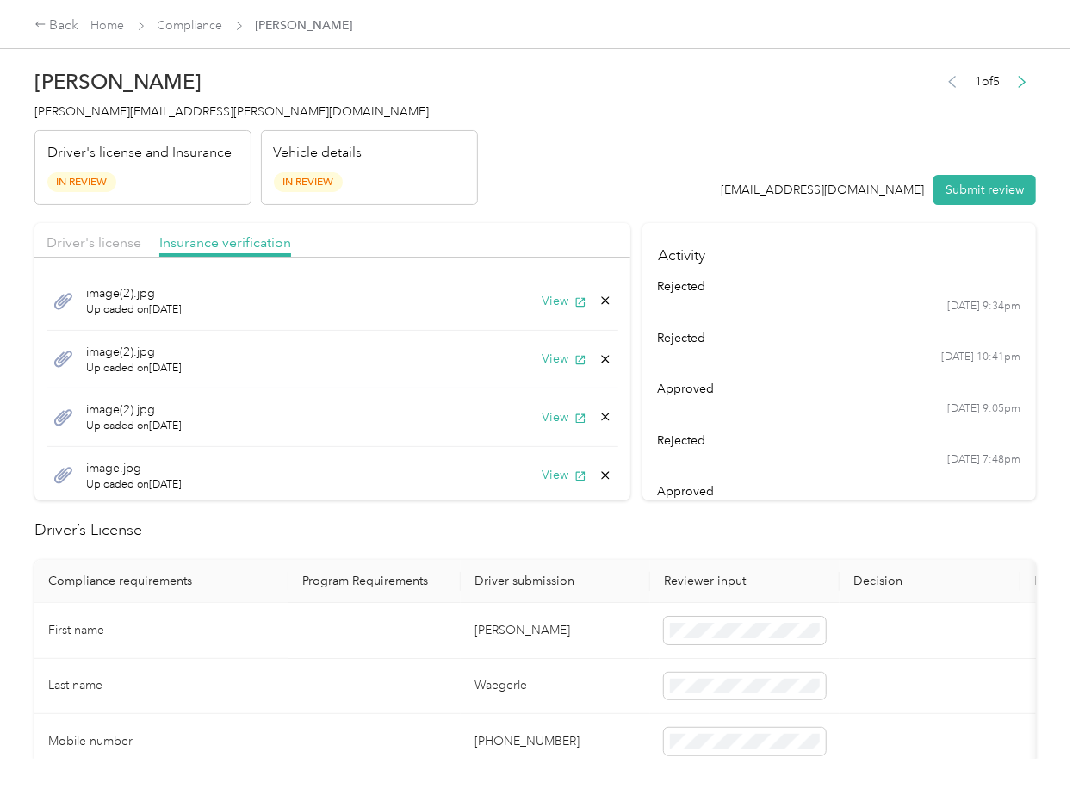
scroll to position [61, 0]
click at [494, 483] on label "Approve" at bounding box center [512, 475] width 77 height 28
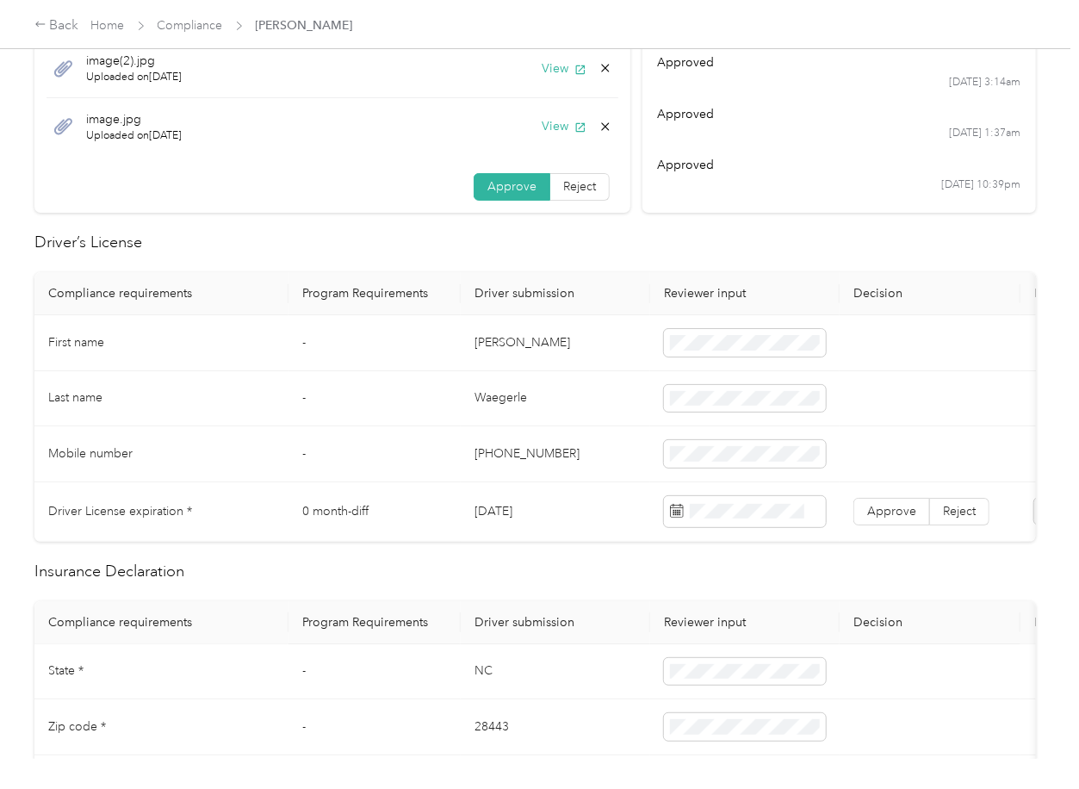
scroll to position [344, 0]
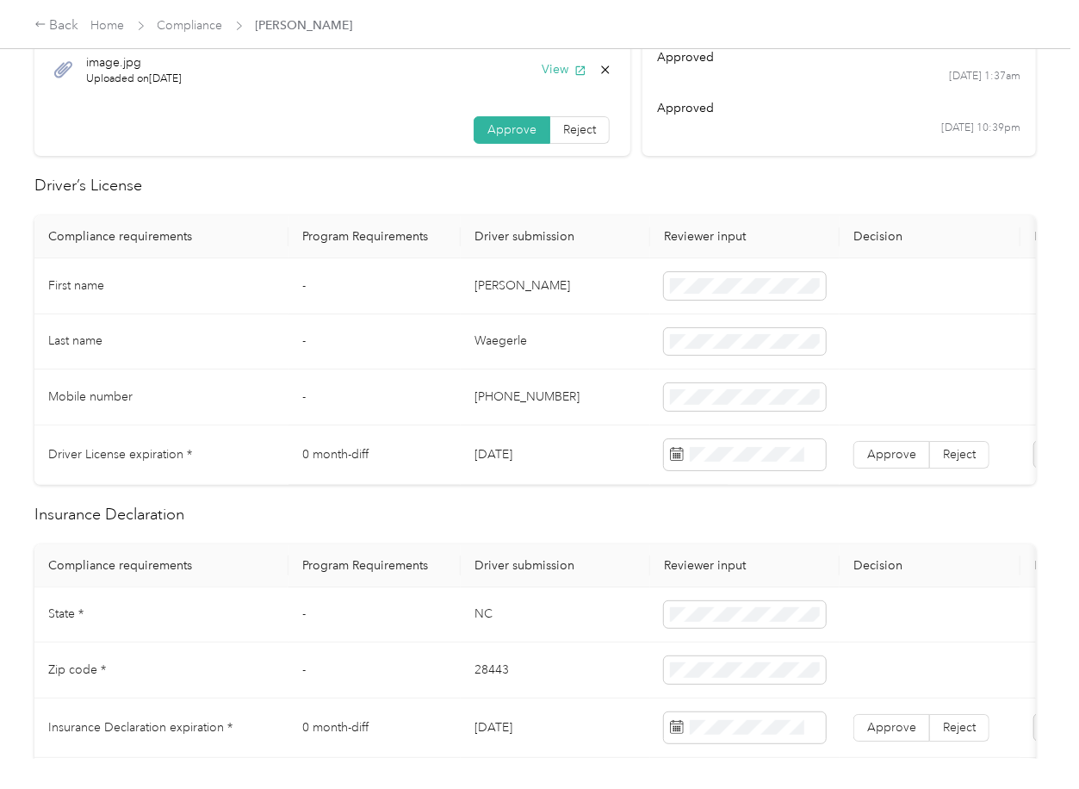
click at [492, 458] on td "[DATE]" at bounding box center [555, 454] width 189 height 59
click at [898, 468] on td "Approve Reject" at bounding box center [930, 454] width 181 height 59
click at [898, 441] on label "Approve" at bounding box center [891, 455] width 77 height 28
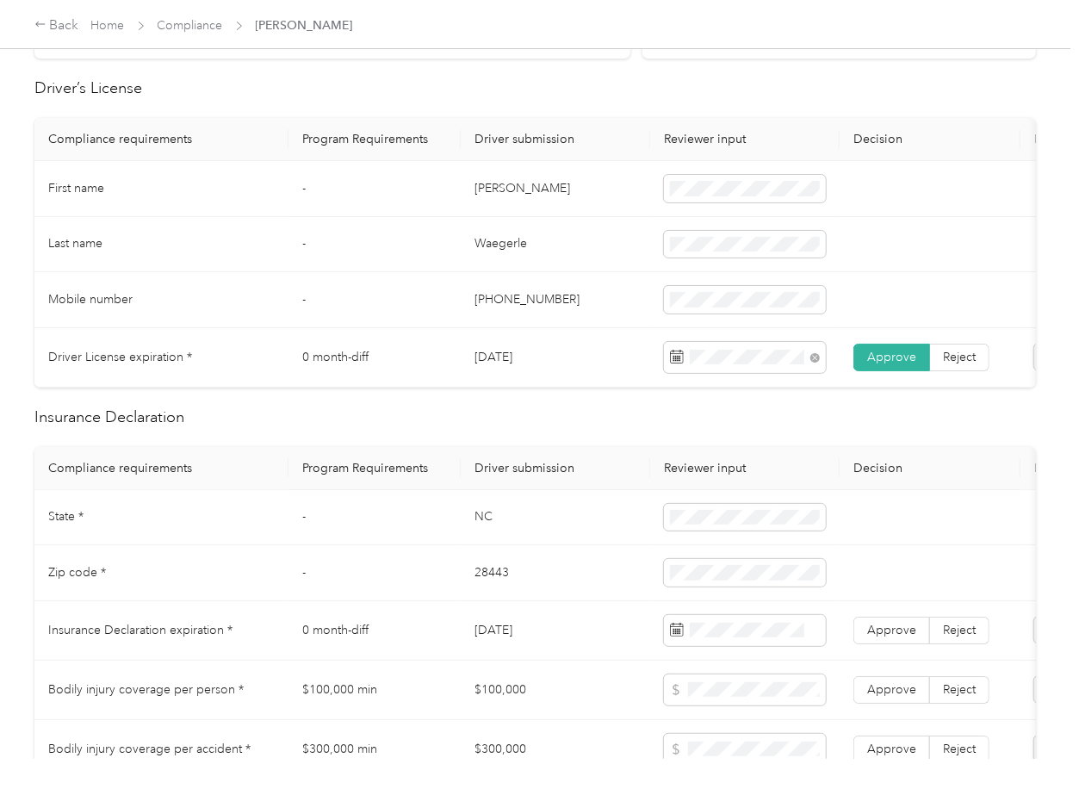
scroll to position [689, 0]
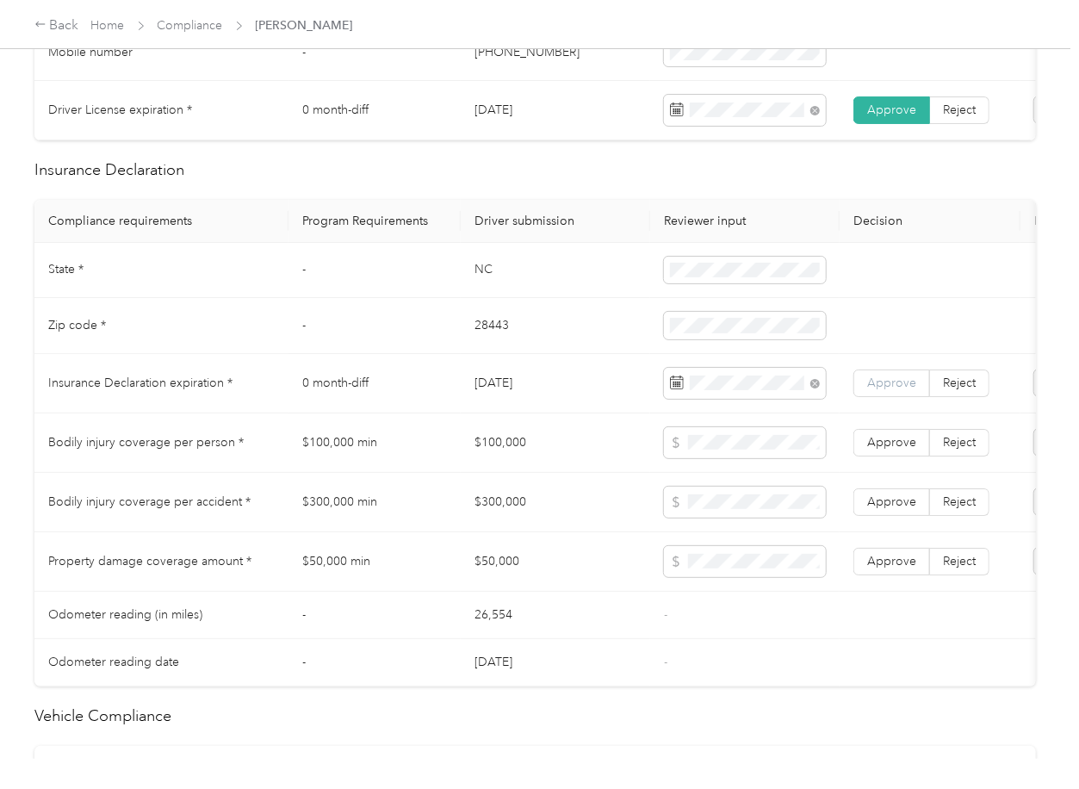
click at [877, 390] on span "Approve" at bounding box center [891, 382] width 49 height 15
click at [576, 473] on td "$100,000" at bounding box center [555, 442] width 189 height 59
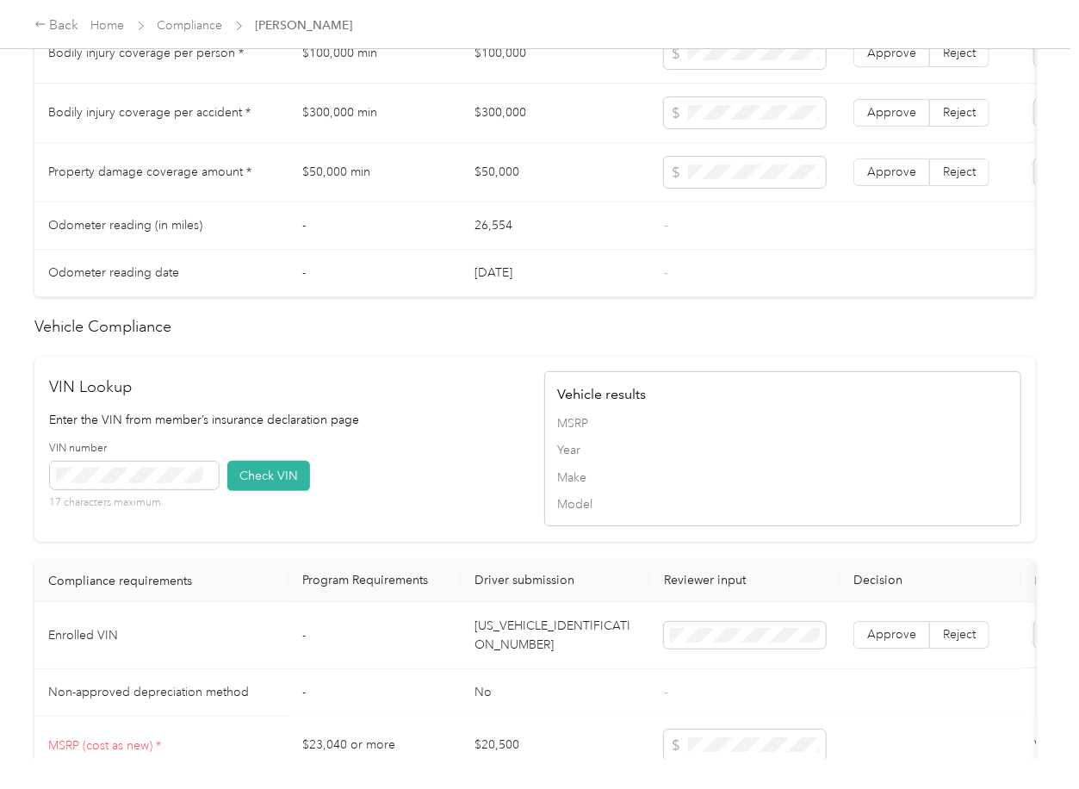
scroll to position [1447, 0]
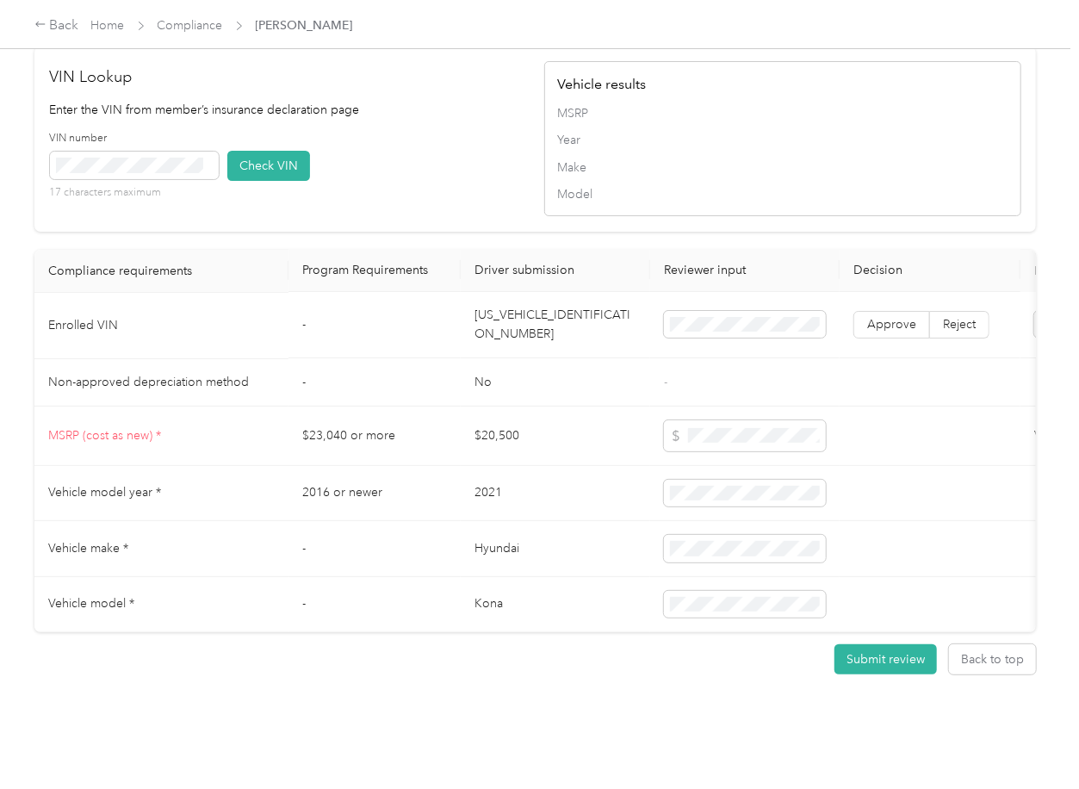
click at [577, 303] on td "[US_VEHICLE_IDENTIFICATION_NUMBER]" at bounding box center [555, 326] width 189 height 66
drag, startPoint x: 409, startPoint y: 172, endPoint x: 169, endPoint y: 161, distance: 240.5
click at [398, 172] on div "VIN number 17 characters maximum Check VIN" at bounding box center [288, 172] width 477 height 82
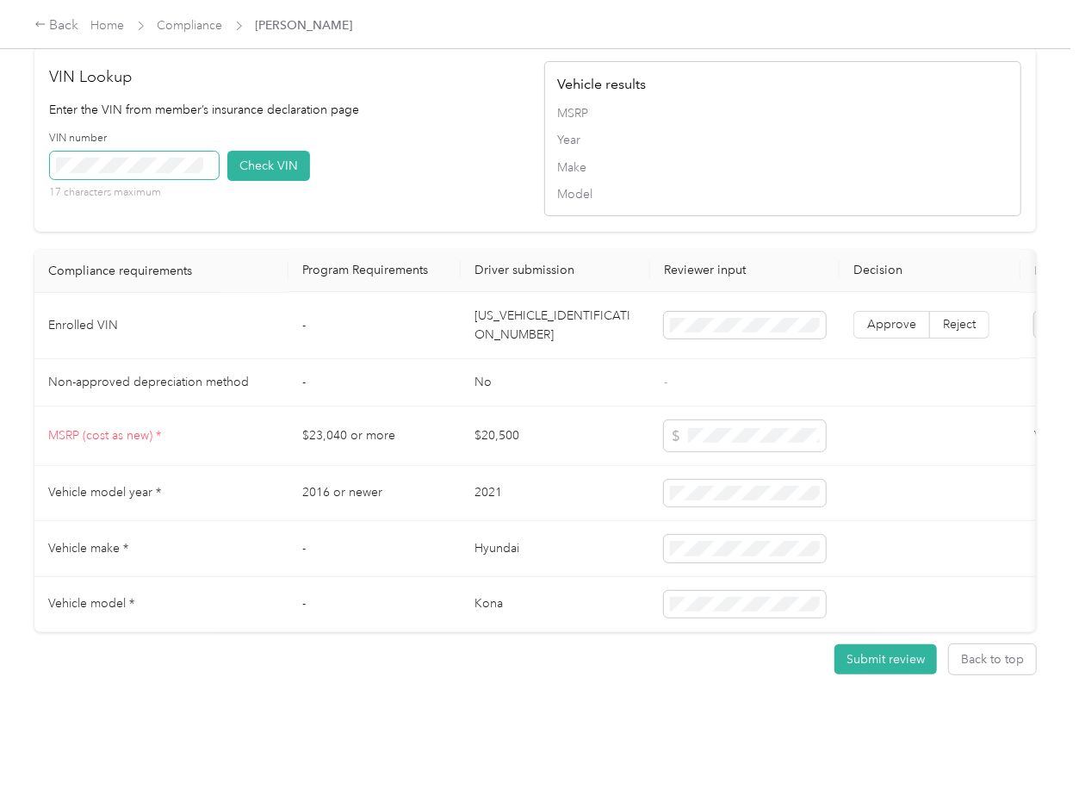
click at [146, 152] on span at bounding box center [134, 166] width 169 height 28
drag, startPoint x: 278, startPoint y: 134, endPoint x: 728, endPoint y: 281, distance: 472.7
click at [279, 151] on button "Check VIN" at bounding box center [268, 166] width 83 height 30
click at [912, 312] on label "Approve" at bounding box center [891, 326] width 77 height 28
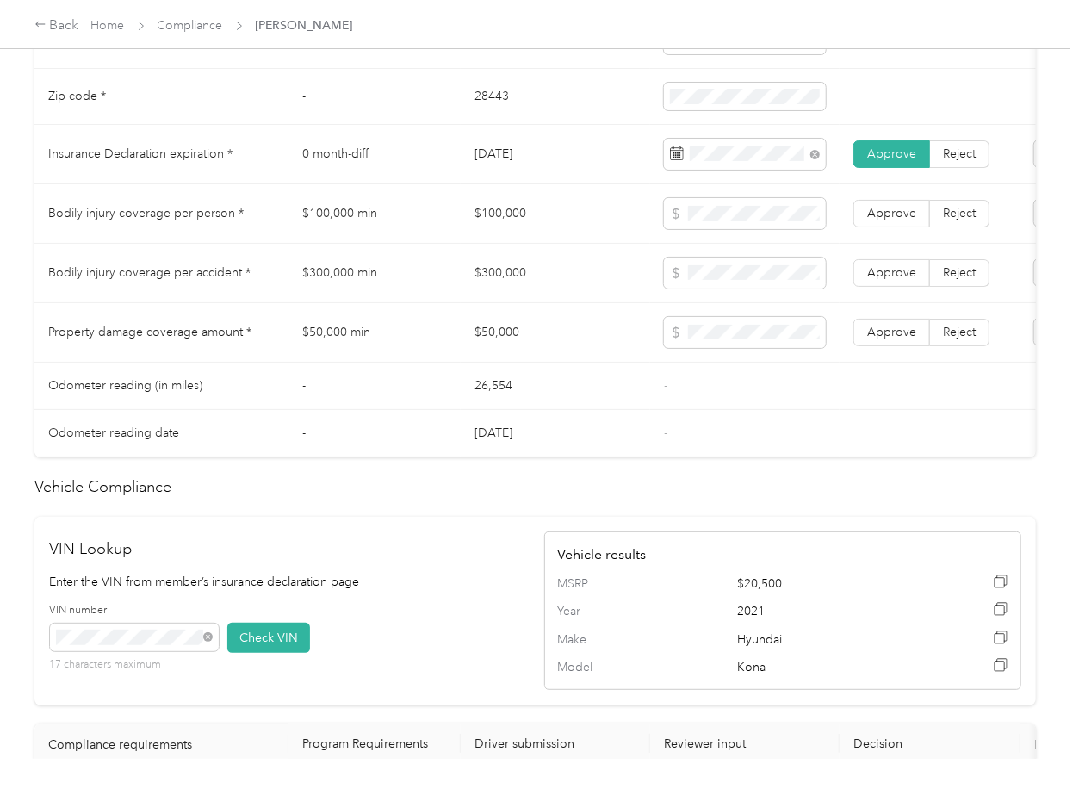
scroll to position [987, 0]
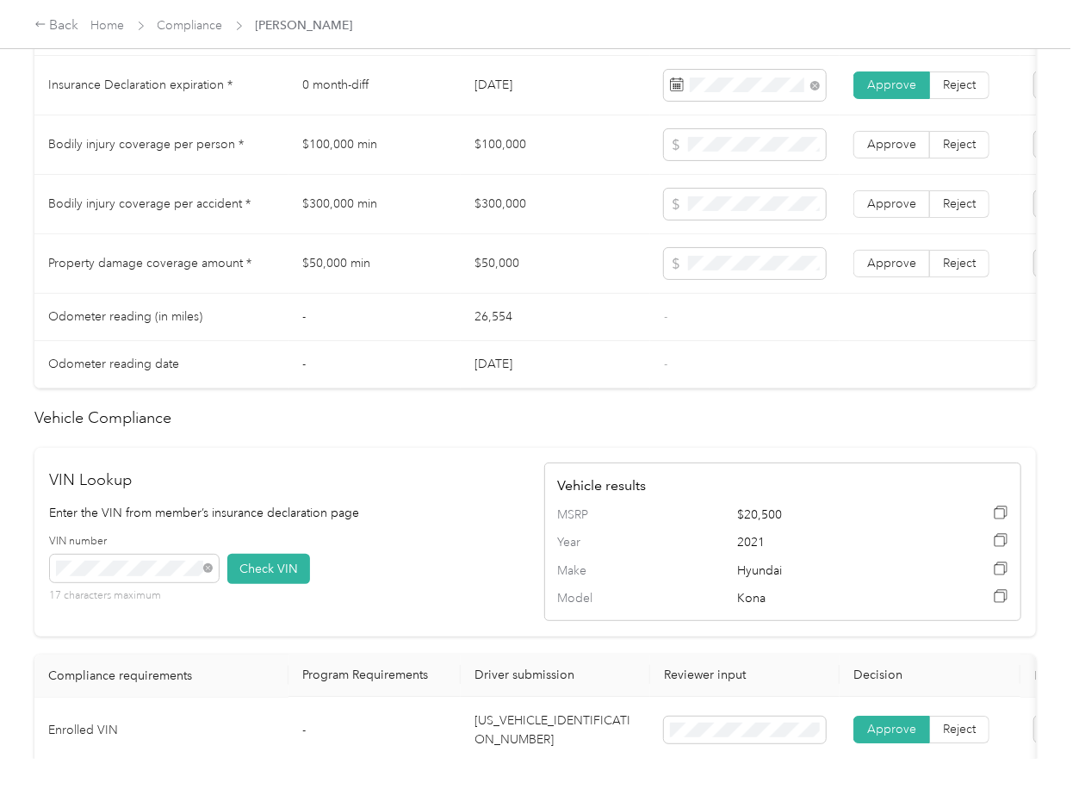
click at [516, 161] on td "$100,000" at bounding box center [555, 144] width 189 height 59
click at [734, 160] on span at bounding box center [745, 144] width 162 height 31
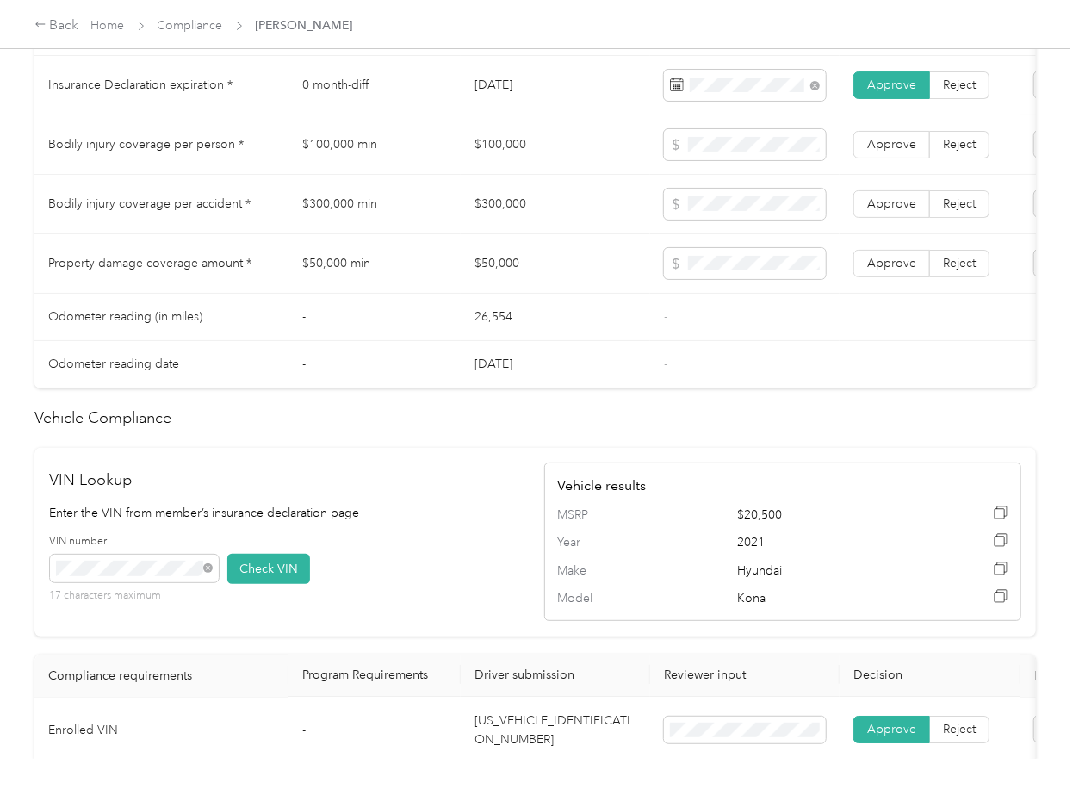
click at [538, 219] on td "$300,000" at bounding box center [555, 204] width 189 height 59
click at [500, 277] on td "$50,000" at bounding box center [555, 263] width 189 height 59
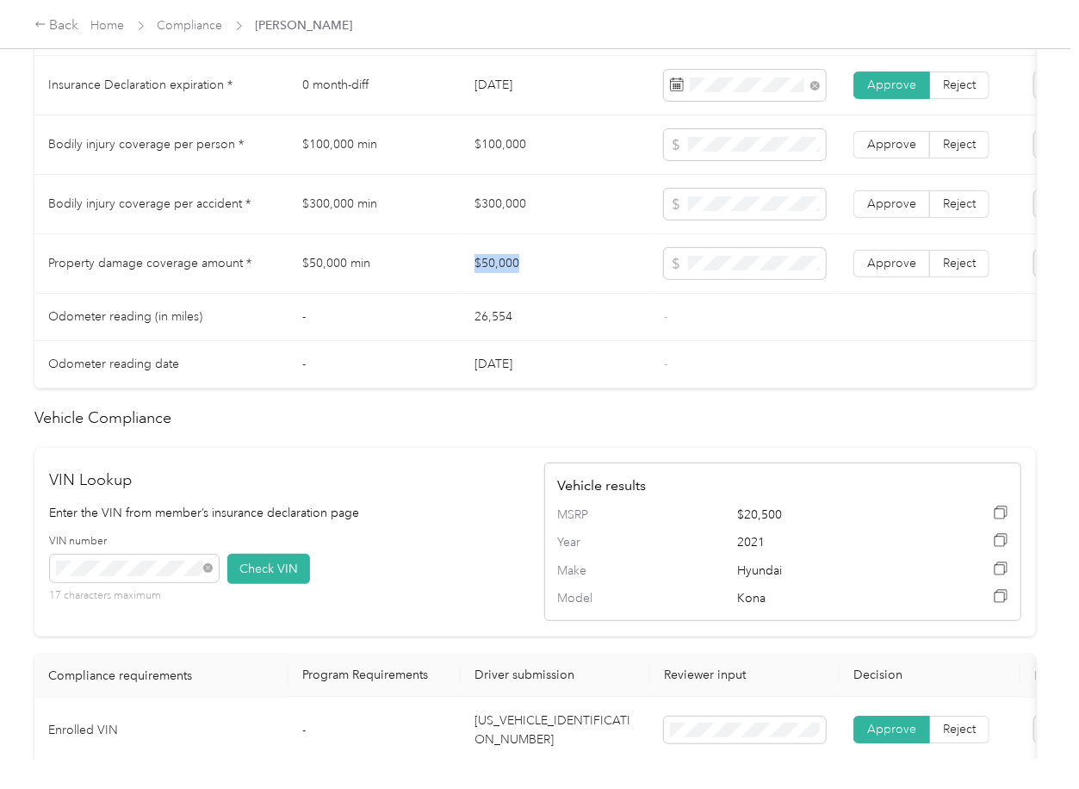
click at [500, 277] on td "$50,000" at bounding box center [555, 263] width 189 height 59
click at [892, 270] on span "Approve" at bounding box center [891, 263] width 49 height 15
click at [917, 217] on label "Approve" at bounding box center [891, 204] width 77 height 28
click at [908, 158] on label "Approve" at bounding box center [891, 145] width 77 height 28
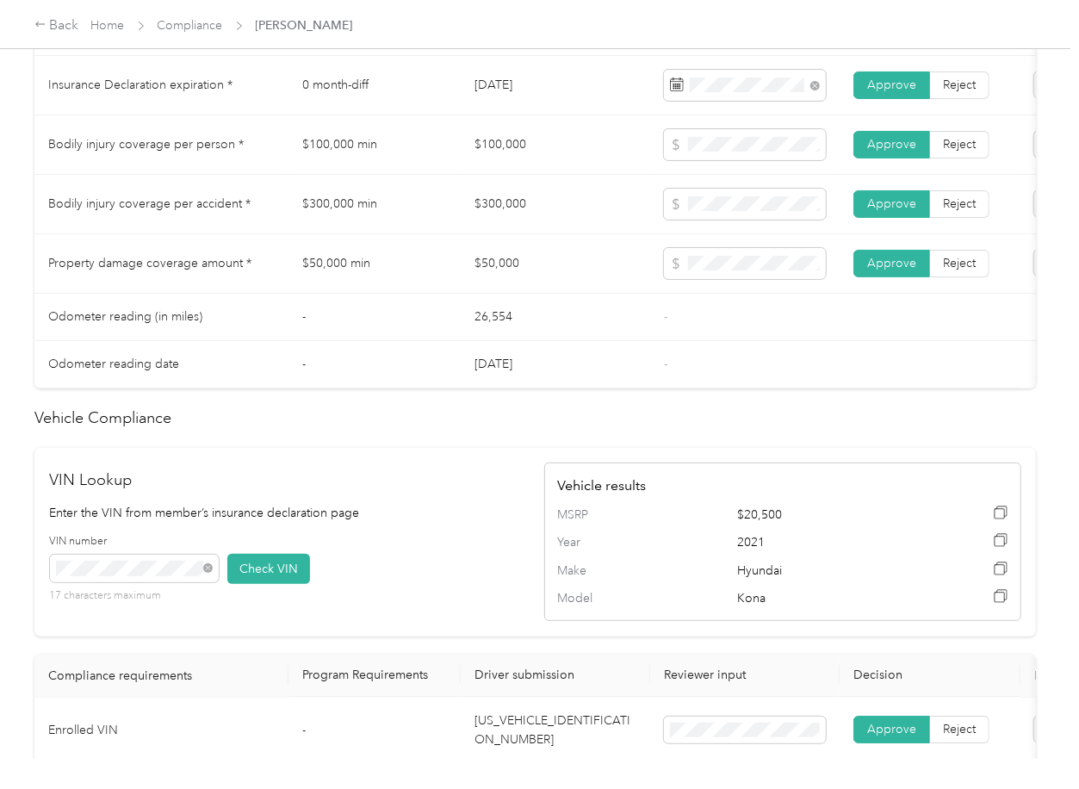
click at [310, 430] on h2 "Vehicle Compliance" at bounding box center [534, 417] width 1001 height 23
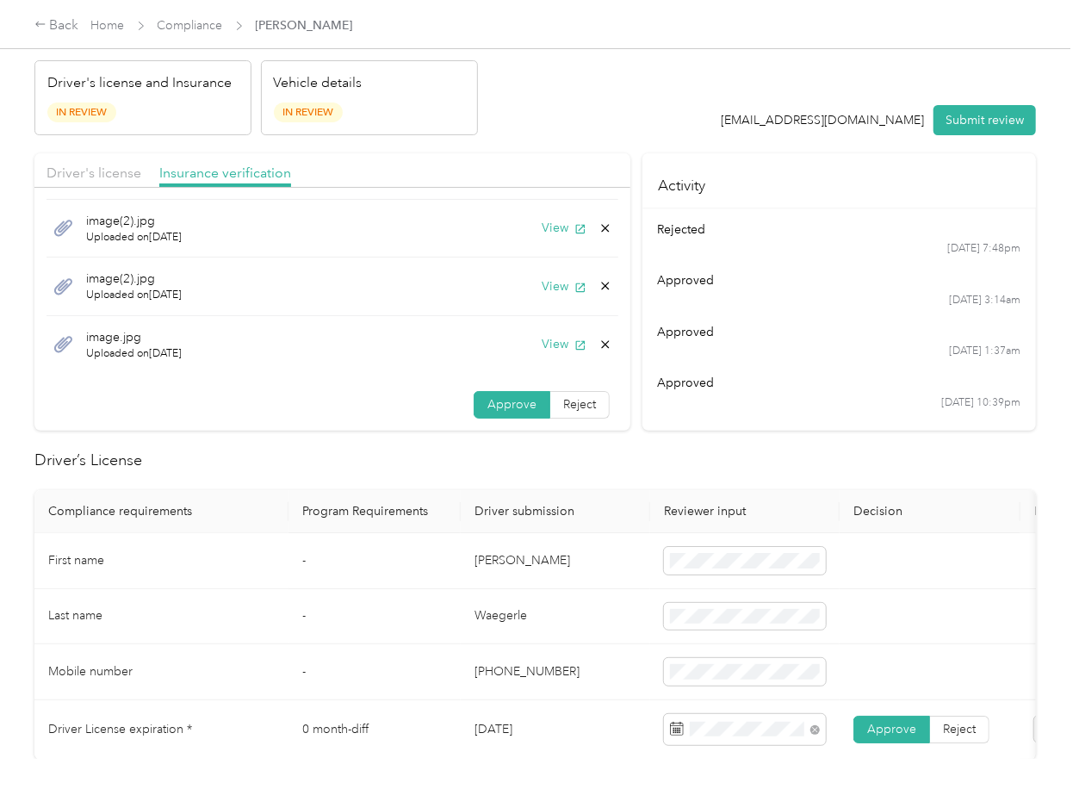
scroll to position [69, 0]
click at [598, 342] on icon at bounding box center [605, 345] width 14 height 14
click at [534, 358] on button "Yes" at bounding box center [540, 358] width 34 height 28
click at [591, 350] on div "image(2).jpg Uploaded on [DATE] View" at bounding box center [332, 346] width 572 height 58
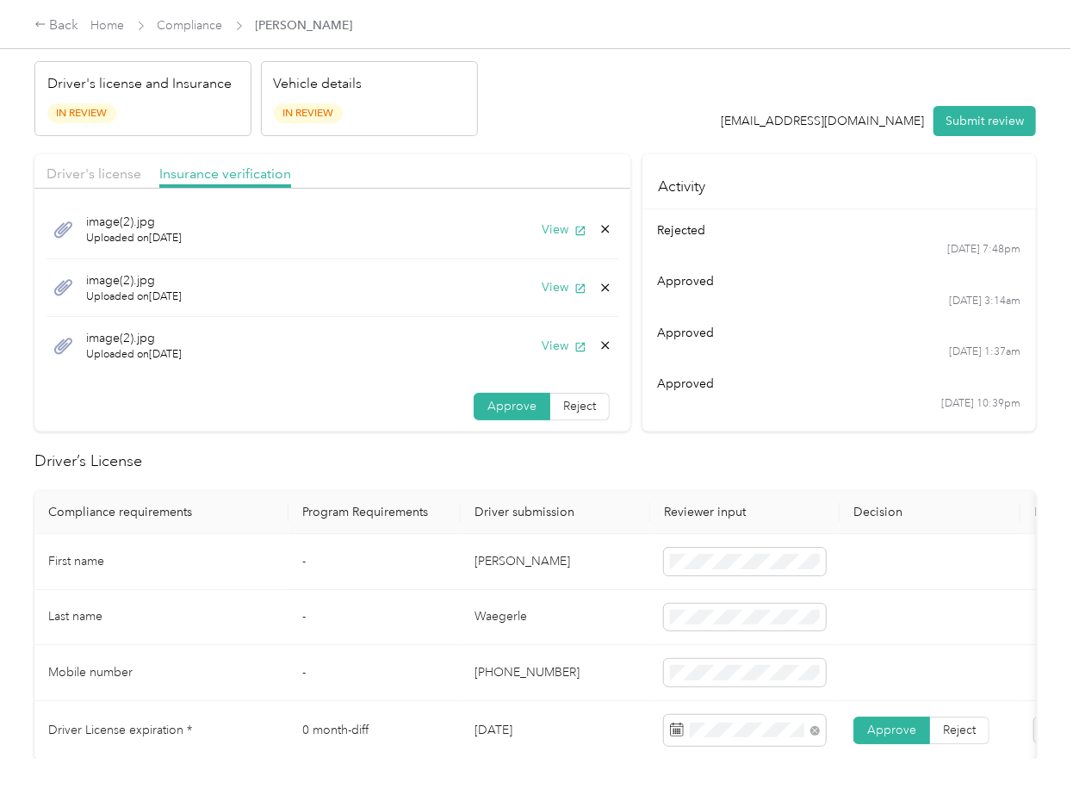
click at [598, 350] on icon at bounding box center [605, 345] width 14 height 14
click at [546, 356] on button "Yes" at bounding box center [540, 359] width 34 height 28
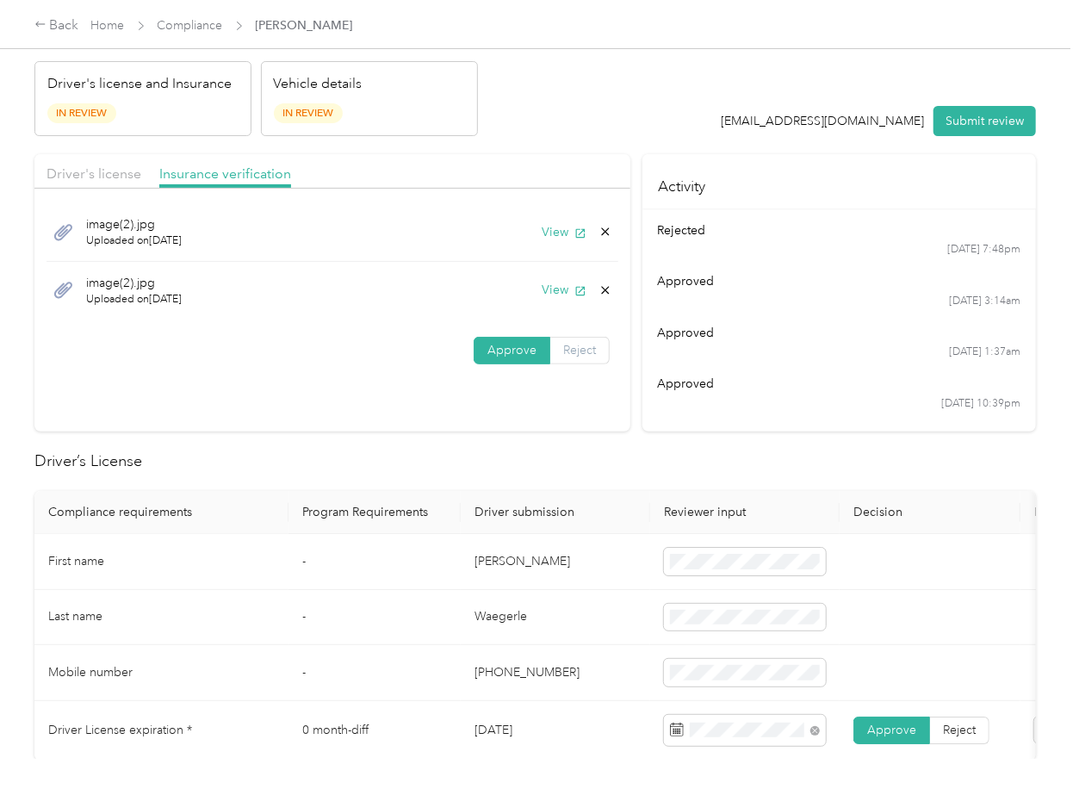
scroll to position [0, 0]
click at [566, 272] on div "image(2).jpg Uploaded on [DATE] View" at bounding box center [332, 291] width 572 height 58
click at [555, 285] on button "View" at bounding box center [564, 290] width 45 height 18
click at [557, 290] on button "View" at bounding box center [564, 290] width 45 height 18
click at [216, 395] on section "Driver's license Insurance verification image(2).jpg Uploaded on [DATE] View im…" at bounding box center [332, 292] width 596 height 277
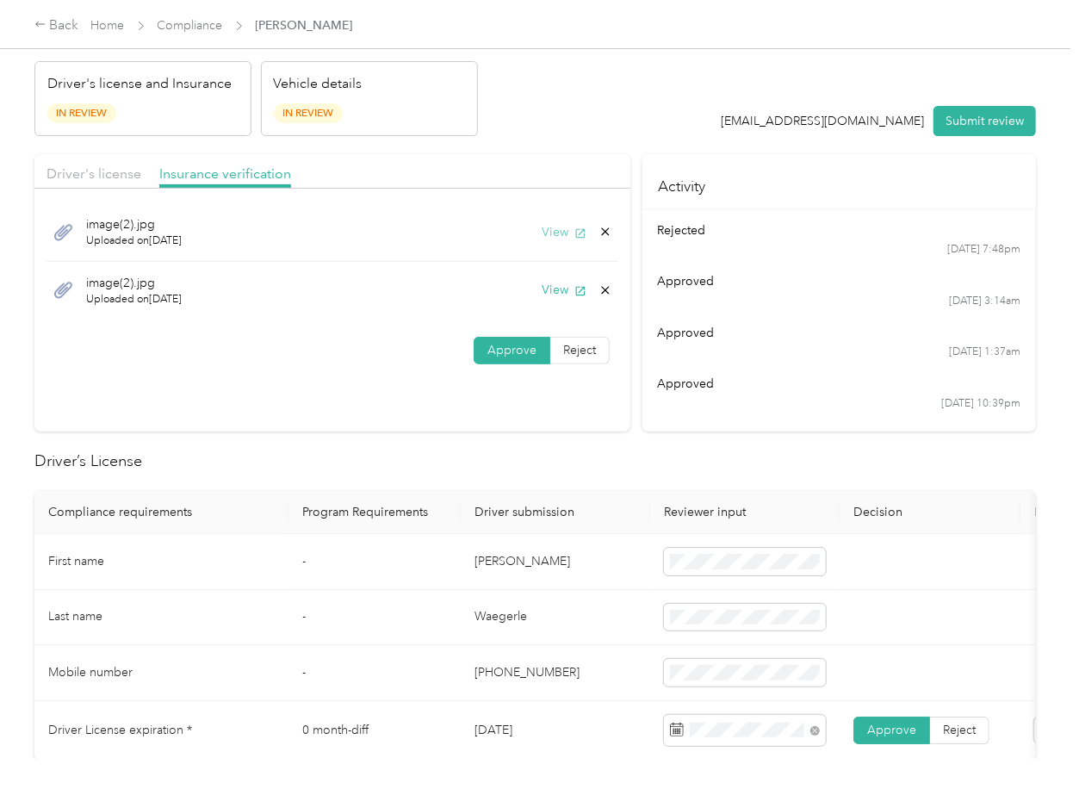
click at [556, 231] on button "View" at bounding box center [564, 232] width 45 height 18
drag, startPoint x: 512, startPoint y: 174, endPoint x: 478, endPoint y: 175, distance: 34.5
click at [506, 174] on div "Driver's license Insurance verification" at bounding box center [332, 171] width 596 height 34
click at [115, 180] on span "Driver's license" at bounding box center [93, 173] width 95 height 16
click at [556, 229] on button "View" at bounding box center [564, 232] width 45 height 18
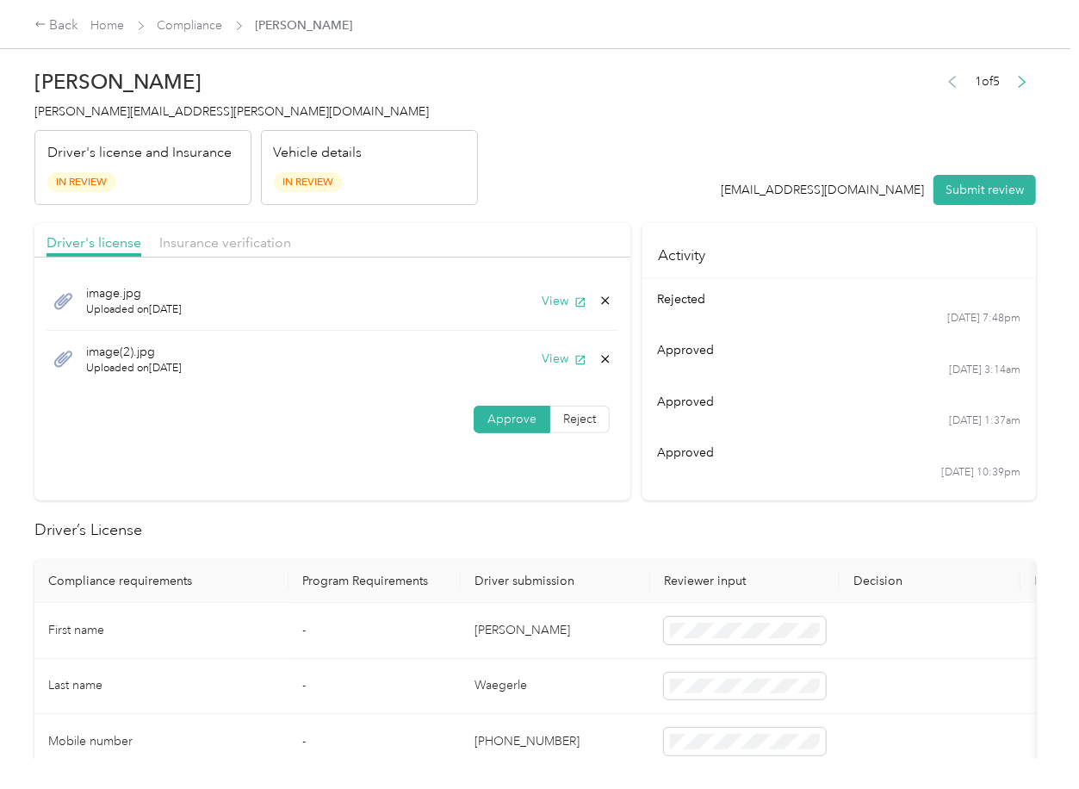
click at [457, 201] on div "Vehicle details In Review" at bounding box center [369, 168] width 217 height 76
click at [553, 354] on button "View" at bounding box center [564, 359] width 45 height 18
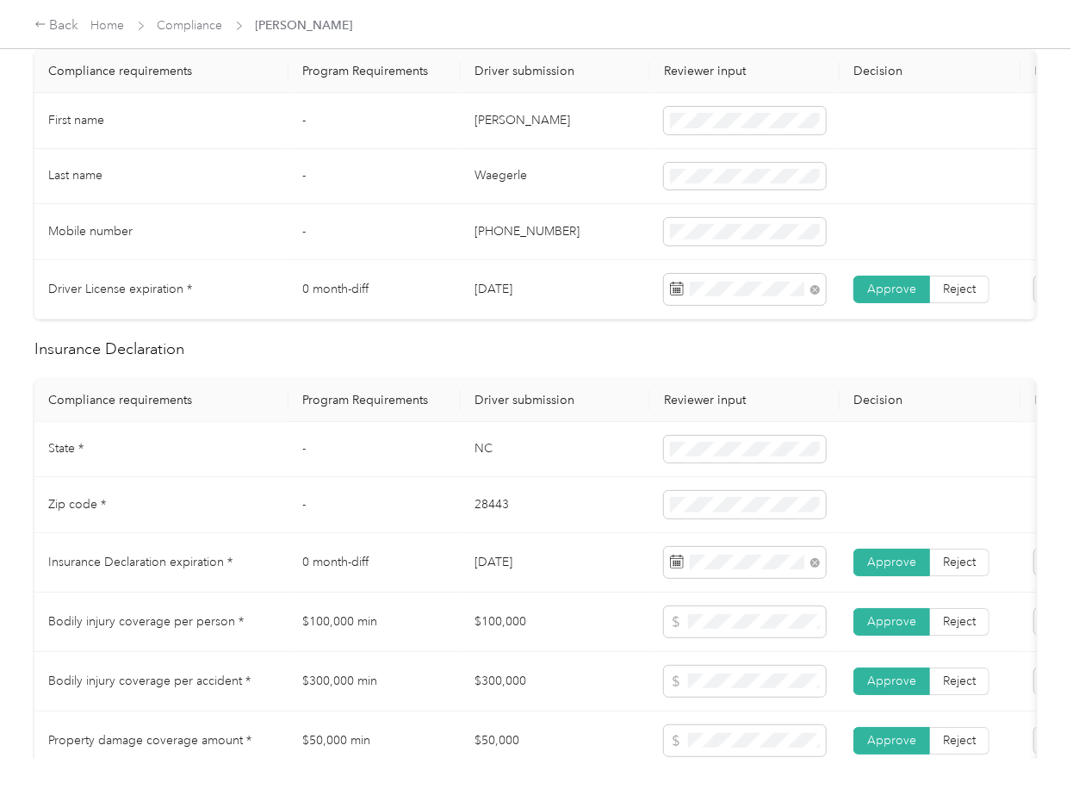
scroll to position [459, 0]
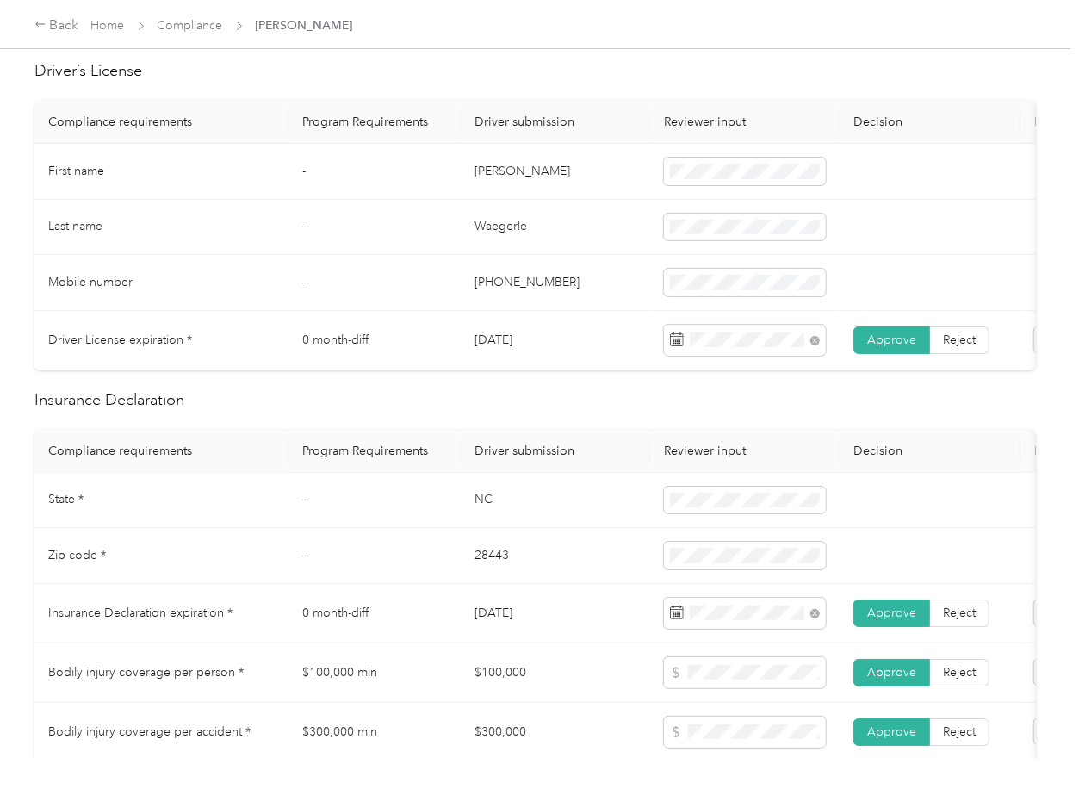
click at [484, 511] on td "NC" at bounding box center [555, 501] width 189 height 56
click at [499, 562] on td "28443" at bounding box center [555, 556] width 189 height 56
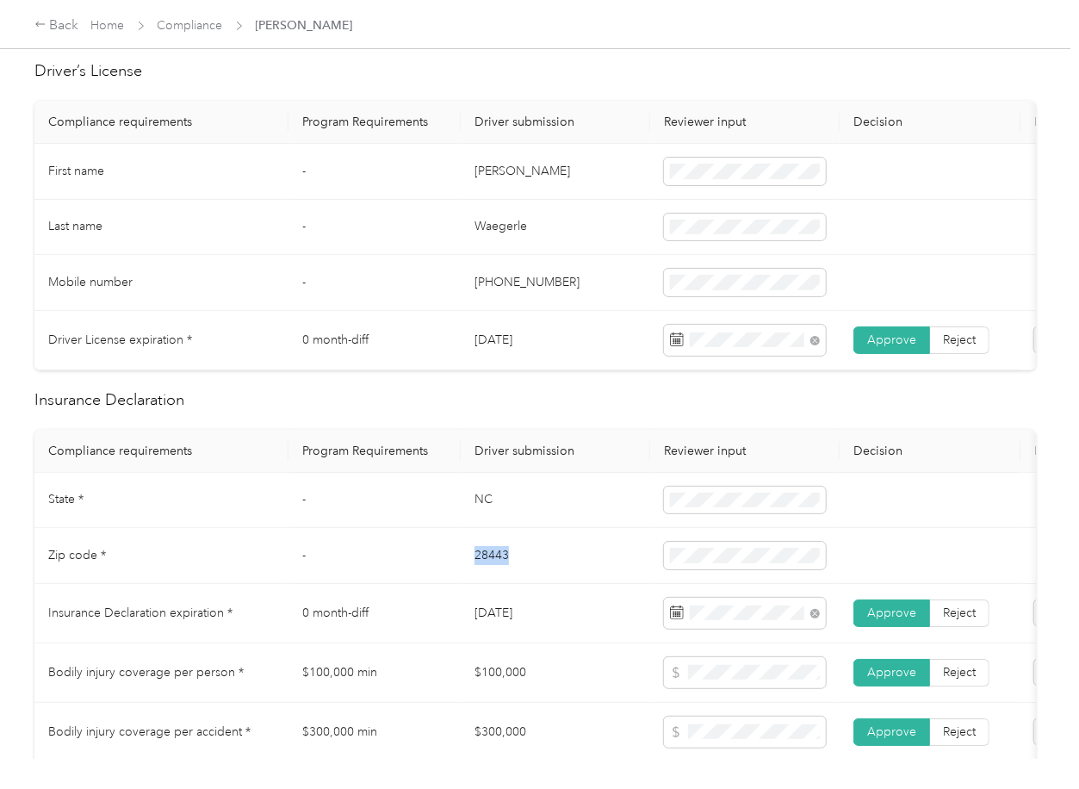
click at [499, 562] on td "28443" at bounding box center [555, 556] width 189 height 56
click at [700, 569] on span at bounding box center [745, 556] width 162 height 28
click at [707, 569] on span at bounding box center [745, 556] width 162 height 28
click at [537, 580] on td "28443" at bounding box center [555, 556] width 189 height 56
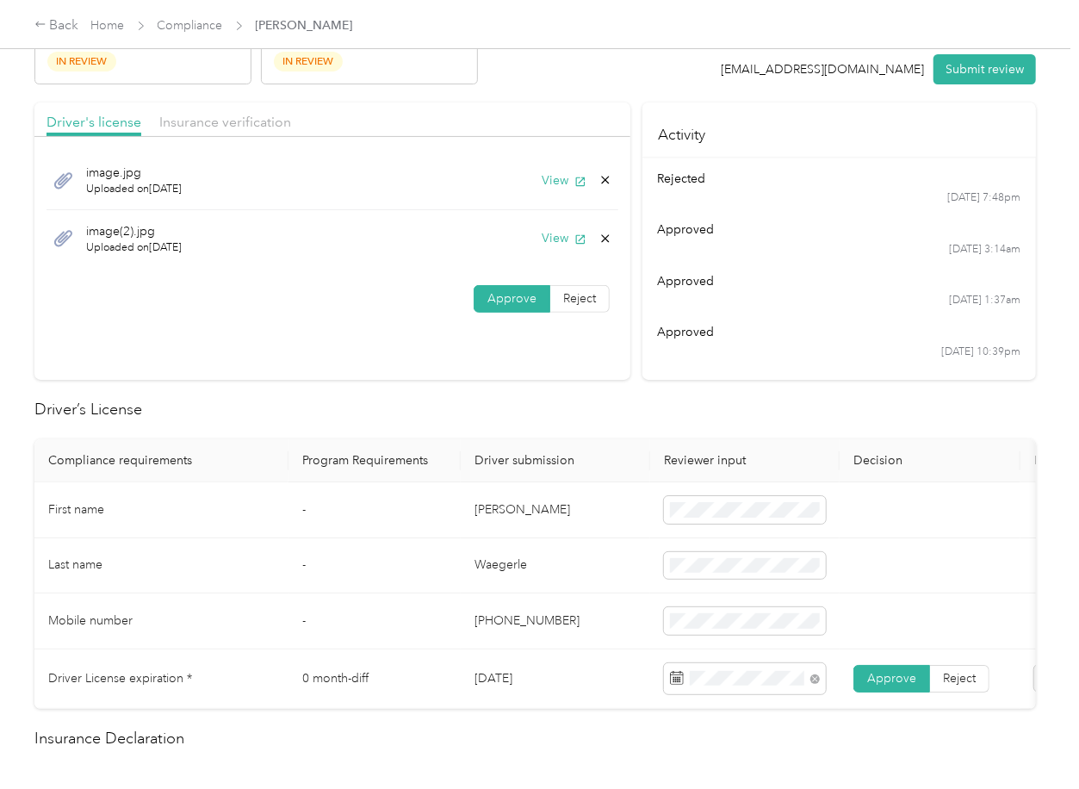
scroll to position [0, 0]
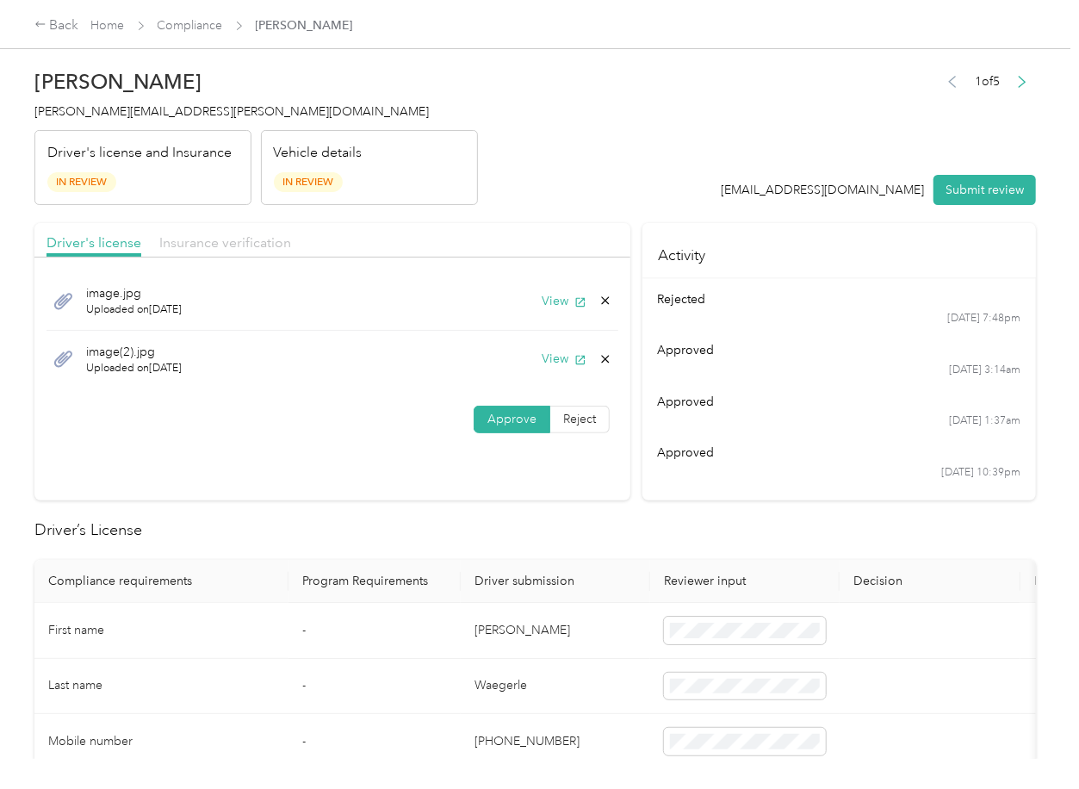
click at [242, 245] on span "Insurance verification" at bounding box center [225, 242] width 132 height 16
click at [555, 354] on button "View" at bounding box center [564, 359] width 45 height 18
click at [602, 357] on icon at bounding box center [605, 359] width 14 height 14
drag, startPoint x: 549, startPoint y: 367, endPoint x: 361, endPoint y: 355, distance: 189.0
click at [548, 367] on button "Yes" at bounding box center [557, 371] width 34 height 28
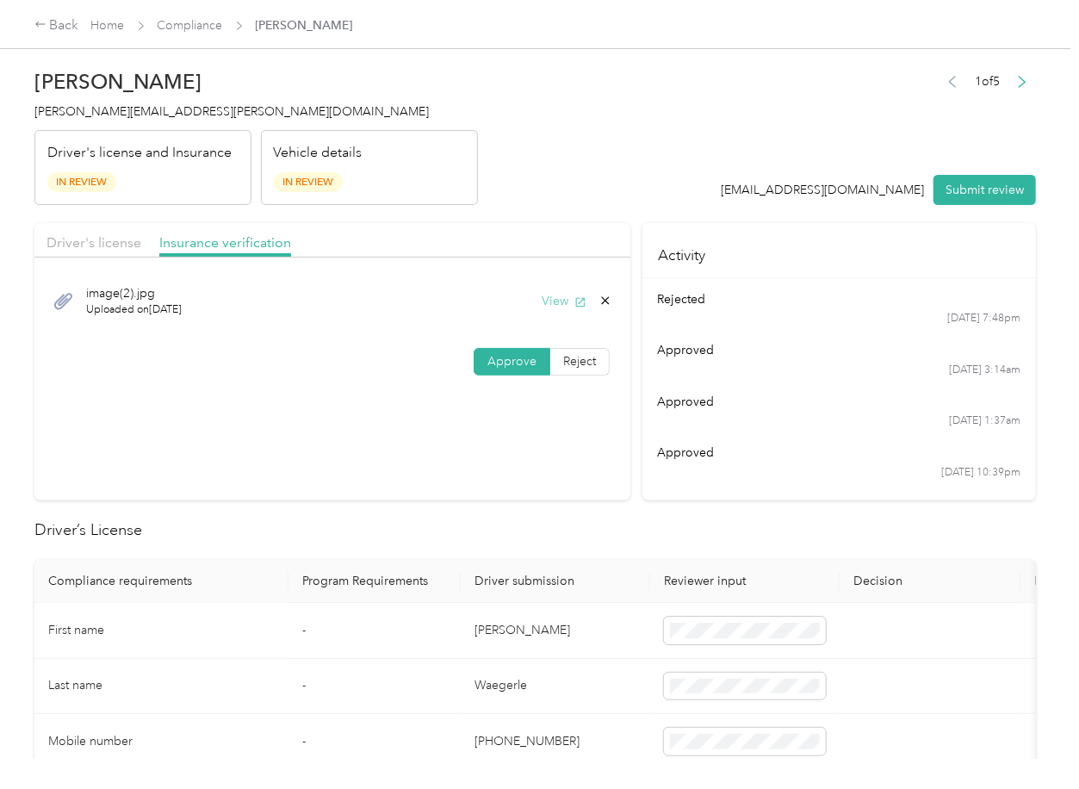
click at [548, 305] on button "View" at bounding box center [564, 301] width 45 height 18
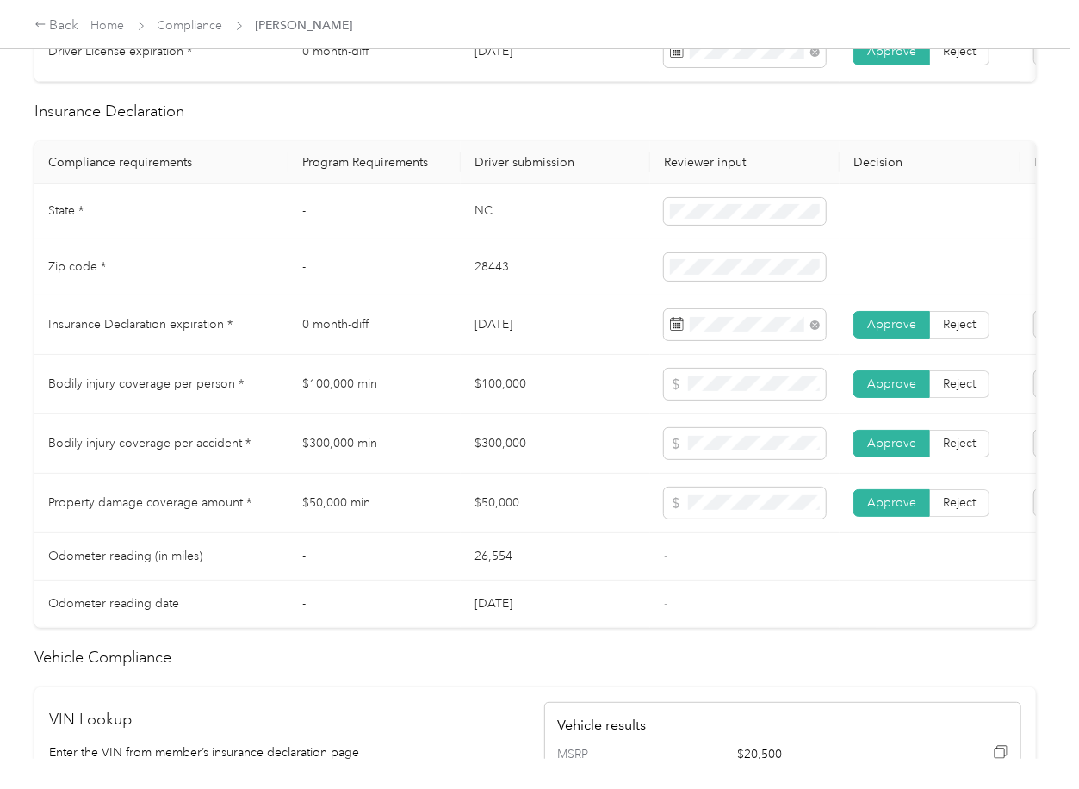
scroll to position [918, 0]
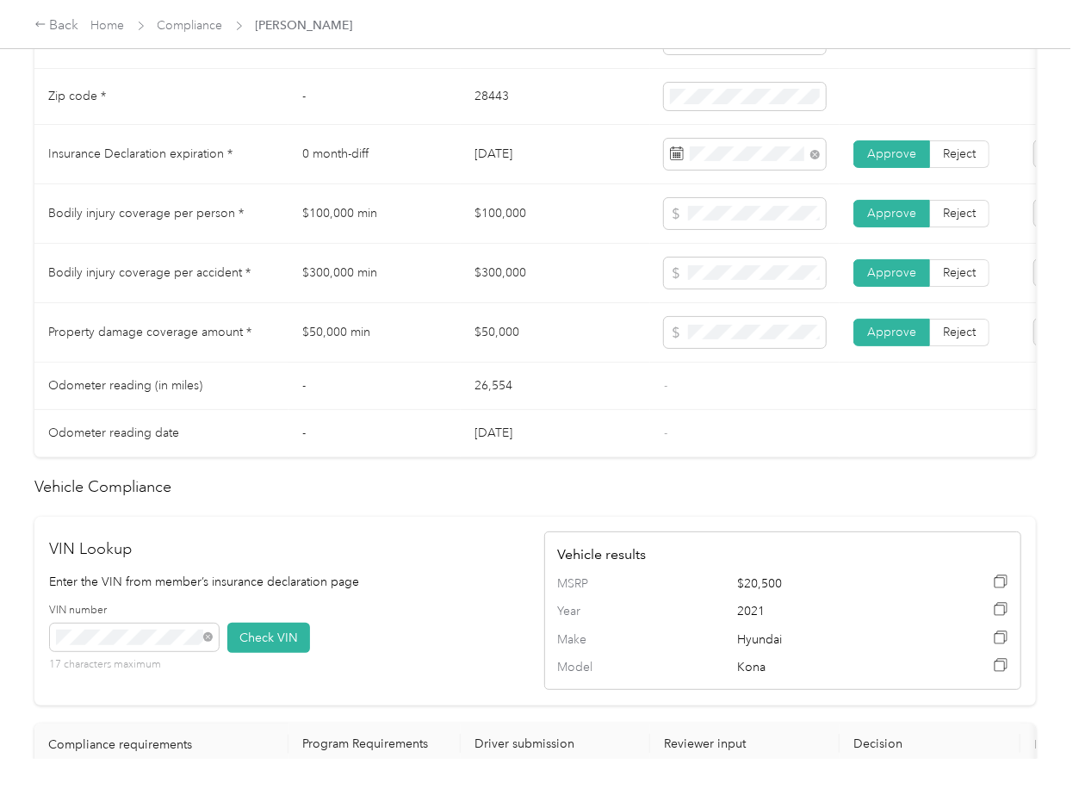
click at [624, 380] on td "26,554" at bounding box center [555, 386] width 189 height 47
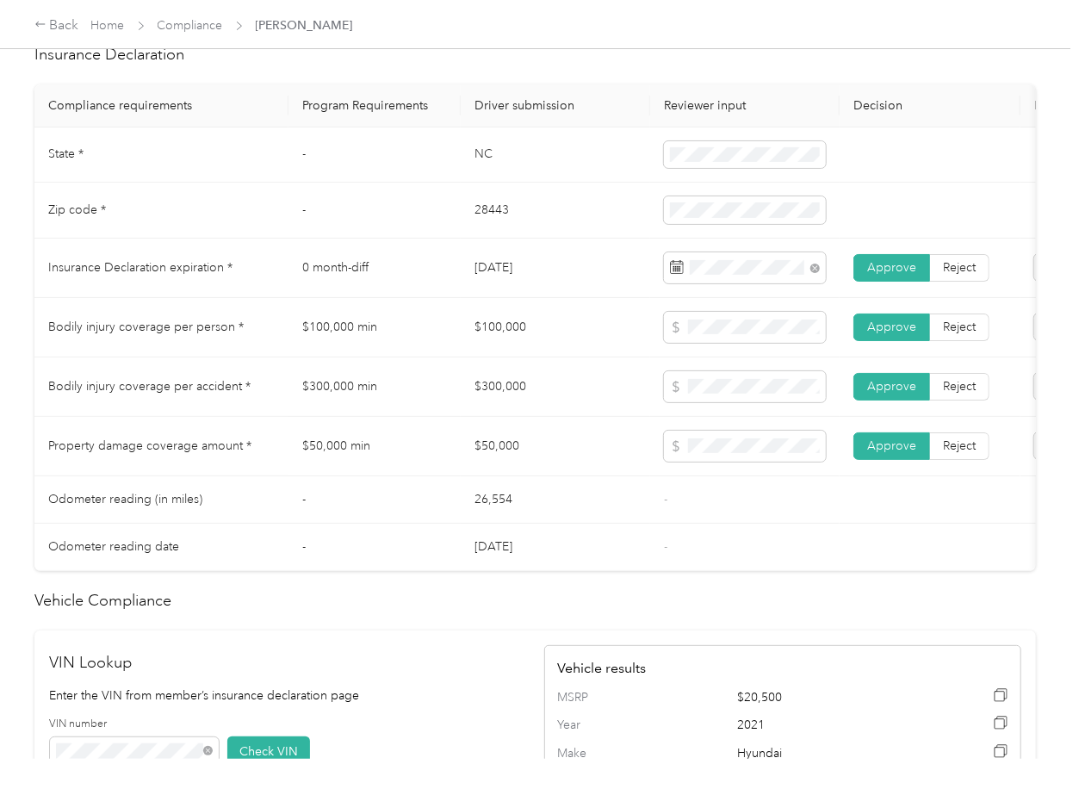
scroll to position [803, 0]
click at [535, 358] on td "$100,000" at bounding box center [555, 328] width 189 height 59
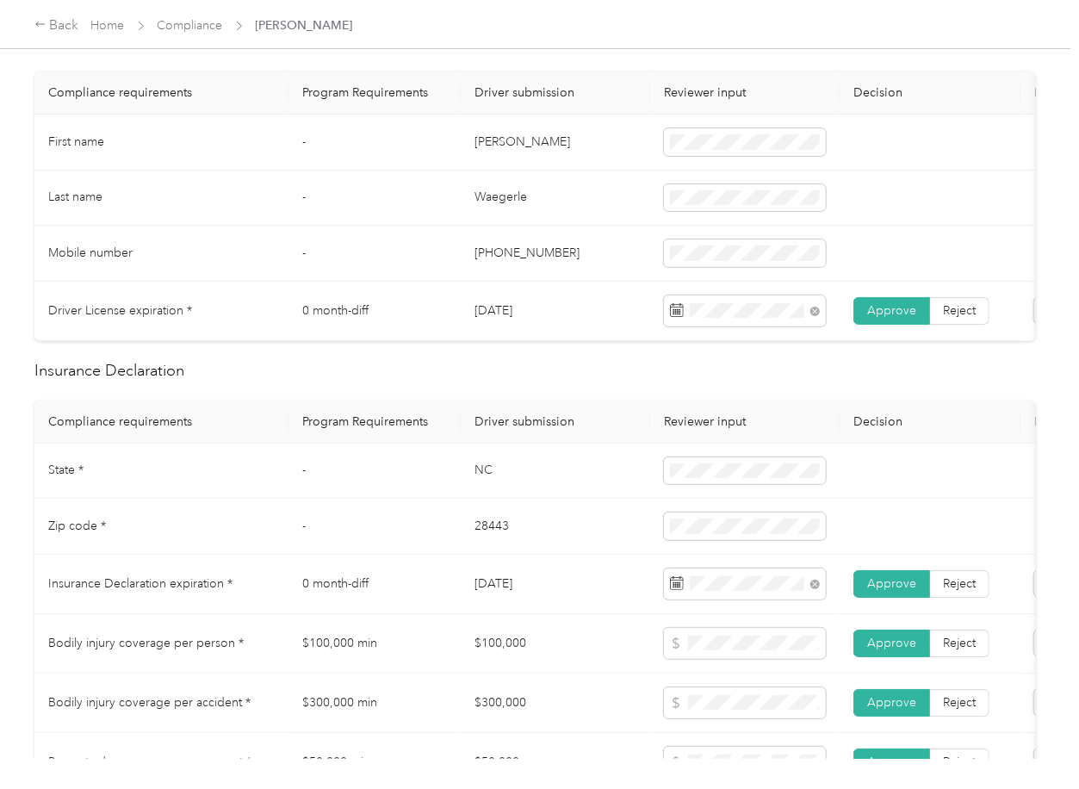
scroll to position [0, 0]
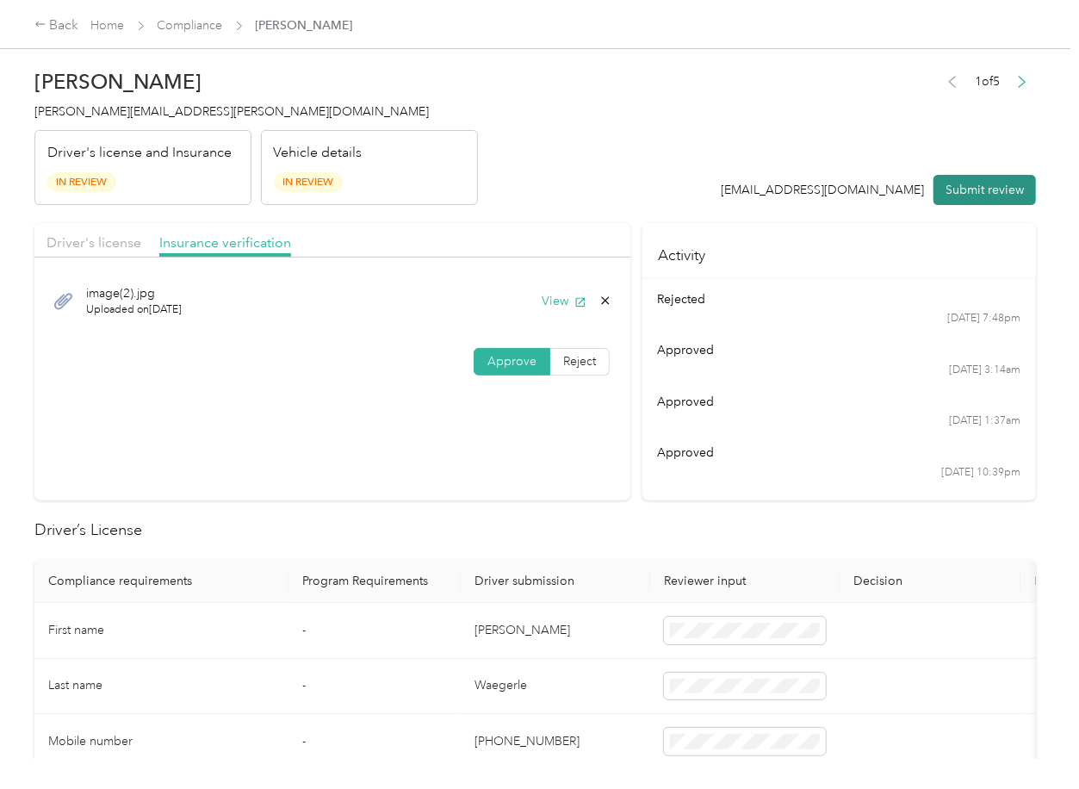
click at [964, 191] on button "Submit review" at bounding box center [984, 190] width 102 height 30
click at [118, 105] on span "[PERSON_NAME][EMAIL_ADDRESS][PERSON_NAME][DOMAIN_NAME]" at bounding box center [231, 111] width 394 height 15
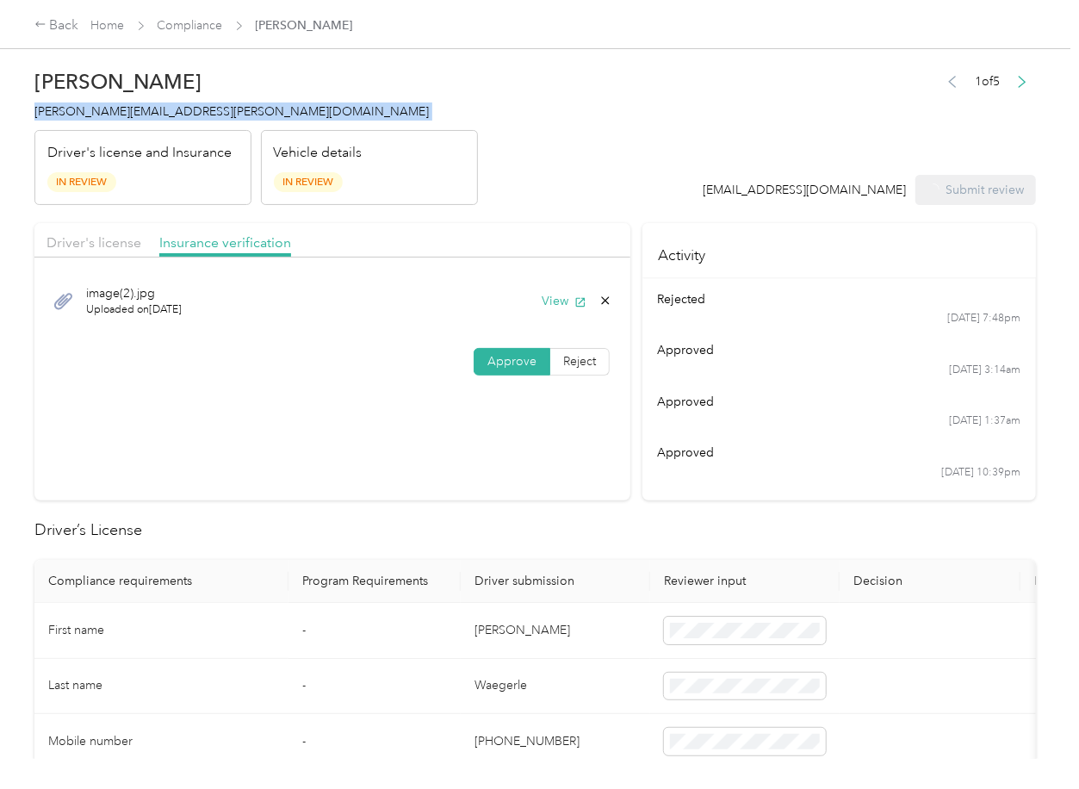
click at [118, 105] on span "[PERSON_NAME][EMAIL_ADDRESS][PERSON_NAME][DOMAIN_NAME]" at bounding box center [231, 111] width 394 height 15
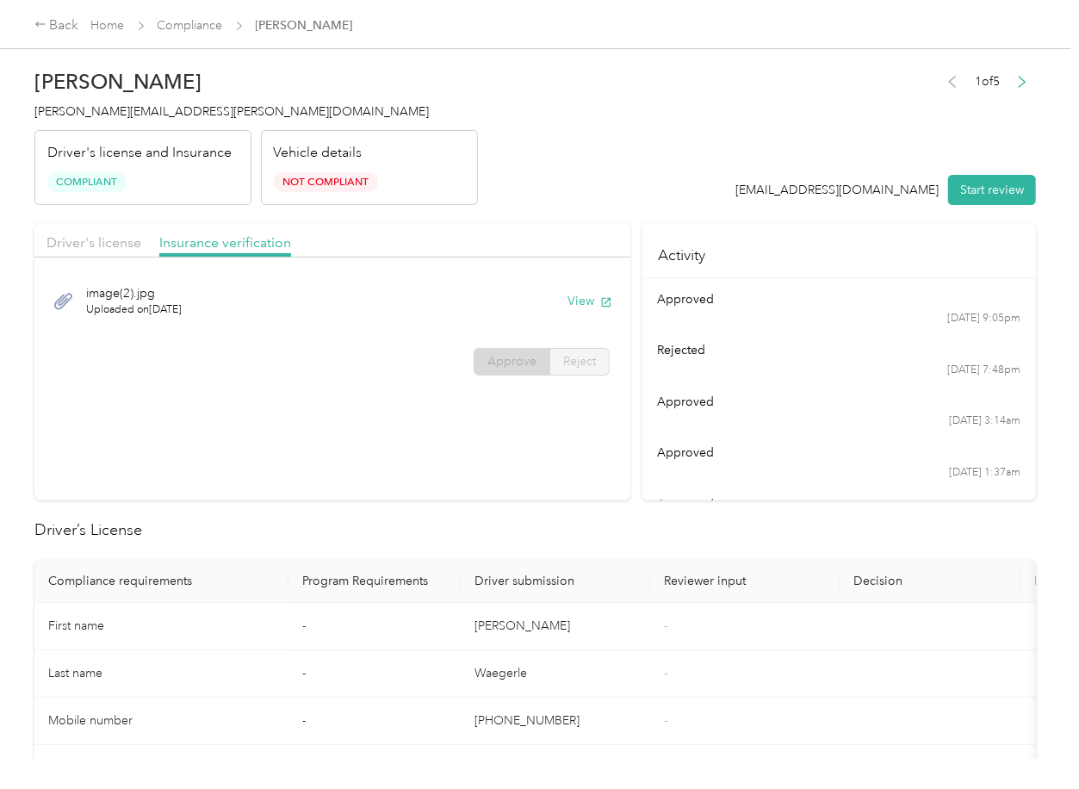
click at [190, 22] on link "Compliance" at bounding box center [190, 25] width 65 height 15
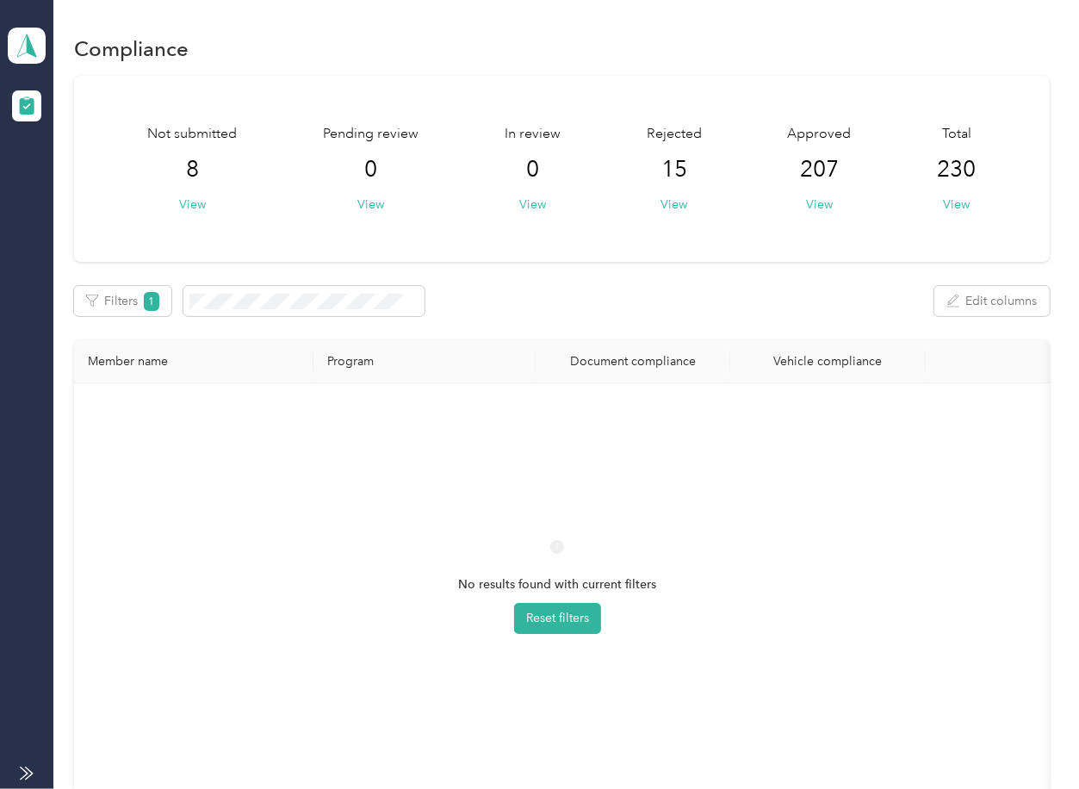
click at [514, 250] on div "Not submitted 8 View Pending review 0 View In review 0 View Rejected 15 View Ap…" at bounding box center [561, 169] width 975 height 186
click at [563, 275] on div "Not submitted 8 View Pending review 0 View In review 0 View Rejected 15 View Ap…" at bounding box center [561, 449] width 975 height 747
click at [139, 297] on button "Filters 1" at bounding box center [122, 301] width 97 height 30
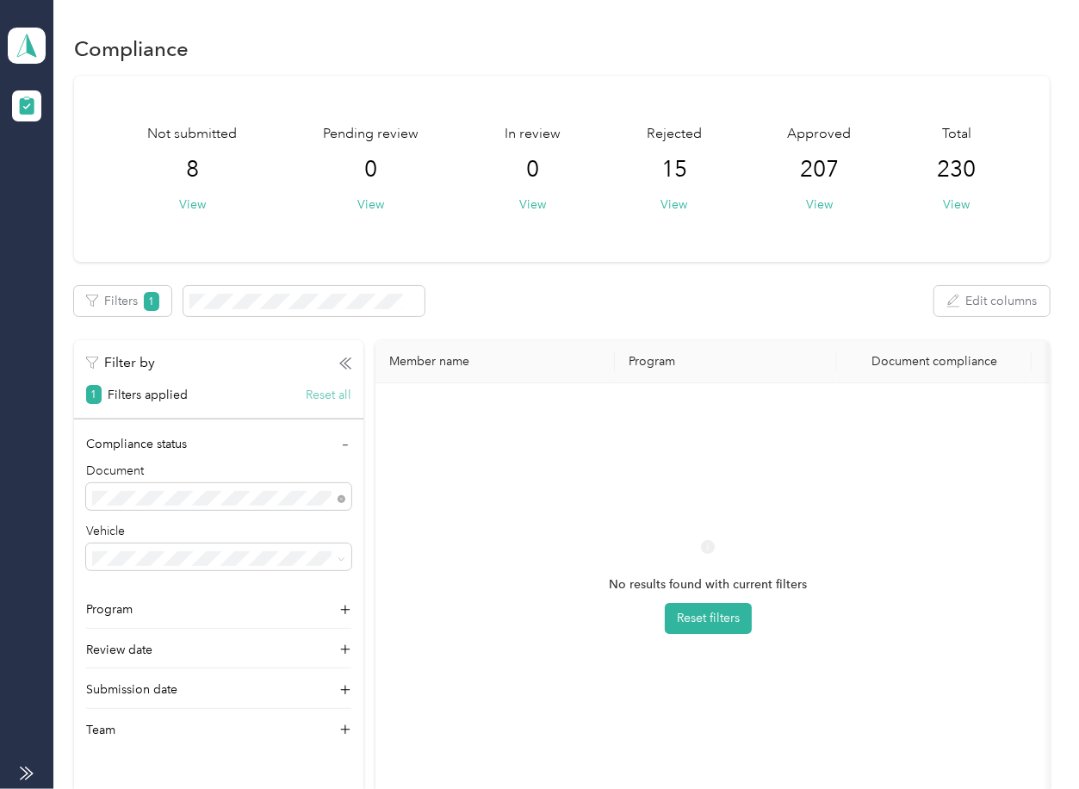
click at [338, 397] on button "Reset all" at bounding box center [329, 395] width 46 height 18
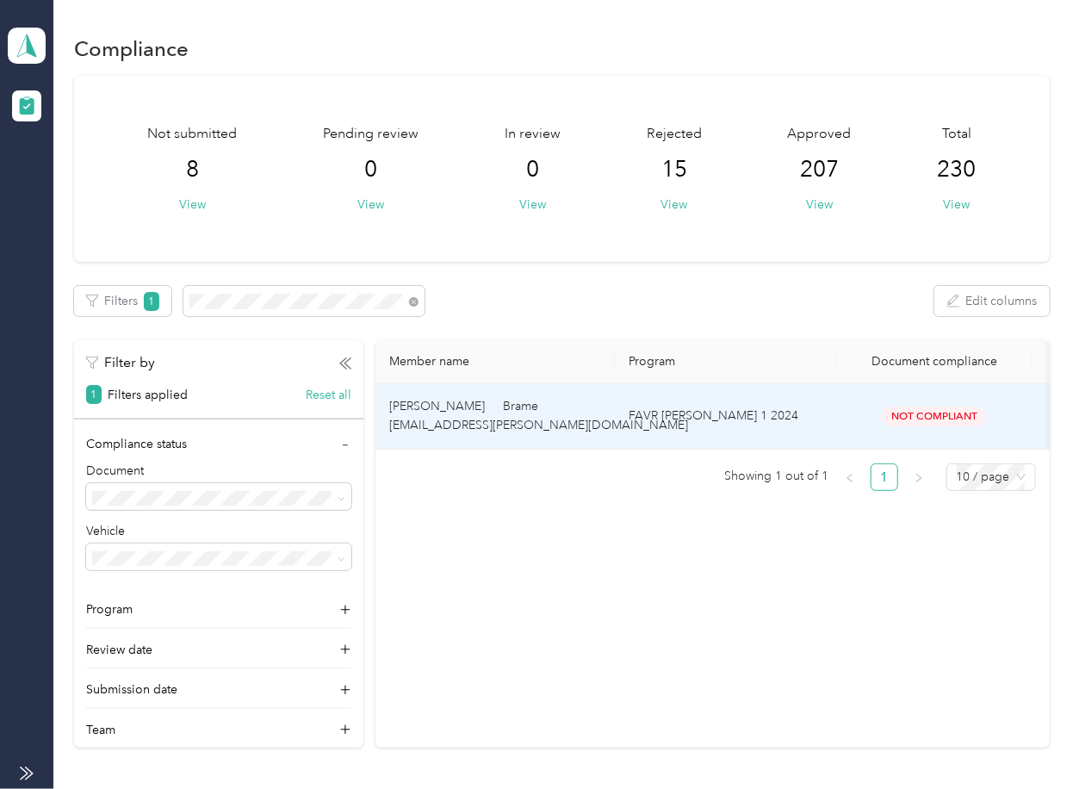
click at [457, 422] on span "[PERSON_NAME] Brame [EMAIL_ADDRESS][PERSON_NAME][DOMAIN_NAME]" at bounding box center [538, 416] width 299 height 34
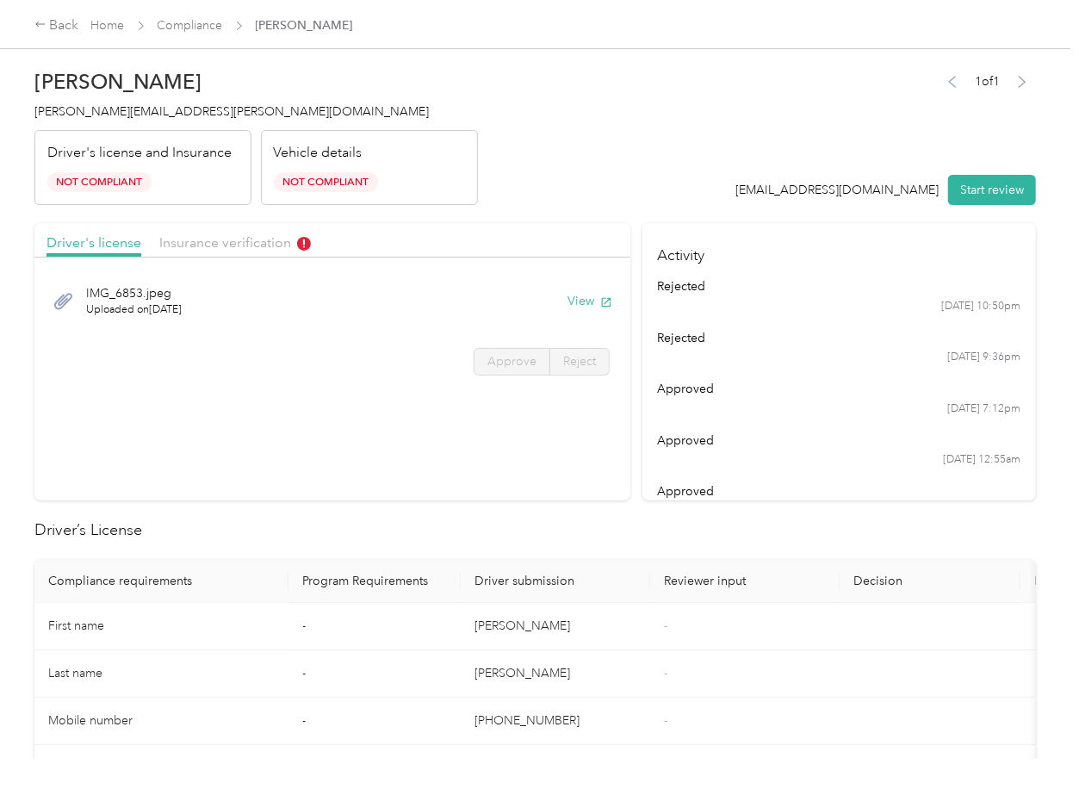
click at [251, 252] on div "Insurance verification" at bounding box center [235, 243] width 152 height 22
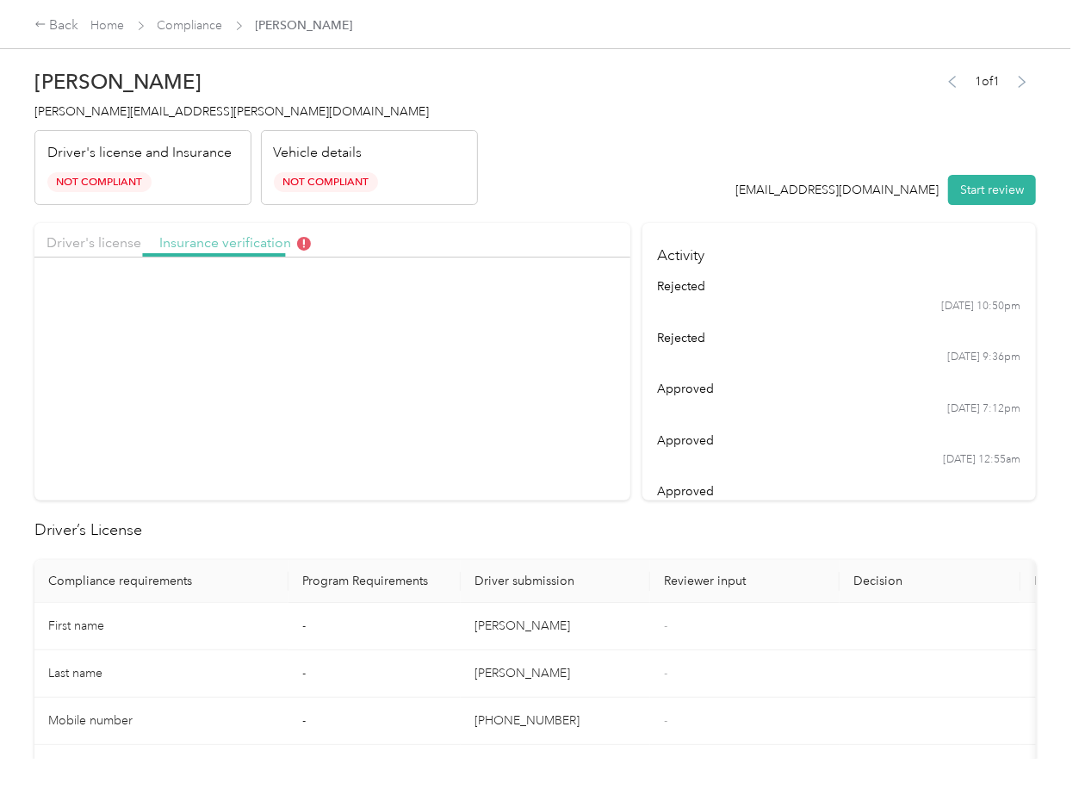
click at [246, 248] on span "Insurance verification" at bounding box center [235, 242] width 152 height 16
click at [575, 286] on div "IMG_6852.jpeg Uploaded on [DATE] View" at bounding box center [332, 301] width 572 height 58
click at [573, 298] on button "View" at bounding box center [589, 301] width 45 height 18
click at [586, 301] on button "View" at bounding box center [589, 301] width 45 height 18
click at [199, 28] on link "Compliance" at bounding box center [190, 25] width 65 height 15
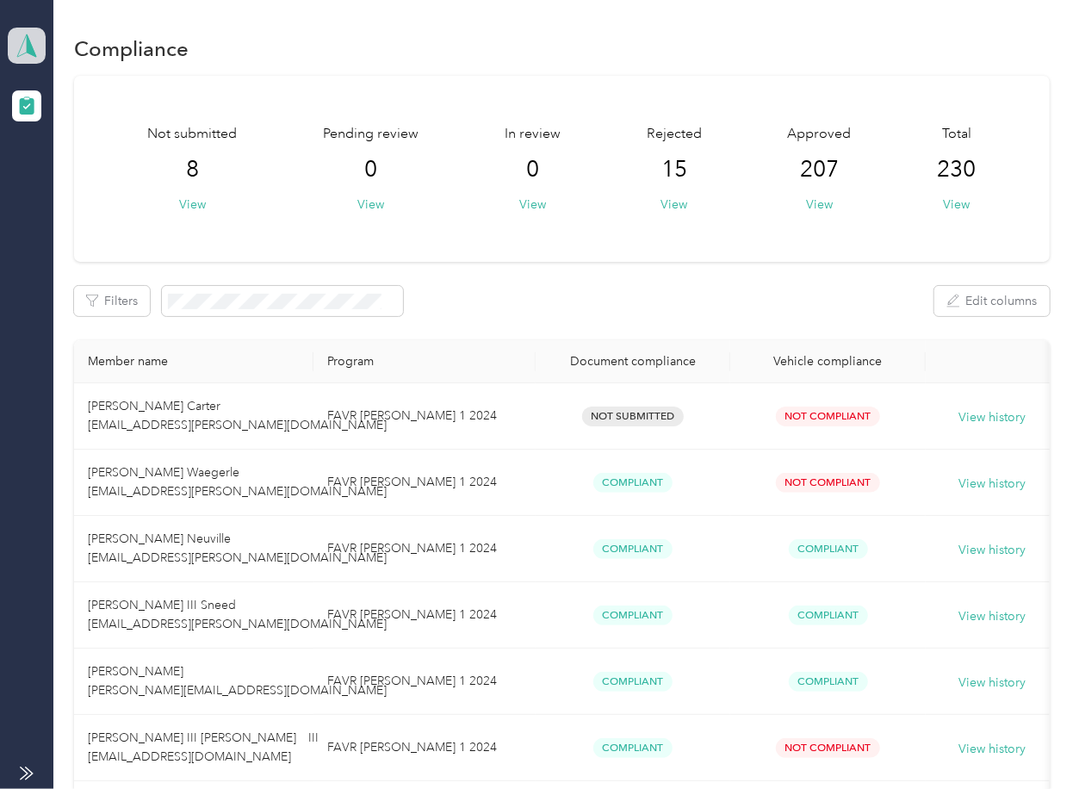
click at [16, 46] on icon at bounding box center [27, 46] width 26 height 24
click at [93, 180] on div "Log out" at bounding box center [189, 180] width 338 height 30
